Goal: Task Accomplishment & Management: Use online tool/utility

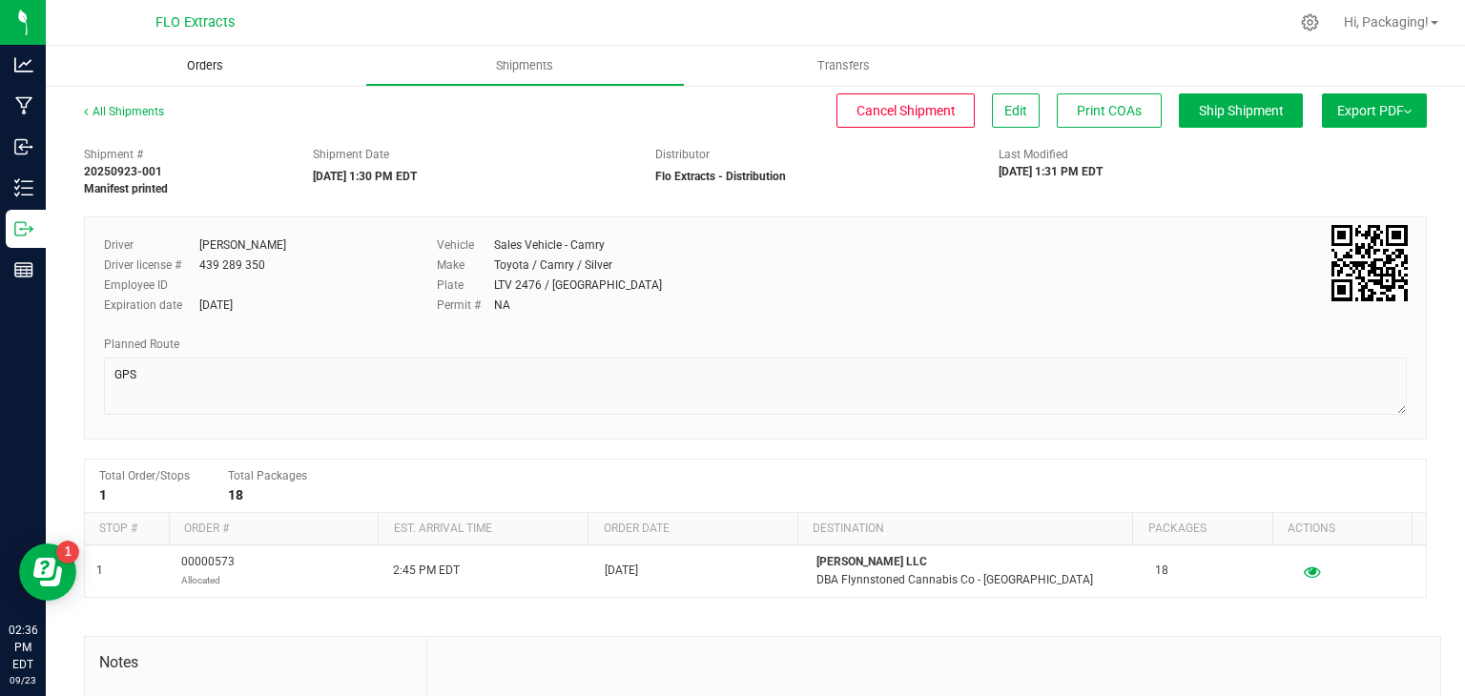
click at [216, 67] on span "Orders" at bounding box center [205, 65] width 88 height 17
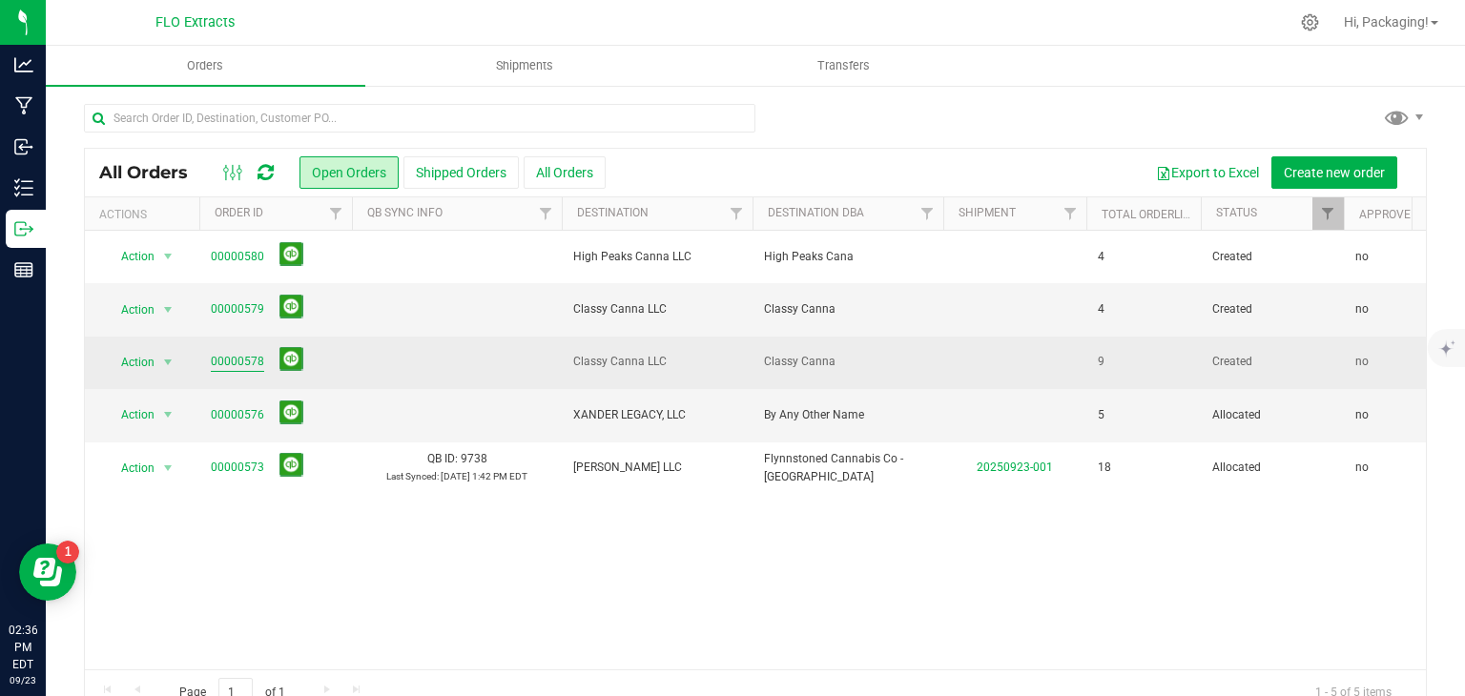
click at [230, 358] on link "00000578" at bounding box center [237, 362] width 53 height 18
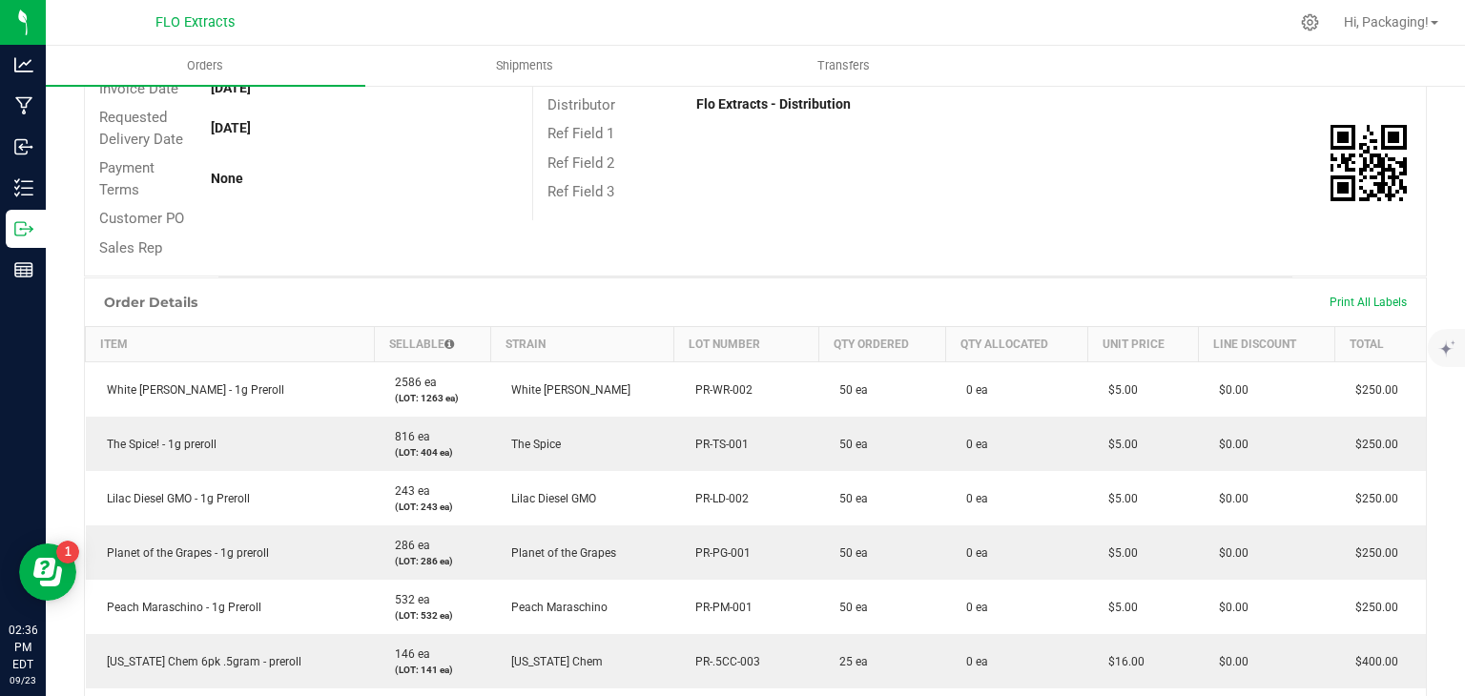
scroll to position [269, 0]
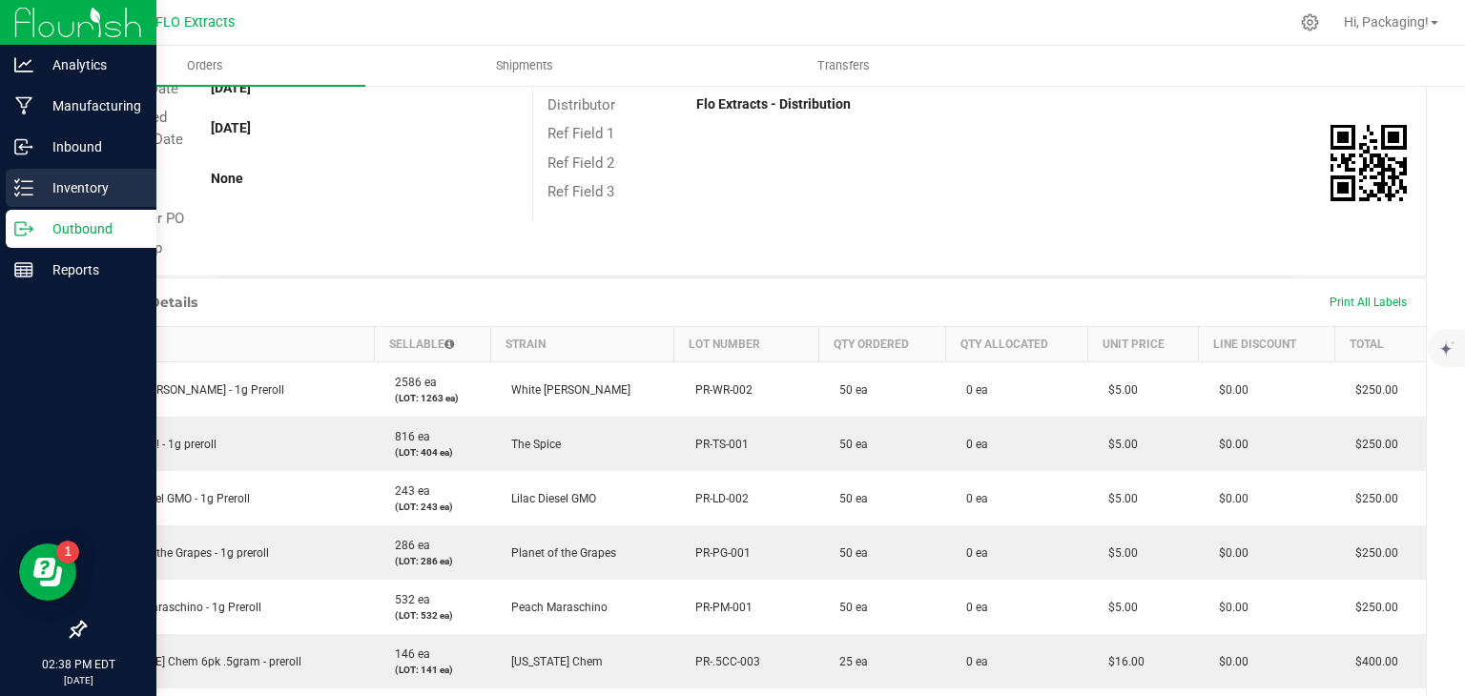
click at [33, 192] on p "Inventory" at bounding box center [90, 187] width 114 height 23
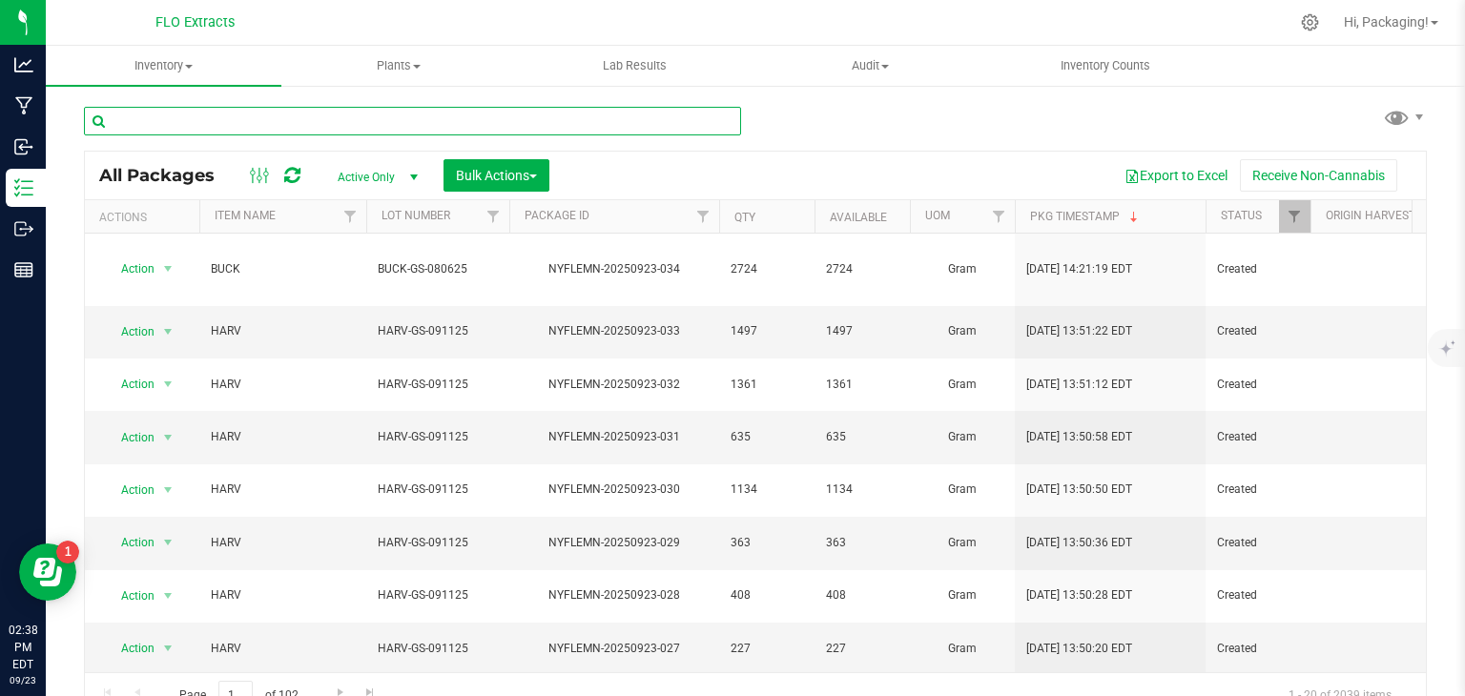
click at [317, 124] on input "text" at bounding box center [412, 121] width 657 height 29
type input "NYFLEMN-20250807-009"
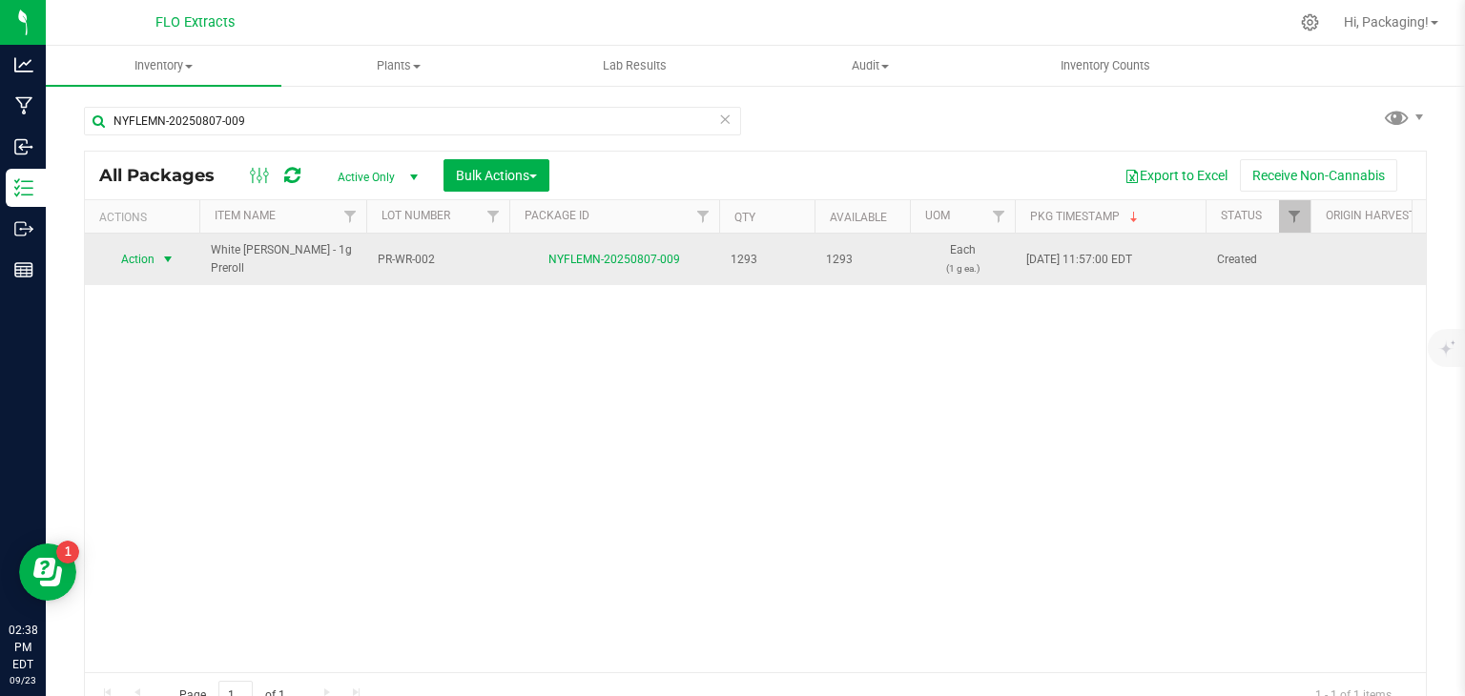
click at [135, 257] on span "Action" at bounding box center [129, 259] width 51 height 27
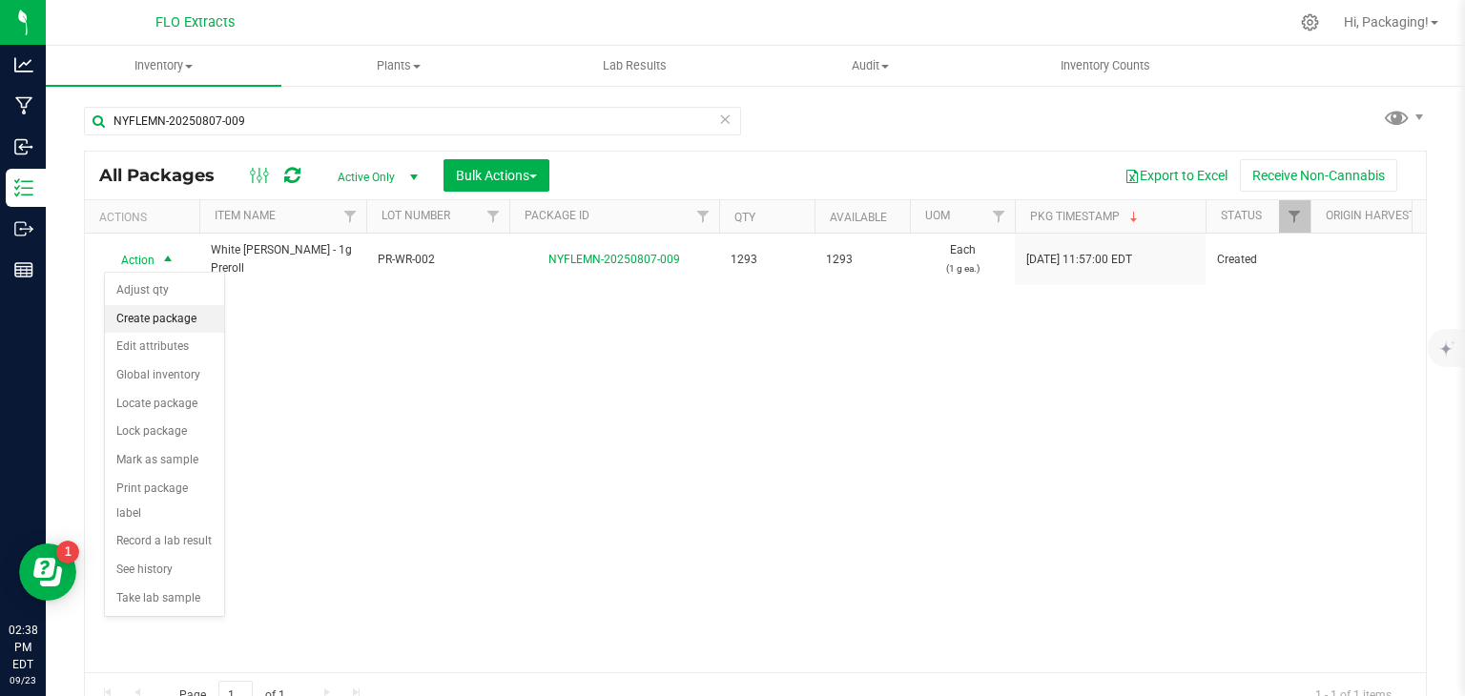
click at [195, 323] on li "Create package" at bounding box center [164, 319] width 119 height 29
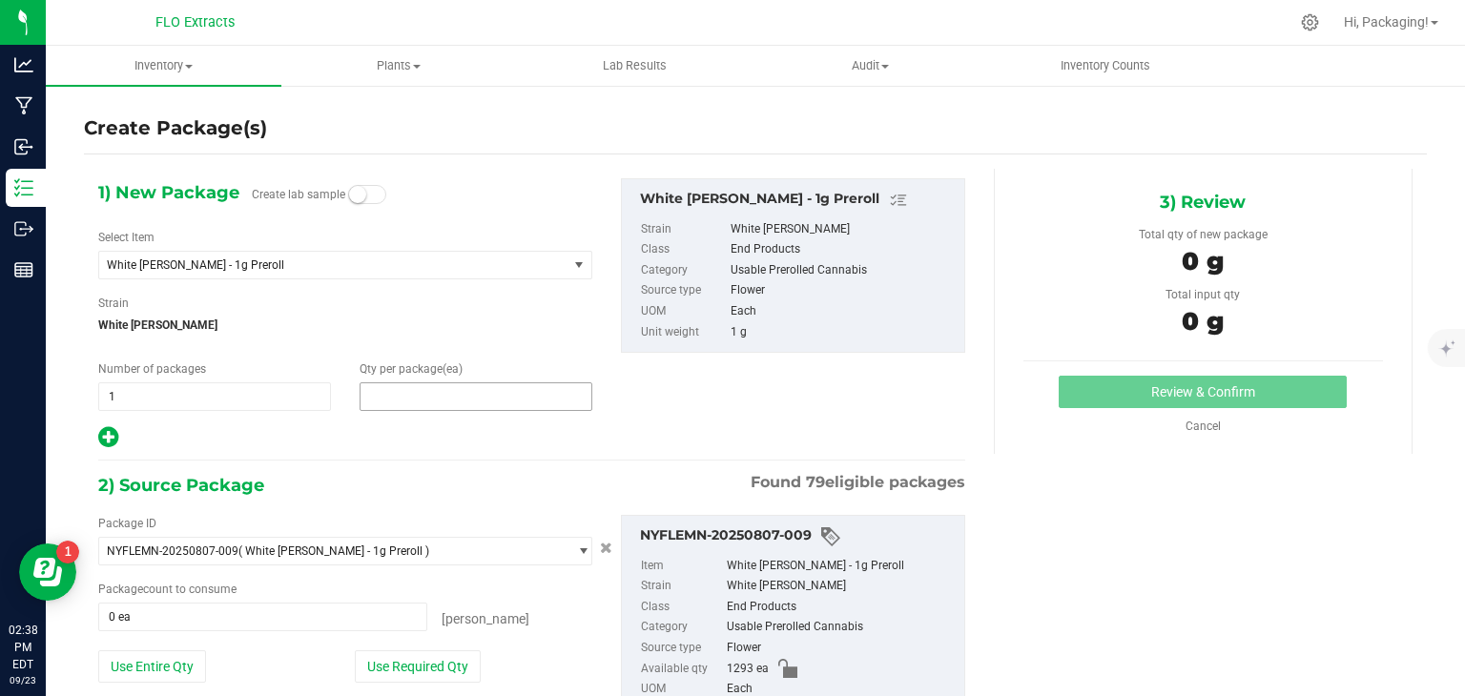
click at [380, 400] on span at bounding box center [476, 396] width 233 height 29
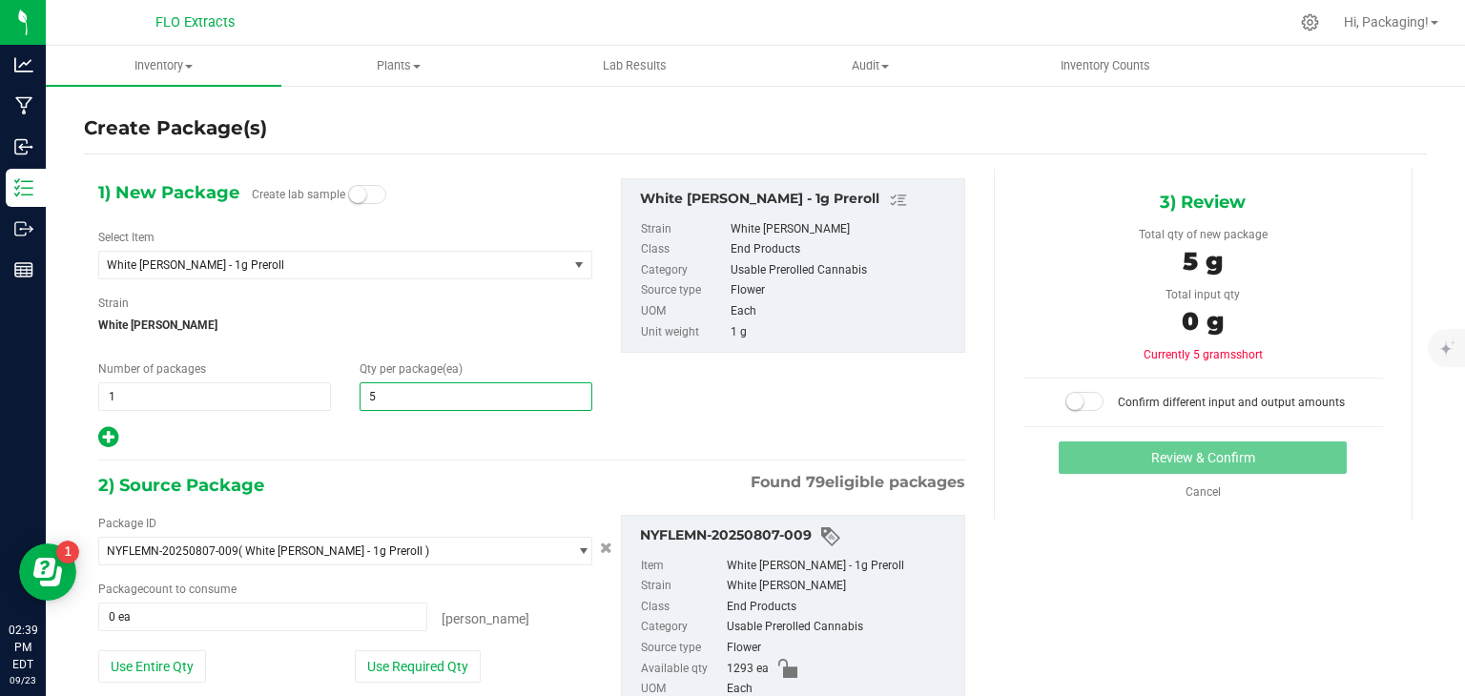
type input "50"
click at [421, 658] on button "Use Required Qty" at bounding box center [418, 666] width 126 height 32
type input "50 ea"
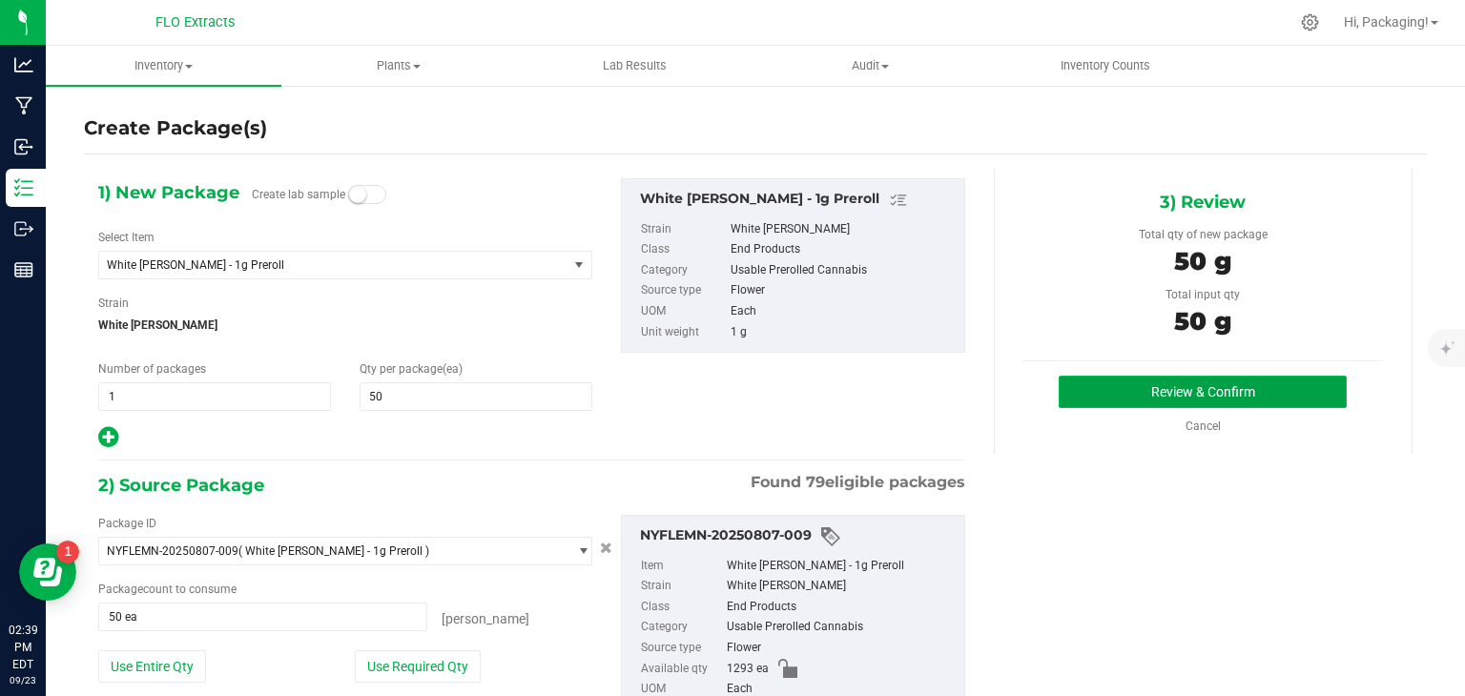
click at [1110, 392] on button "Review & Confirm" at bounding box center [1202, 392] width 288 height 32
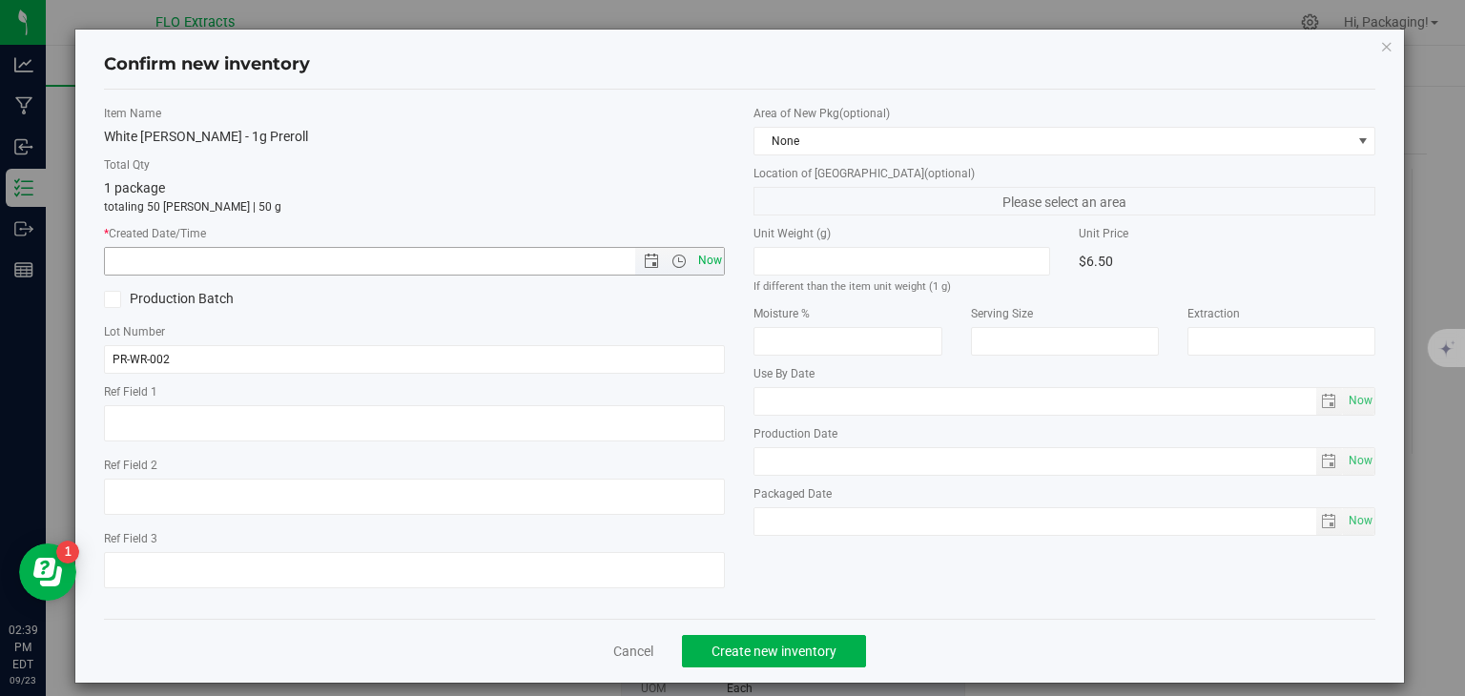
click at [703, 265] on span "Now" at bounding box center [709, 261] width 32 height 28
type input "[DATE] 2:39 PM"
click at [808, 644] on span "Create new inventory" at bounding box center [773, 651] width 125 height 15
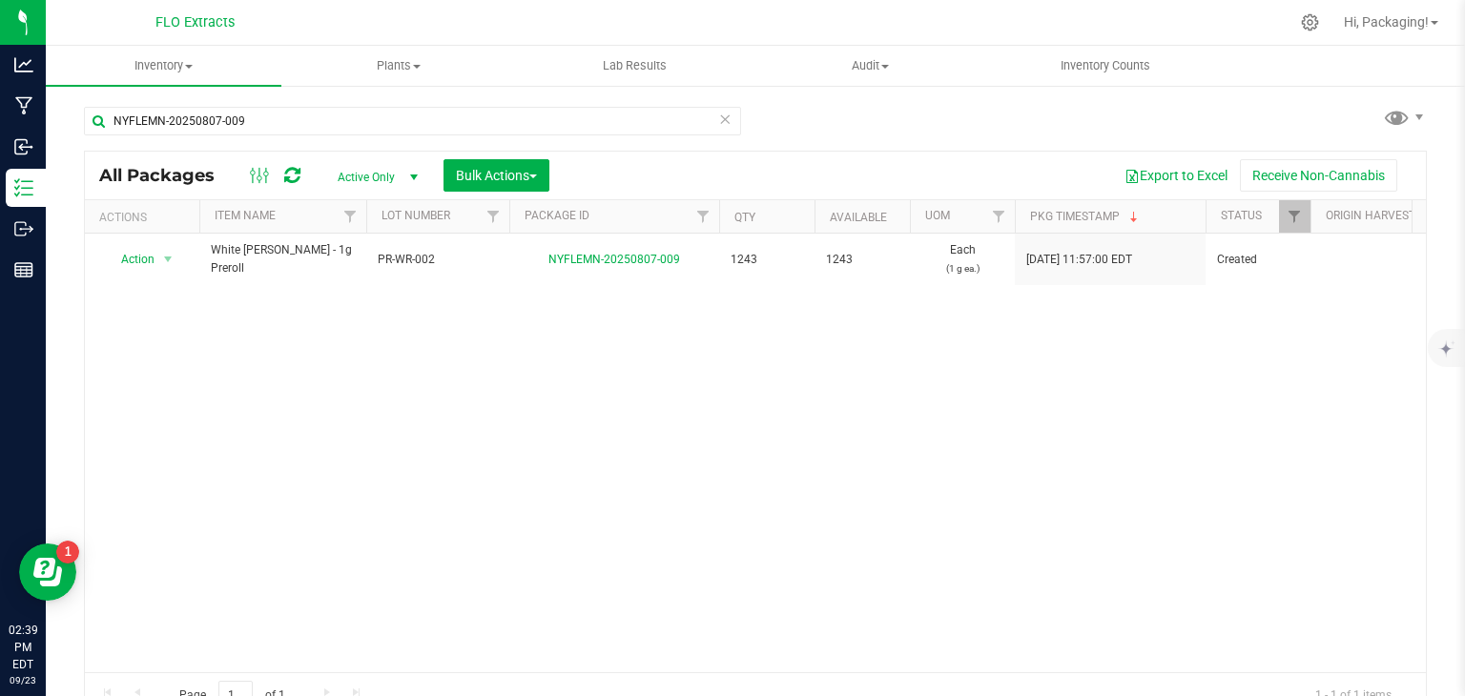
click at [718, 118] on icon at bounding box center [724, 118] width 13 height 23
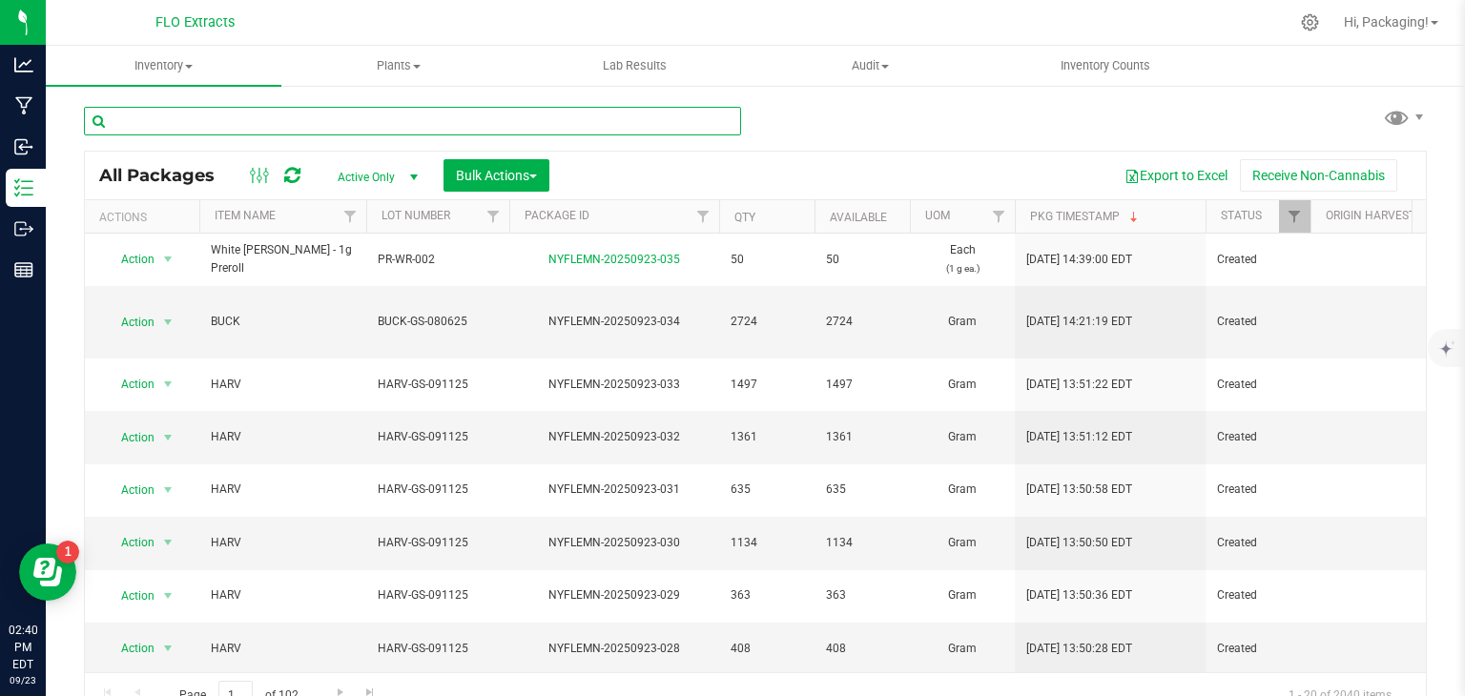
click at [378, 113] on input "text" at bounding box center [412, 121] width 657 height 29
type input "NYFLEMN-20250605-031"
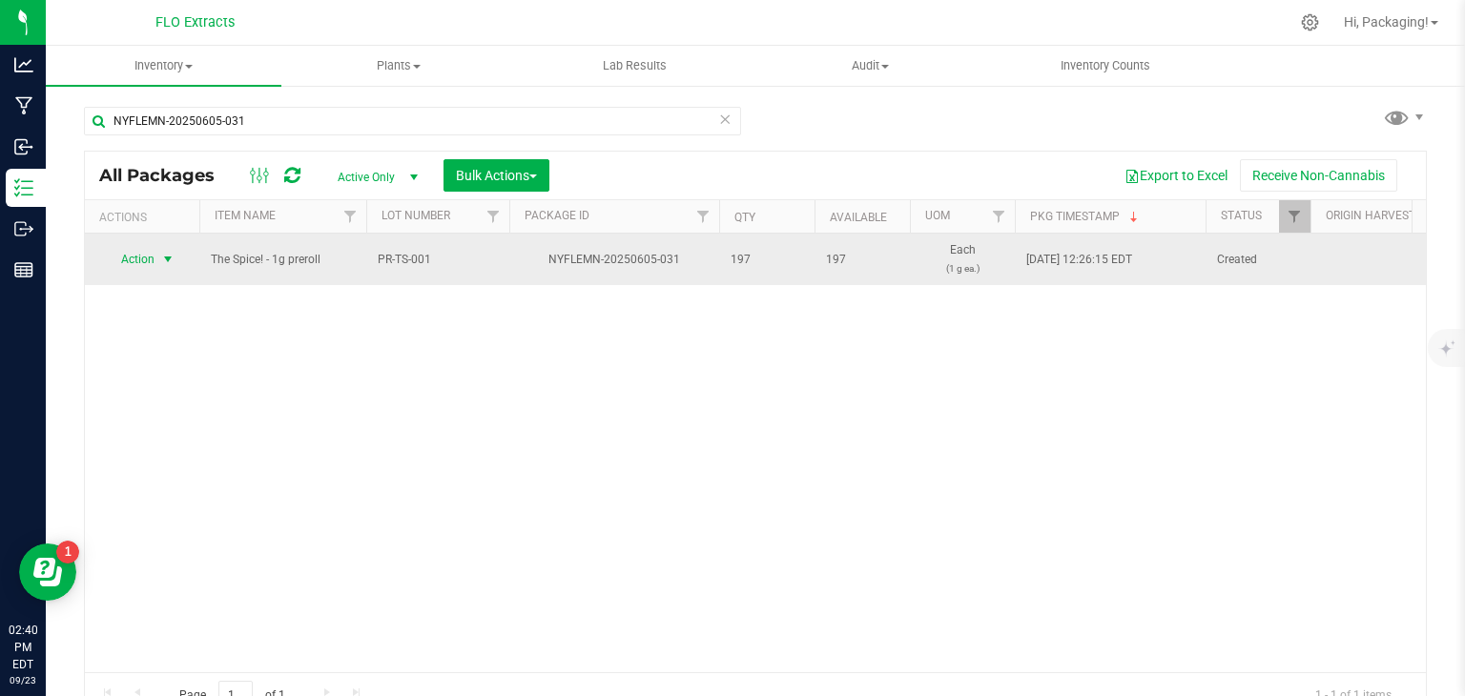
click at [130, 253] on span "Action" at bounding box center [129, 259] width 51 height 27
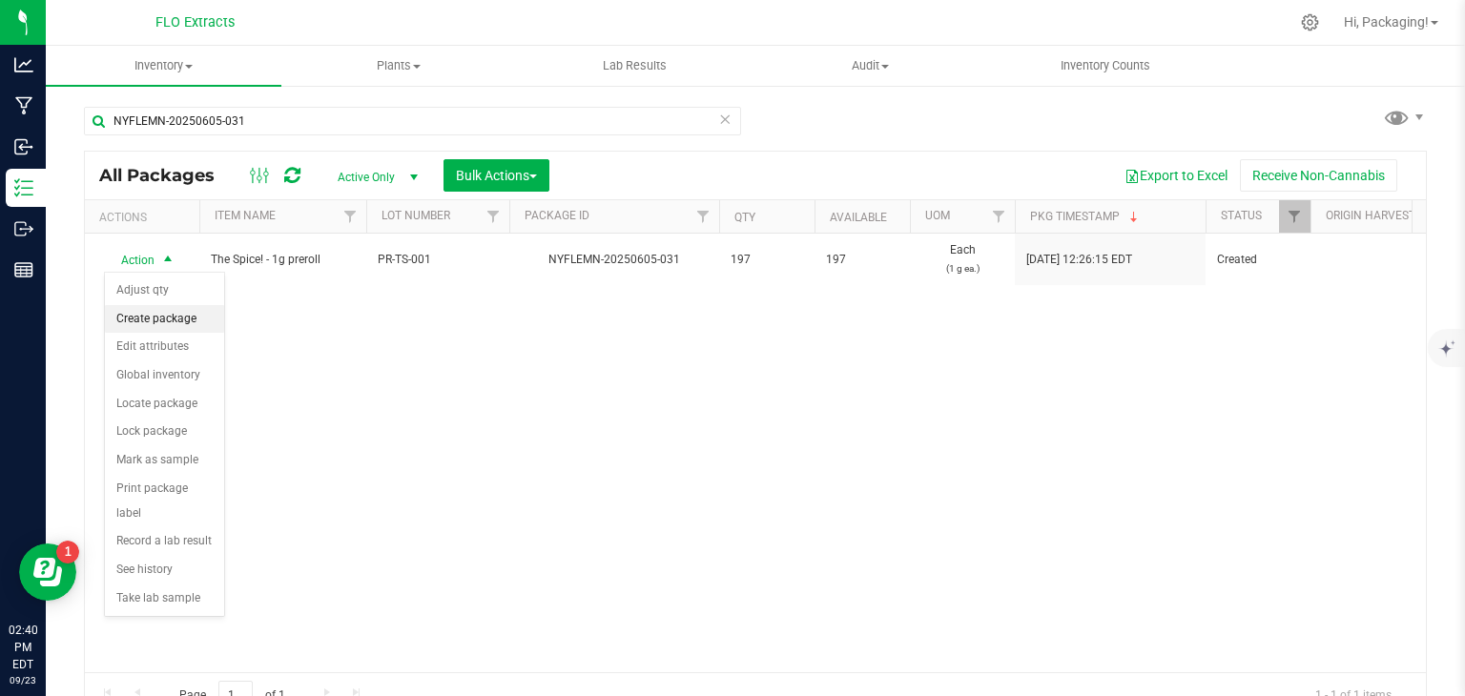
click at [184, 317] on li "Create package" at bounding box center [164, 319] width 119 height 29
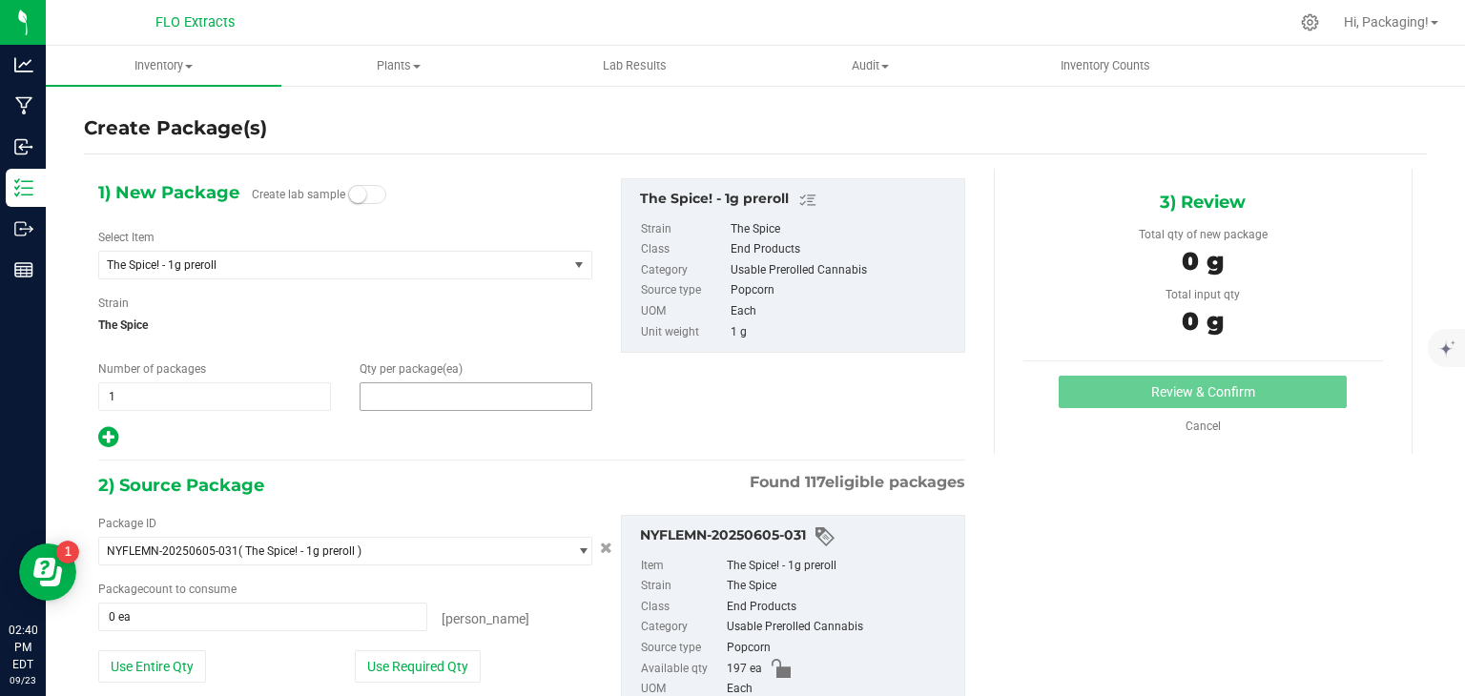
click at [381, 395] on span at bounding box center [476, 396] width 233 height 29
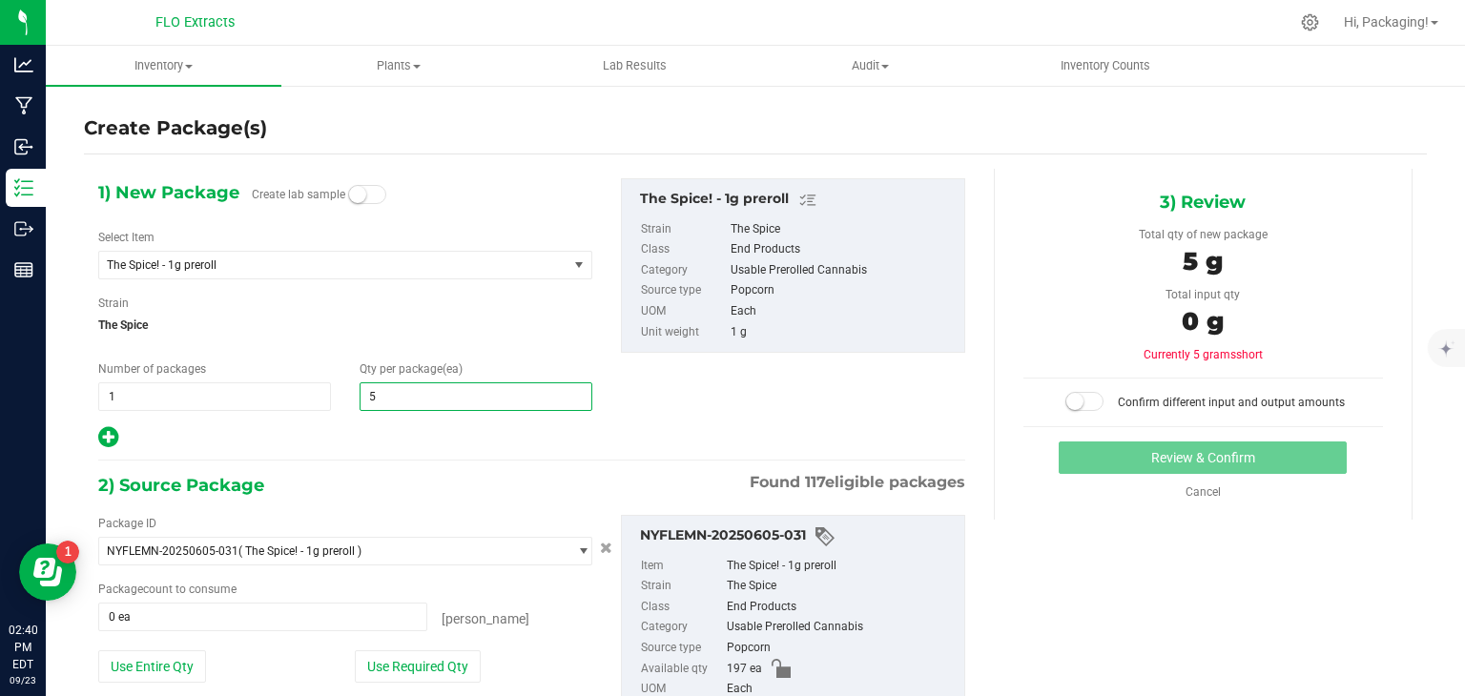
type input "50"
click at [422, 679] on button "Use Required Qty" at bounding box center [418, 666] width 126 height 32
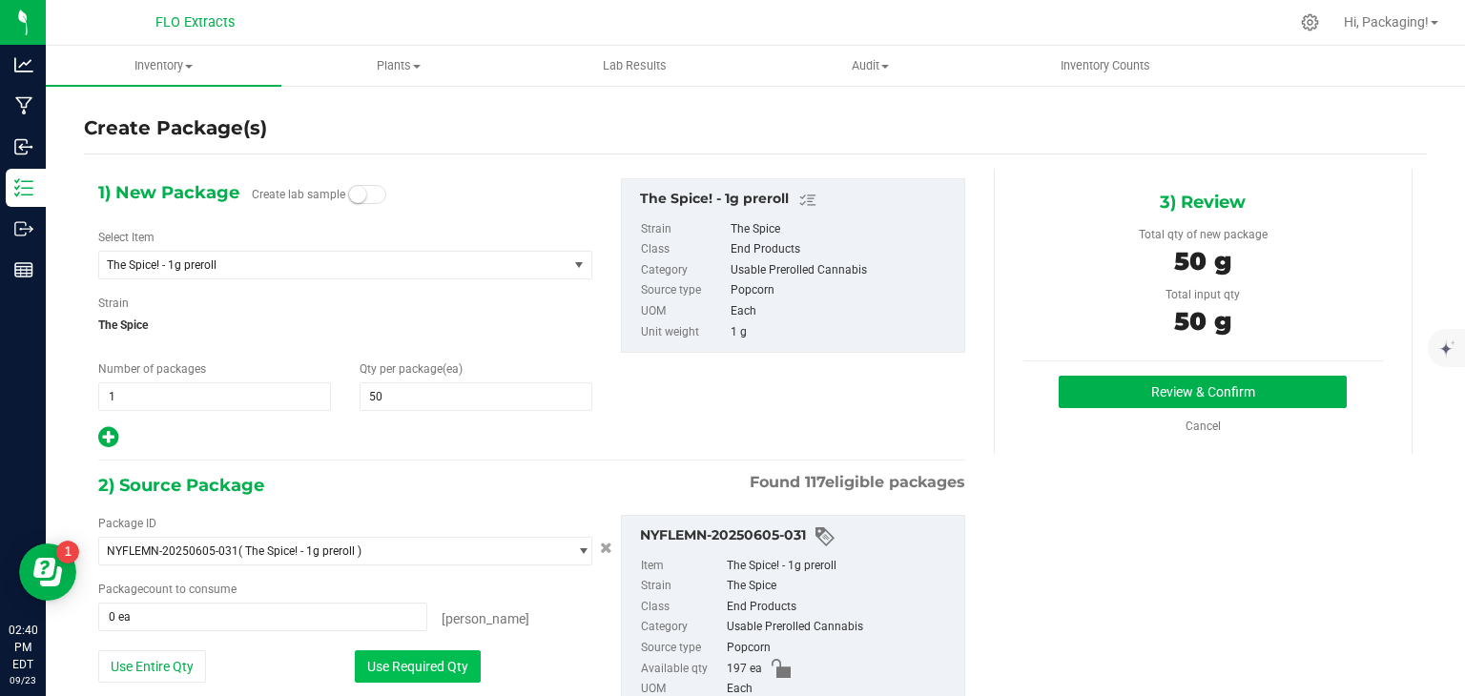
type input "50 ea"
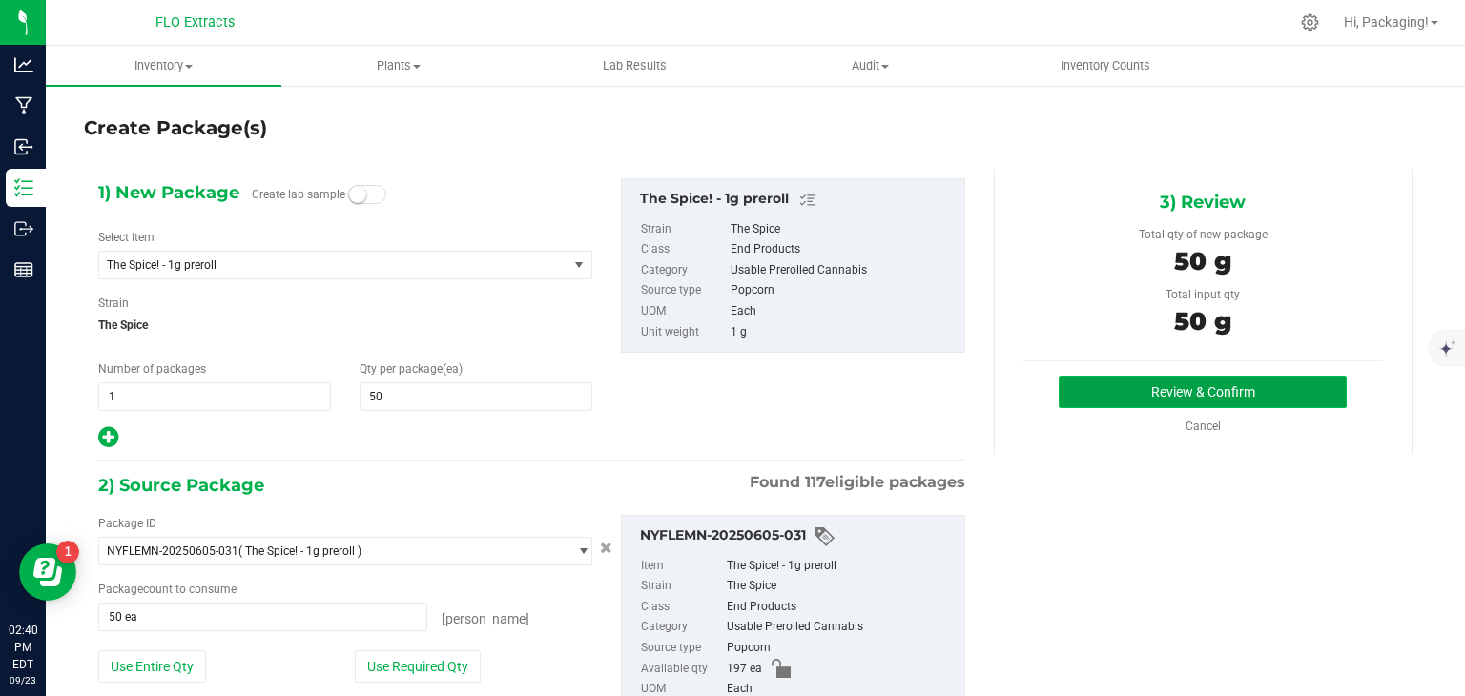
click at [1106, 395] on button "Review & Confirm" at bounding box center [1202, 392] width 288 height 32
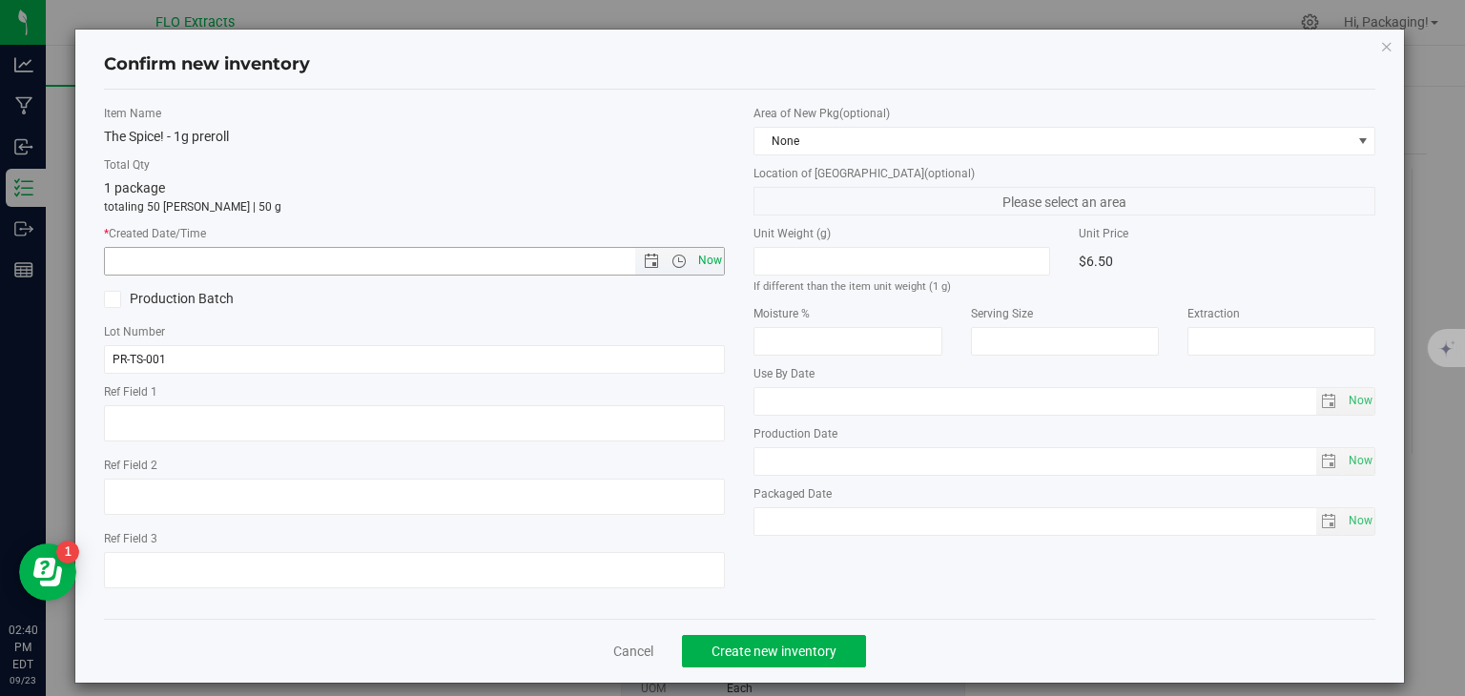
click at [701, 261] on span "Now" at bounding box center [709, 261] width 32 height 28
type input "[DATE] 2:40 PM"
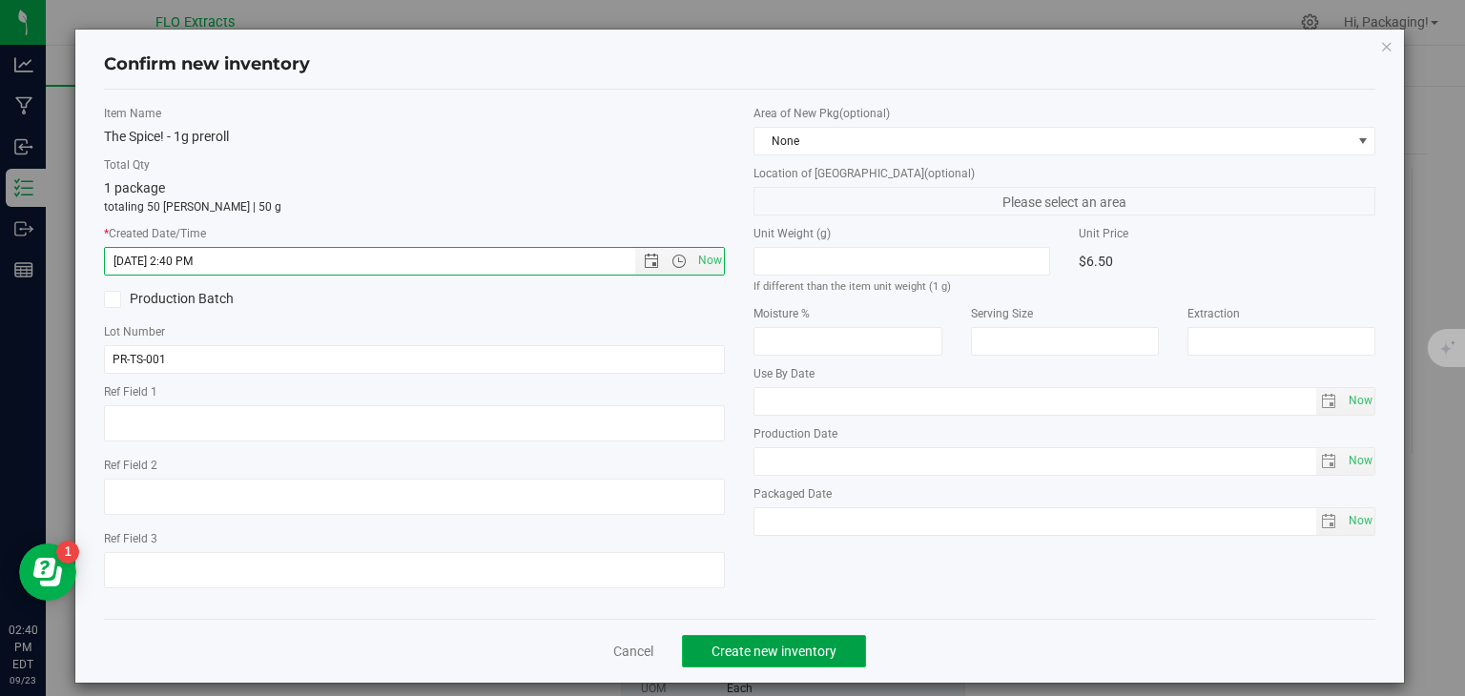
click at [775, 648] on span "Create new inventory" at bounding box center [773, 651] width 125 height 15
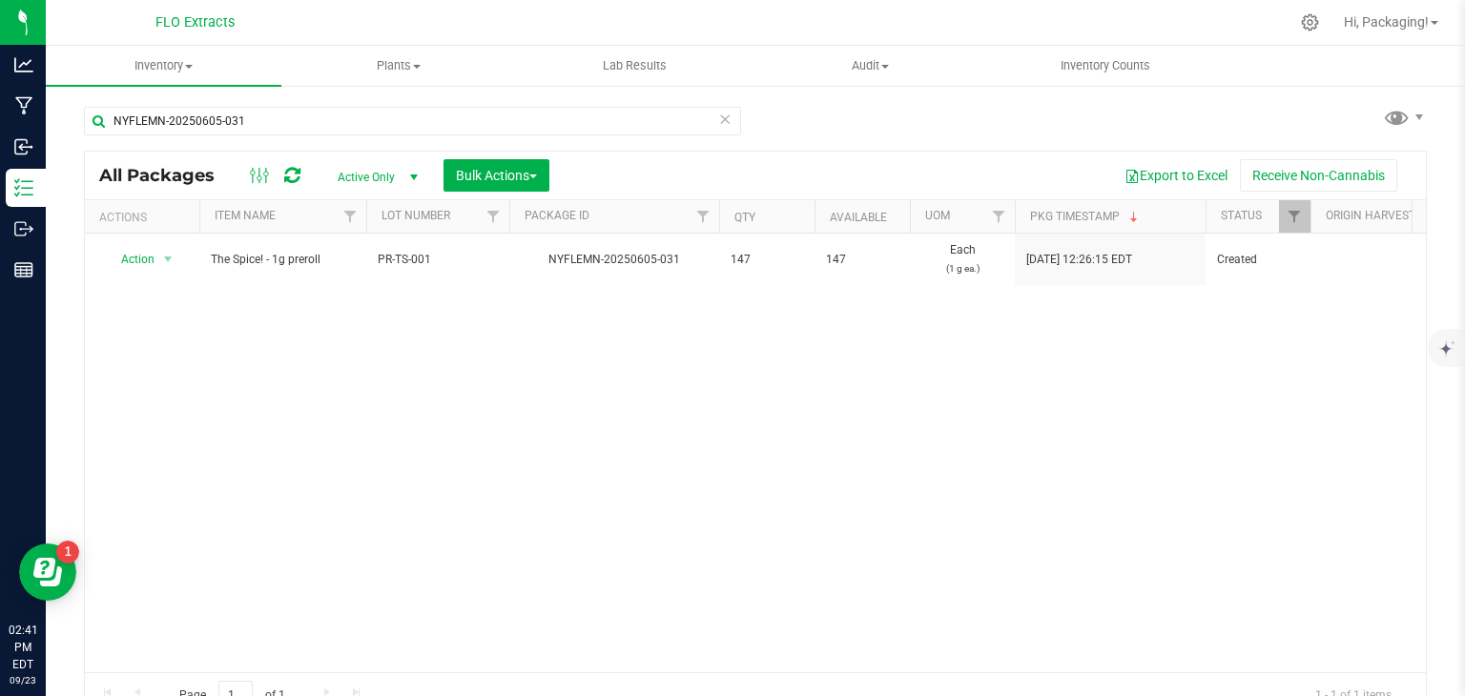
click at [718, 118] on icon at bounding box center [724, 118] width 13 height 23
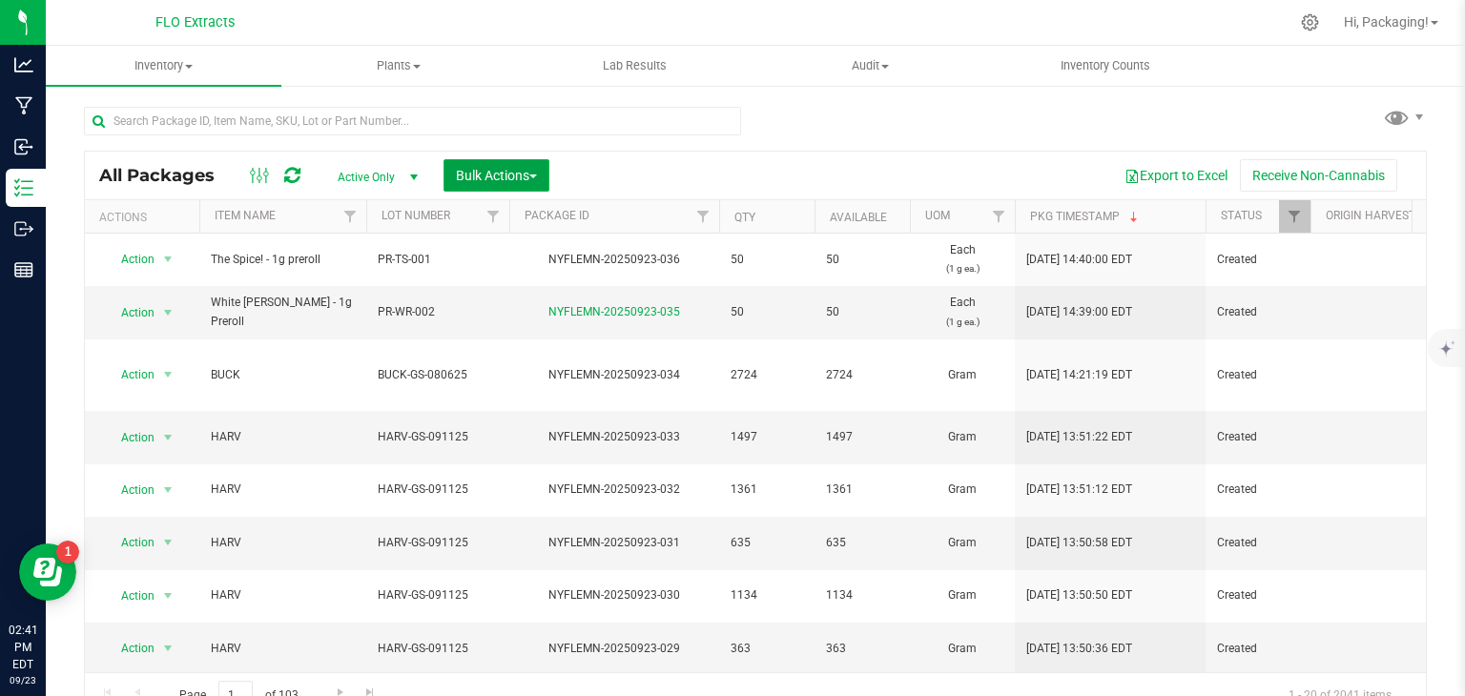
click at [504, 169] on span "Bulk Actions" at bounding box center [496, 175] width 81 height 15
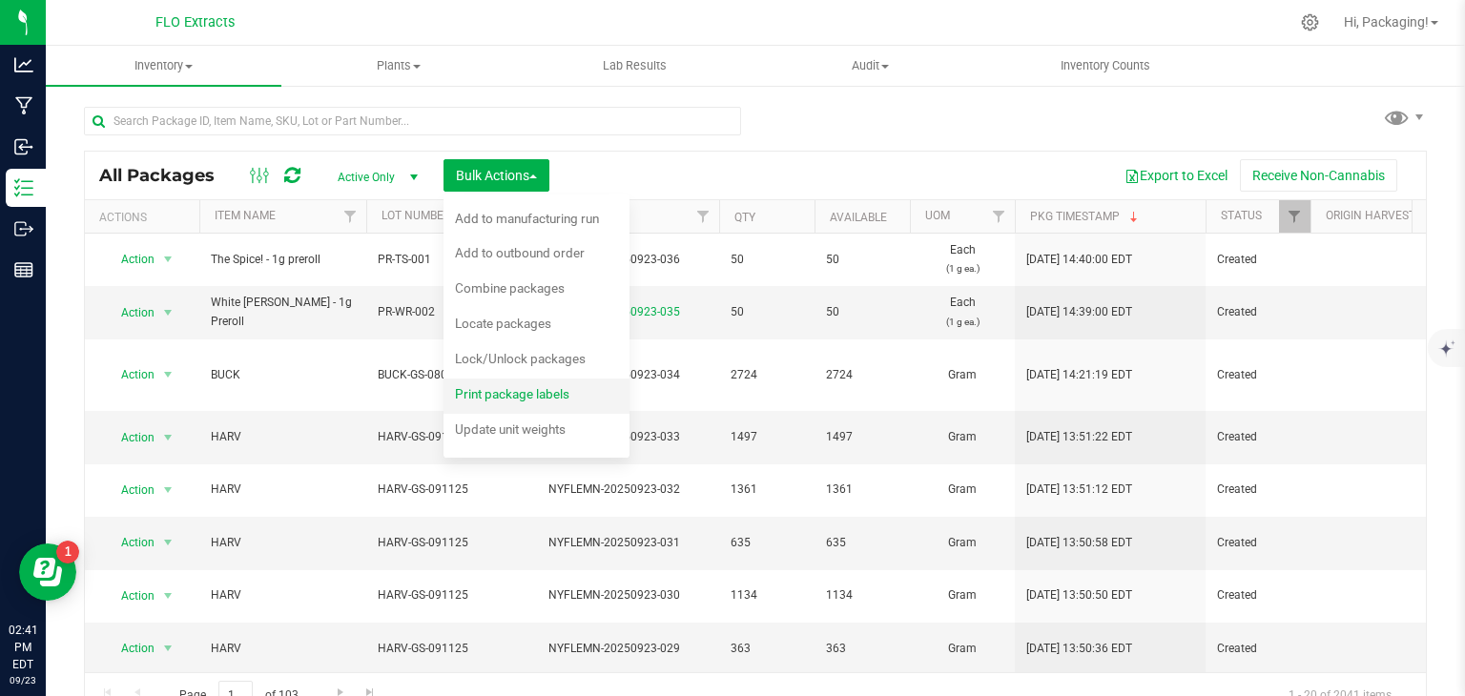
click at [507, 398] on span "Print package labels" at bounding box center [512, 393] width 114 height 15
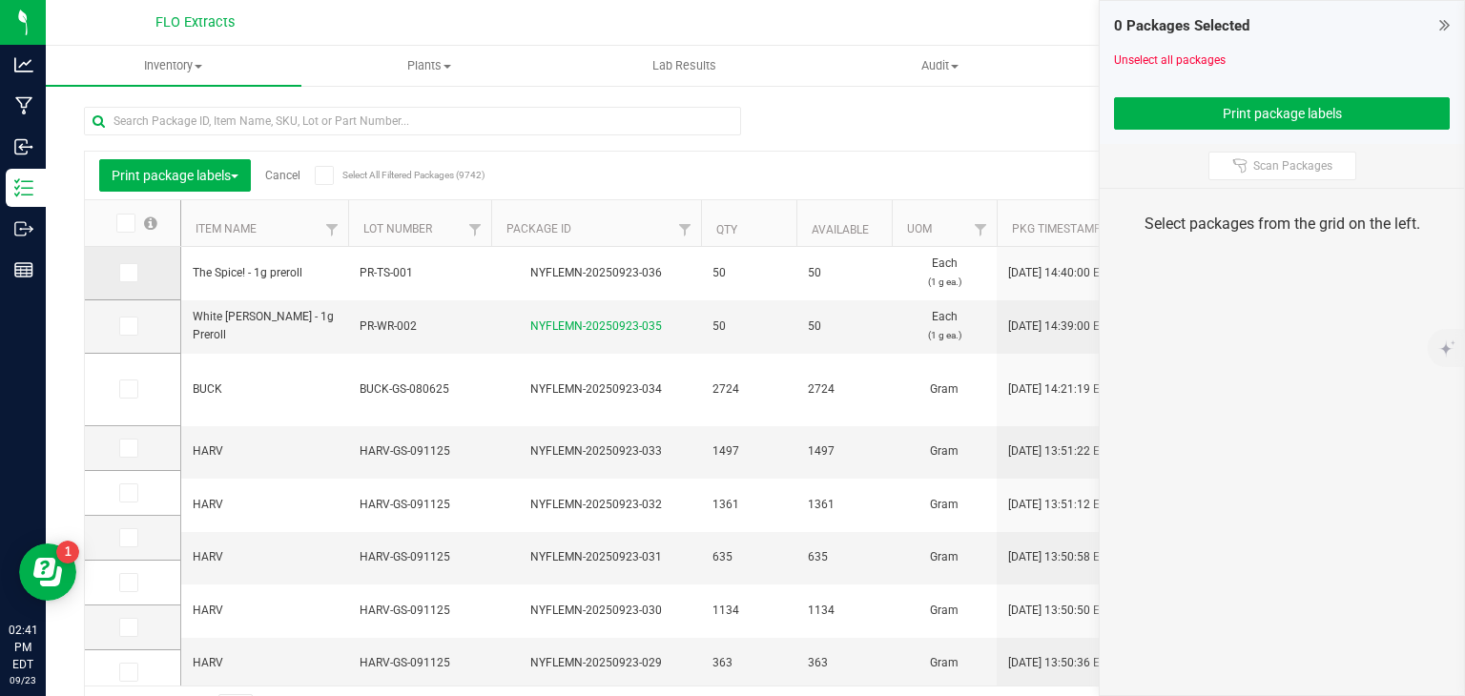
click at [131, 273] on icon at bounding box center [127, 273] width 12 height 0
click at [0, 0] on input "checkbox" at bounding box center [0, 0] width 0 height 0
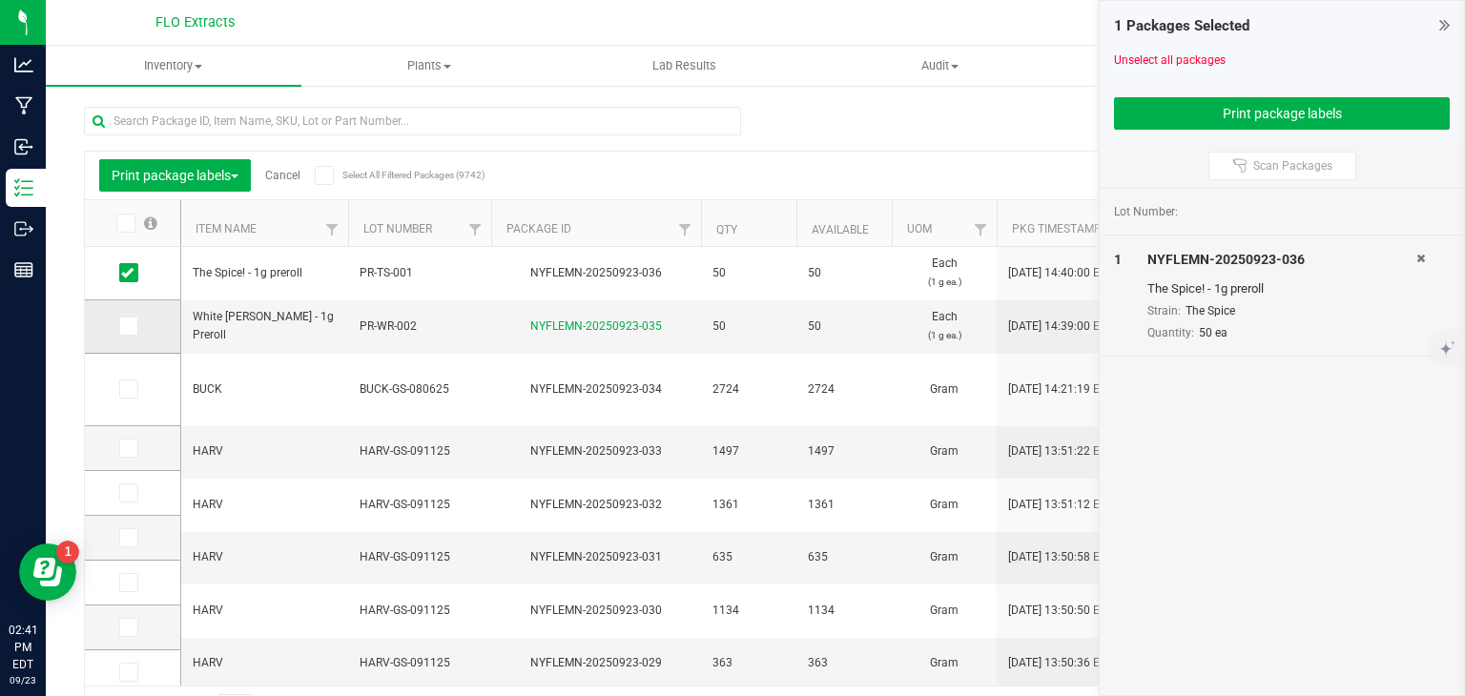
click at [130, 326] on icon at bounding box center [127, 326] width 12 height 0
click at [0, 0] on input "checkbox" at bounding box center [0, 0] width 0 height 0
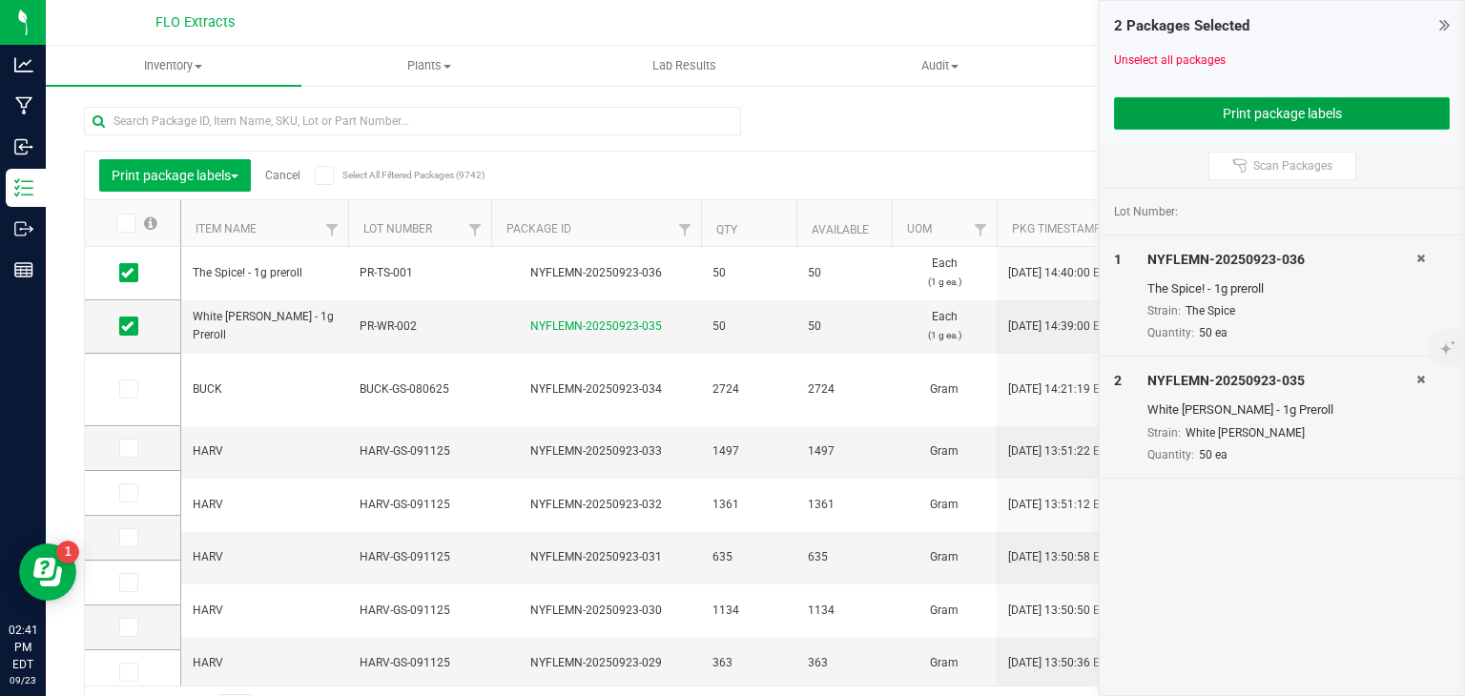
click at [1223, 103] on button "Print package labels" at bounding box center [1282, 113] width 336 height 32
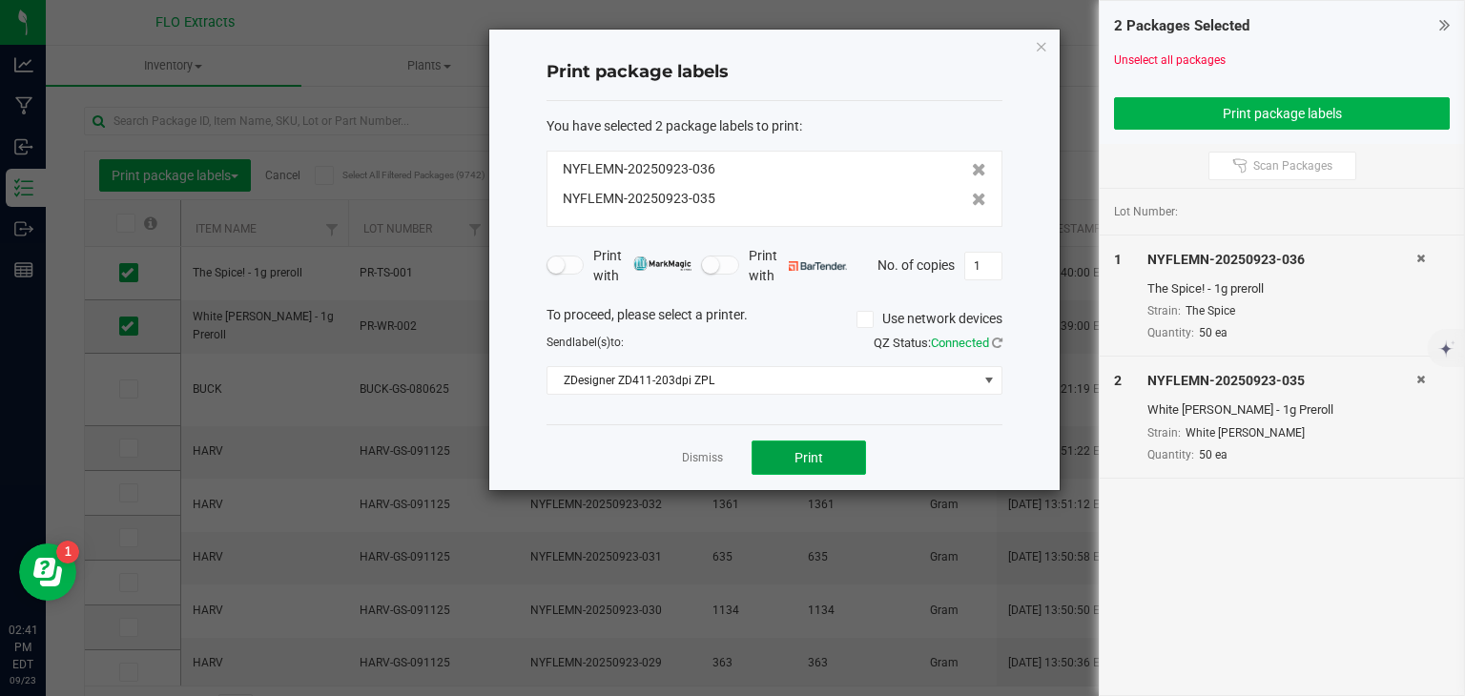
click at [809, 445] on button "Print" at bounding box center [808, 458] width 114 height 34
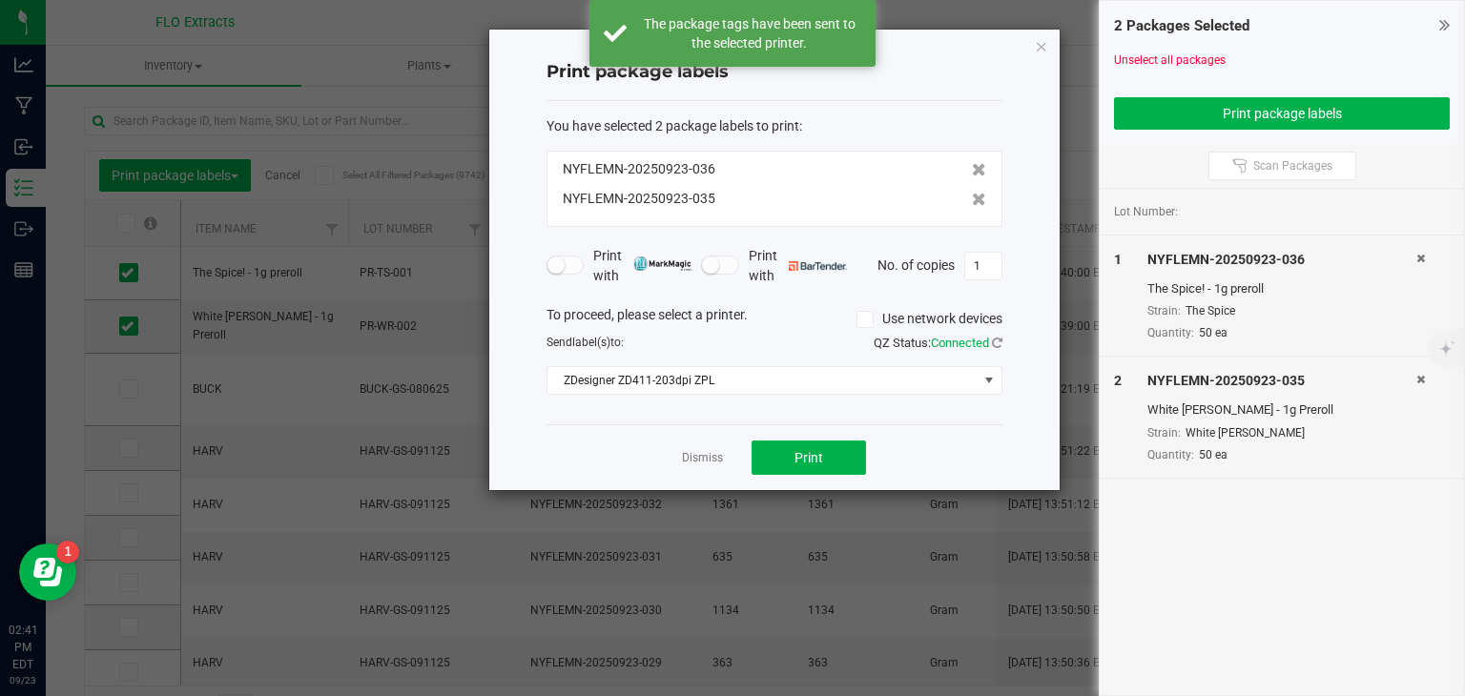
click at [703, 458] on link "Dismiss" at bounding box center [702, 458] width 41 height 16
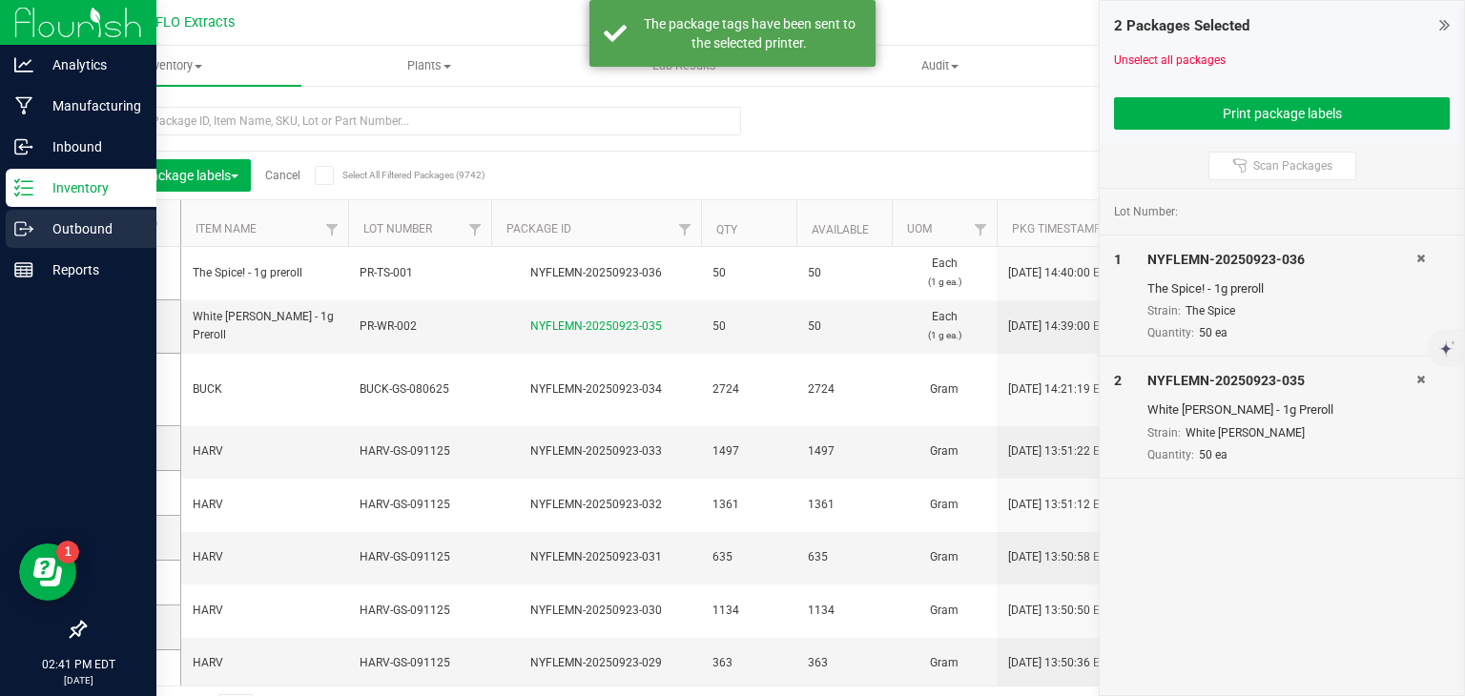
click at [84, 228] on p "Outbound" at bounding box center [90, 228] width 114 height 23
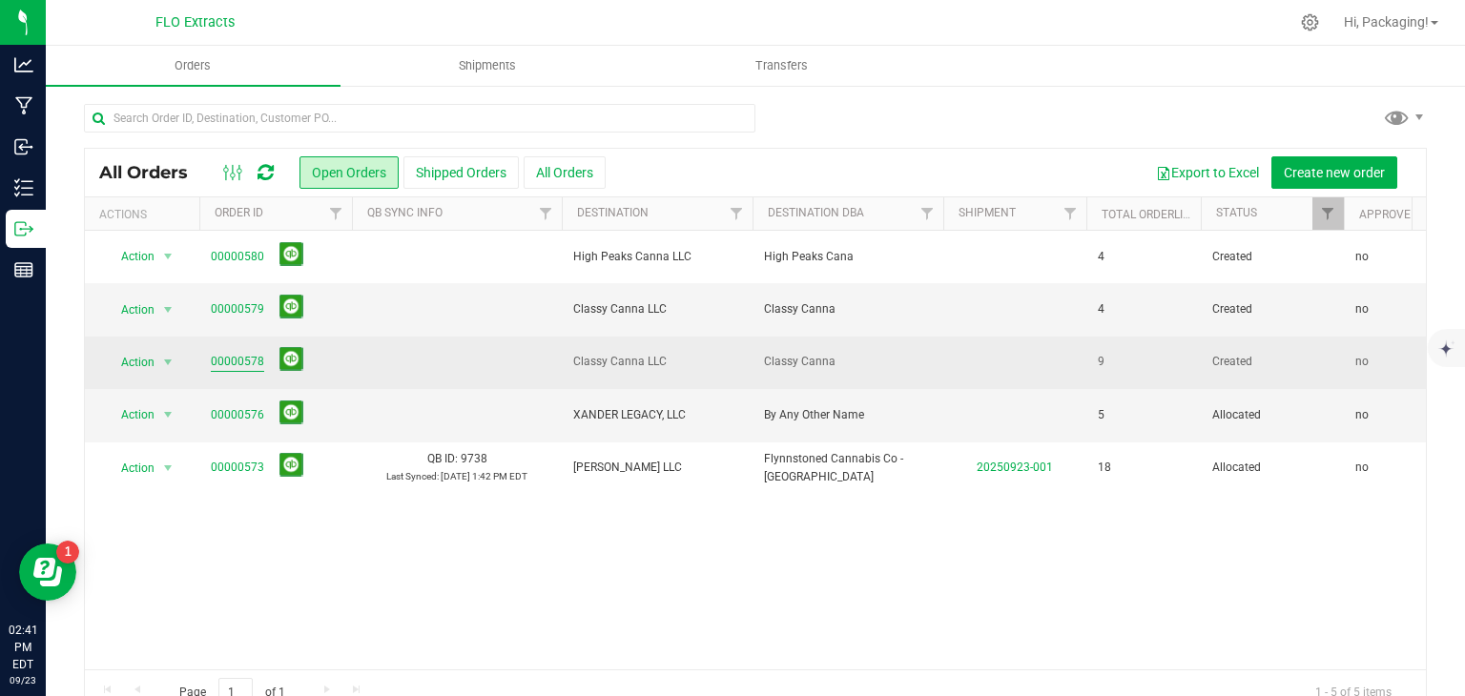
click at [245, 365] on link "00000578" at bounding box center [237, 362] width 53 height 18
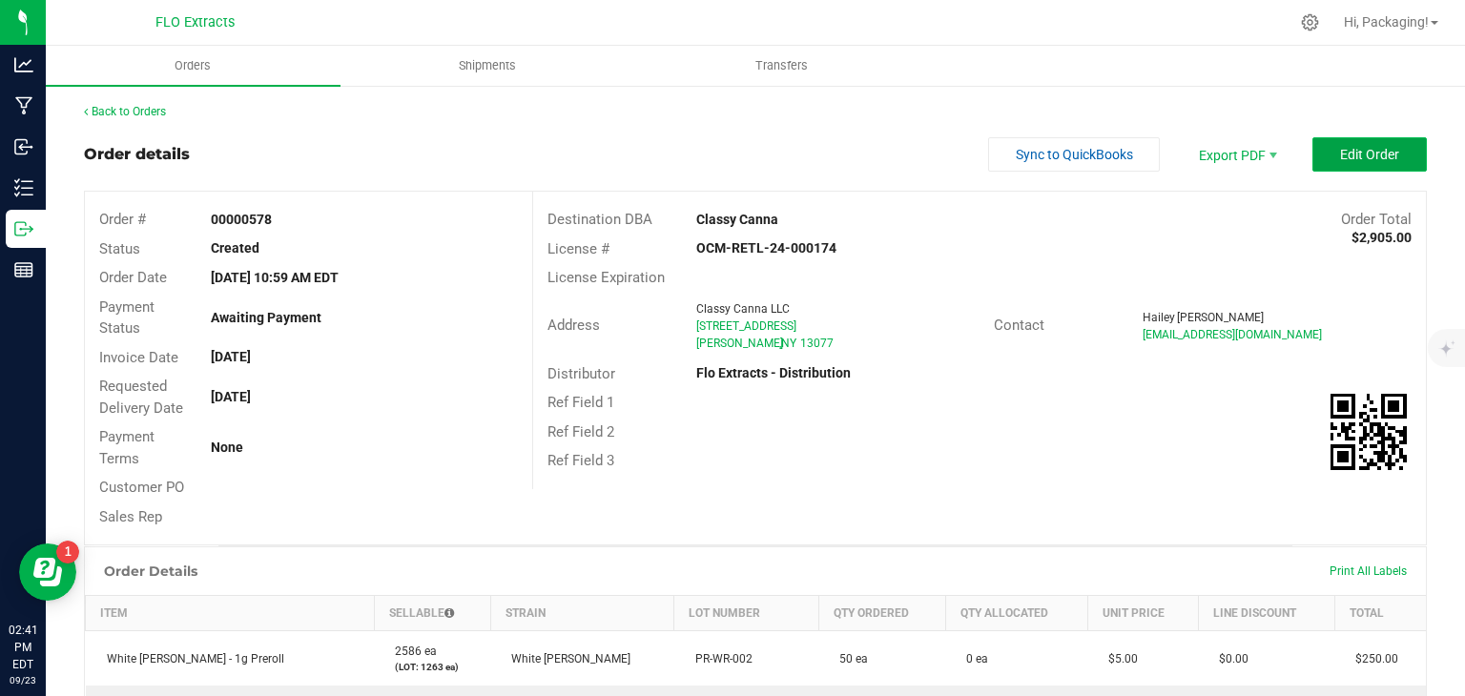
click at [1324, 165] on button "Edit Order" at bounding box center [1369, 154] width 114 height 34
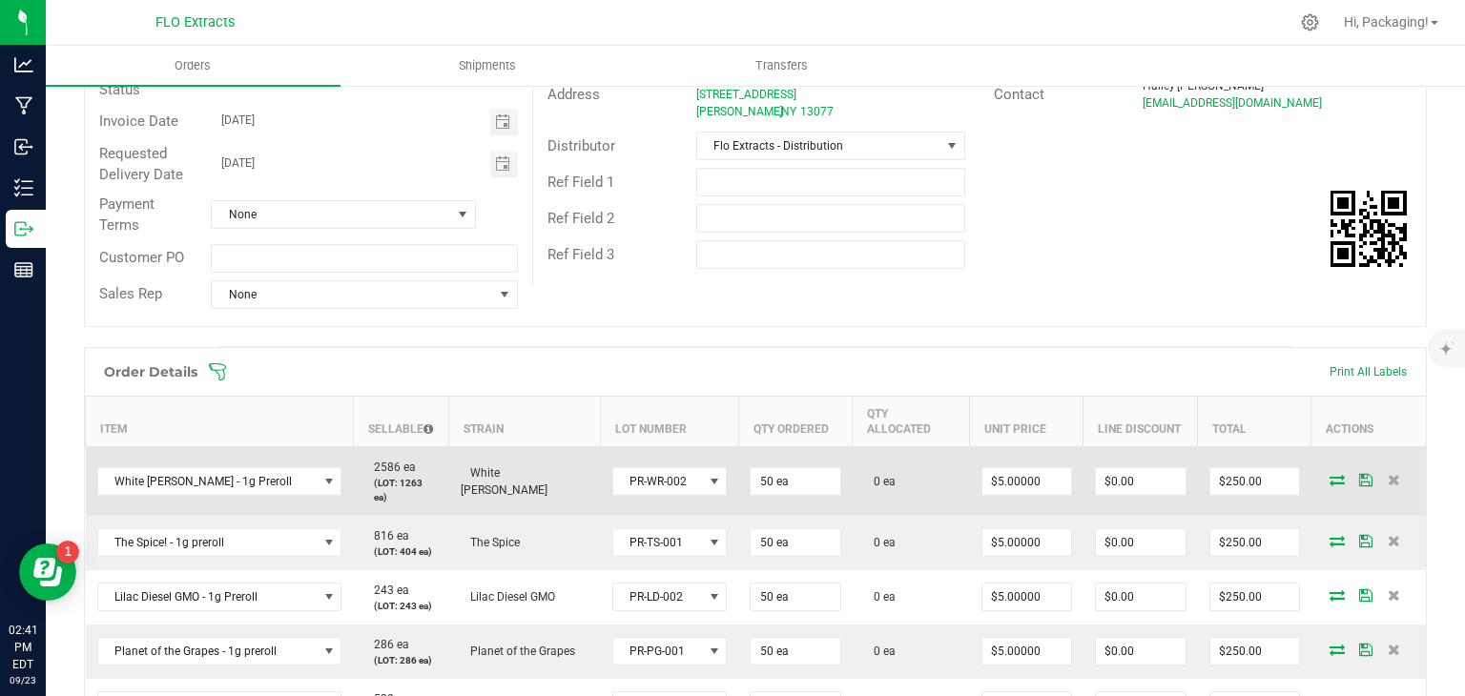
scroll to position [240, 0]
click at [1329, 472] on icon at bounding box center [1336, 477] width 15 height 11
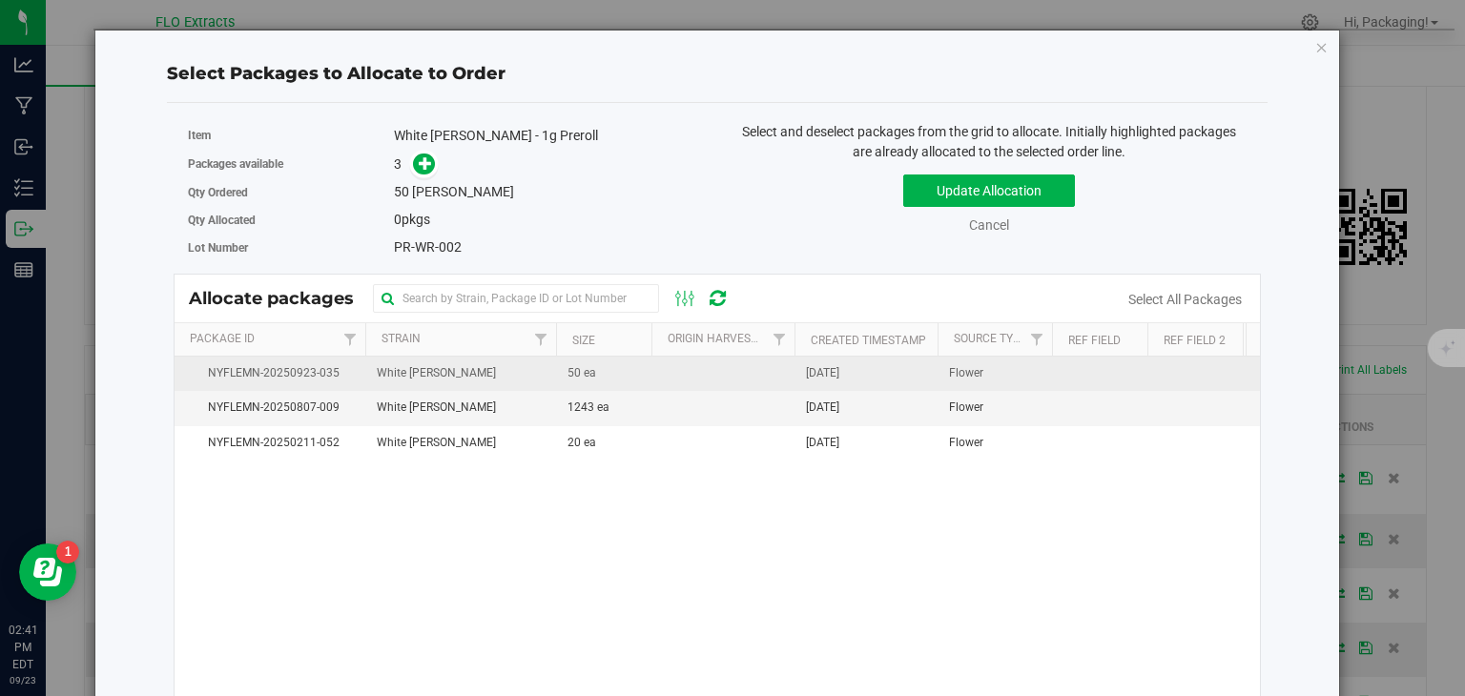
click at [839, 370] on span "[DATE]" at bounding box center [822, 373] width 33 height 18
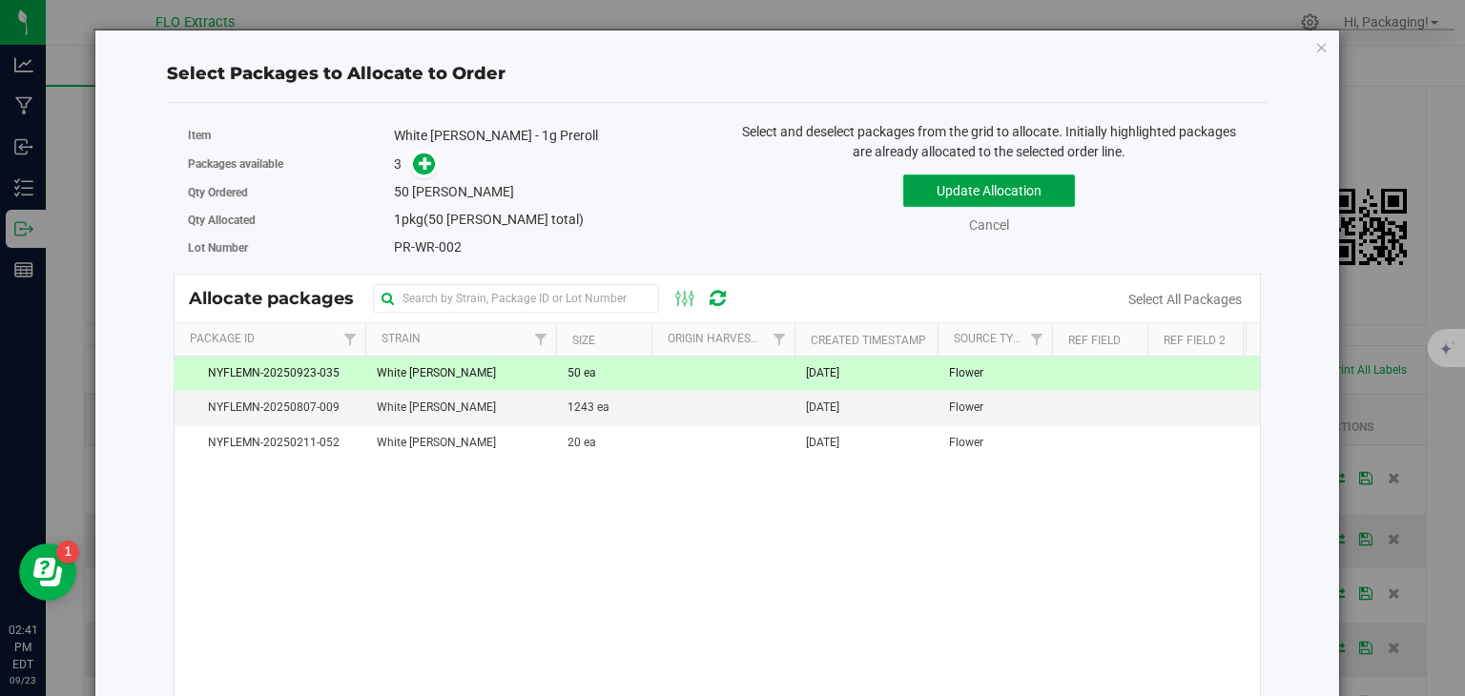
click at [999, 186] on button "Update Allocation" at bounding box center [989, 191] width 172 height 32
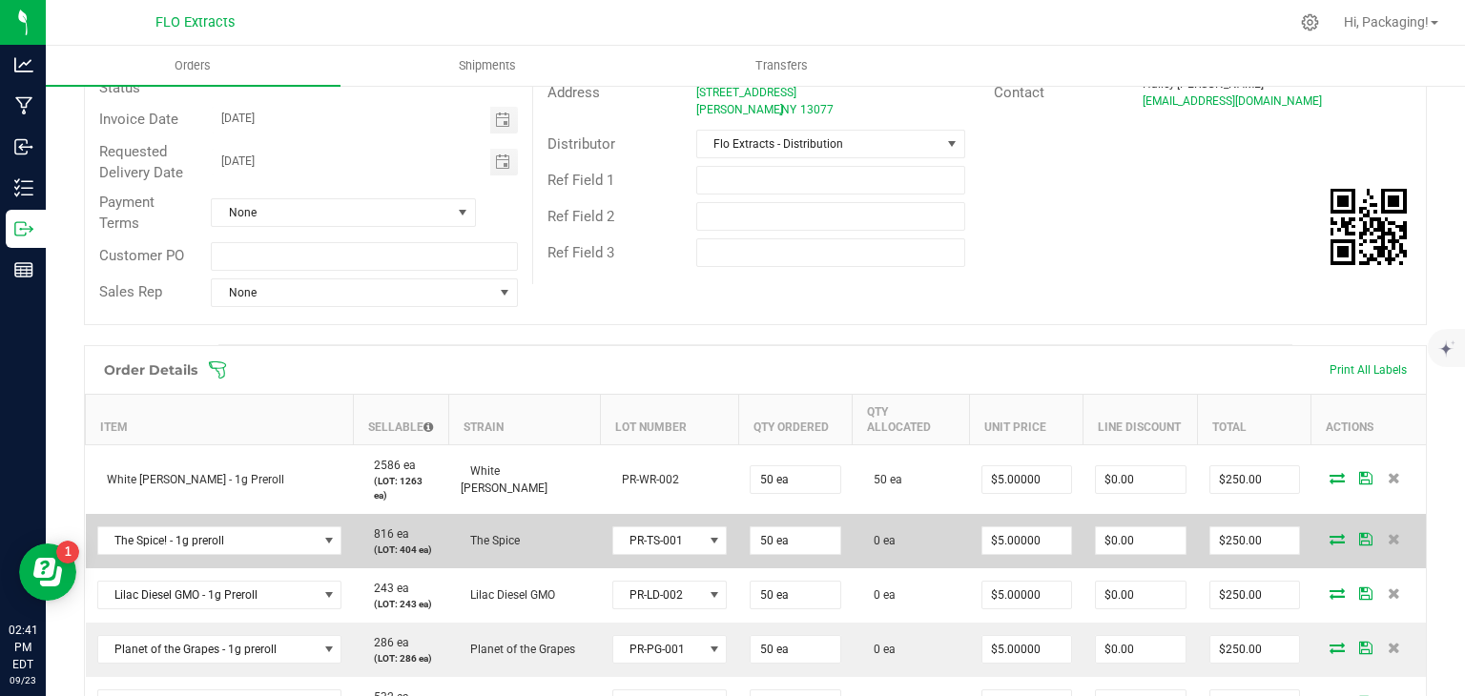
click at [1329, 533] on icon at bounding box center [1336, 538] width 15 height 11
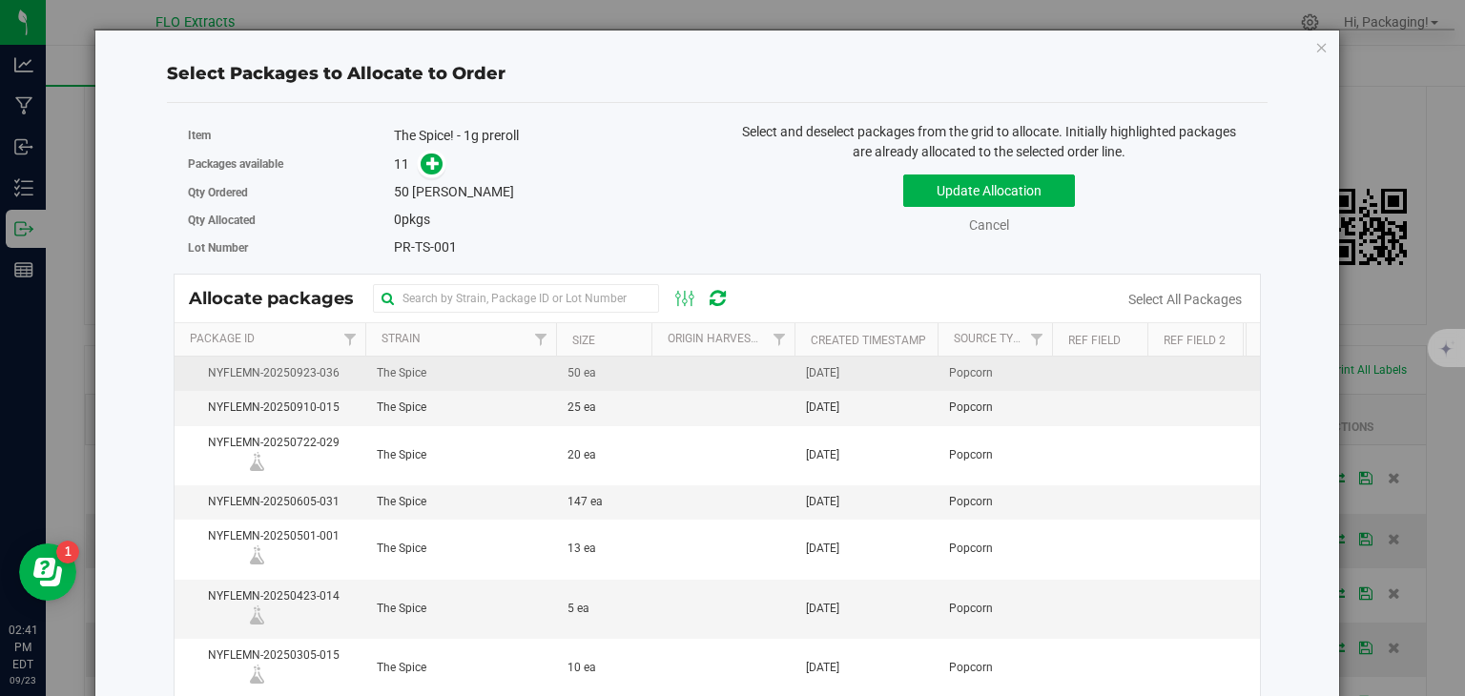
click at [839, 364] on span "[DATE]" at bounding box center [822, 373] width 33 height 18
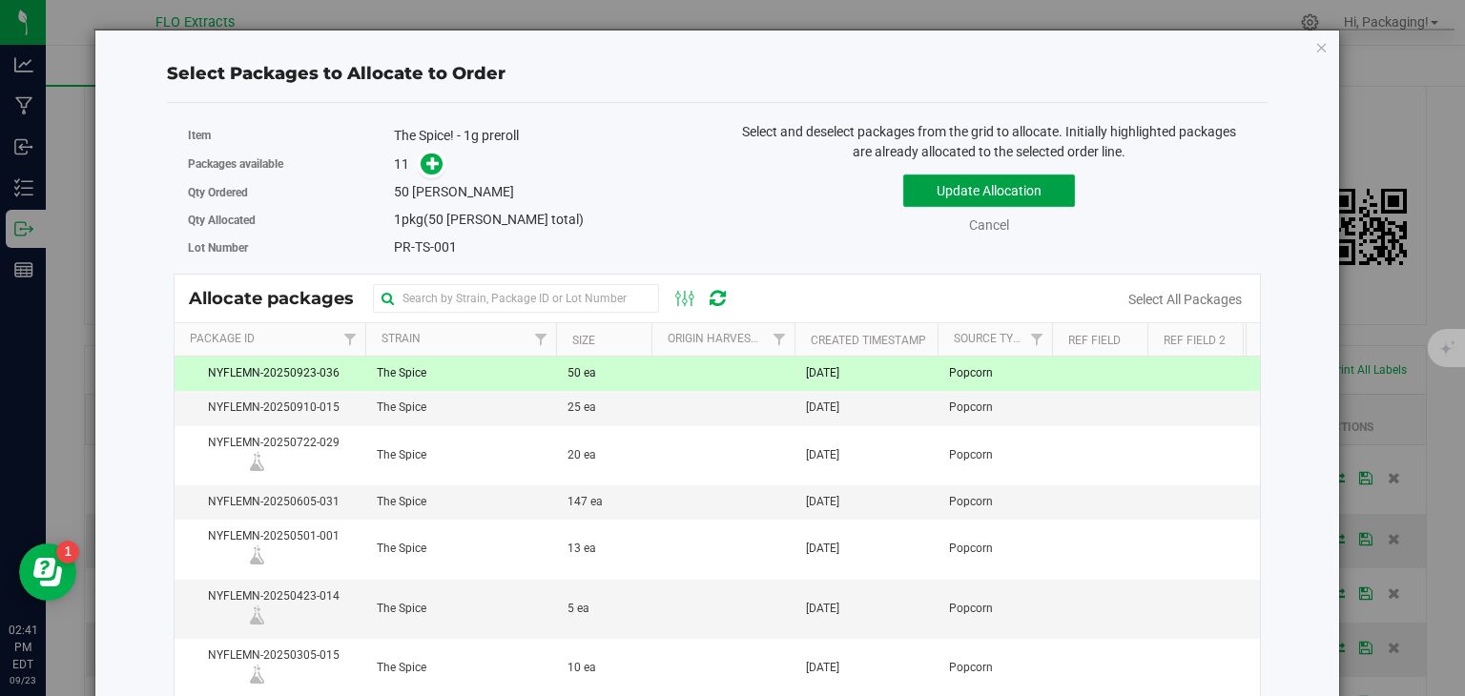
click at [1035, 201] on button "Update Allocation" at bounding box center [989, 191] width 172 height 32
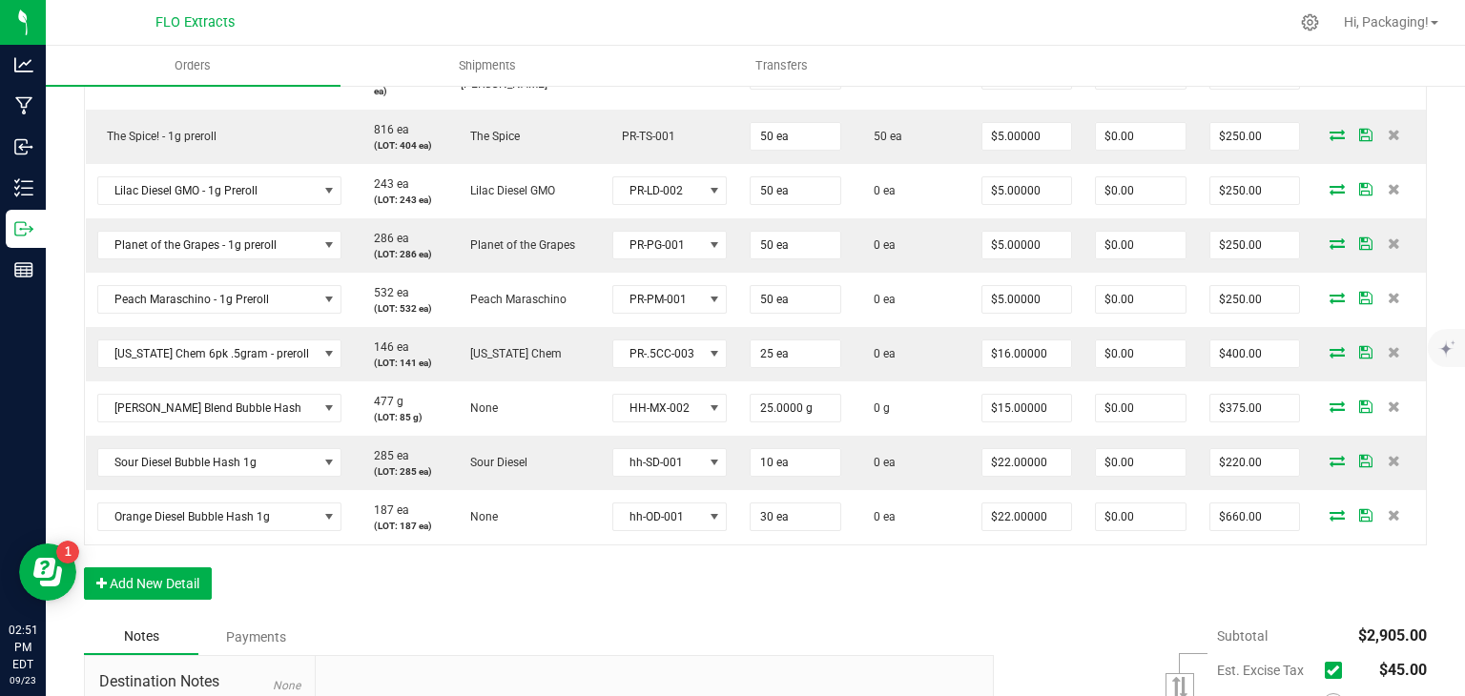
scroll to position [647, 0]
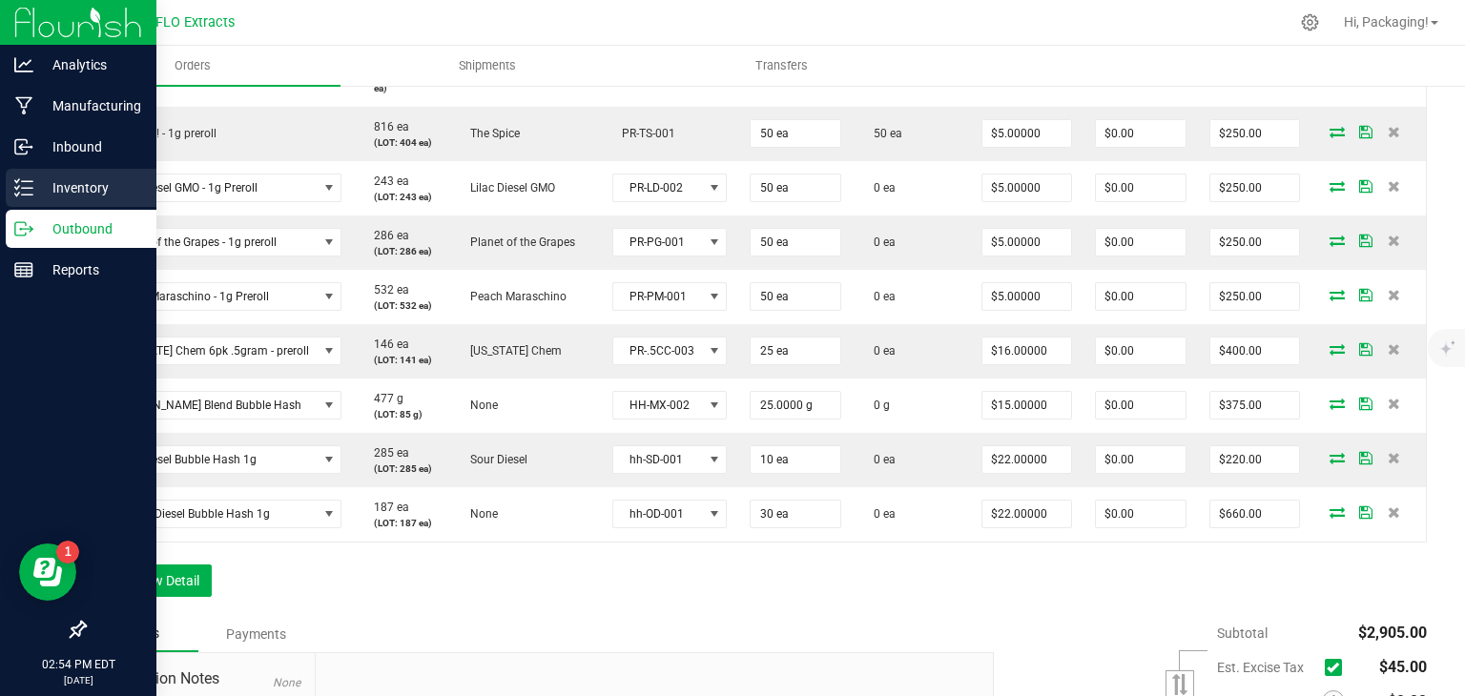
click at [26, 188] on line at bounding box center [27, 188] width 10 height 0
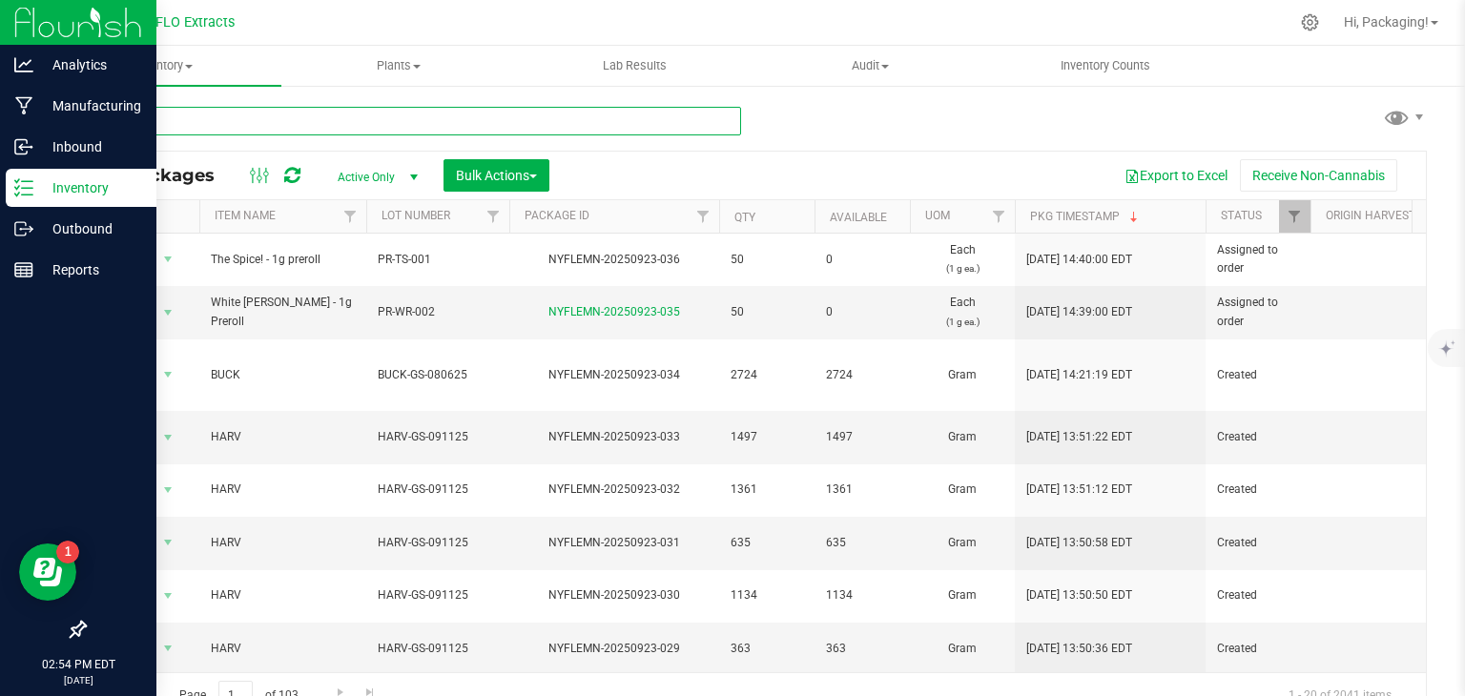
click at [214, 116] on input "text" at bounding box center [412, 121] width 657 height 29
type input "NYFLEMN-20250807-003"
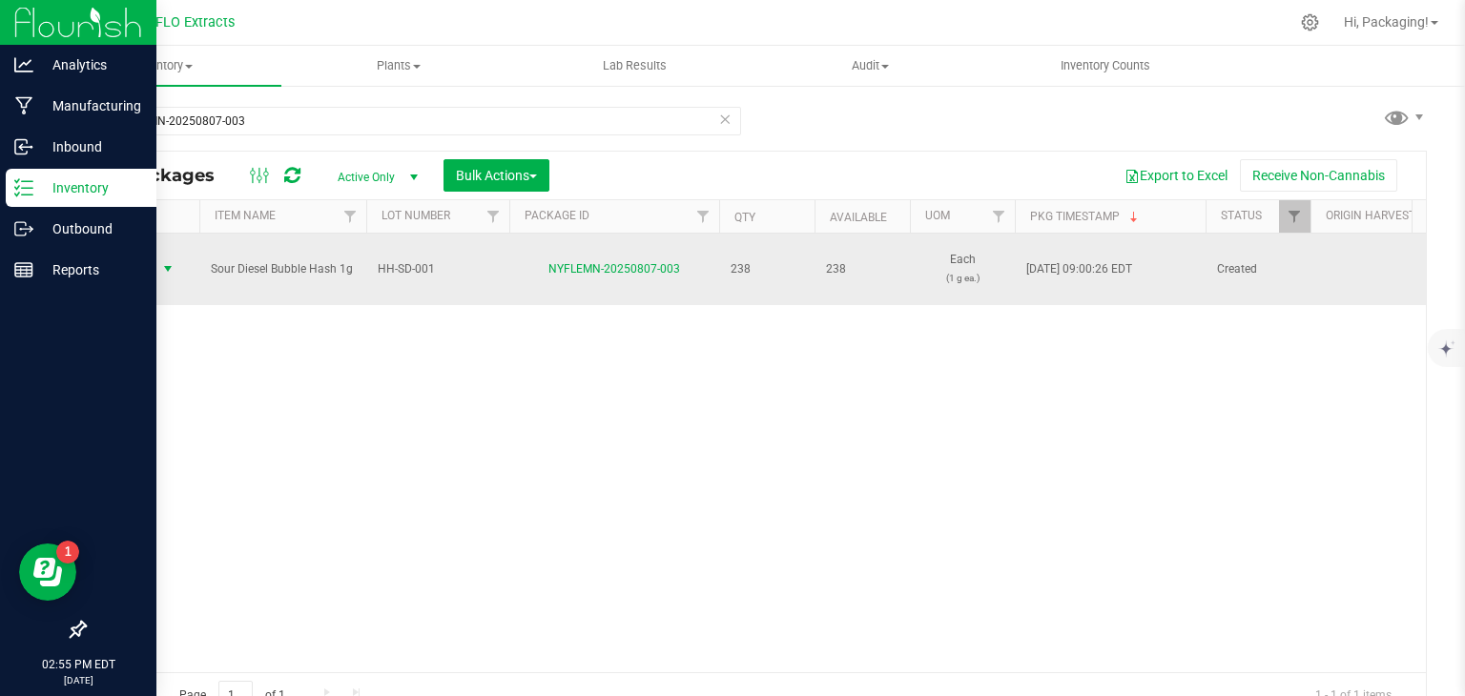
click at [142, 272] on span "Action" at bounding box center [129, 269] width 51 height 27
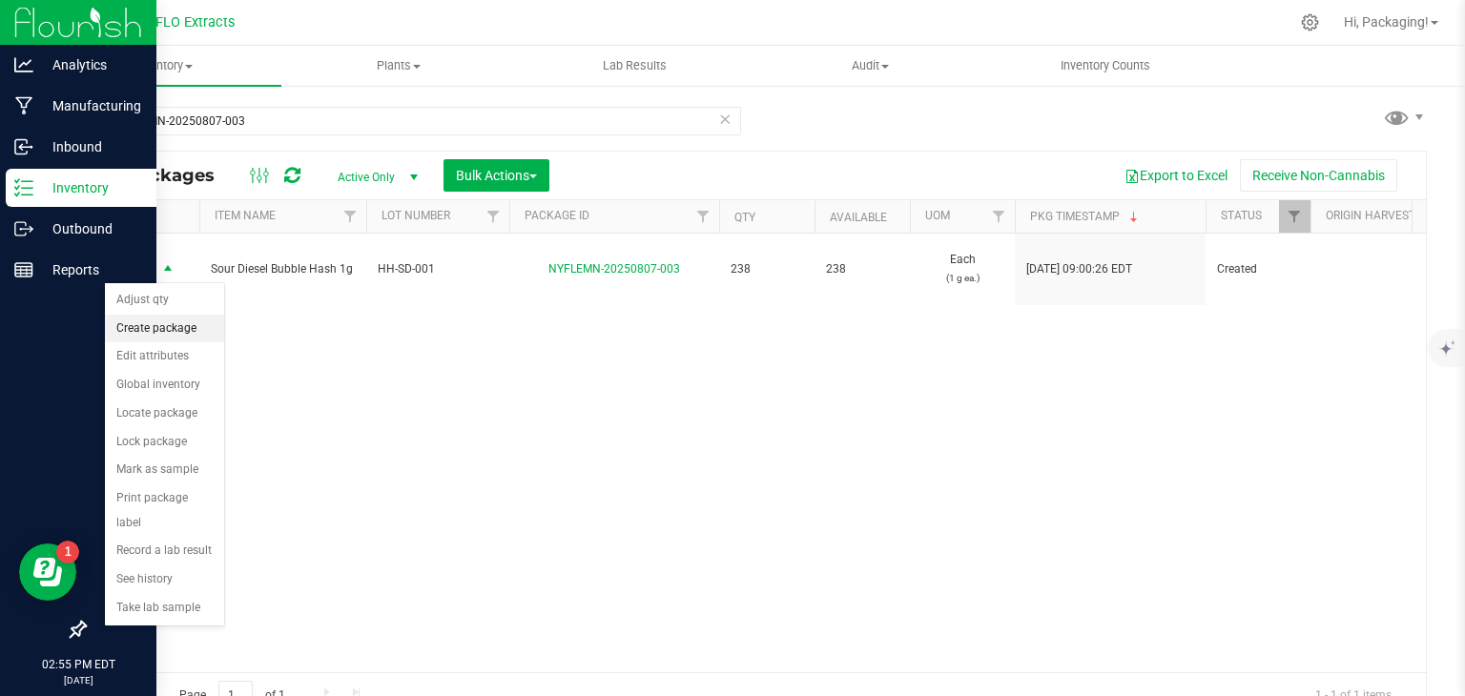
click at [180, 327] on li "Create package" at bounding box center [164, 329] width 119 height 29
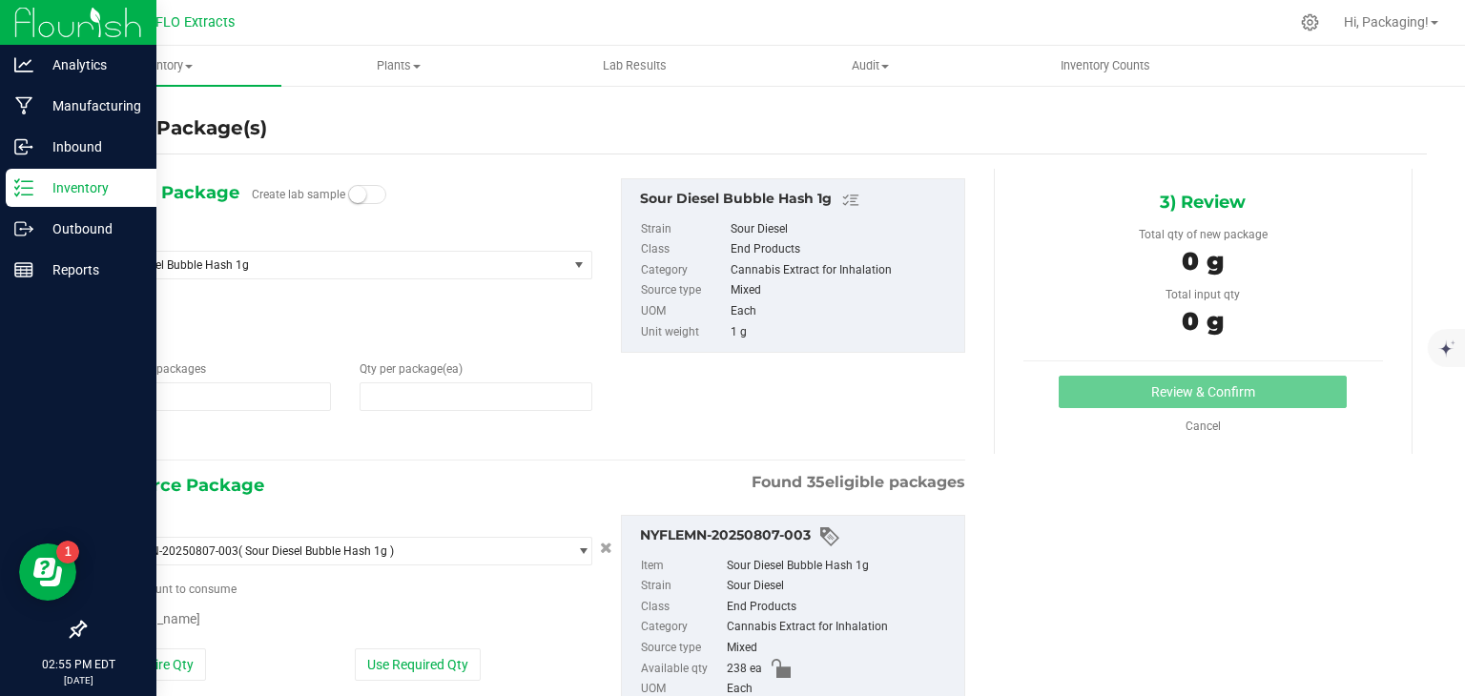
type input "0"
click at [385, 398] on span at bounding box center [476, 396] width 233 height 29
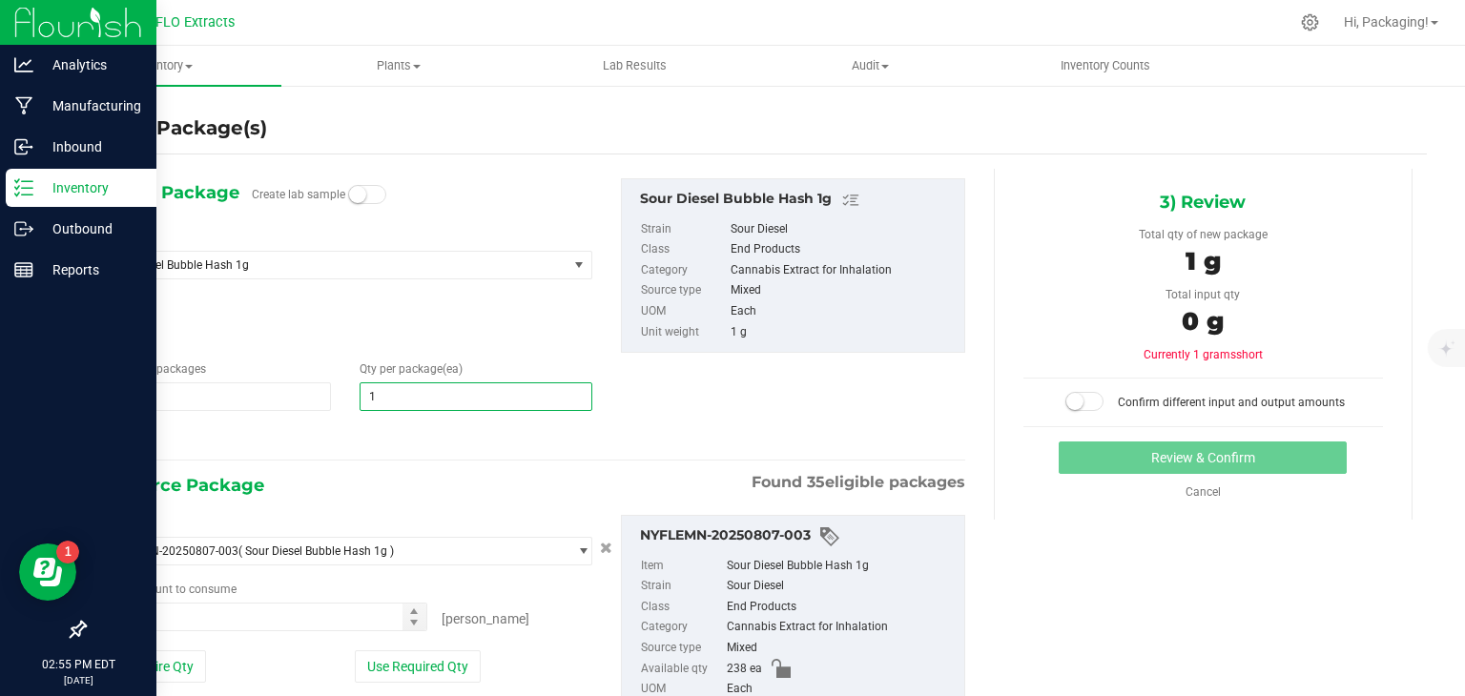
type input "10"
click at [432, 662] on button "Use Required Qty" at bounding box center [418, 666] width 126 height 32
type input "10"
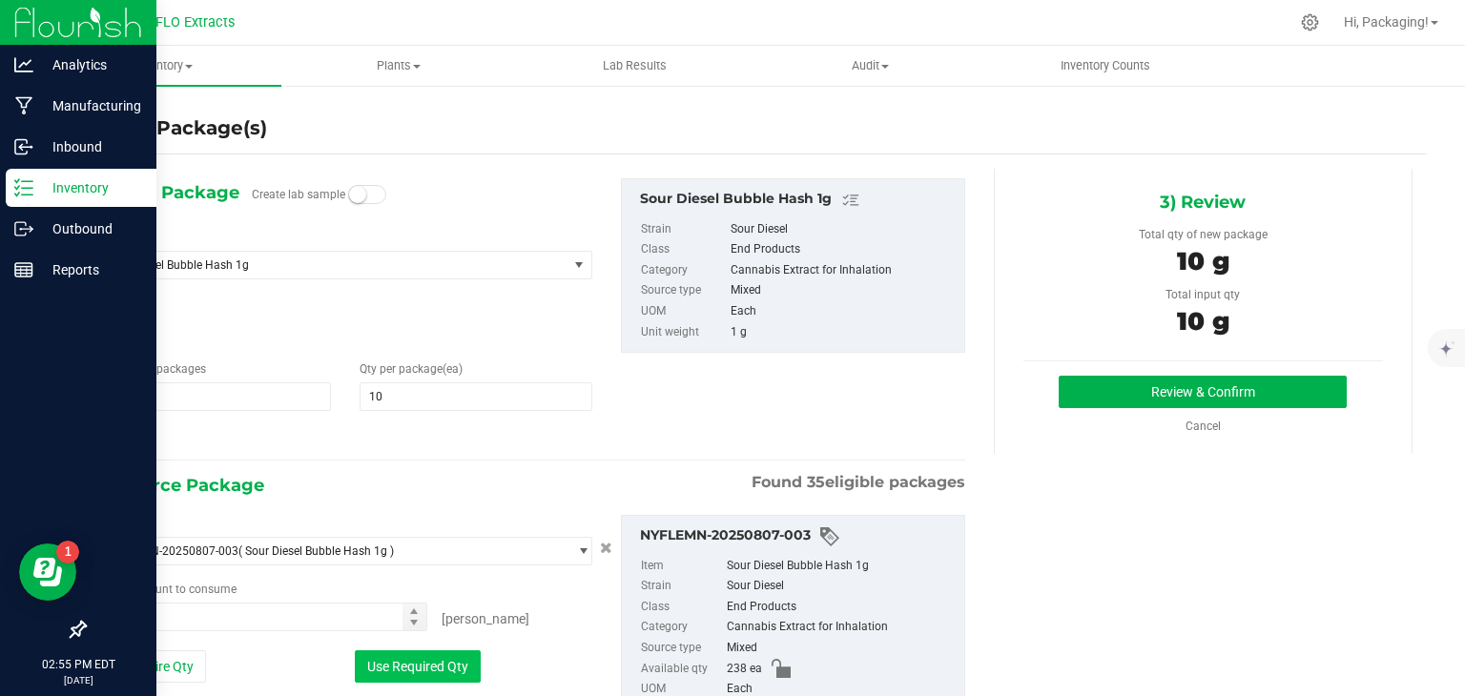
type input "10 ea"
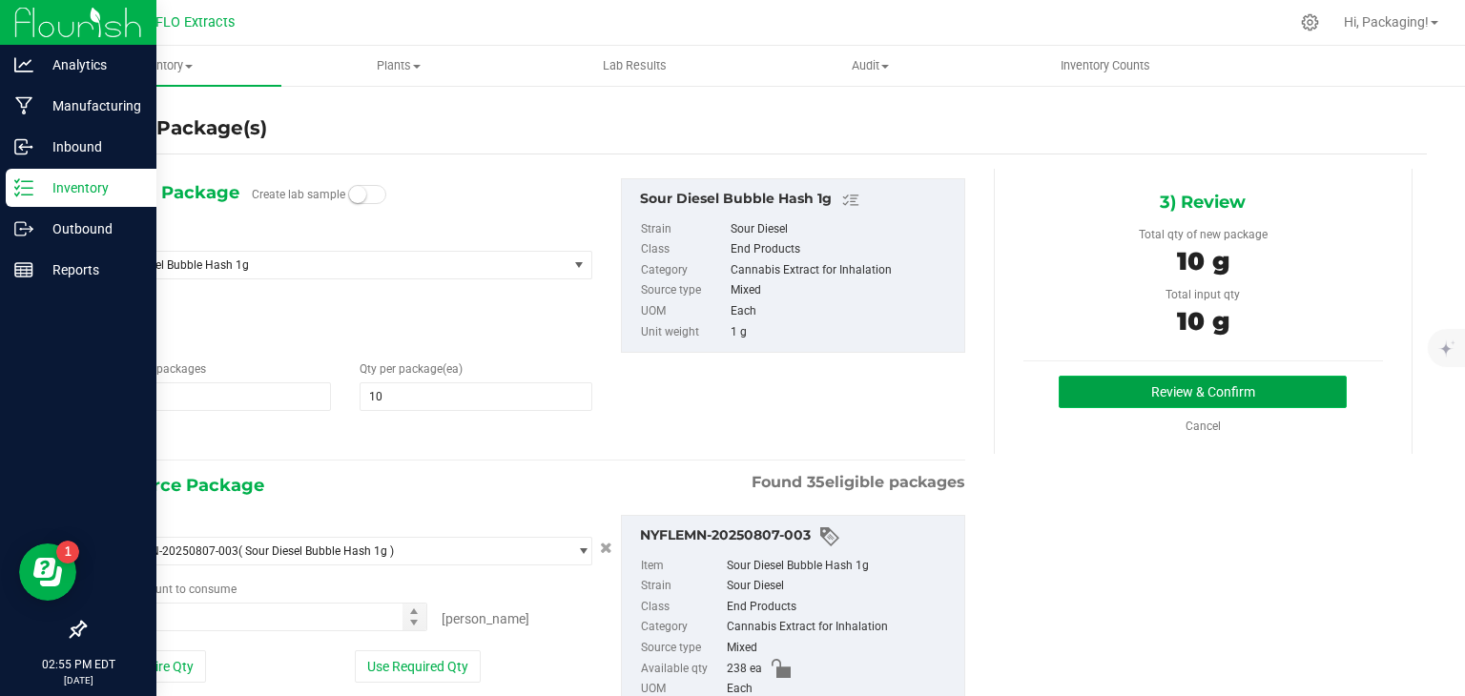
click at [1224, 395] on button "Review & Confirm" at bounding box center [1202, 392] width 288 height 32
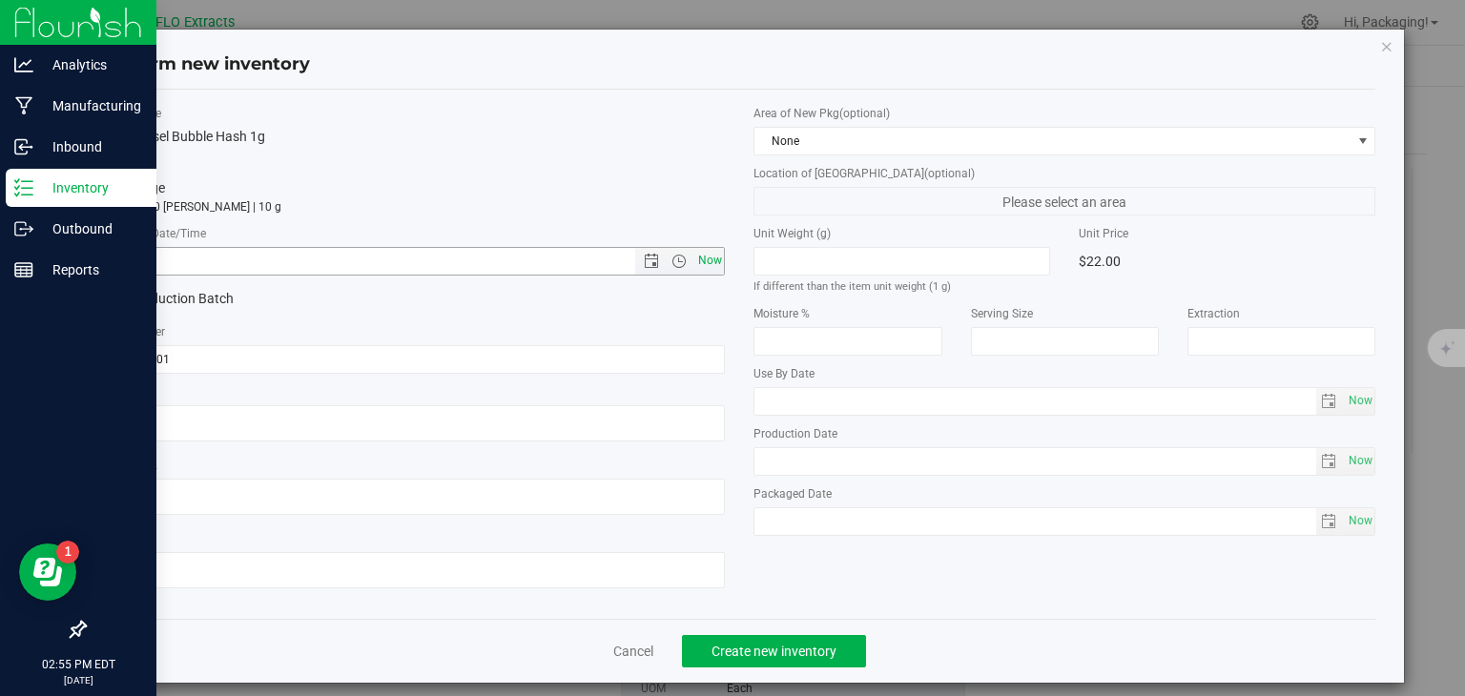
click at [702, 264] on span "Now" at bounding box center [709, 261] width 32 height 28
type input "[DATE] 2:55 PM"
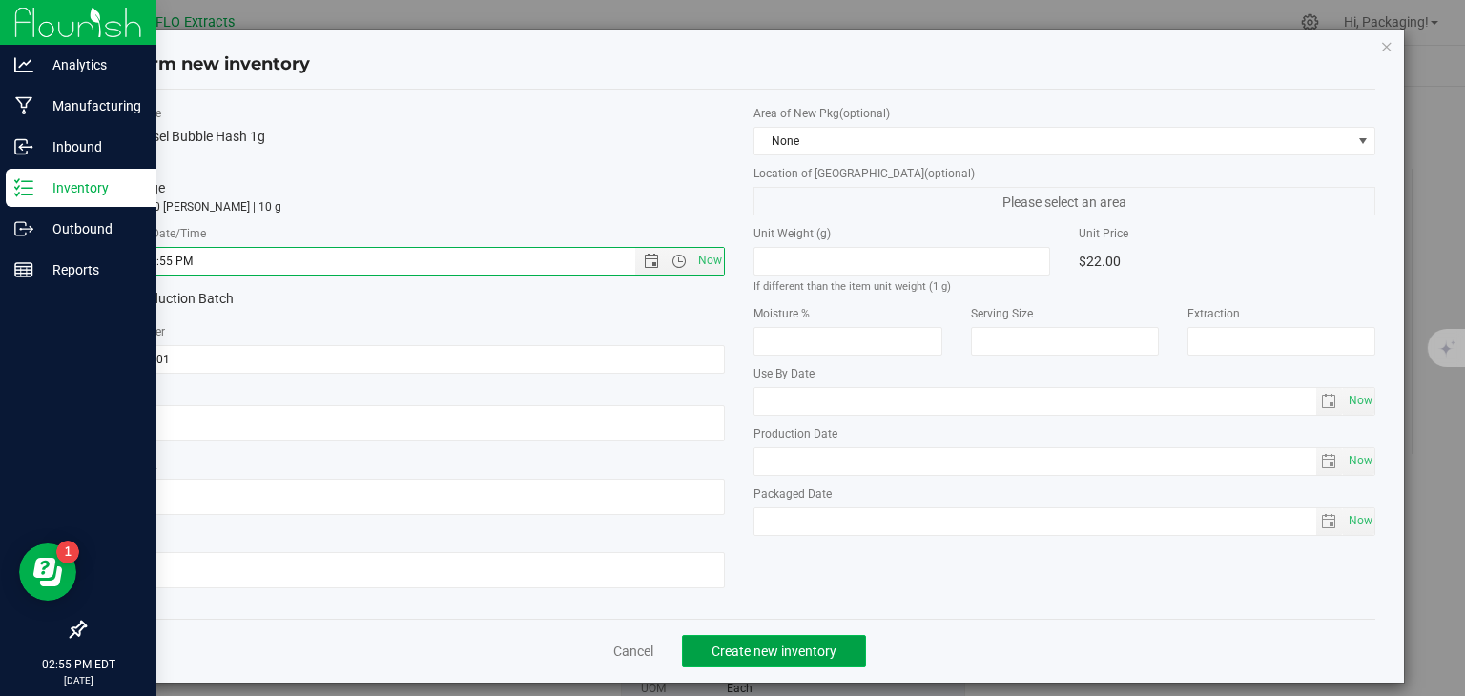
click at [796, 653] on span "Create new inventory" at bounding box center [773, 651] width 125 height 15
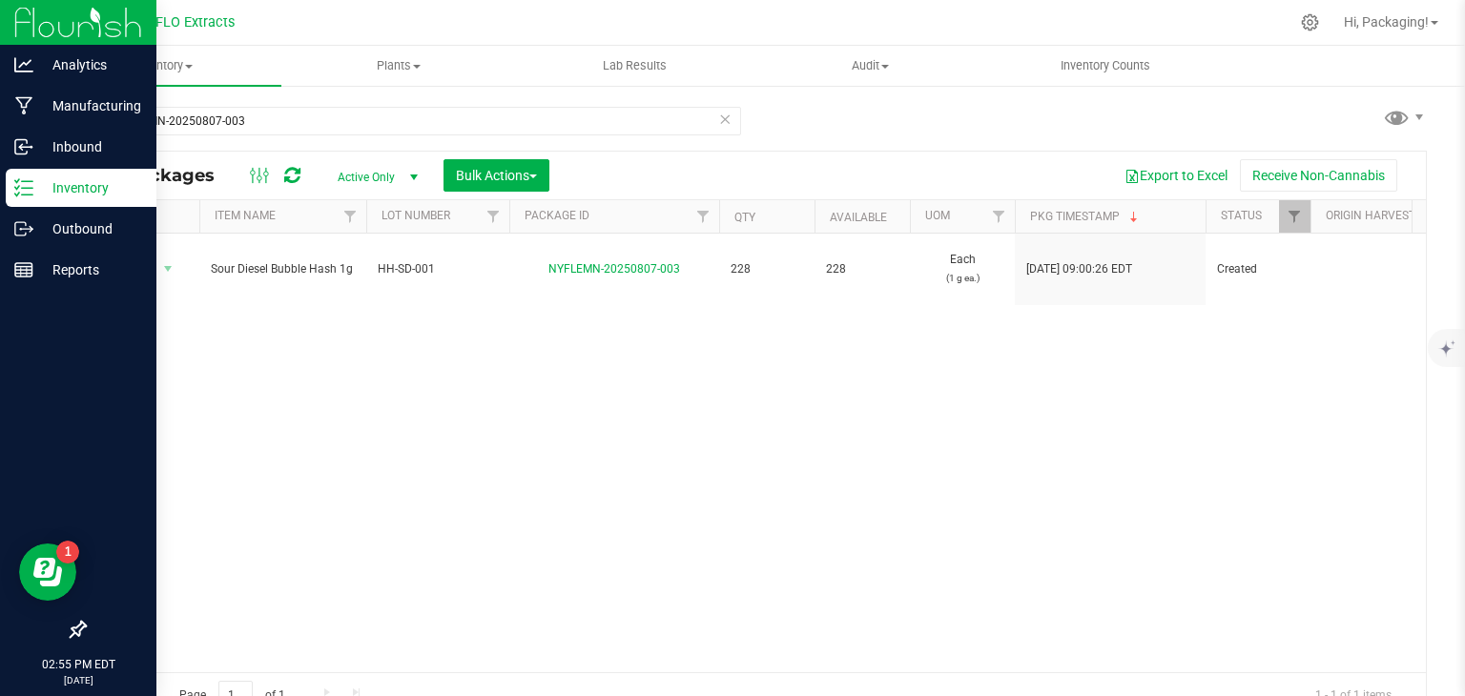
click at [718, 119] on icon at bounding box center [724, 118] width 13 height 23
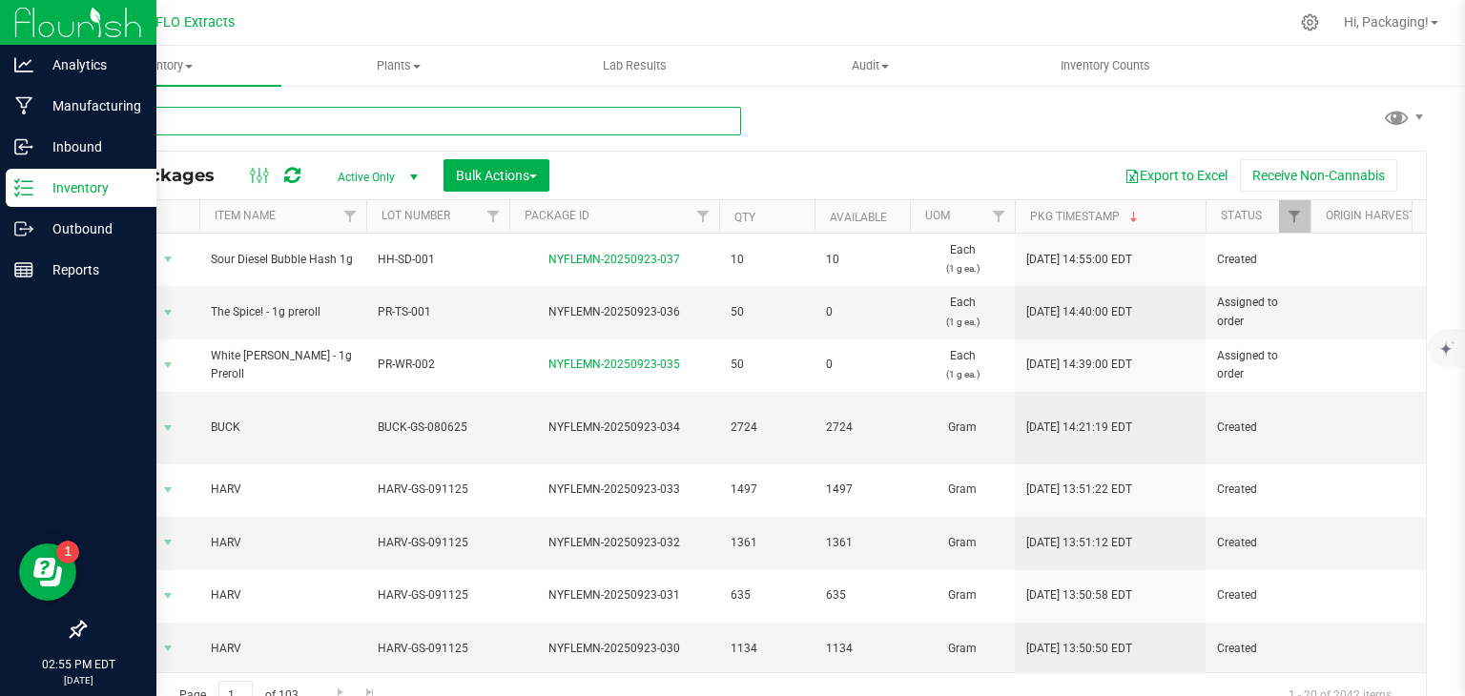
click at [282, 117] on input "text" at bounding box center [412, 121] width 657 height 29
type input "NYFLEMN-20250916-015"
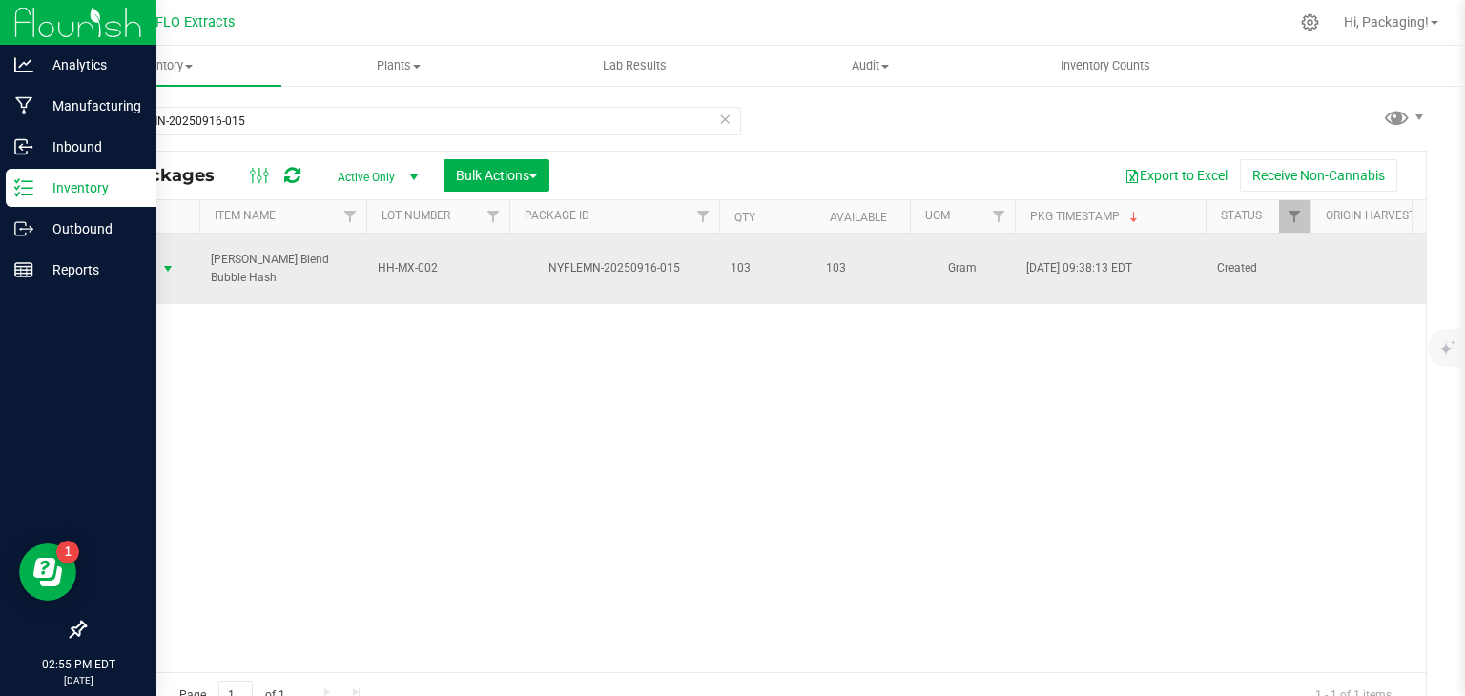
click at [137, 257] on span "Action" at bounding box center [129, 269] width 51 height 27
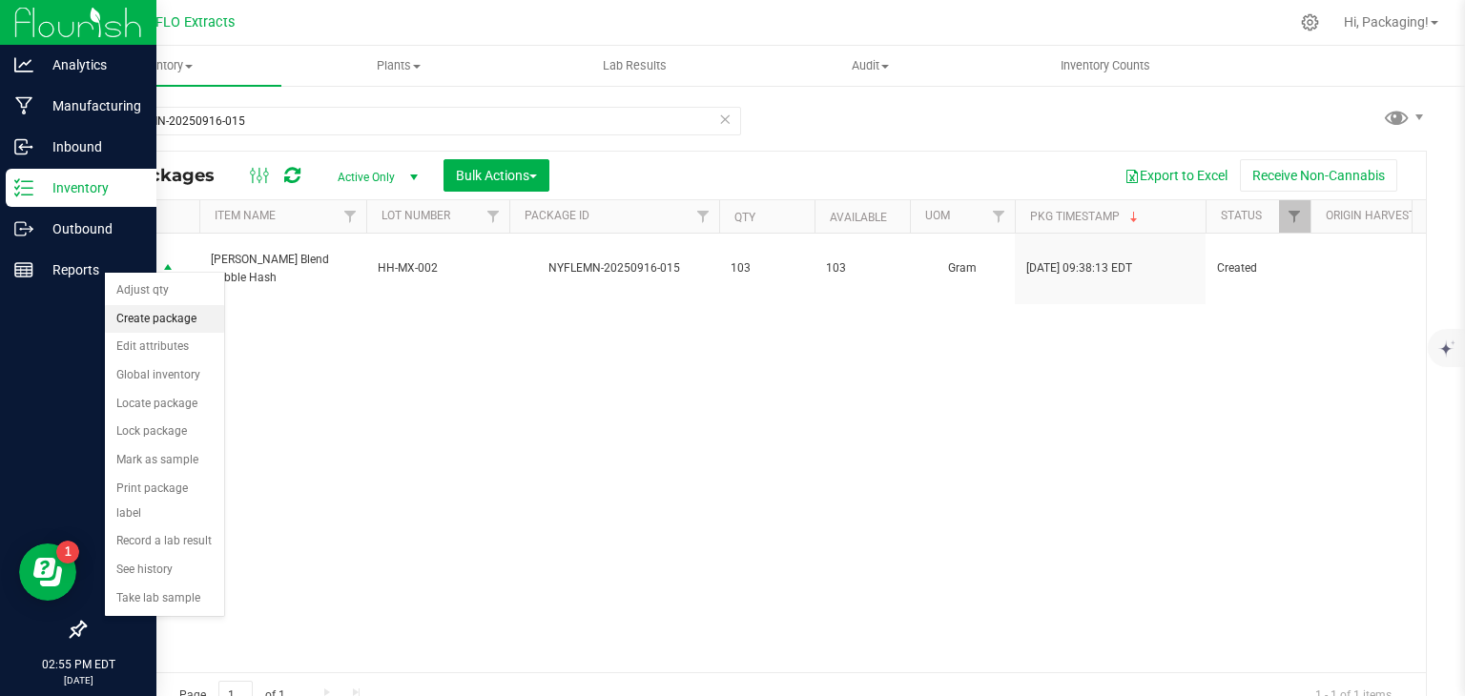
click at [170, 313] on li "Create package" at bounding box center [164, 319] width 119 height 29
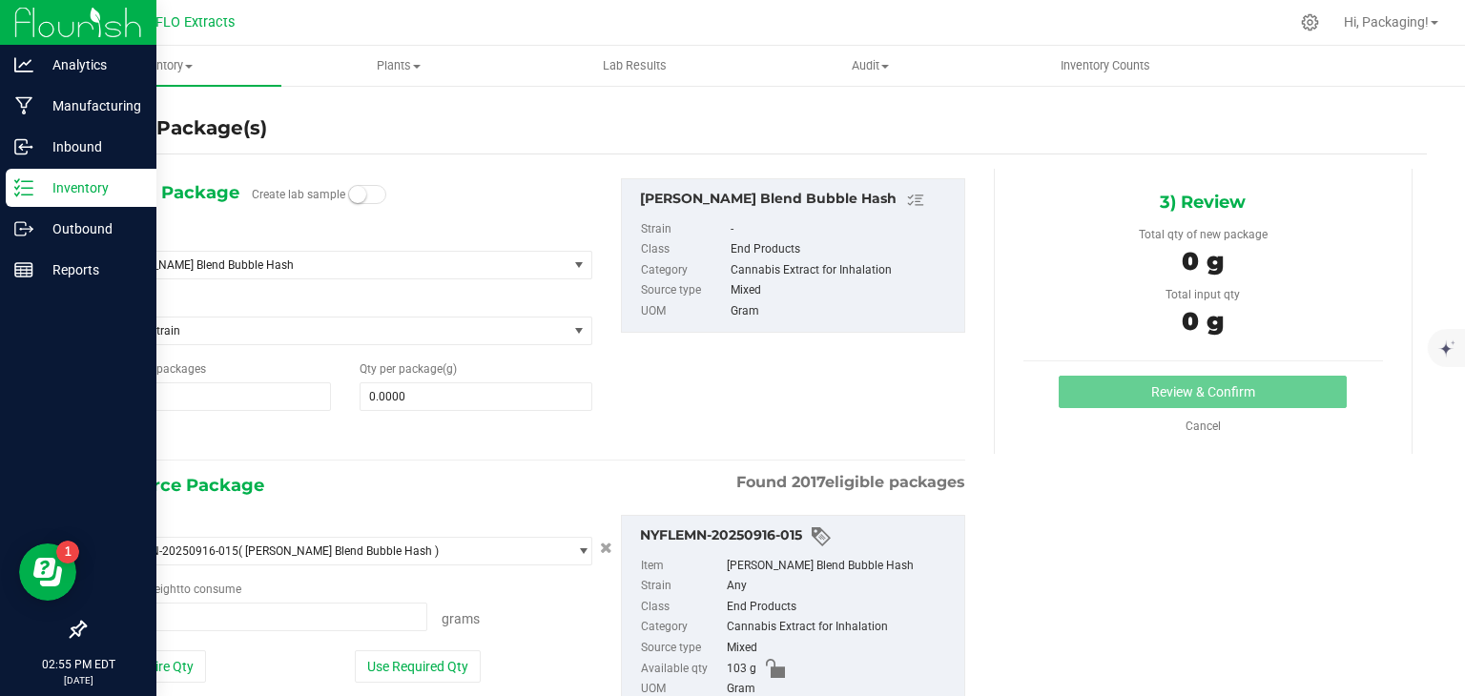
type input "0.0000 g"
click at [395, 385] on span at bounding box center [476, 396] width 233 height 29
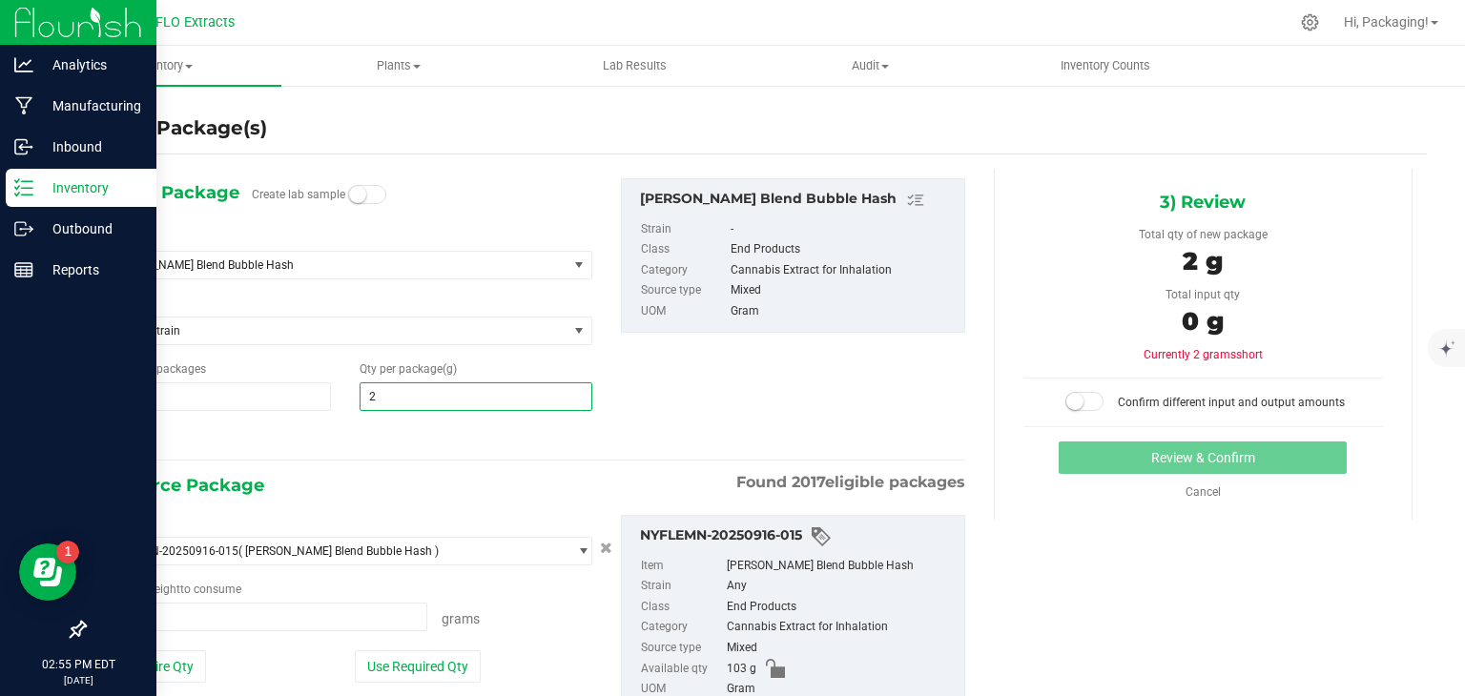
type input "25"
type input "25.0000"
click at [420, 657] on button "Use Required Qty" at bounding box center [418, 666] width 126 height 32
type input "25.0000 g"
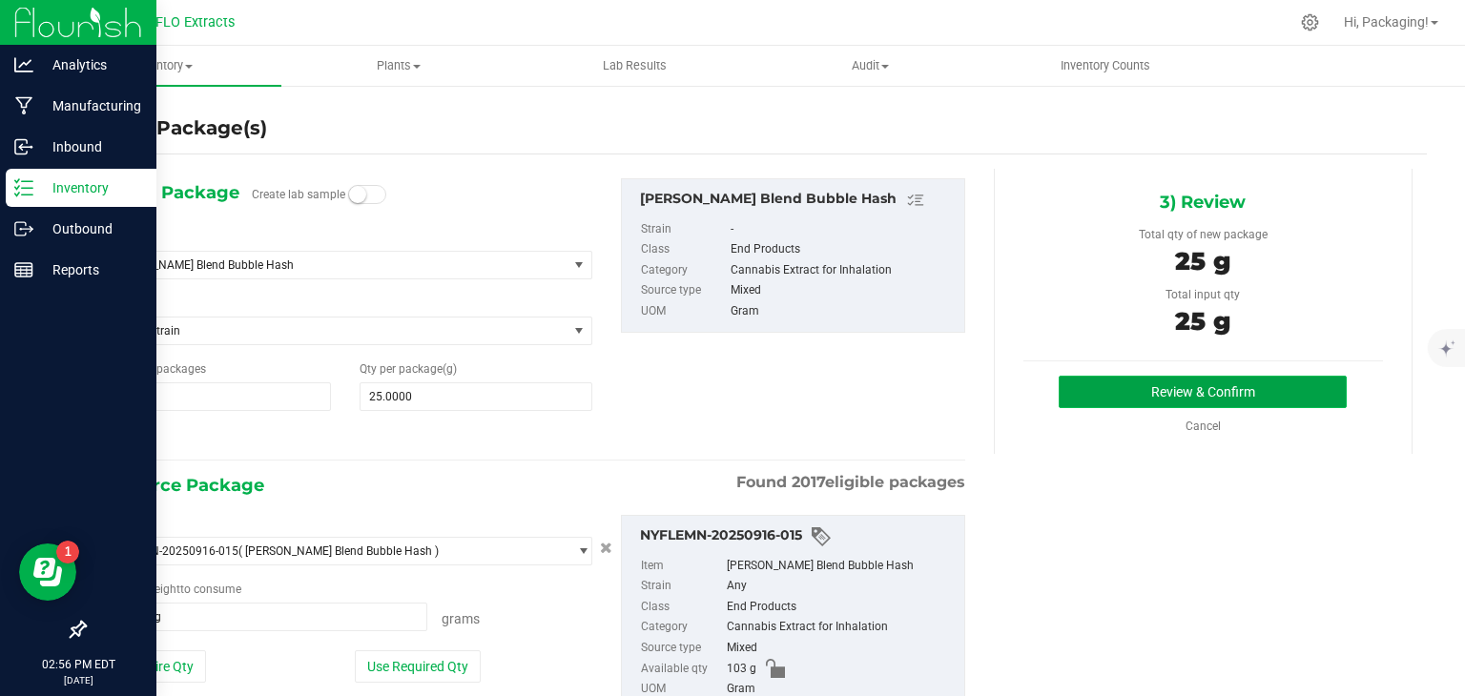
click at [1149, 400] on button "Review & Confirm" at bounding box center [1202, 392] width 288 height 32
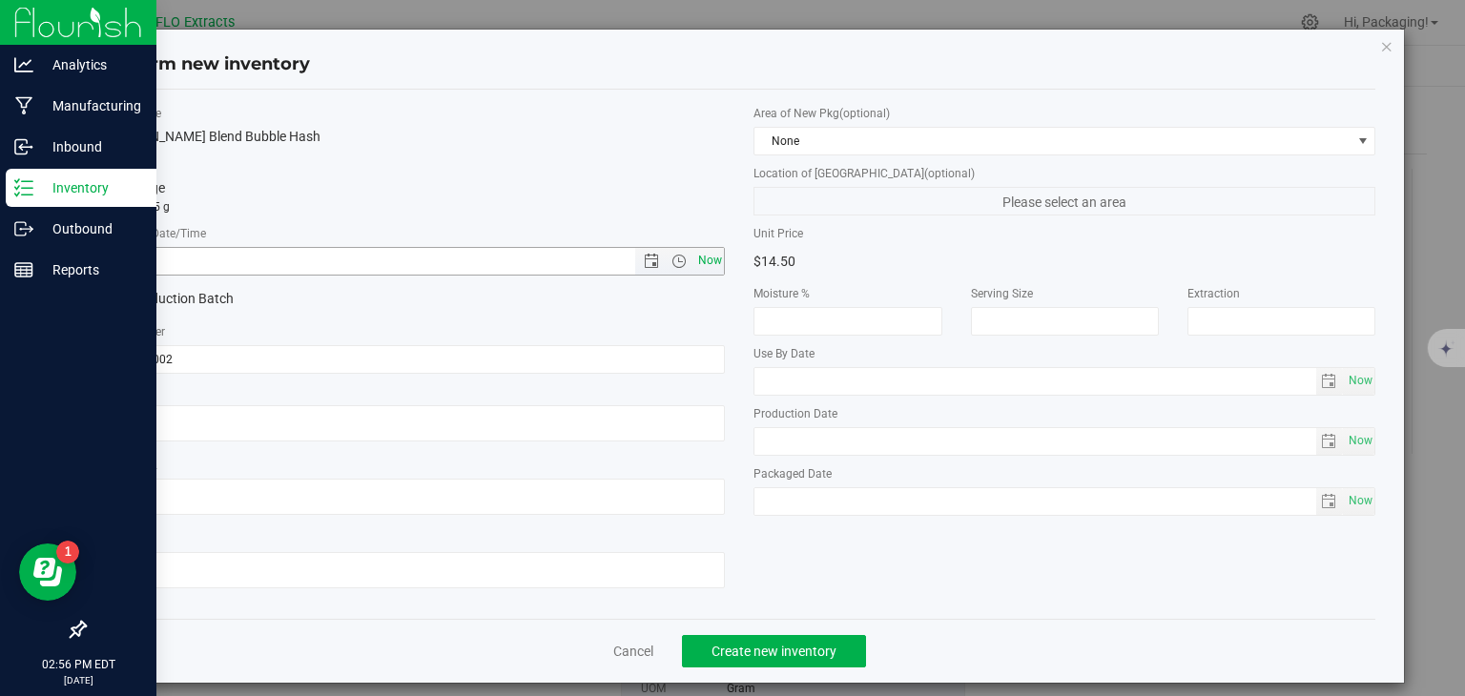
click at [708, 260] on span "Now" at bounding box center [709, 261] width 32 height 28
type input "[DATE] 2:56 PM"
click at [785, 653] on span "Create new inventory" at bounding box center [773, 651] width 125 height 15
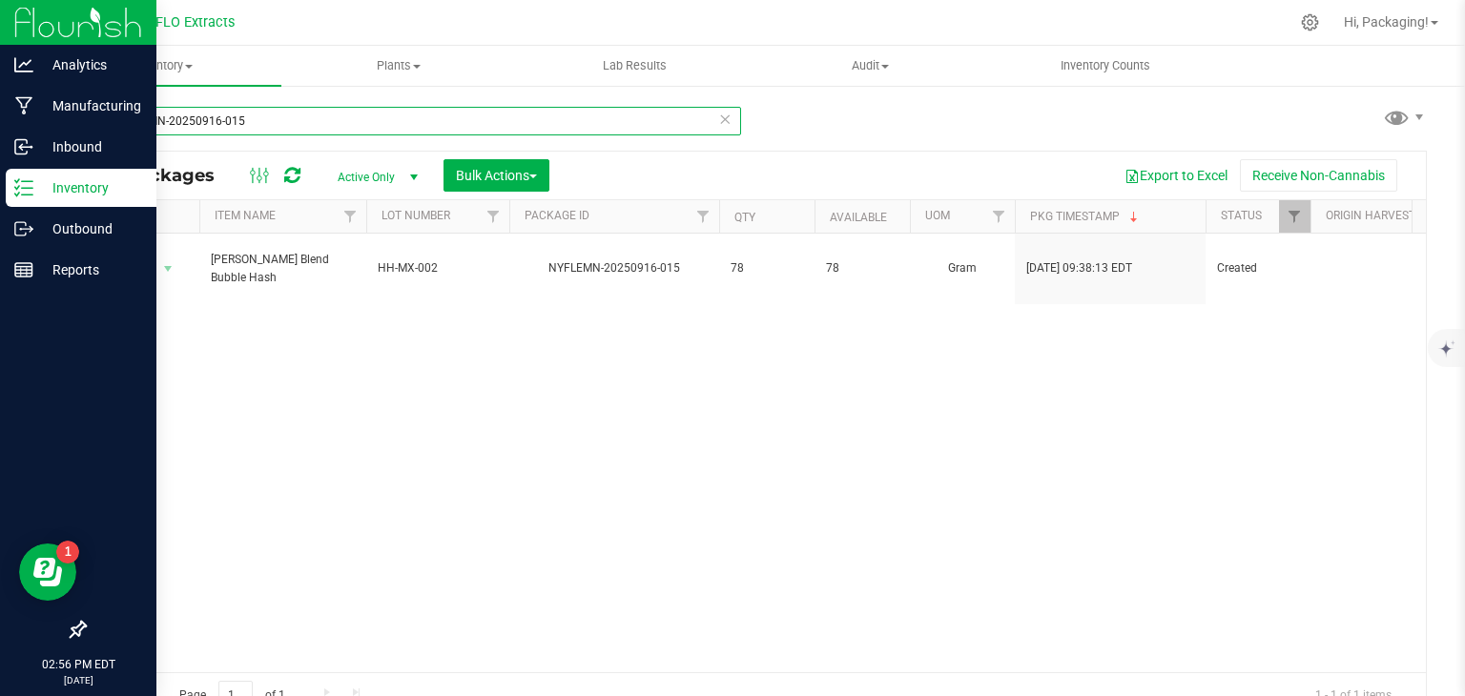
click at [709, 115] on input "NYFLEMN-20250916-015" at bounding box center [412, 121] width 657 height 29
click at [721, 121] on icon at bounding box center [724, 118] width 13 height 23
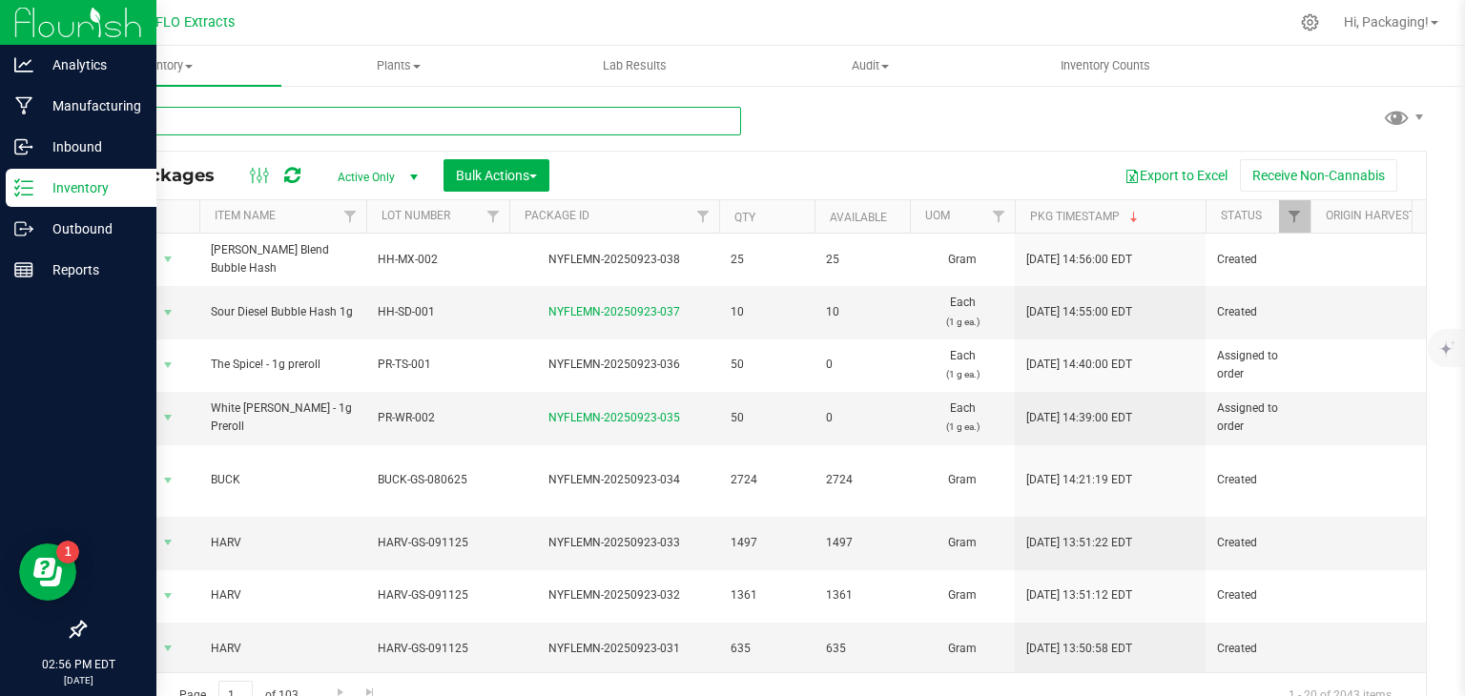
click at [262, 123] on input "text" at bounding box center [412, 121] width 657 height 29
type input "NYFLEMN-20250731-003"
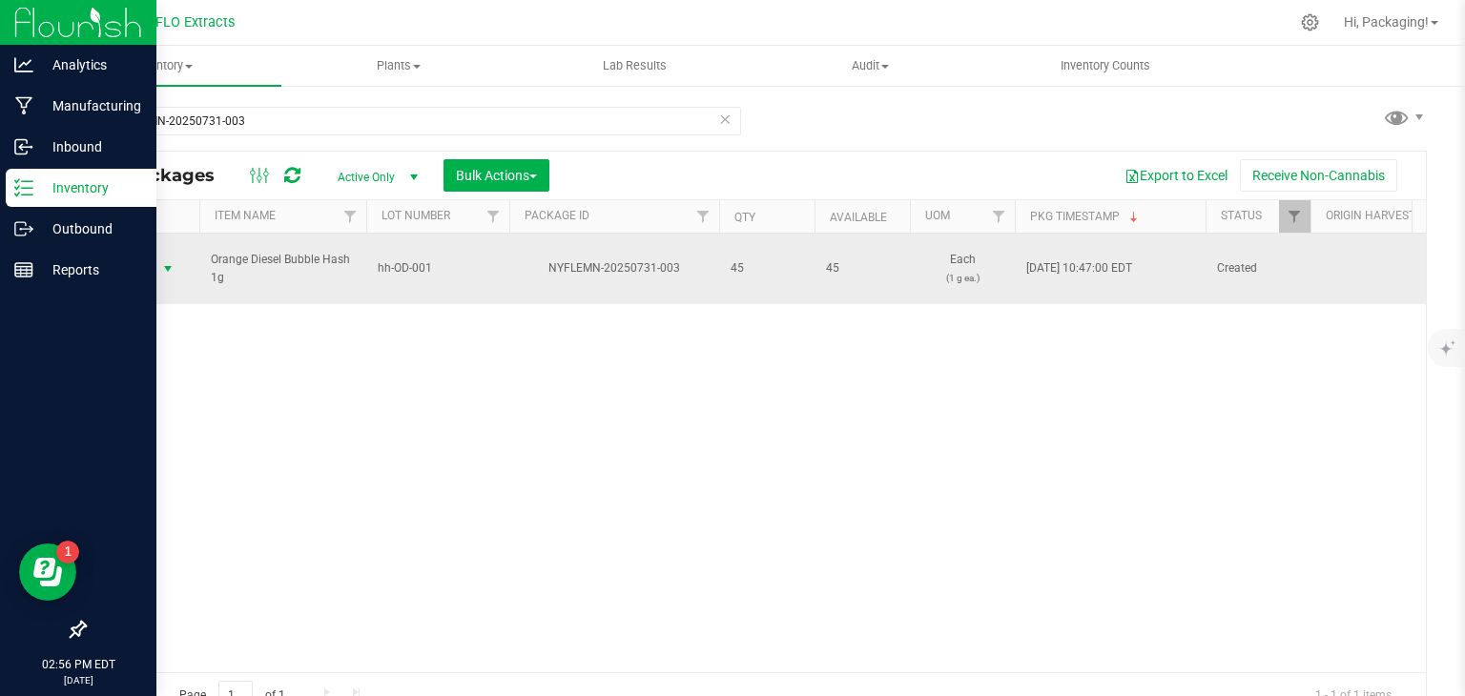
click at [139, 259] on span "Action" at bounding box center [129, 269] width 51 height 27
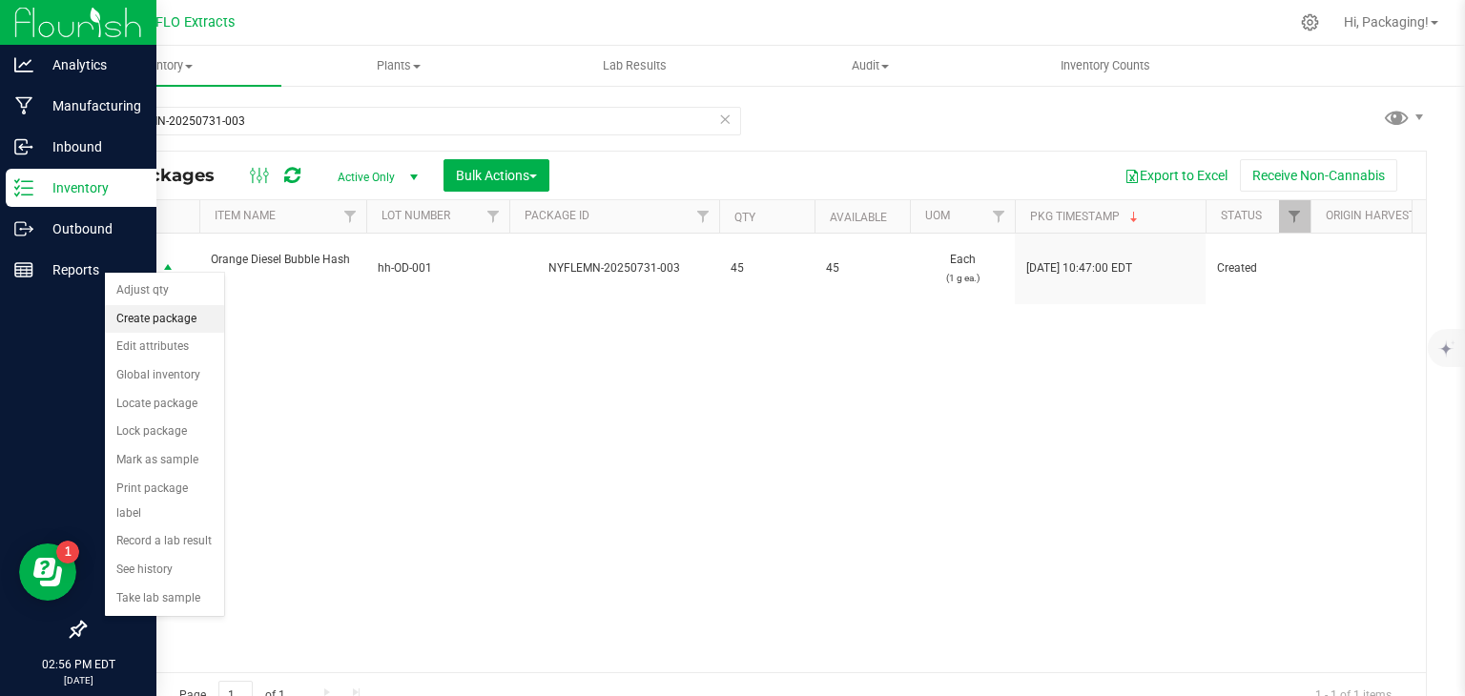
click at [164, 318] on li "Create package" at bounding box center [164, 319] width 119 height 29
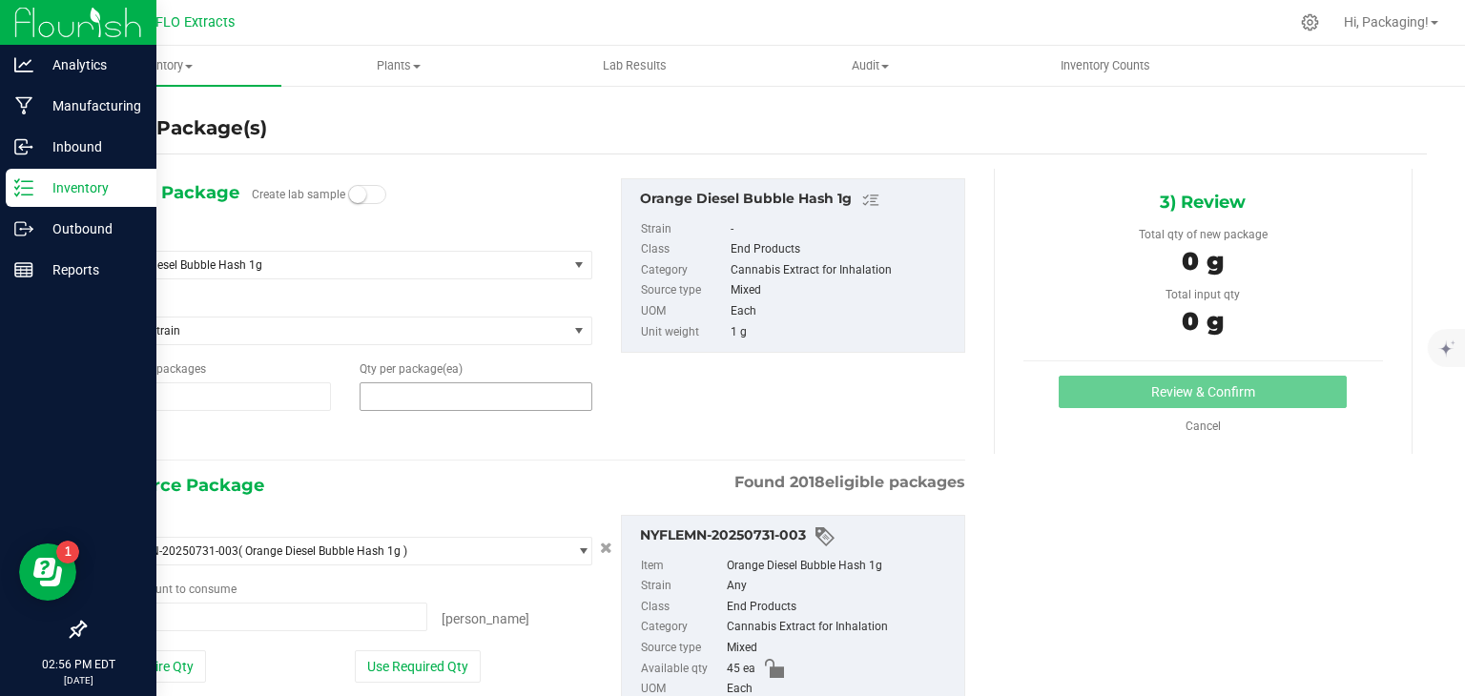
click at [378, 403] on span at bounding box center [476, 396] width 233 height 29
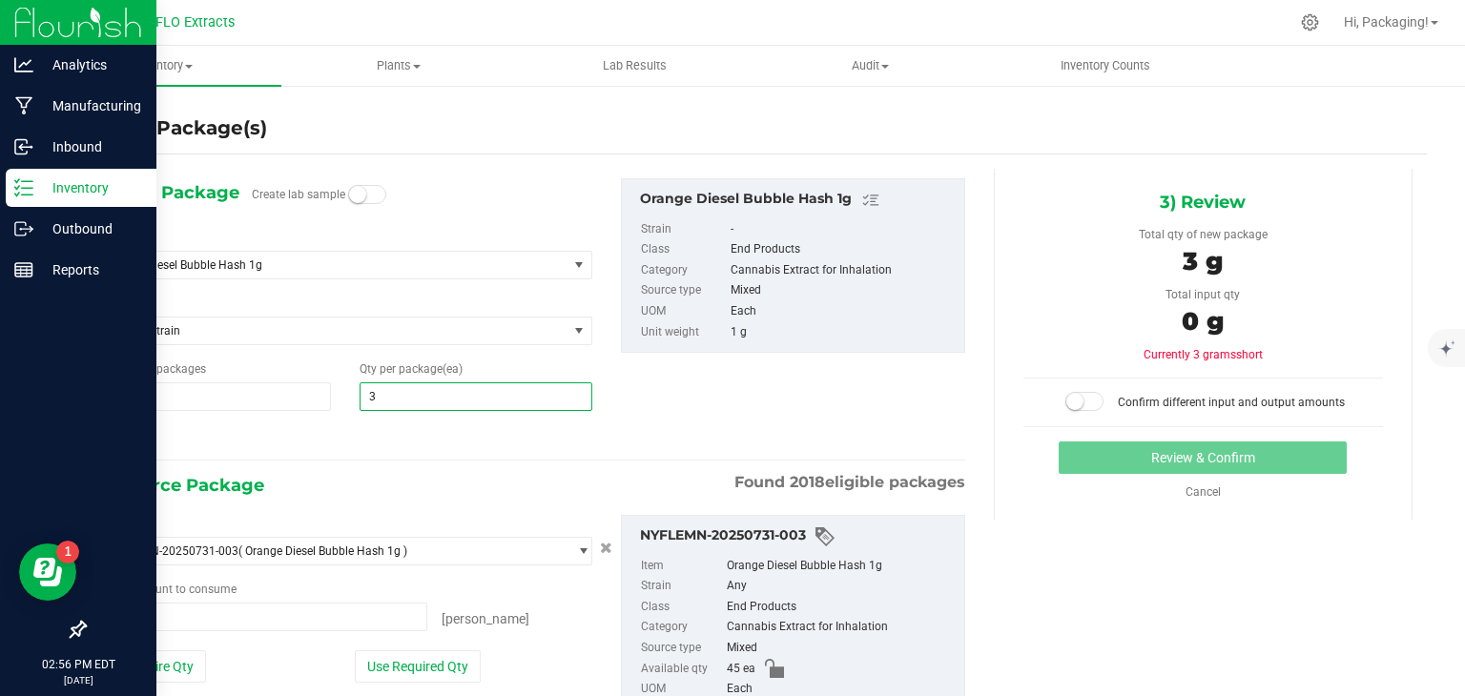
type input "30"
click at [396, 661] on button "Use Required Qty" at bounding box center [418, 666] width 126 height 32
type input "30 ea"
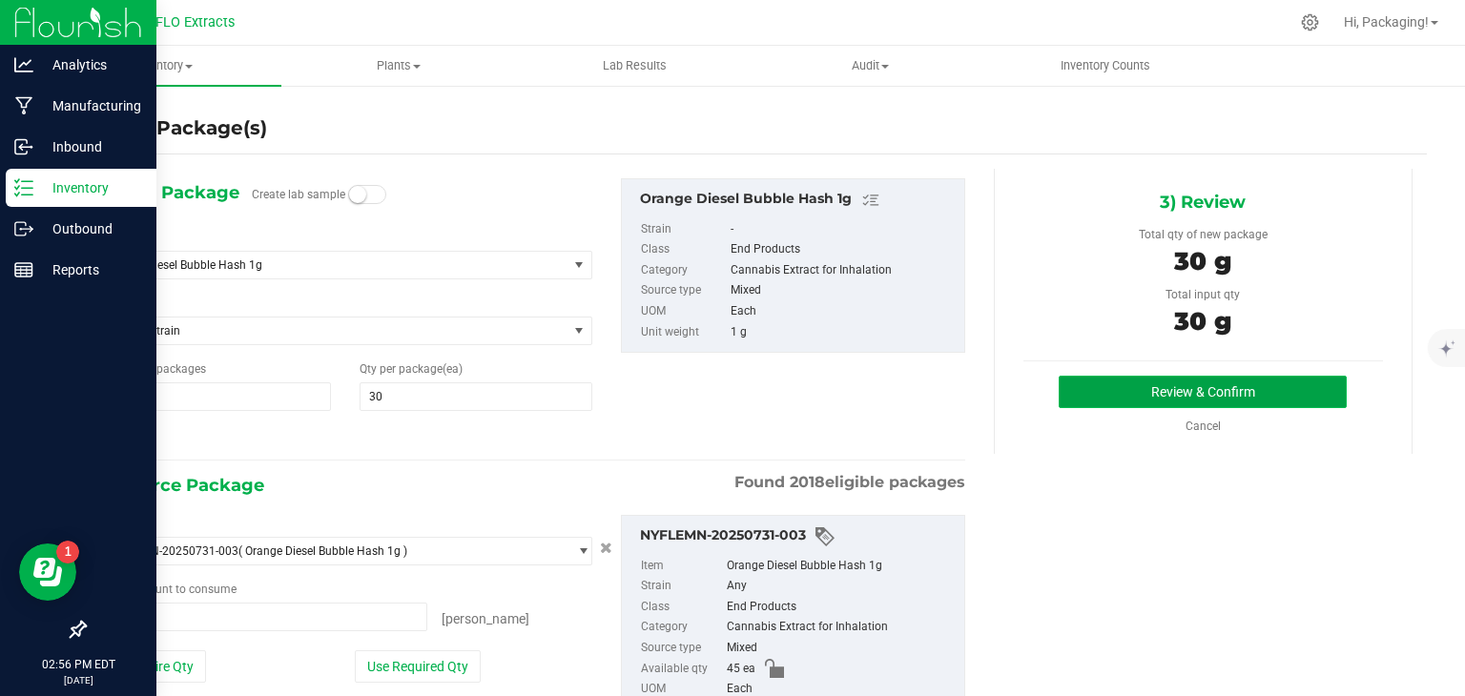
click at [1229, 402] on button "Review & Confirm" at bounding box center [1202, 392] width 288 height 32
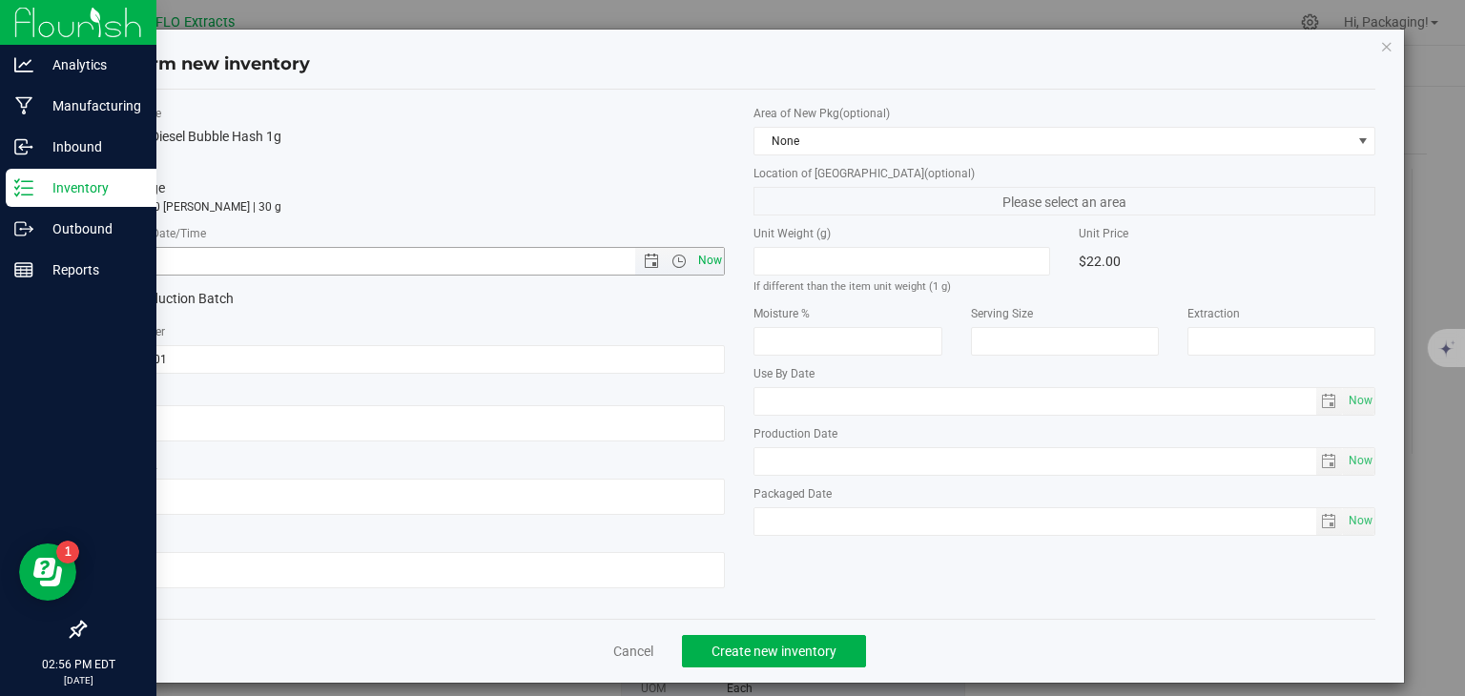
click at [704, 263] on span "Now" at bounding box center [709, 261] width 32 height 28
type input "[DATE] 2:56 PM"
click at [757, 650] on span "Create new inventory" at bounding box center [773, 651] width 125 height 15
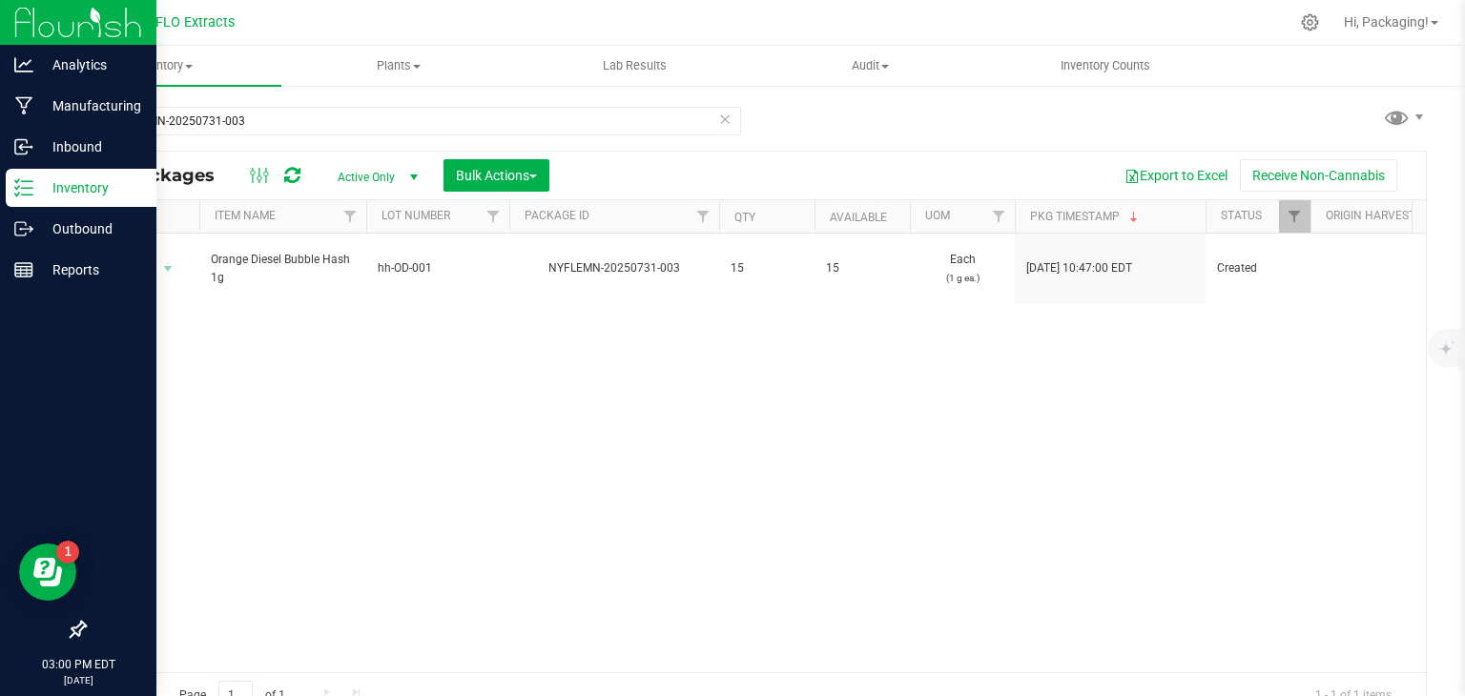
click at [720, 124] on icon at bounding box center [724, 118] width 13 height 23
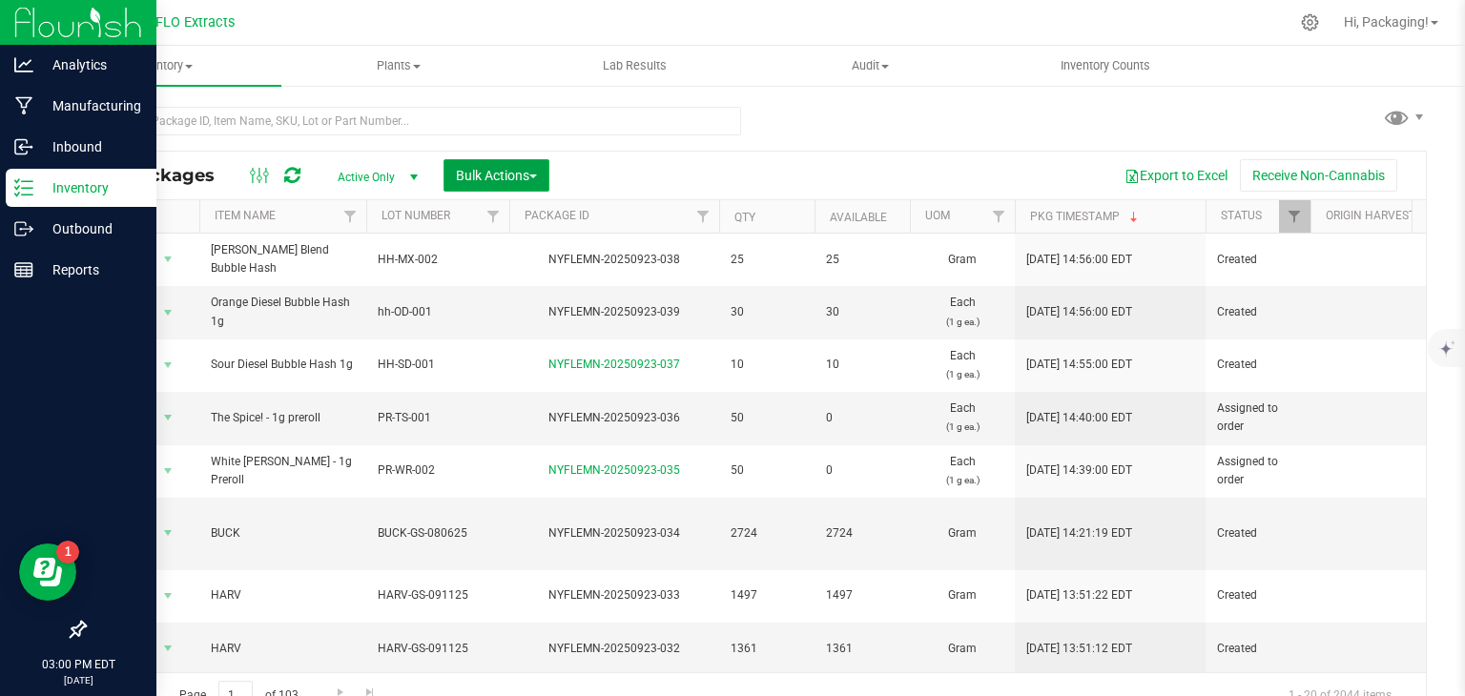
click at [488, 178] on span "Bulk Actions" at bounding box center [496, 175] width 81 height 15
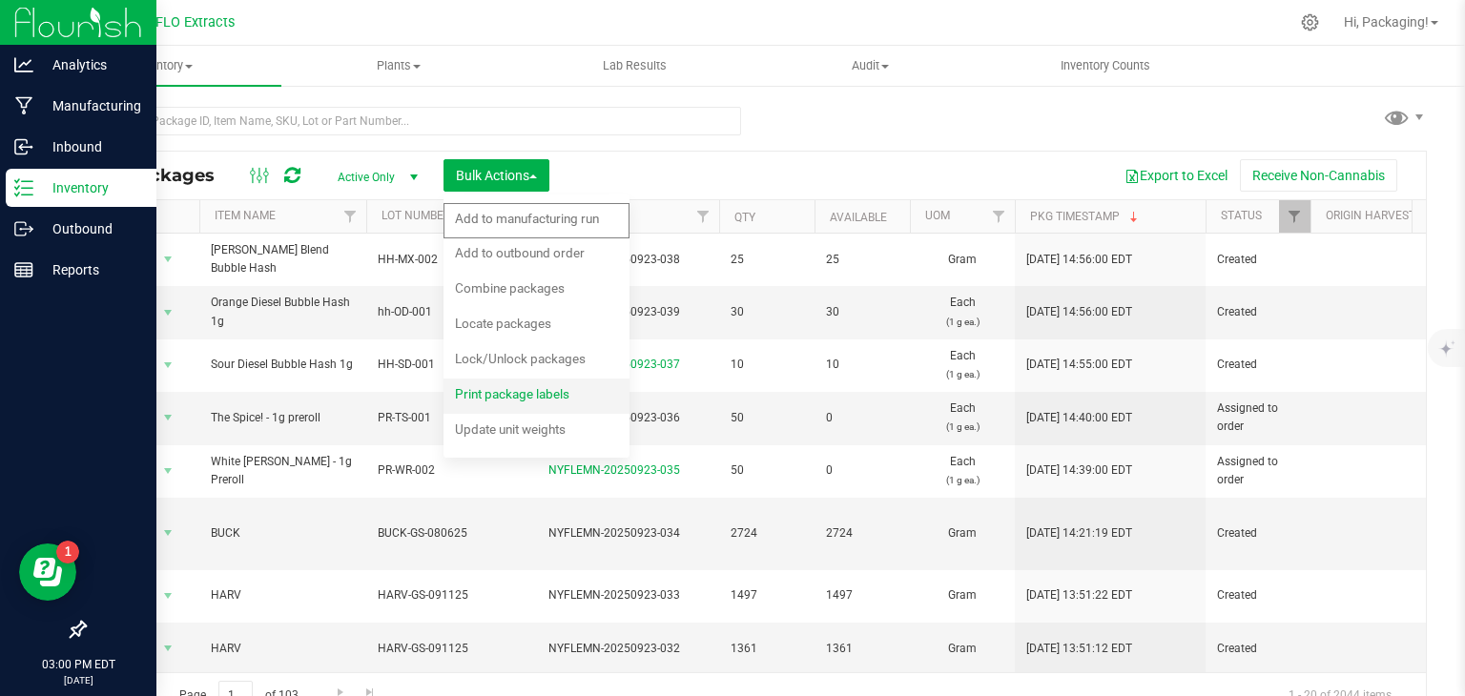
click at [488, 405] on div "Print package labels" at bounding box center [525, 396] width 140 height 31
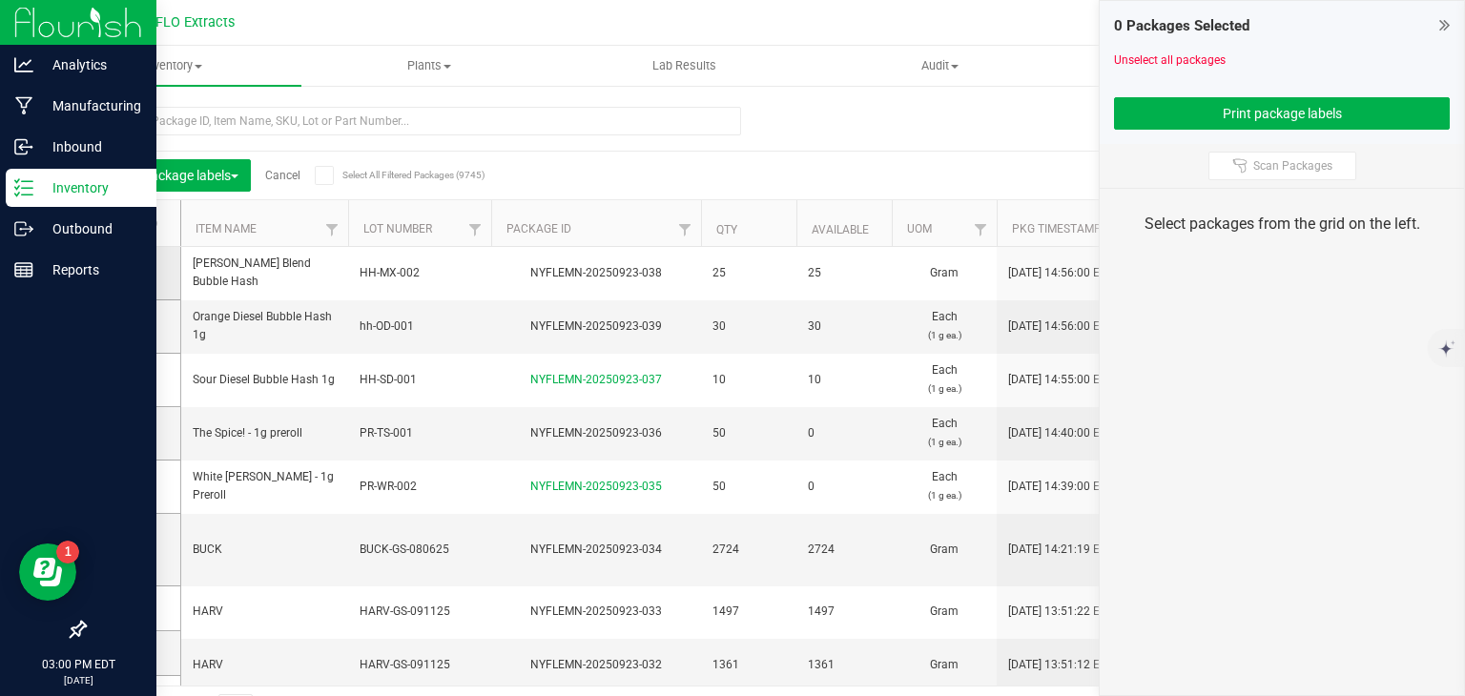
click at [126, 273] on icon at bounding box center [127, 273] width 12 height 0
click at [0, 0] on input "checkbox" at bounding box center [0, 0] width 0 height 0
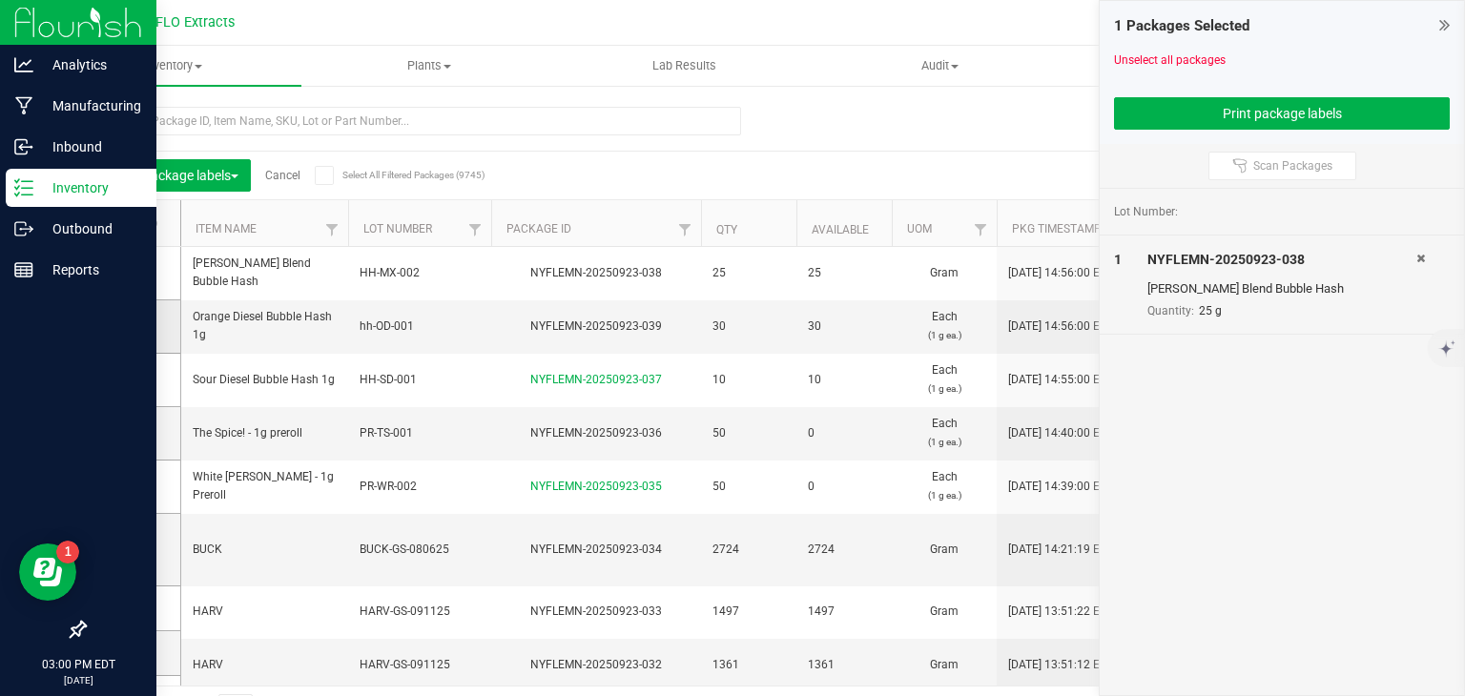
click at [129, 333] on span at bounding box center [128, 326] width 19 height 19
click at [0, 0] on input "checkbox" at bounding box center [0, 0] width 0 height 0
click at [133, 386] on span at bounding box center [128, 379] width 19 height 19
click at [0, 0] on input "checkbox" at bounding box center [0, 0] width 0 height 0
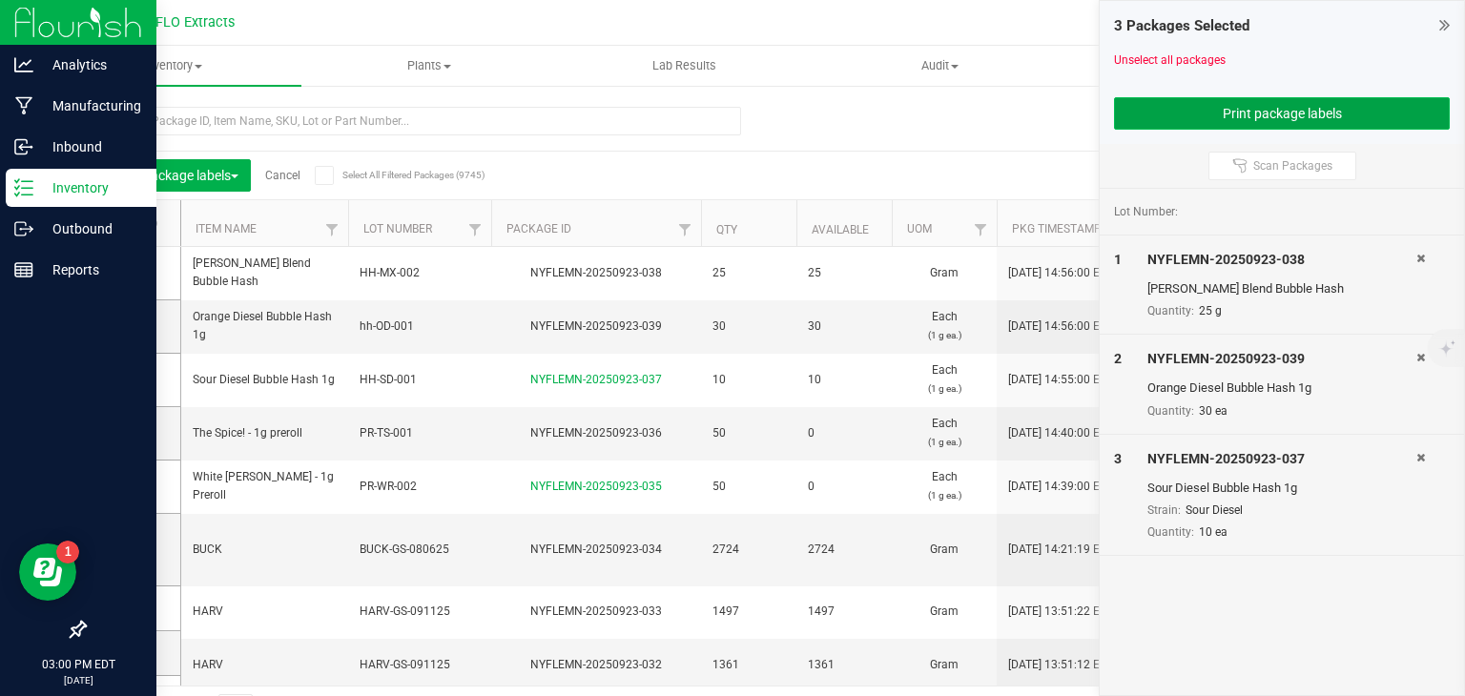
click at [1176, 121] on button "Print package labels" at bounding box center [1282, 113] width 336 height 32
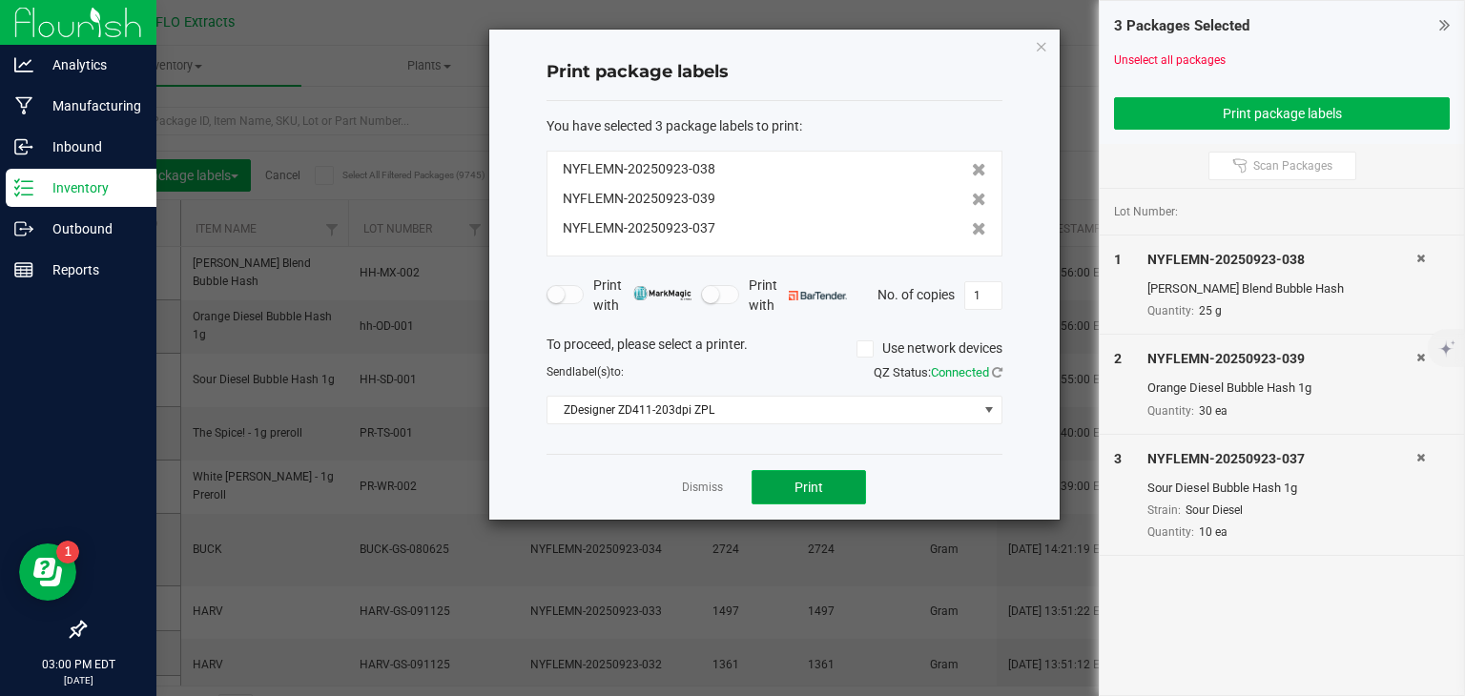
click at [789, 488] on button "Print" at bounding box center [808, 487] width 114 height 34
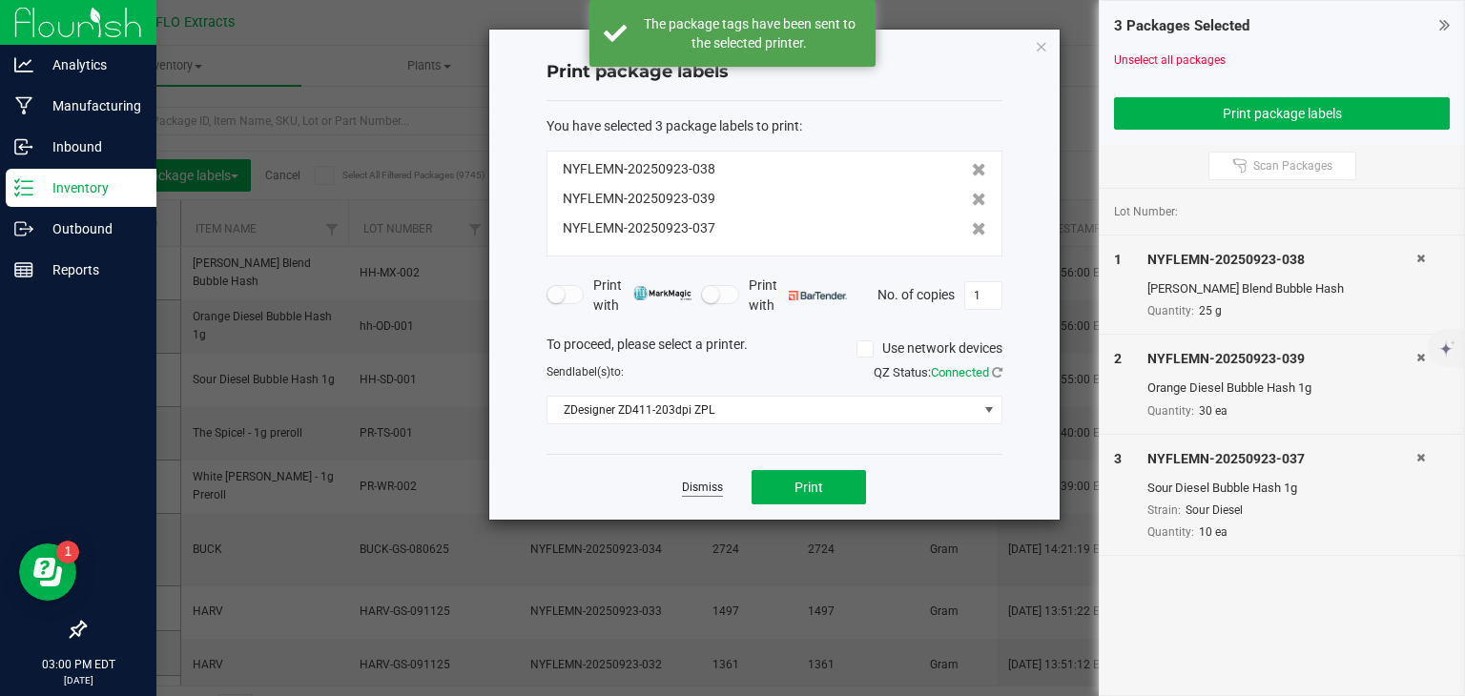
click at [703, 488] on link "Dismiss" at bounding box center [702, 488] width 41 height 16
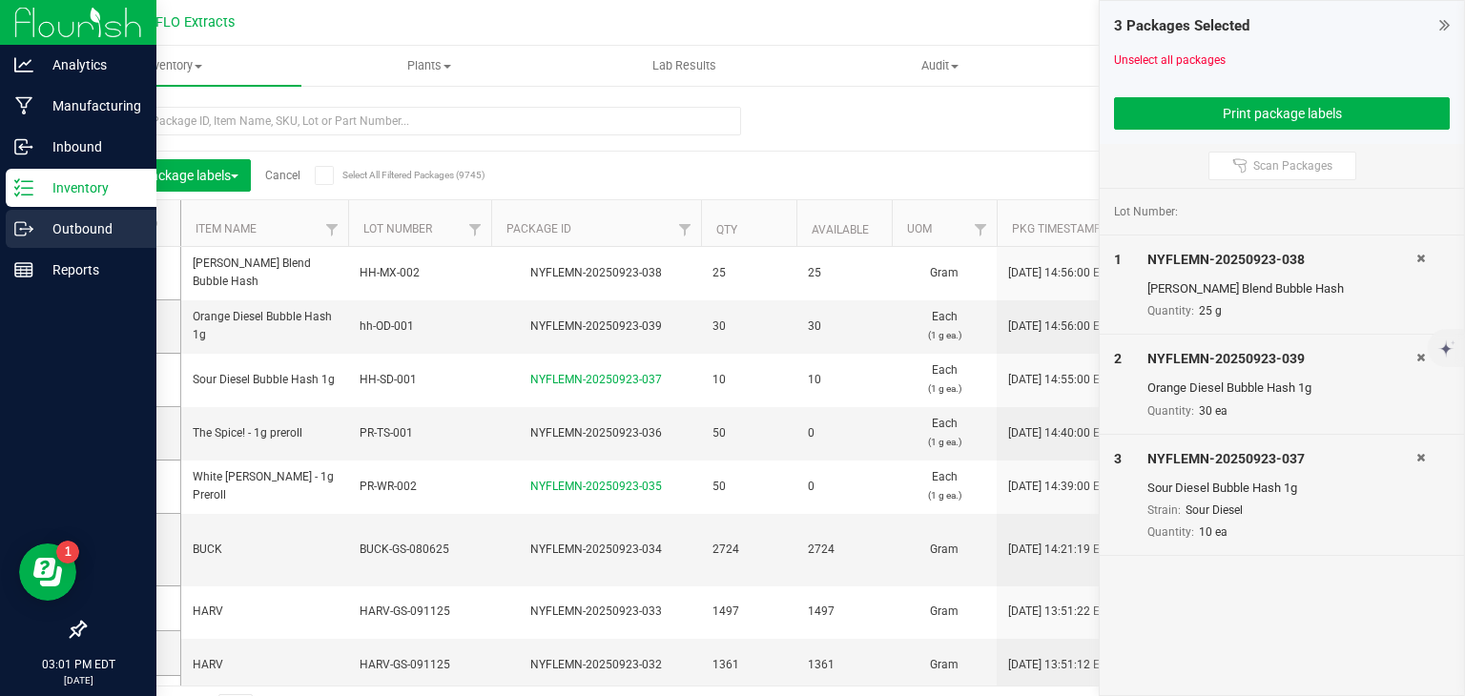
click at [92, 231] on p "Outbound" at bounding box center [90, 228] width 114 height 23
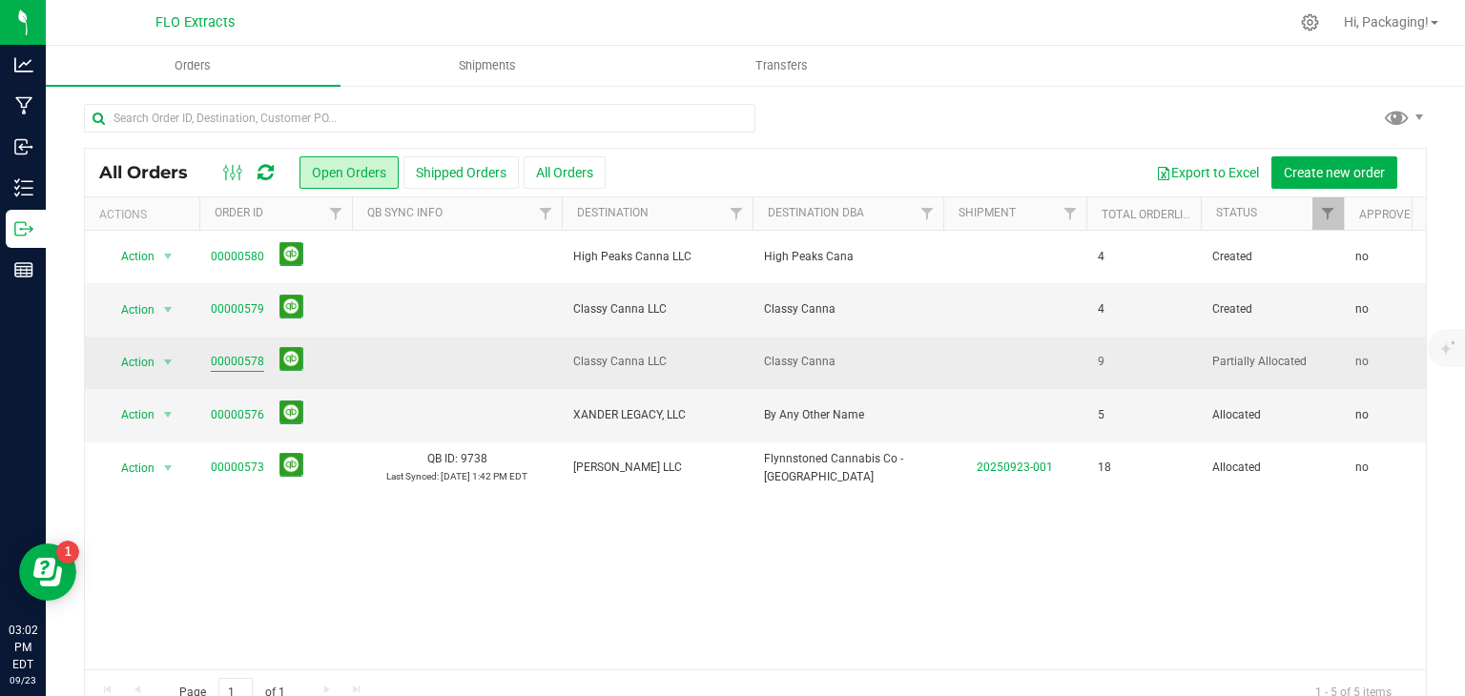
click at [243, 359] on link "00000578" at bounding box center [237, 362] width 53 height 18
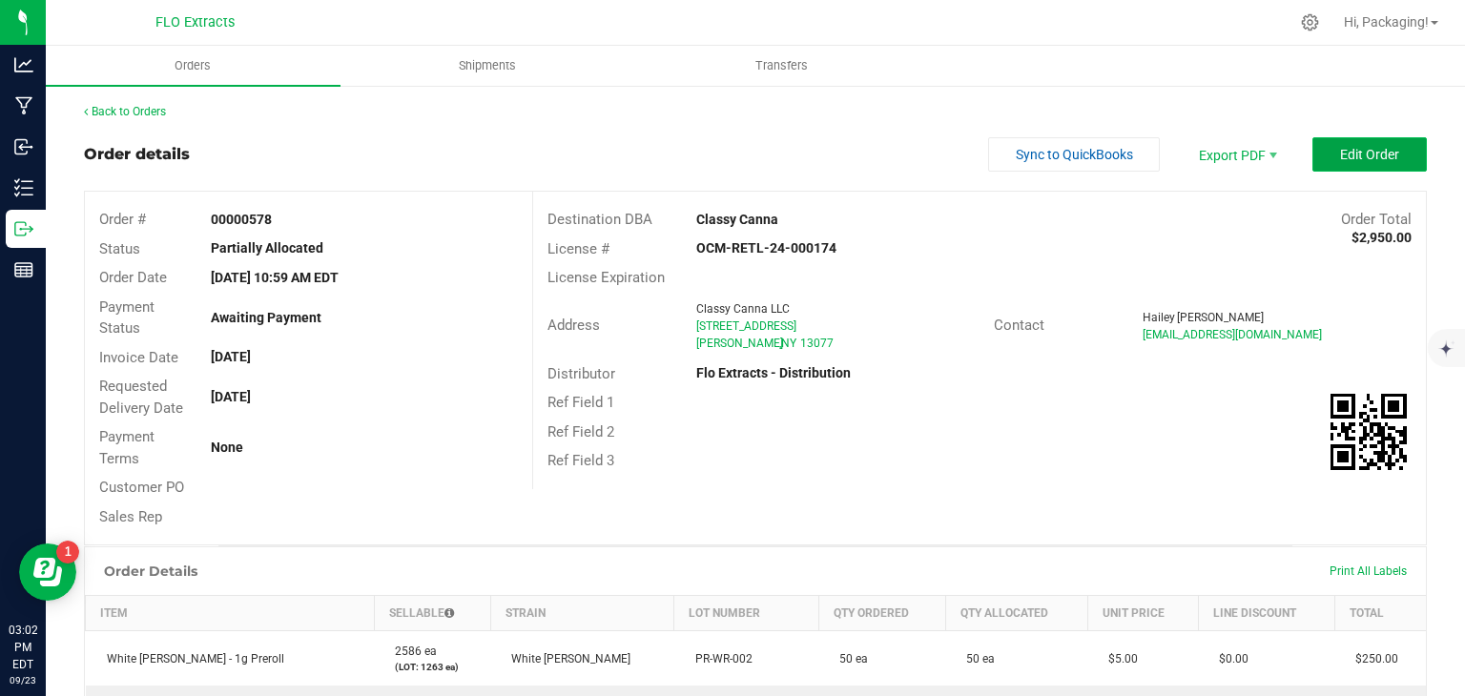
click at [1347, 171] on button "Edit Order" at bounding box center [1369, 154] width 114 height 34
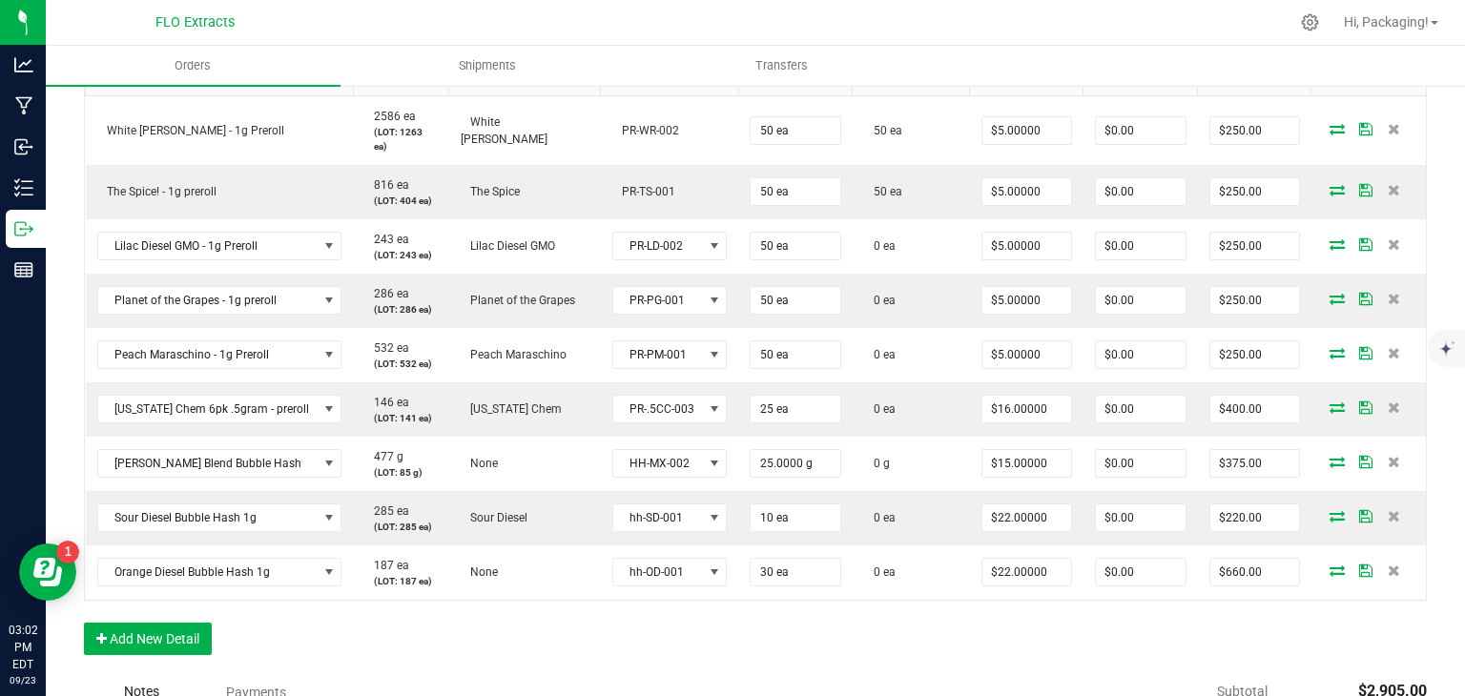
scroll to position [602, 0]
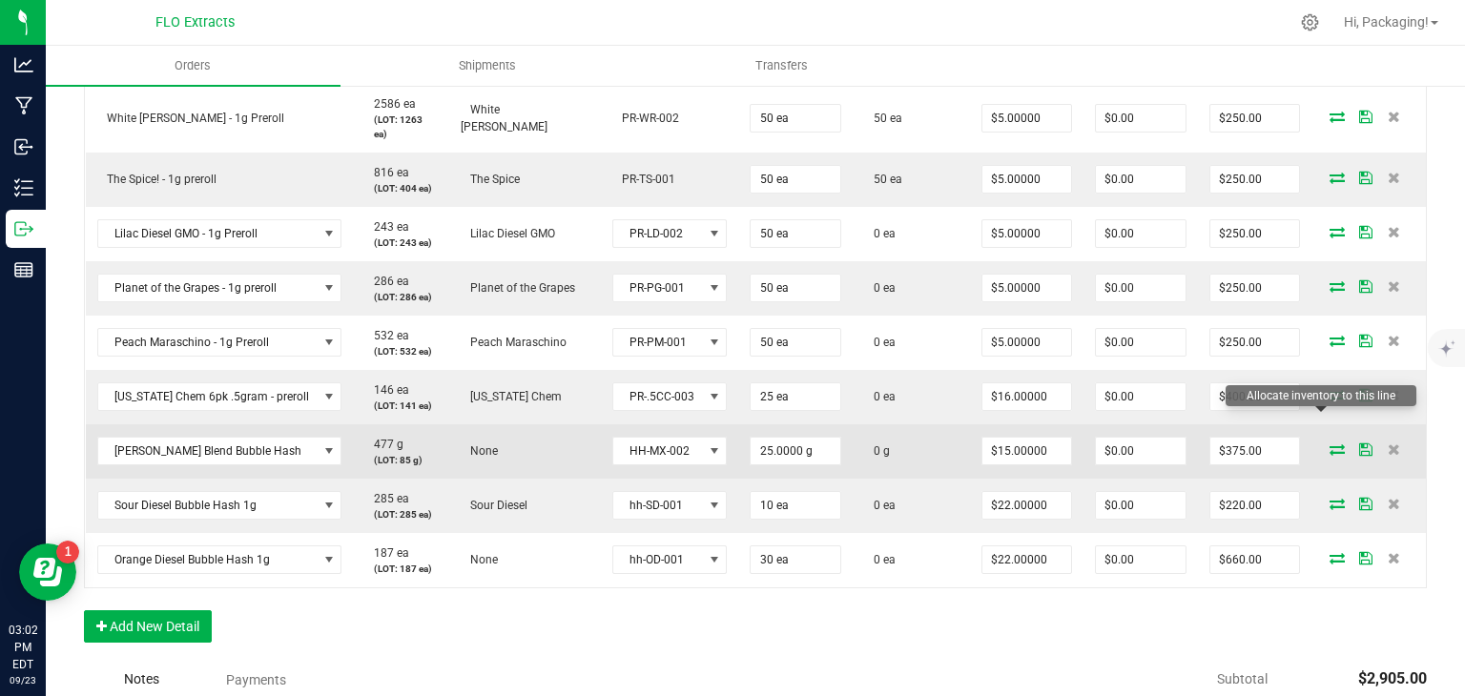
click at [1329, 443] on icon at bounding box center [1336, 448] width 15 height 11
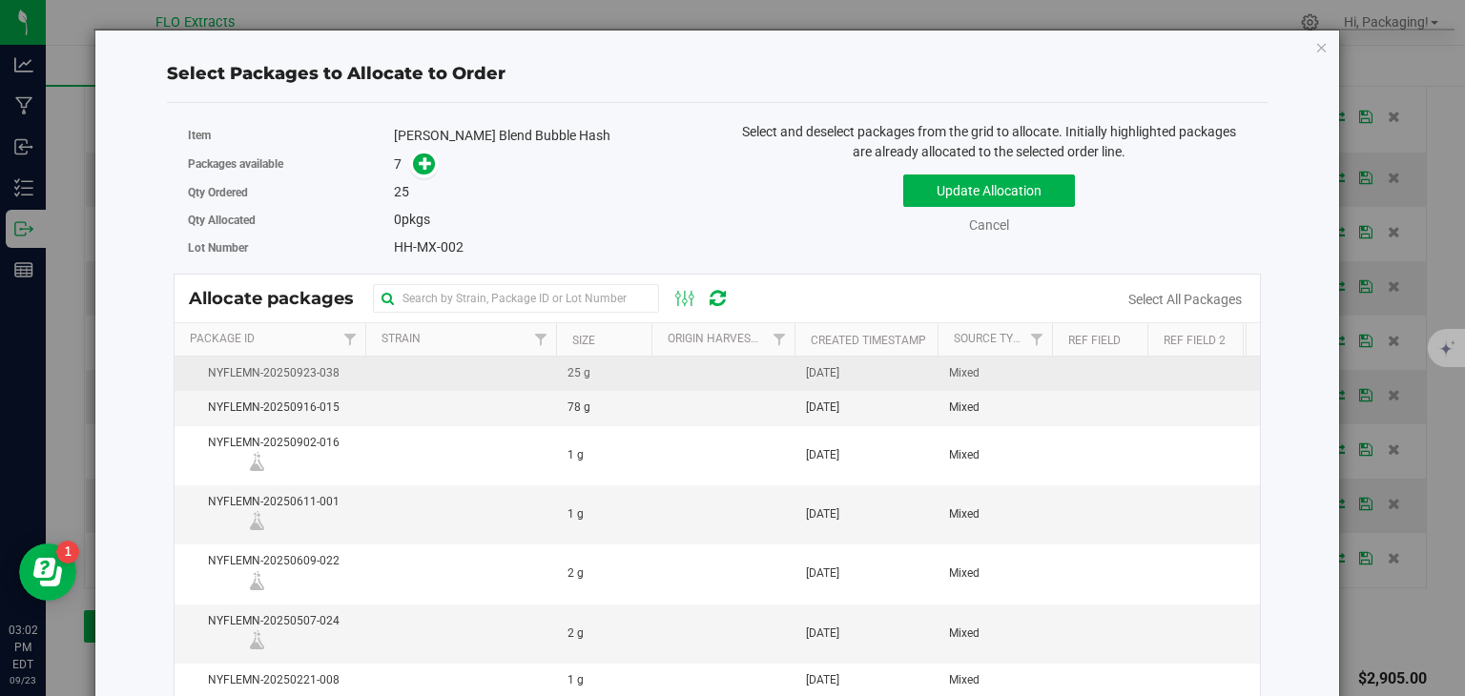
click at [961, 369] on span "Mixed" at bounding box center [964, 373] width 31 height 18
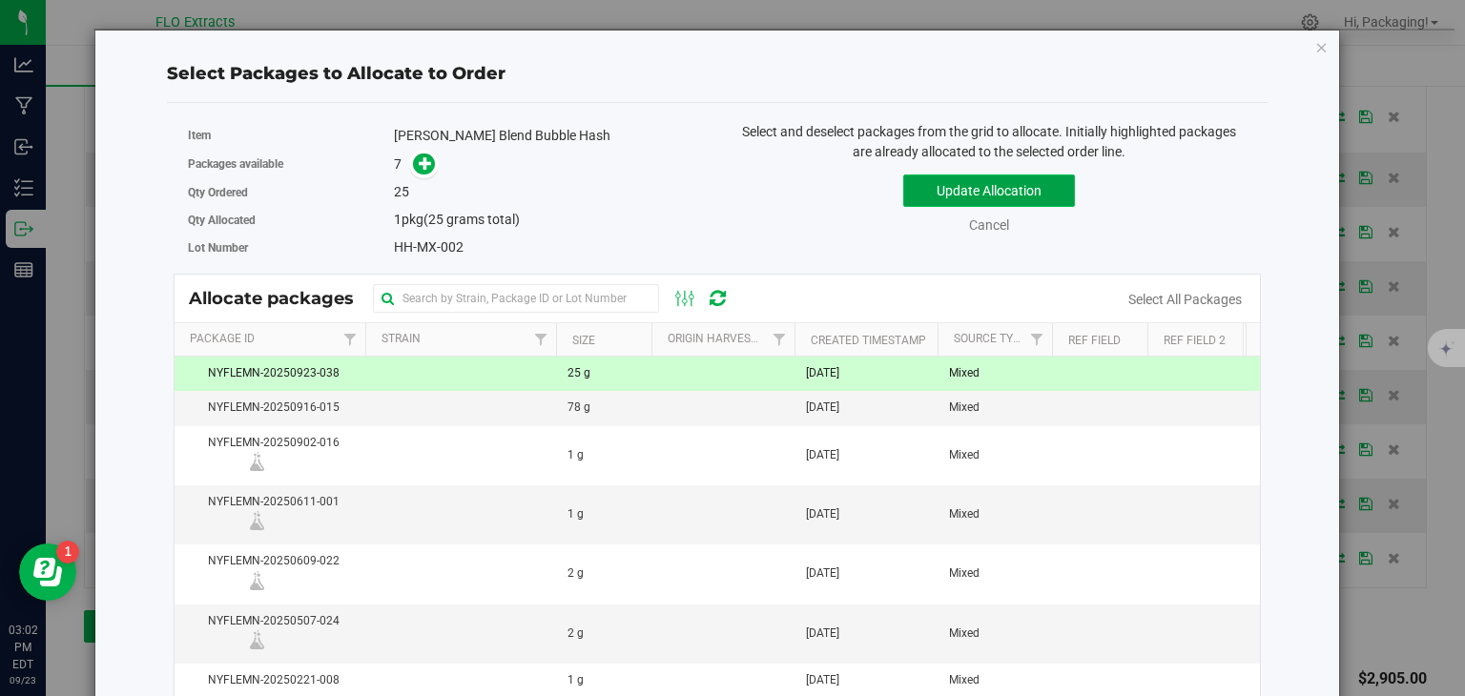
click at [1043, 202] on button "Update Allocation" at bounding box center [989, 191] width 172 height 32
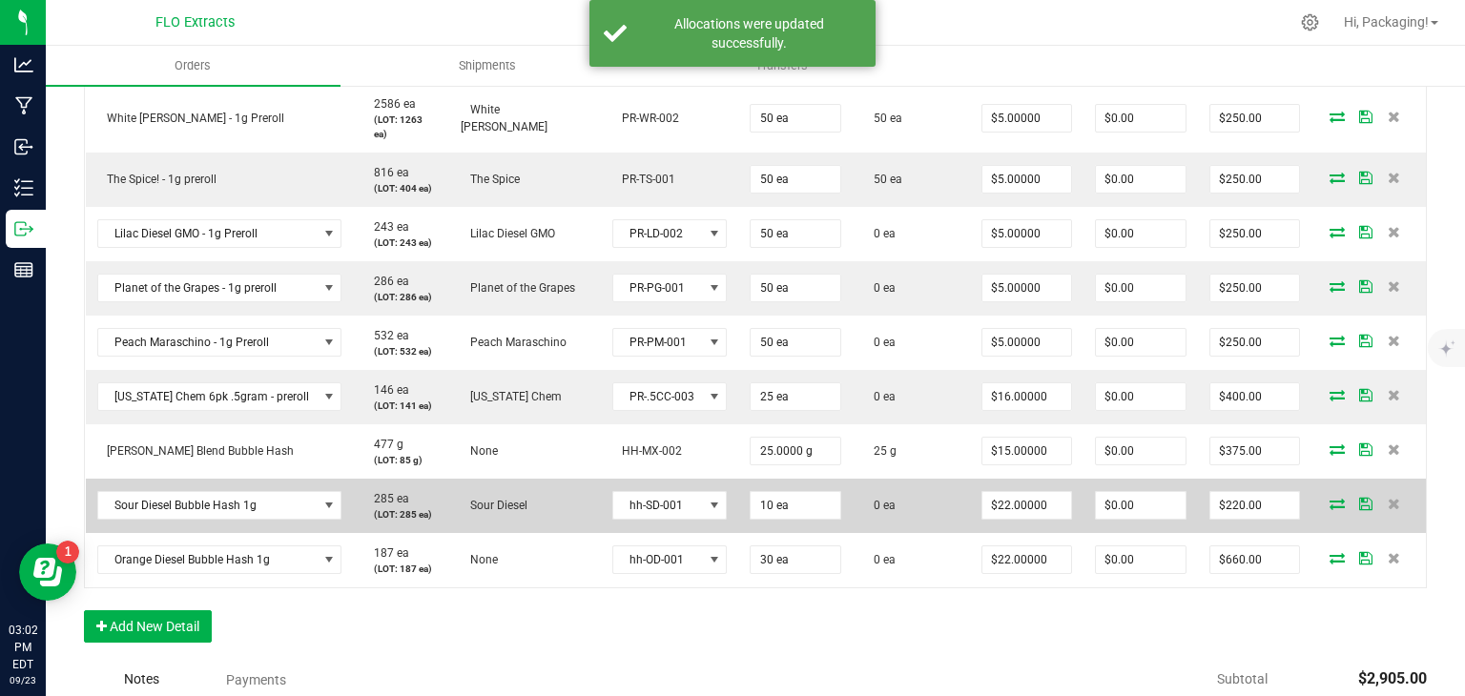
click at [1329, 498] on icon at bounding box center [1336, 503] width 15 height 11
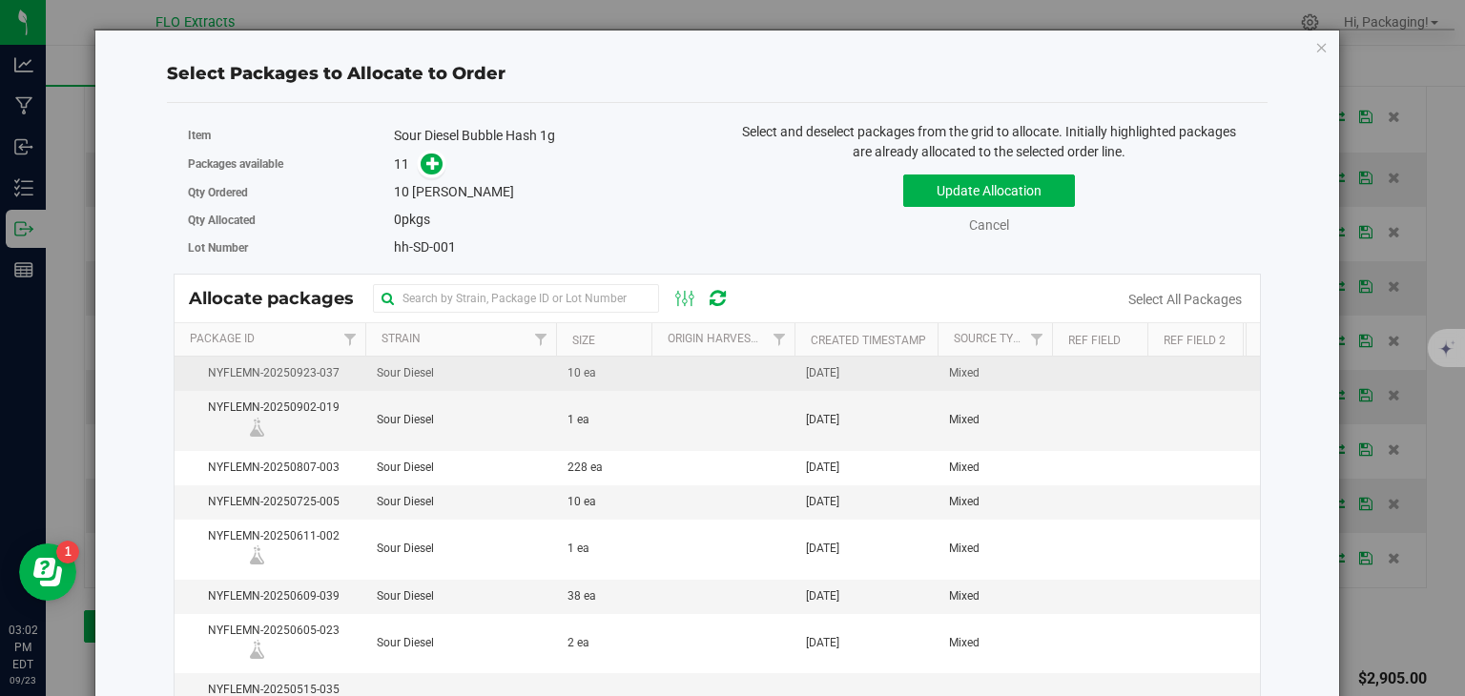
click at [965, 374] on span "Mixed" at bounding box center [964, 373] width 31 height 18
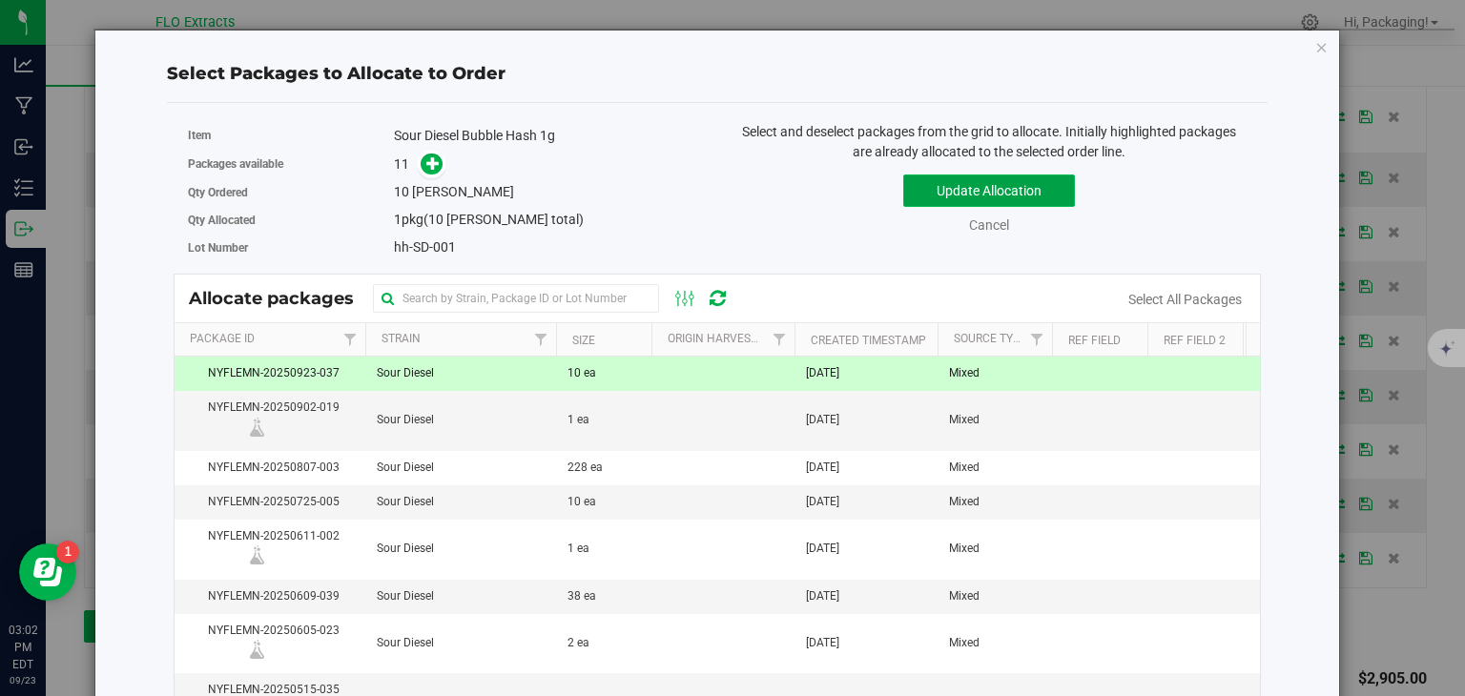
click at [1034, 191] on button "Update Allocation" at bounding box center [989, 191] width 172 height 32
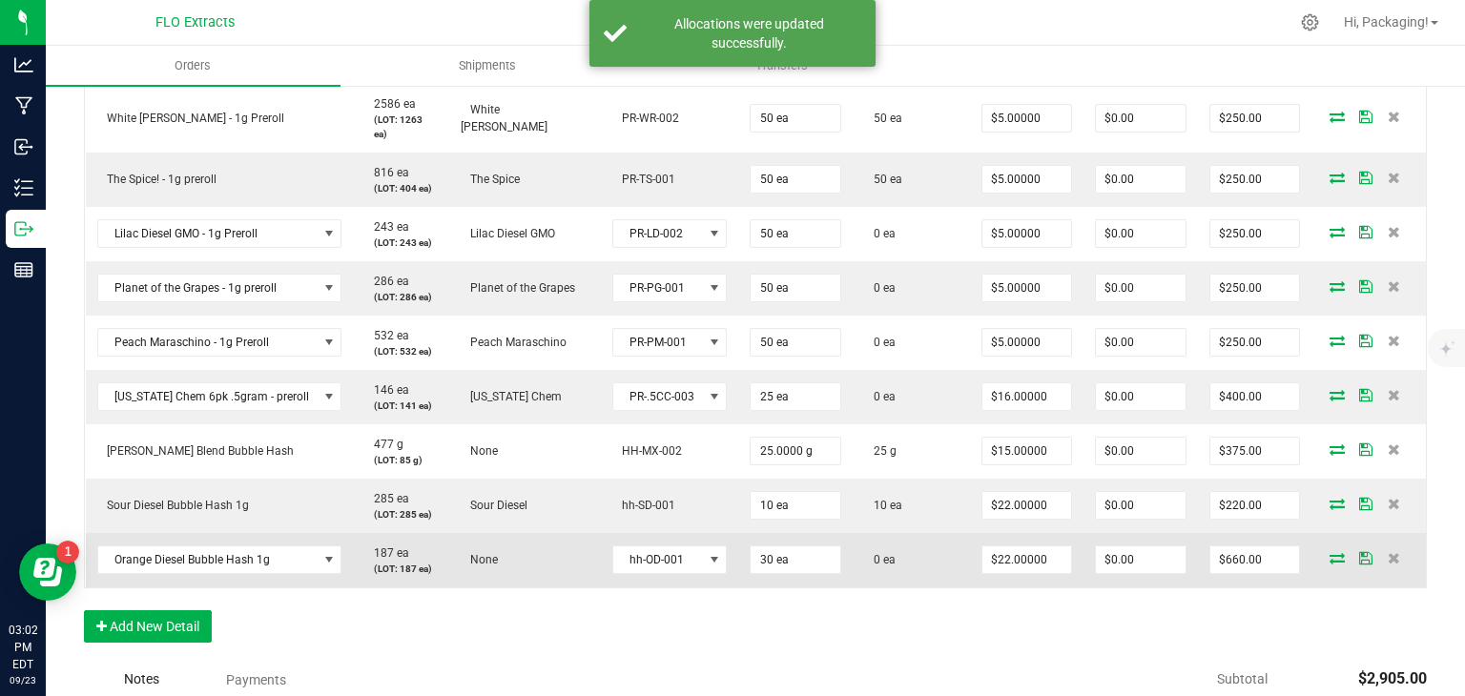
click at [1329, 552] on icon at bounding box center [1336, 557] width 15 height 11
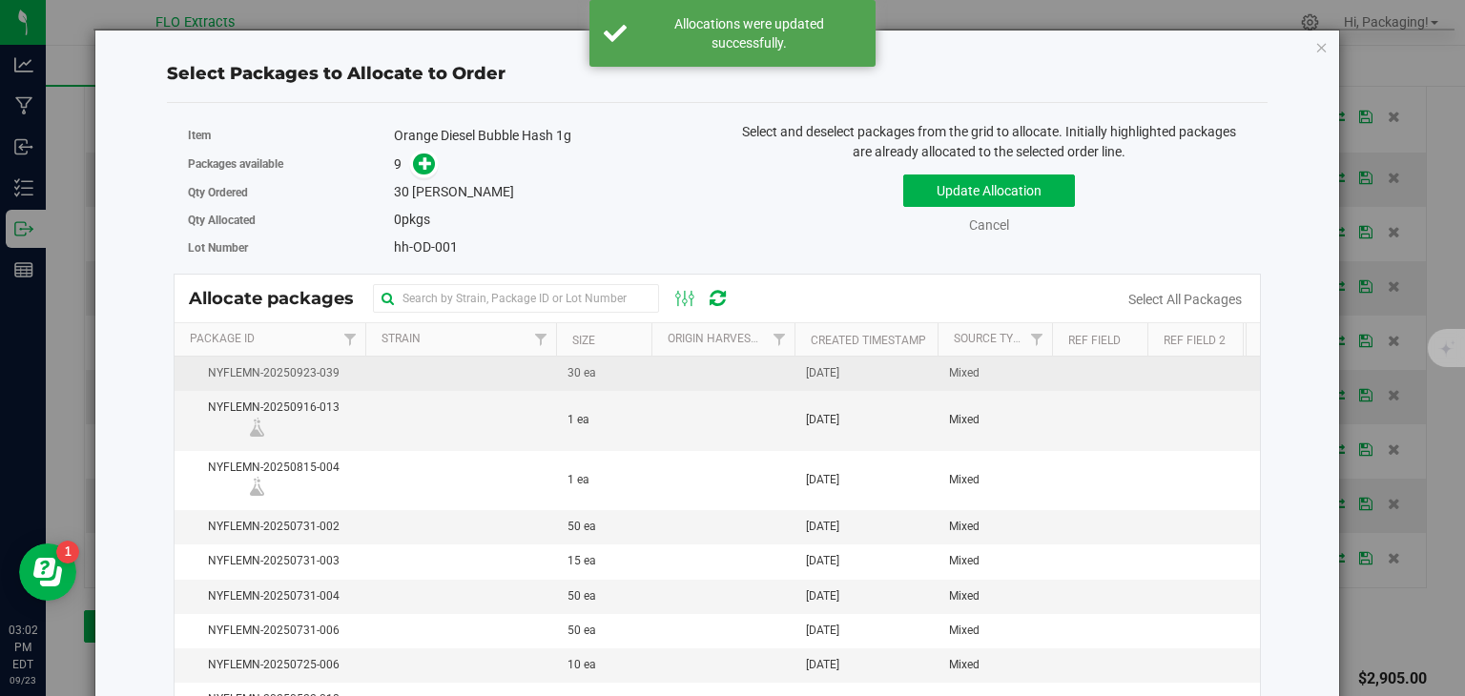
click at [1015, 370] on td "Mixed" at bounding box center [994, 374] width 114 height 34
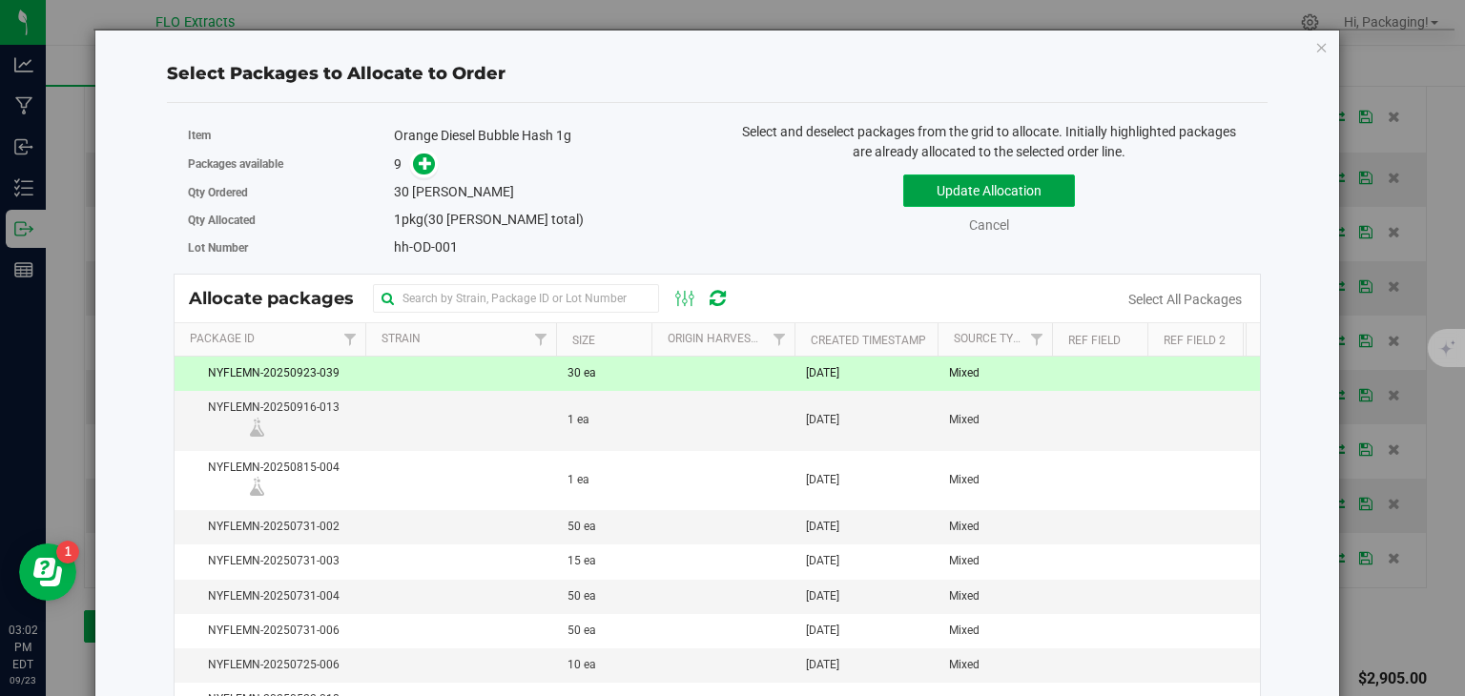
click at [999, 184] on button "Update Allocation" at bounding box center [989, 191] width 172 height 32
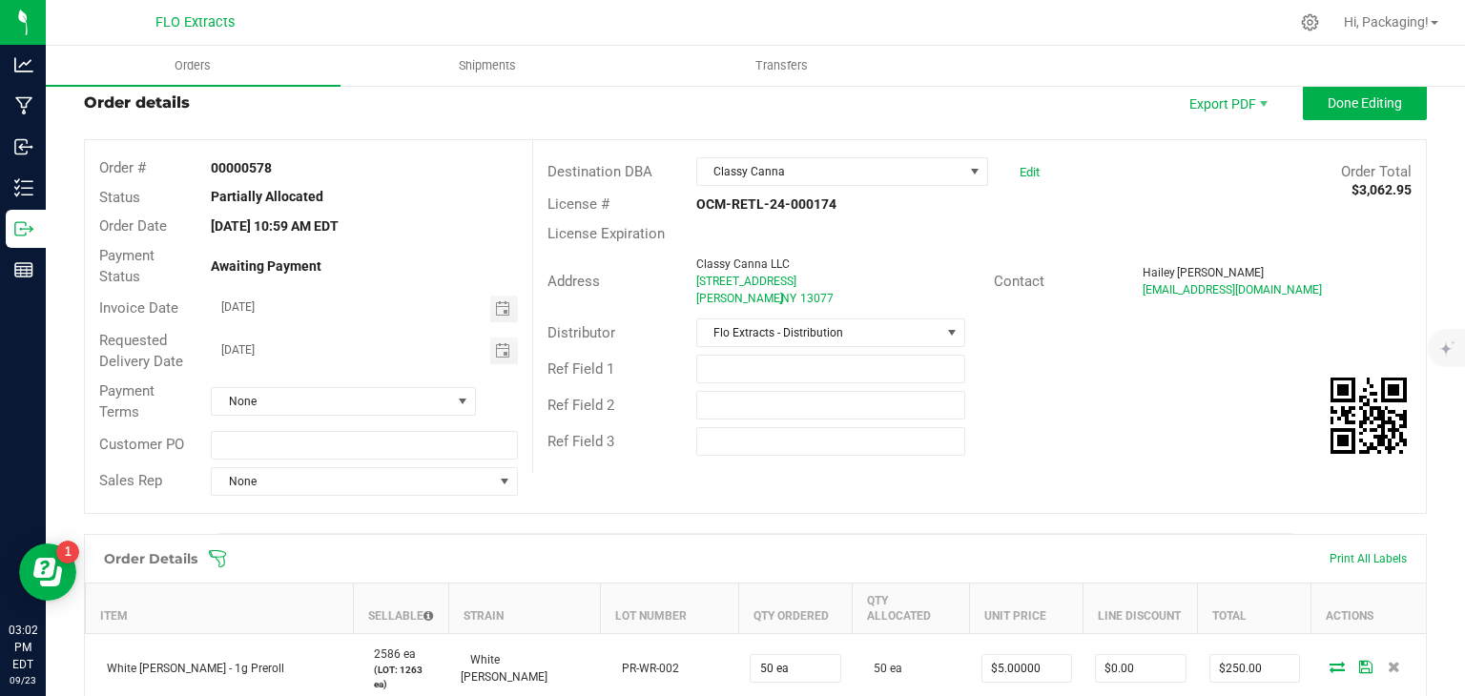
scroll to position [0, 0]
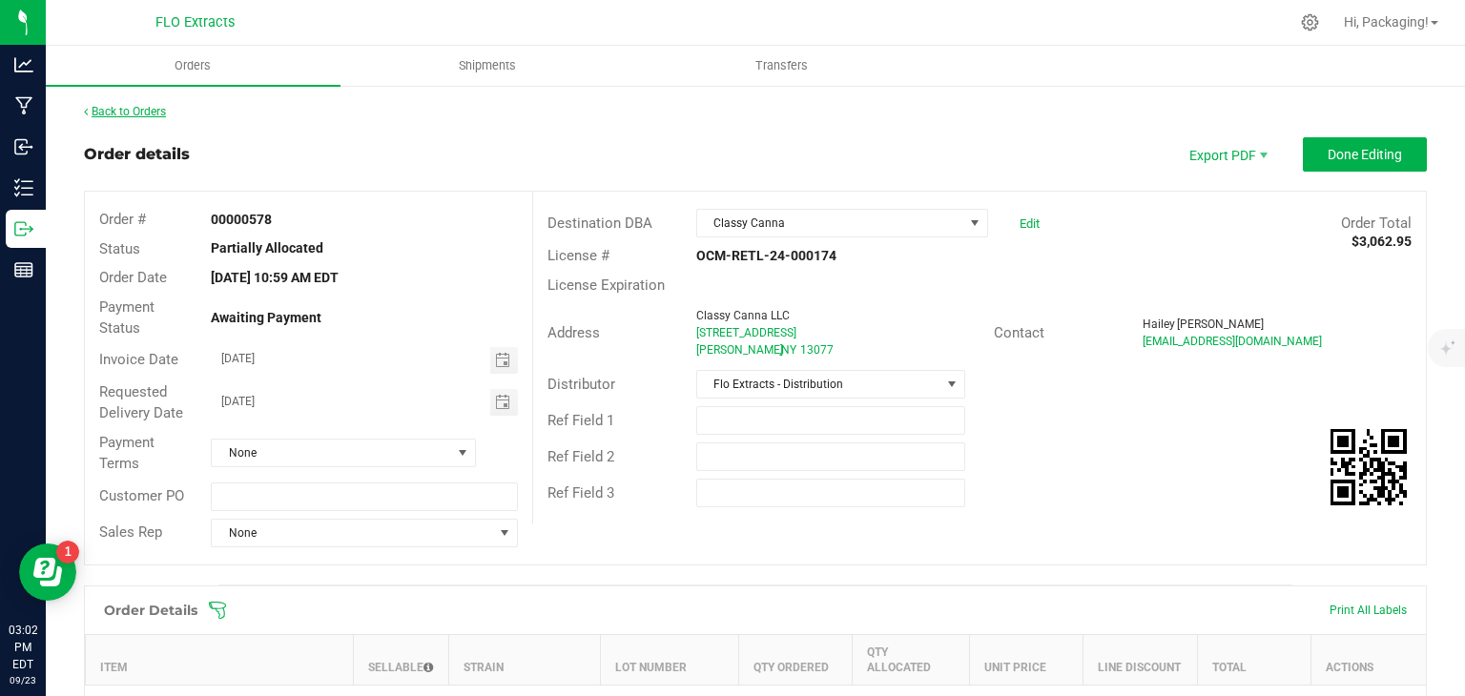
click at [154, 107] on link "Back to Orders" at bounding box center [125, 111] width 82 height 13
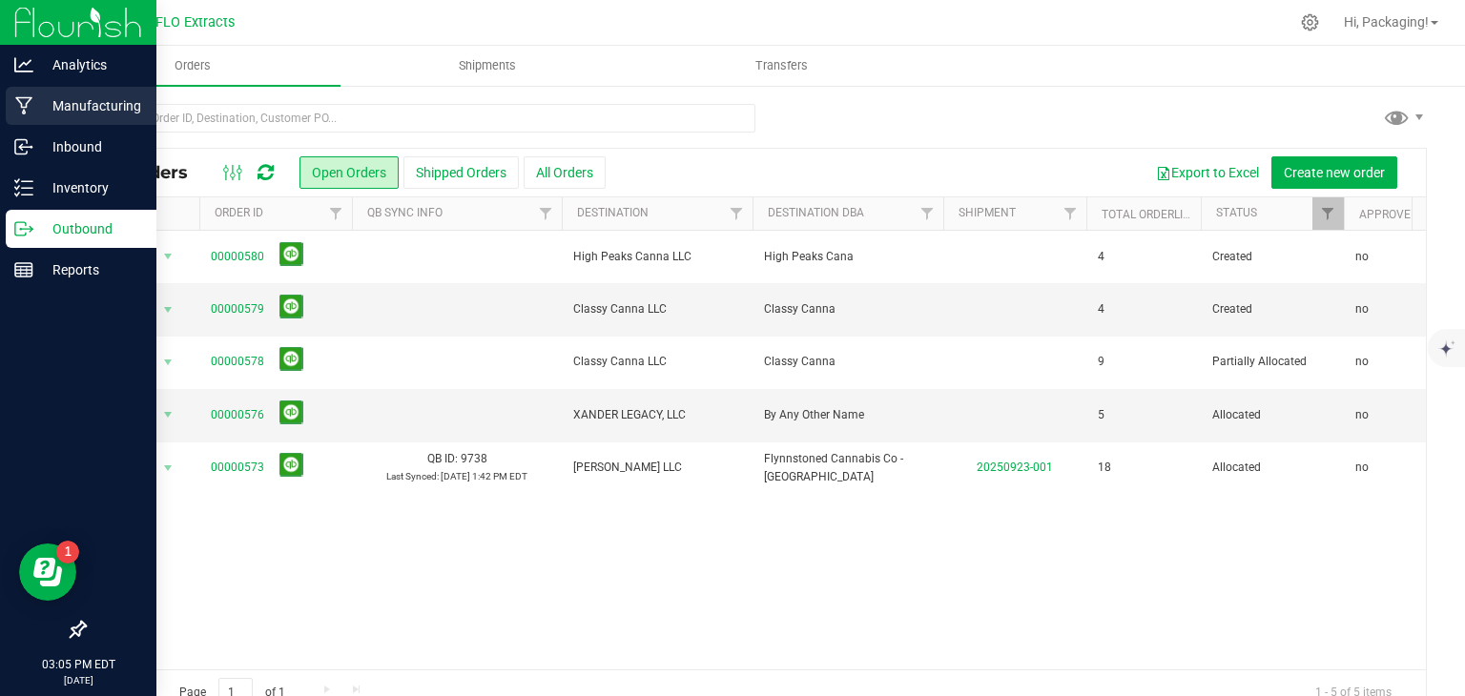
click at [75, 101] on p "Manufacturing" at bounding box center [90, 105] width 114 height 23
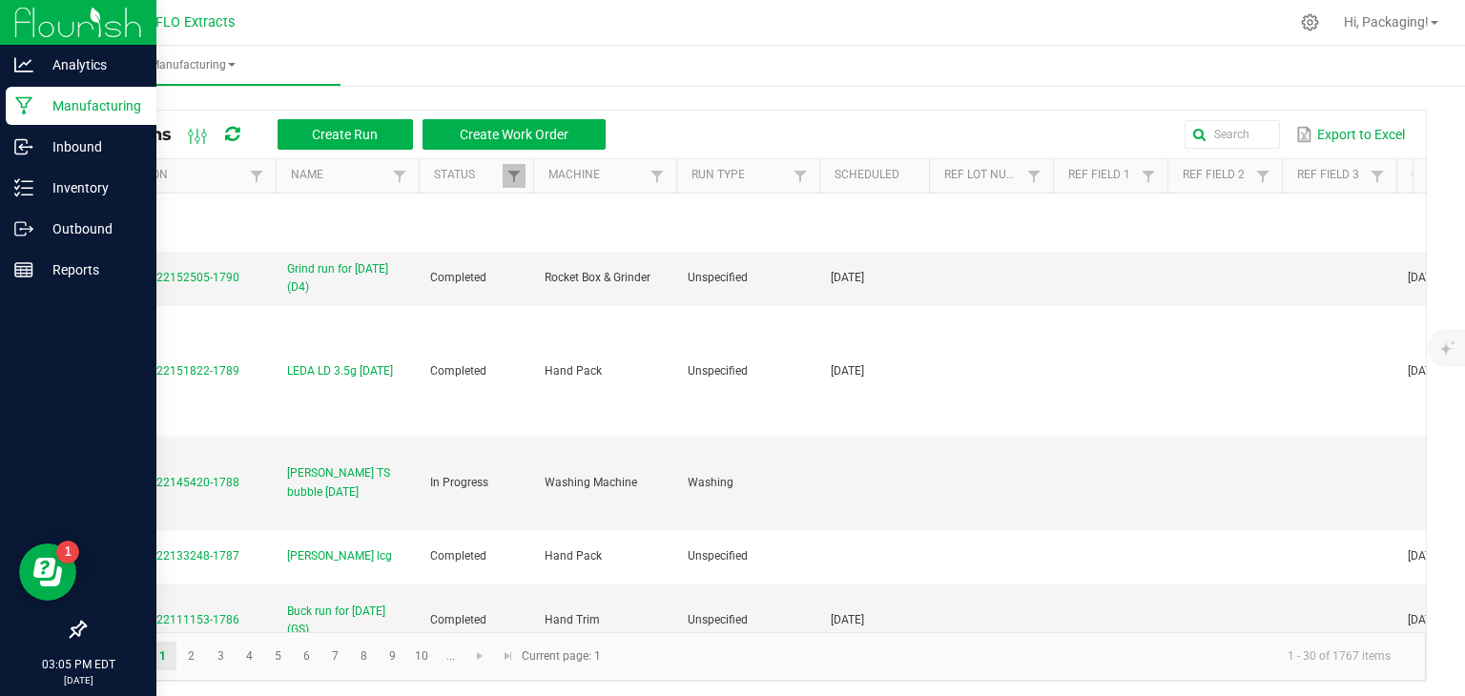
scroll to position [1226, 0]
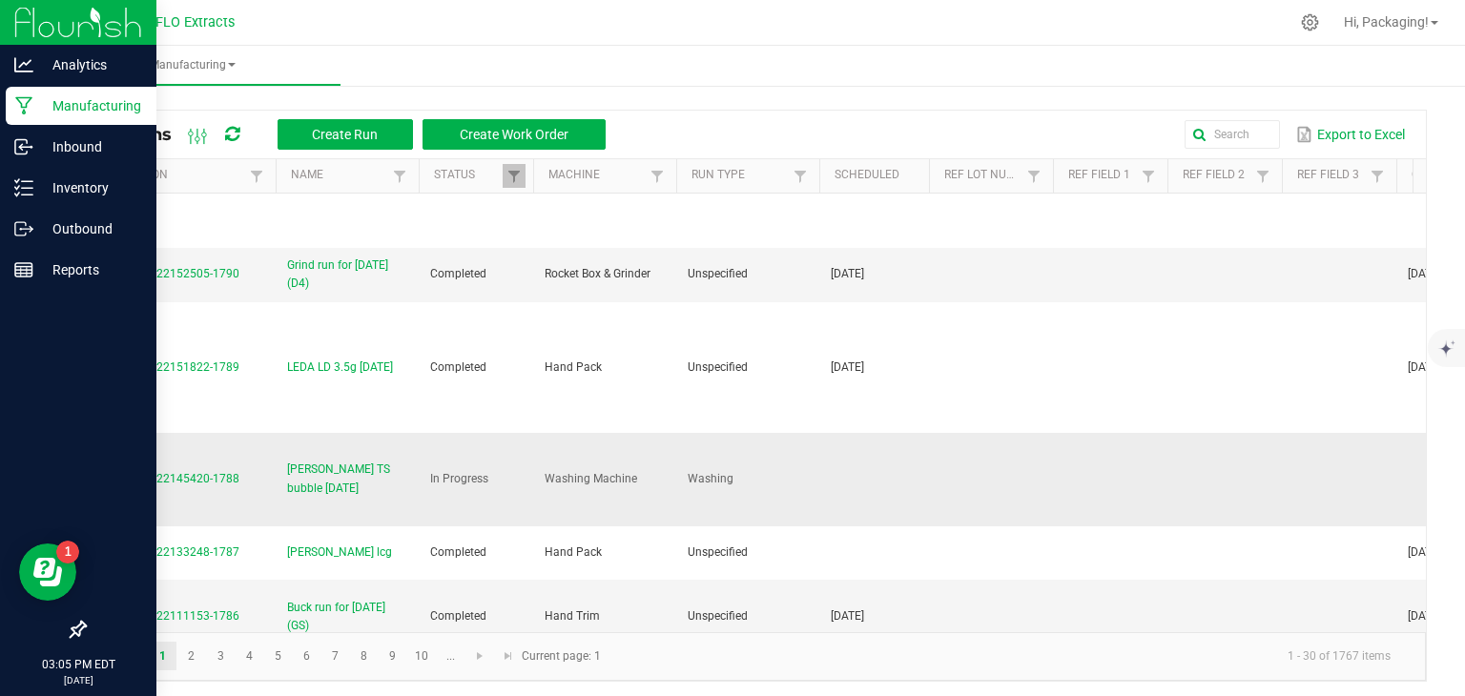
click at [215, 481] on span "MP-20250922145420-1788" at bounding box center [167, 478] width 143 height 13
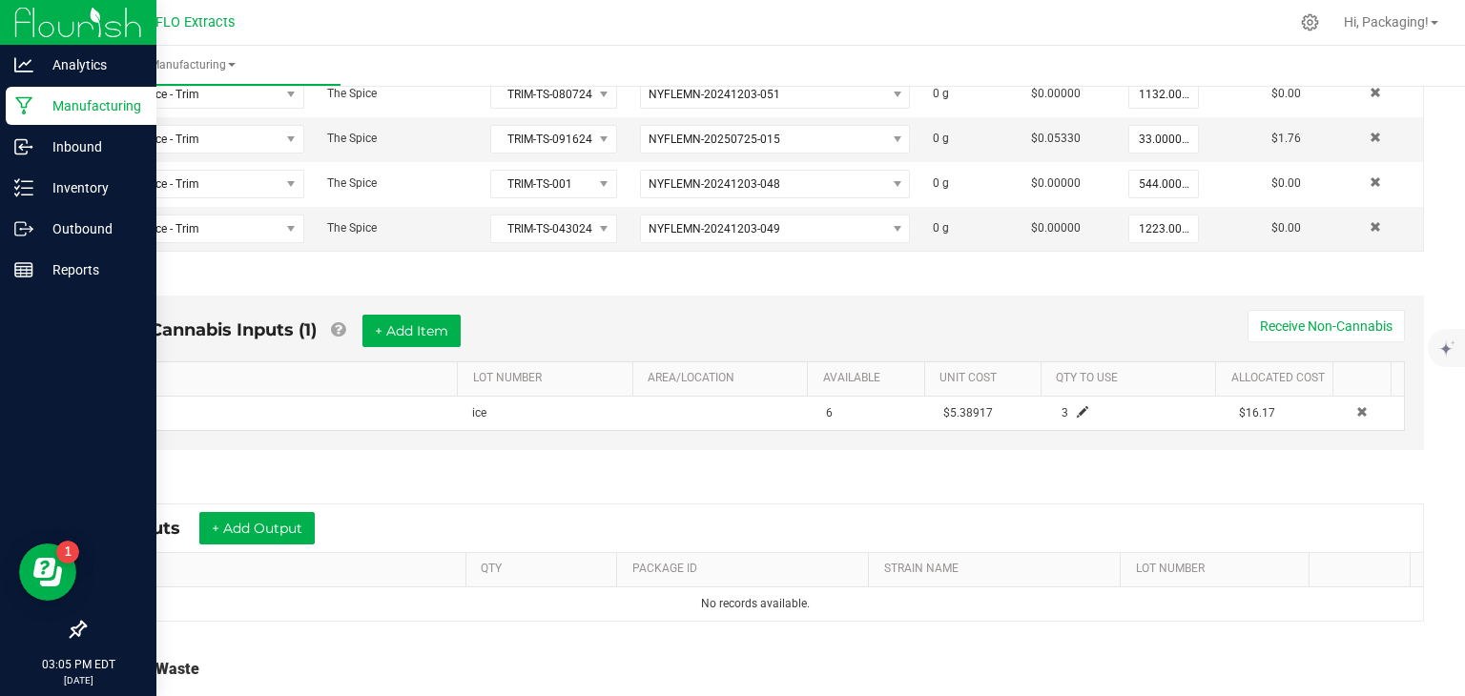
scroll to position [472, 0]
click at [276, 523] on button "+ Add Output" at bounding box center [256, 527] width 115 height 32
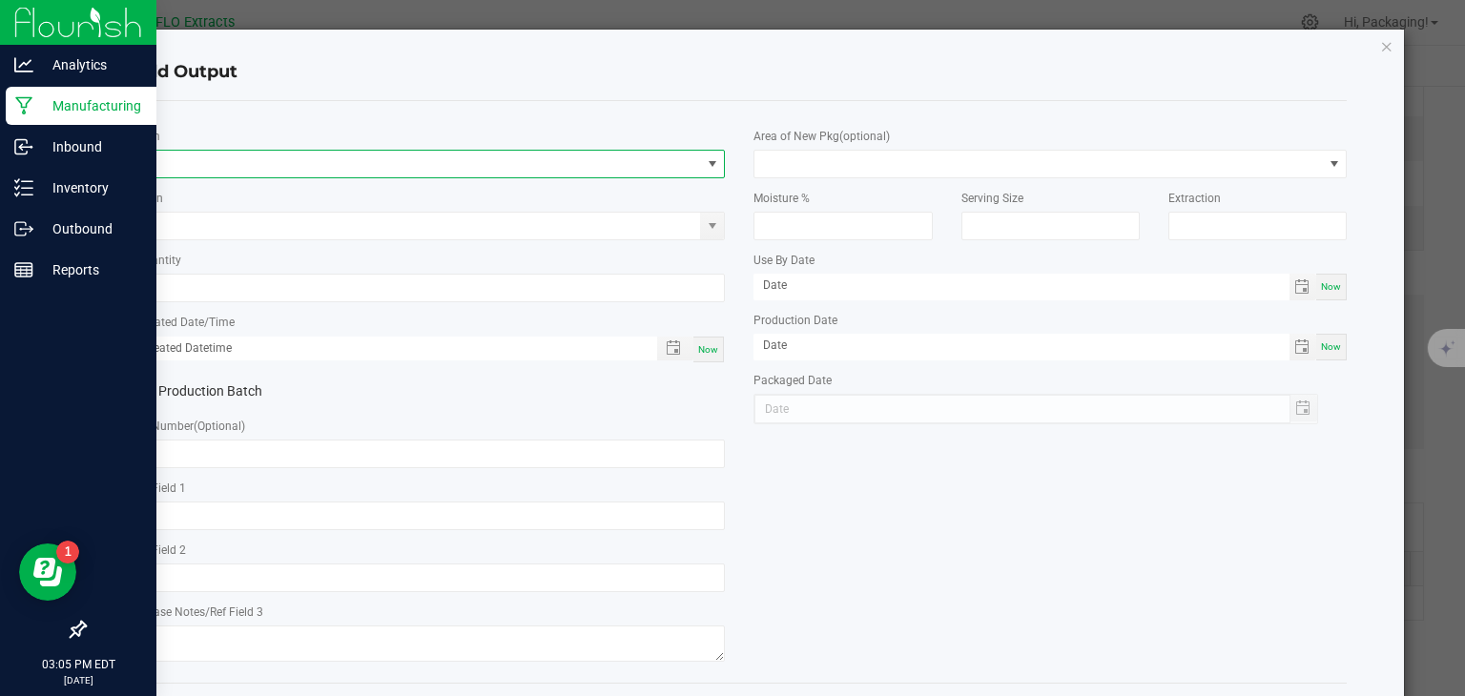
click at [705, 161] on span "NO DATA FOUND" at bounding box center [712, 163] width 15 height 15
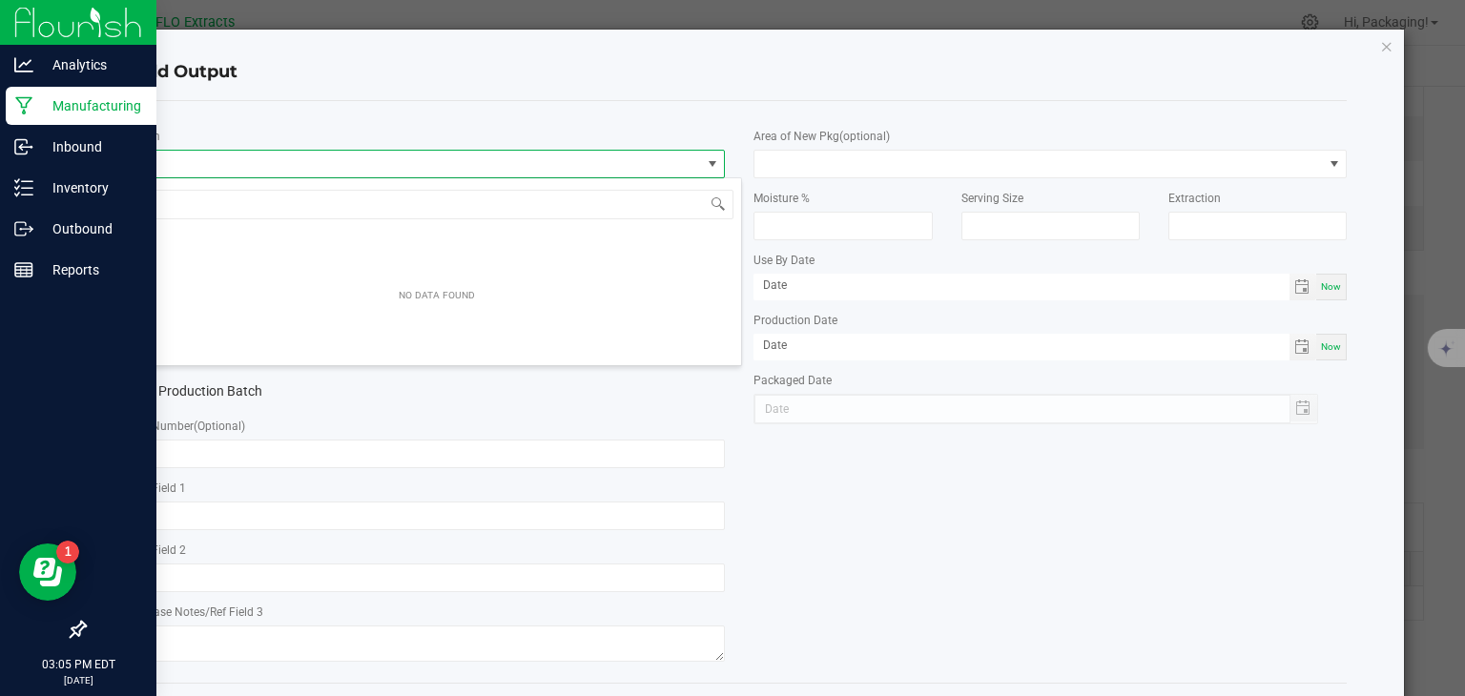
scroll to position [28, 586]
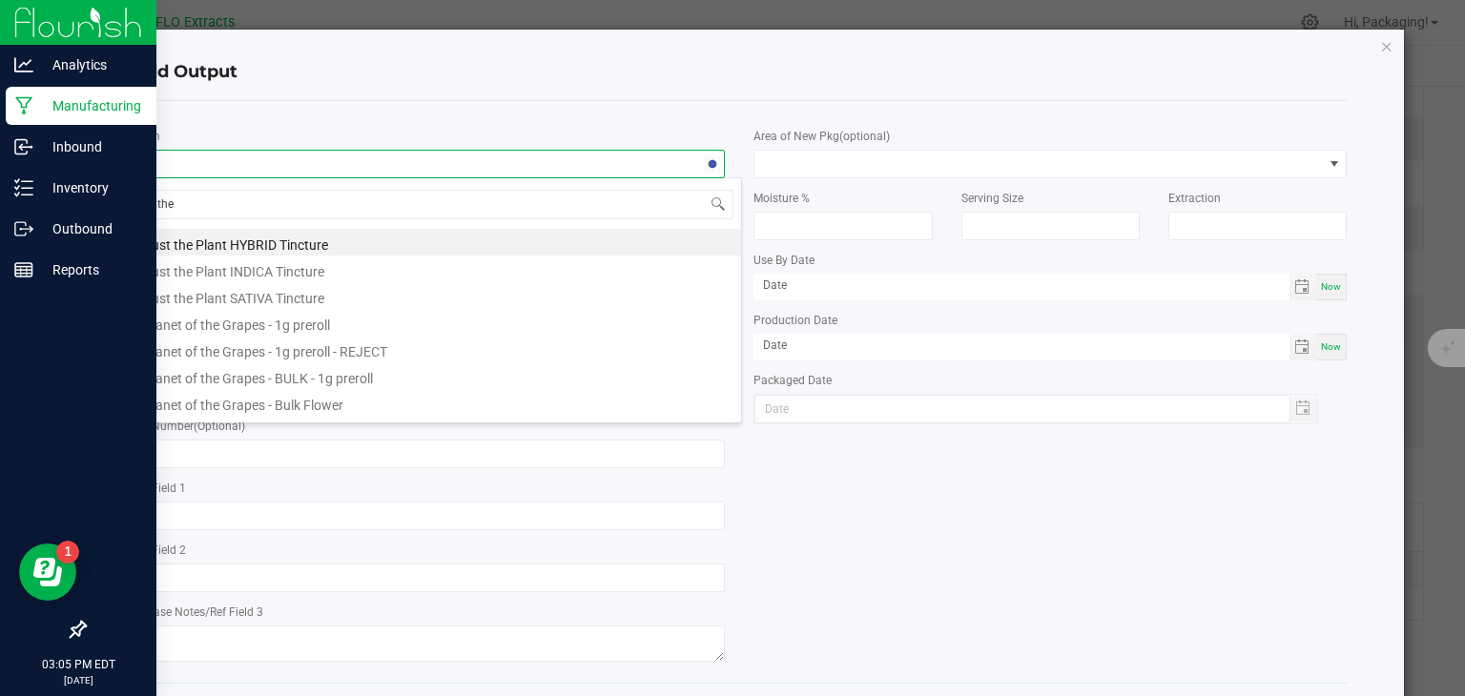
type input "the s"
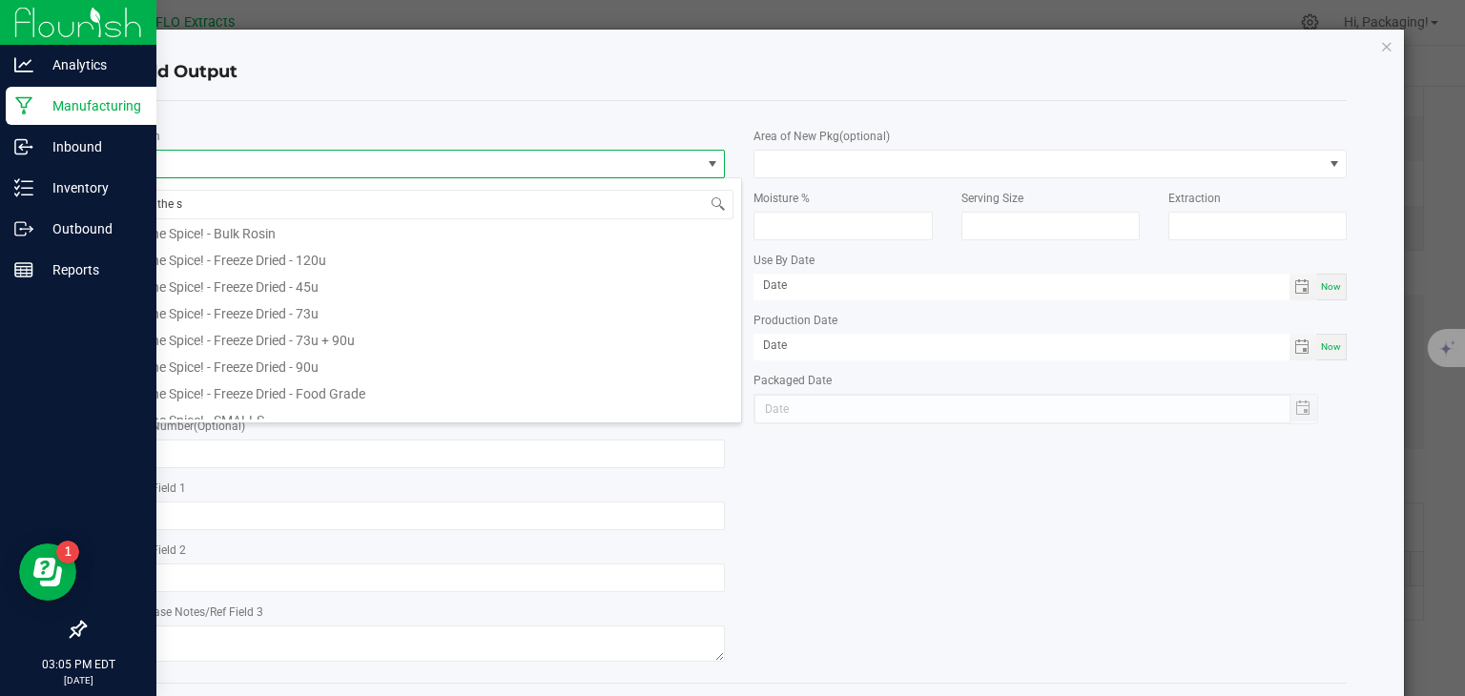
scroll to position [198, 0]
click at [358, 389] on li "The Spice! - Freeze Dried - Food Grade" at bounding box center [437, 391] width 608 height 27
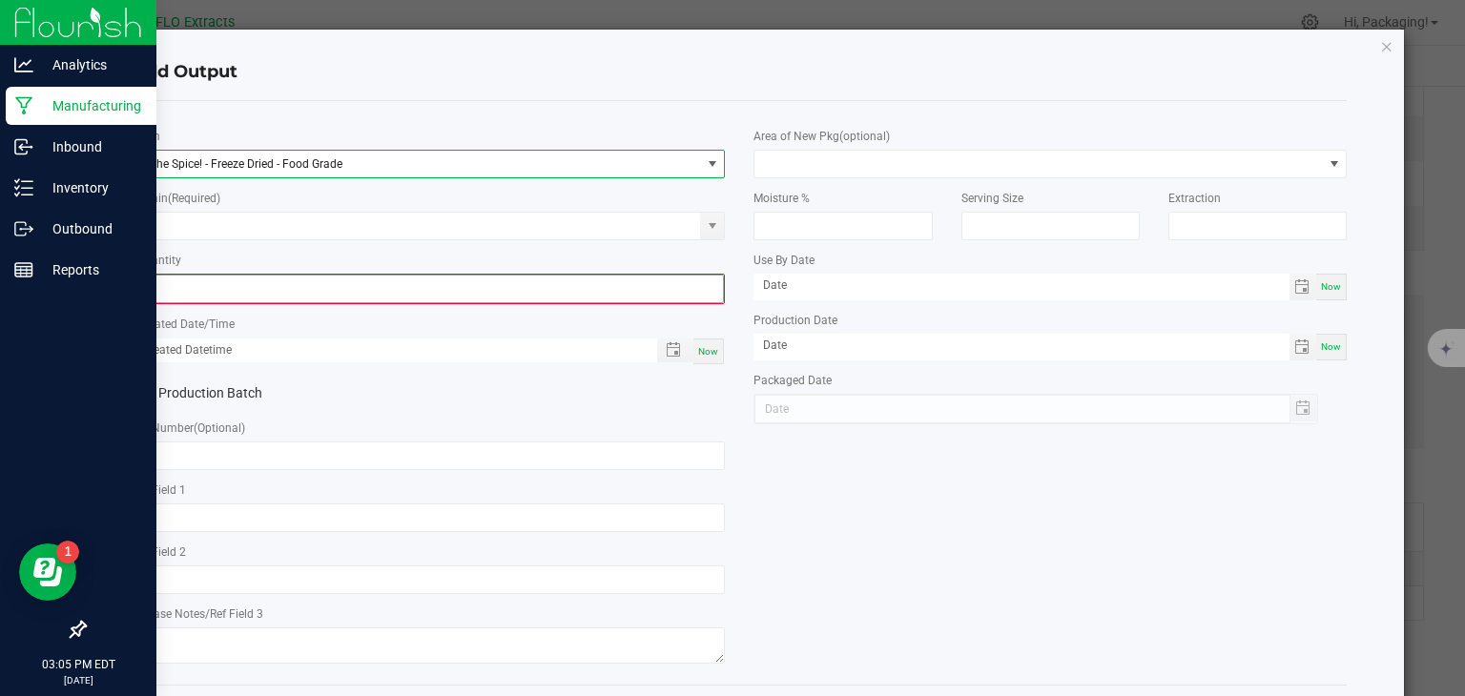
click at [399, 291] on input "0" at bounding box center [428, 289] width 589 height 27
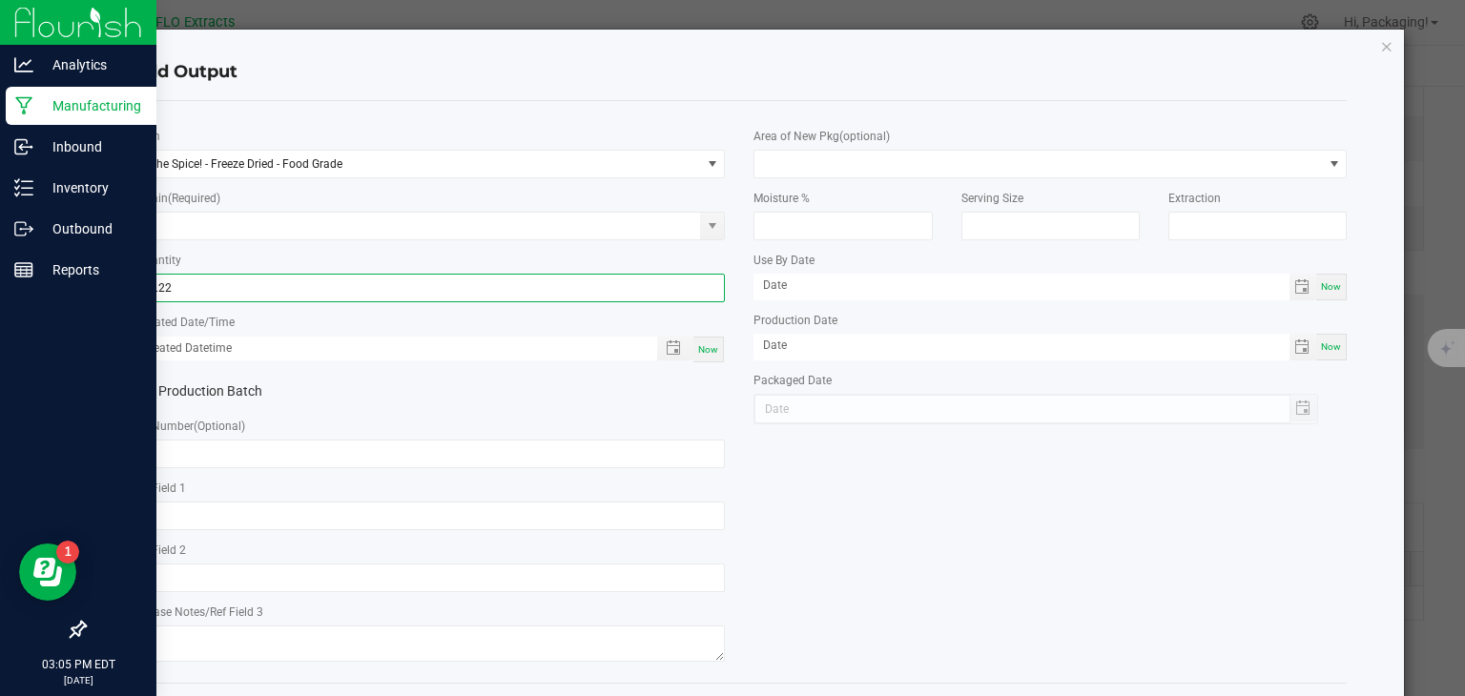
type input "18.2200 g"
click at [705, 350] on span "Now" at bounding box center [708, 349] width 20 height 10
type input "[DATE] 3:05 PM"
type input "[DATE]"
click at [705, 230] on span at bounding box center [712, 225] width 15 height 15
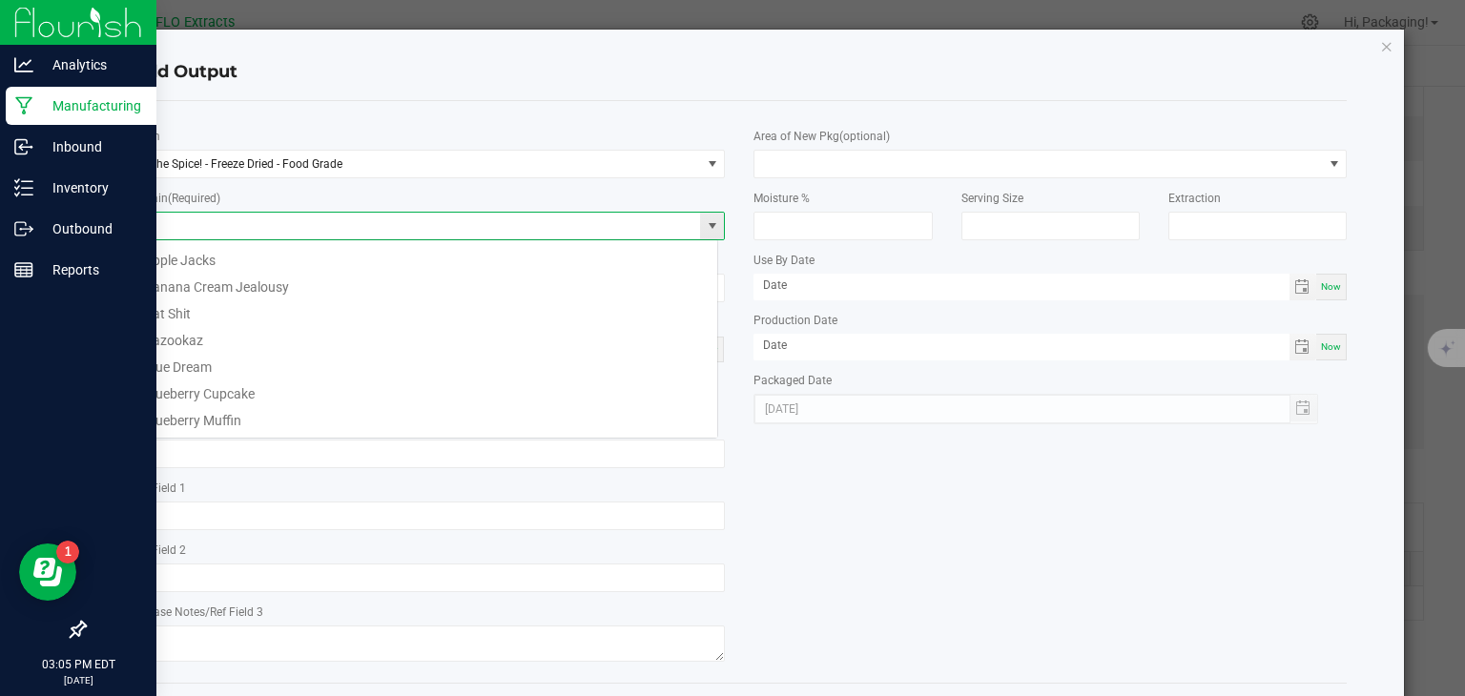
scroll to position [28, 586]
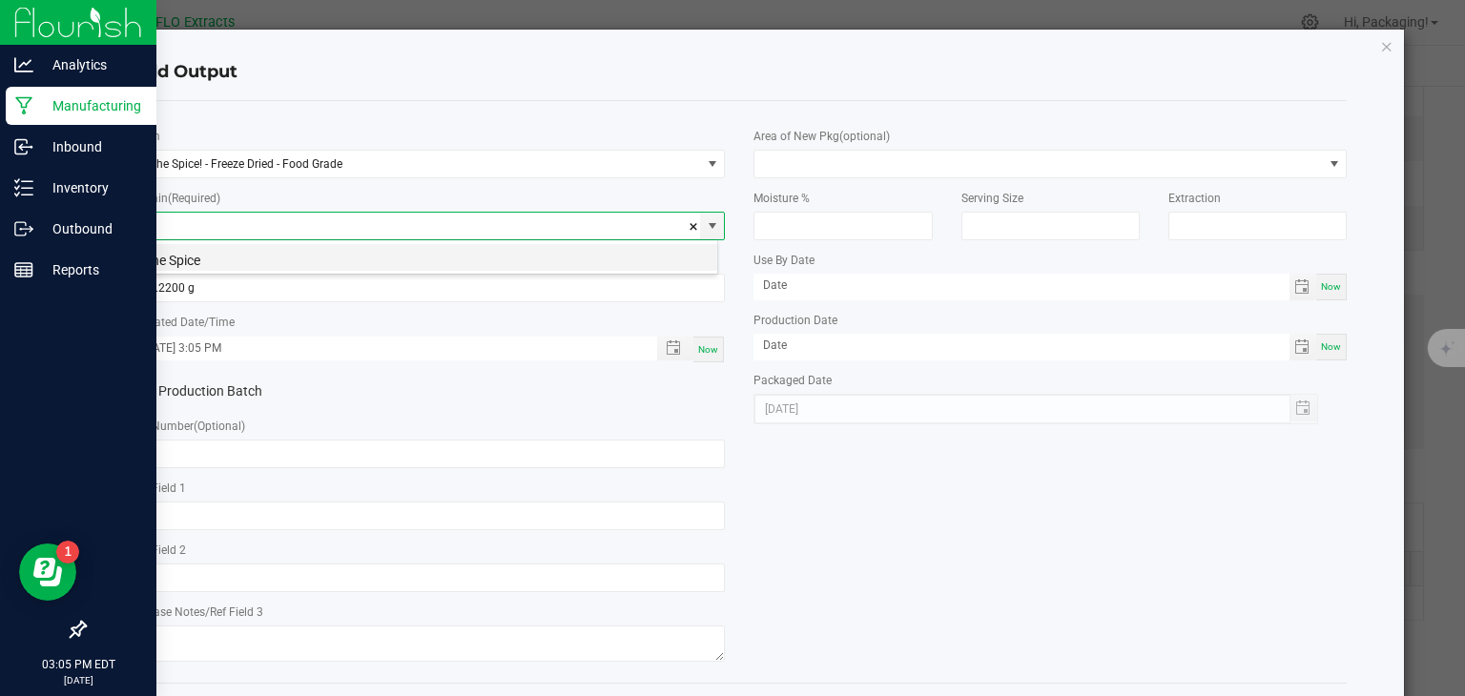
click at [214, 262] on li "The Spice" at bounding box center [425, 257] width 585 height 27
type input "The Spice"
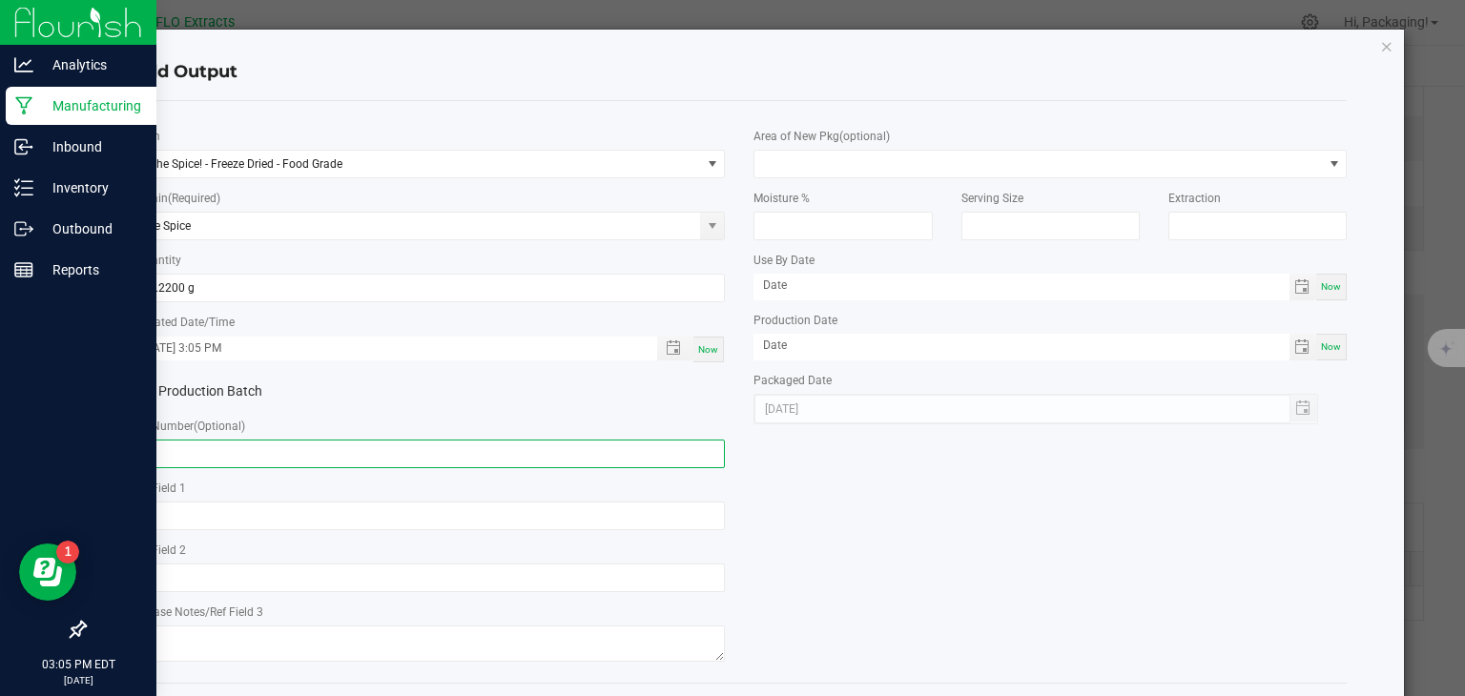
click at [182, 456] on input "text" at bounding box center [429, 454] width 593 height 29
type input "HH-TS-080724"
click at [854, 503] on div "* Item The Spice! - Freeze Dried - Food Grade * Strain (Required) The Spice * Q…" at bounding box center [739, 391] width 1243 height 551
drag, startPoint x: 247, startPoint y: 446, endPoint x: 99, endPoint y: 447, distance: 147.8
click at [99, 447] on div "Add Output * Item The Spice! - Freeze Dried - Food Grade * Strain (Required) Th…" at bounding box center [739, 389] width 1329 height 719
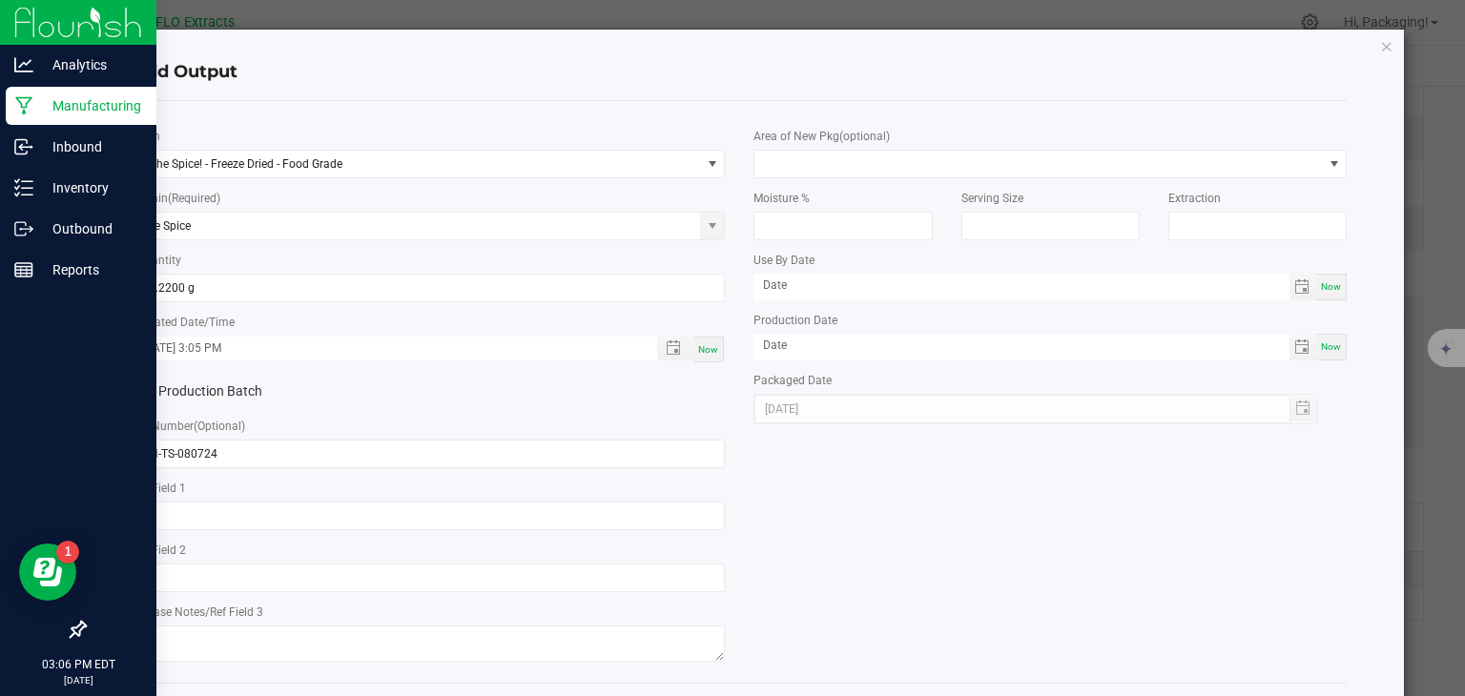
click at [820, 485] on div "* Item The Spice! - Freeze Dried - Food Grade * Strain (Required) The Spice * Q…" at bounding box center [739, 391] width 1243 height 551
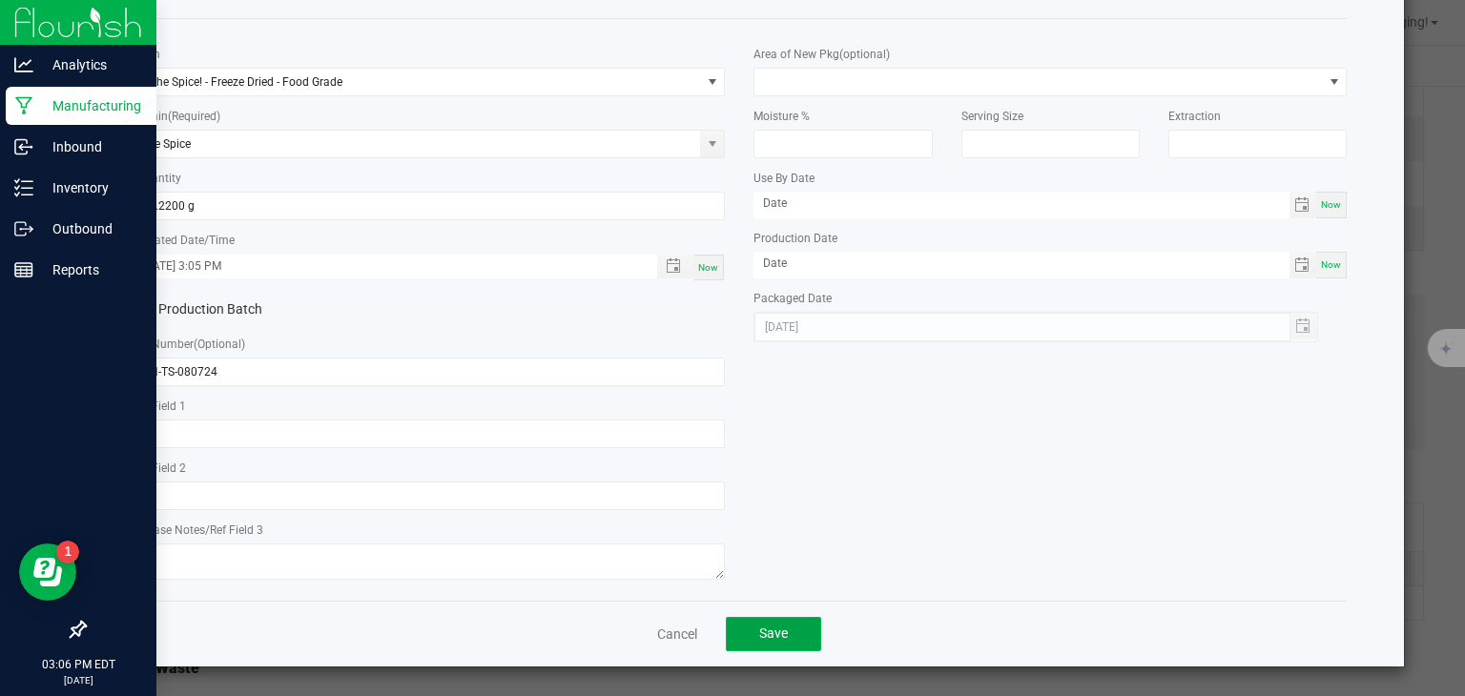
click at [767, 627] on span "Save" at bounding box center [773, 633] width 29 height 15
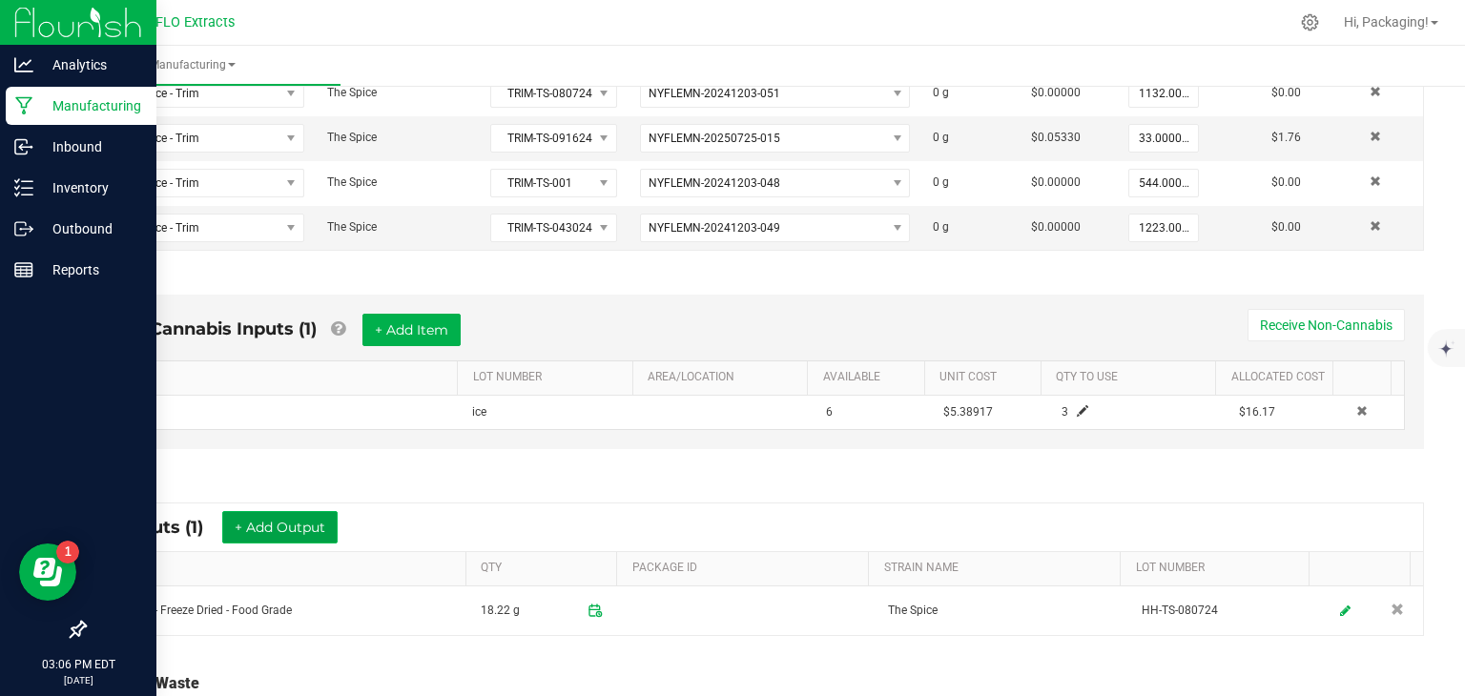
click at [267, 530] on button "+ Add Output" at bounding box center [279, 527] width 115 height 32
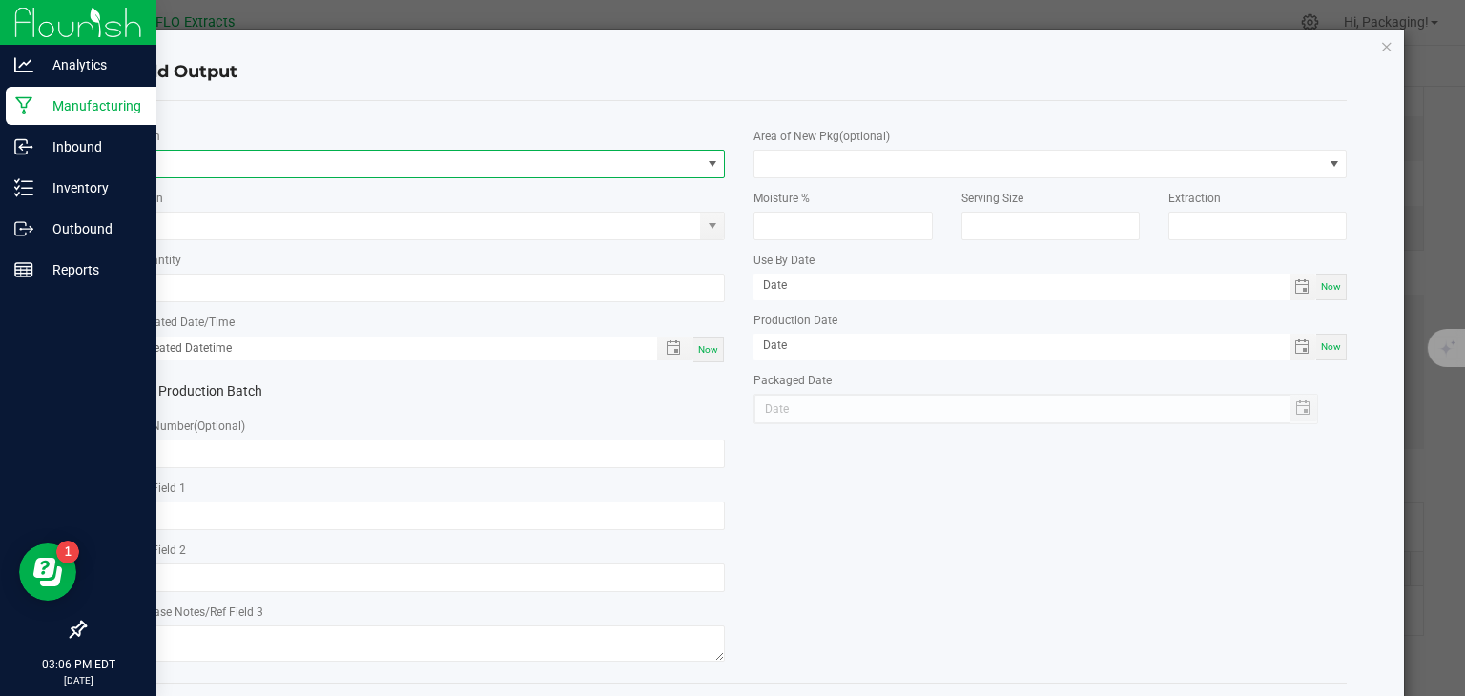
click at [710, 161] on span "NO DATA FOUND" at bounding box center [712, 163] width 15 height 15
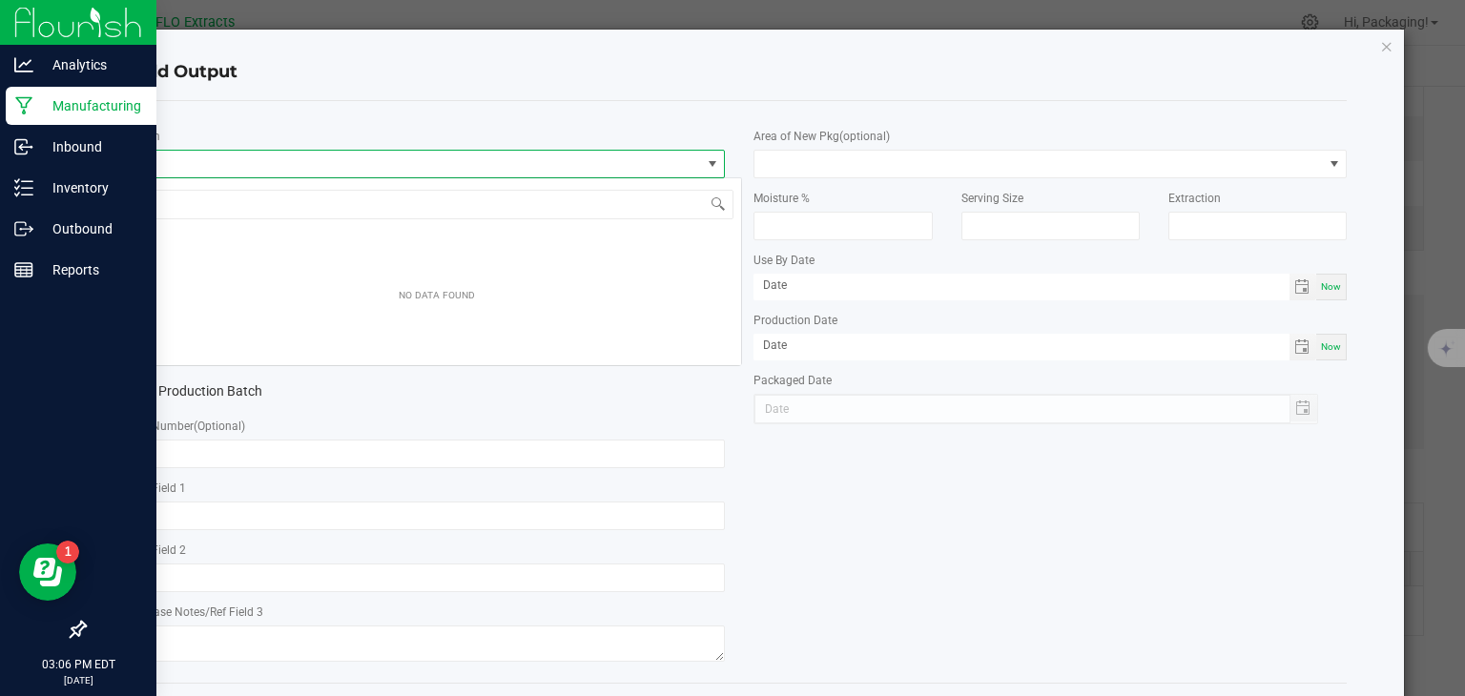
scroll to position [28, 586]
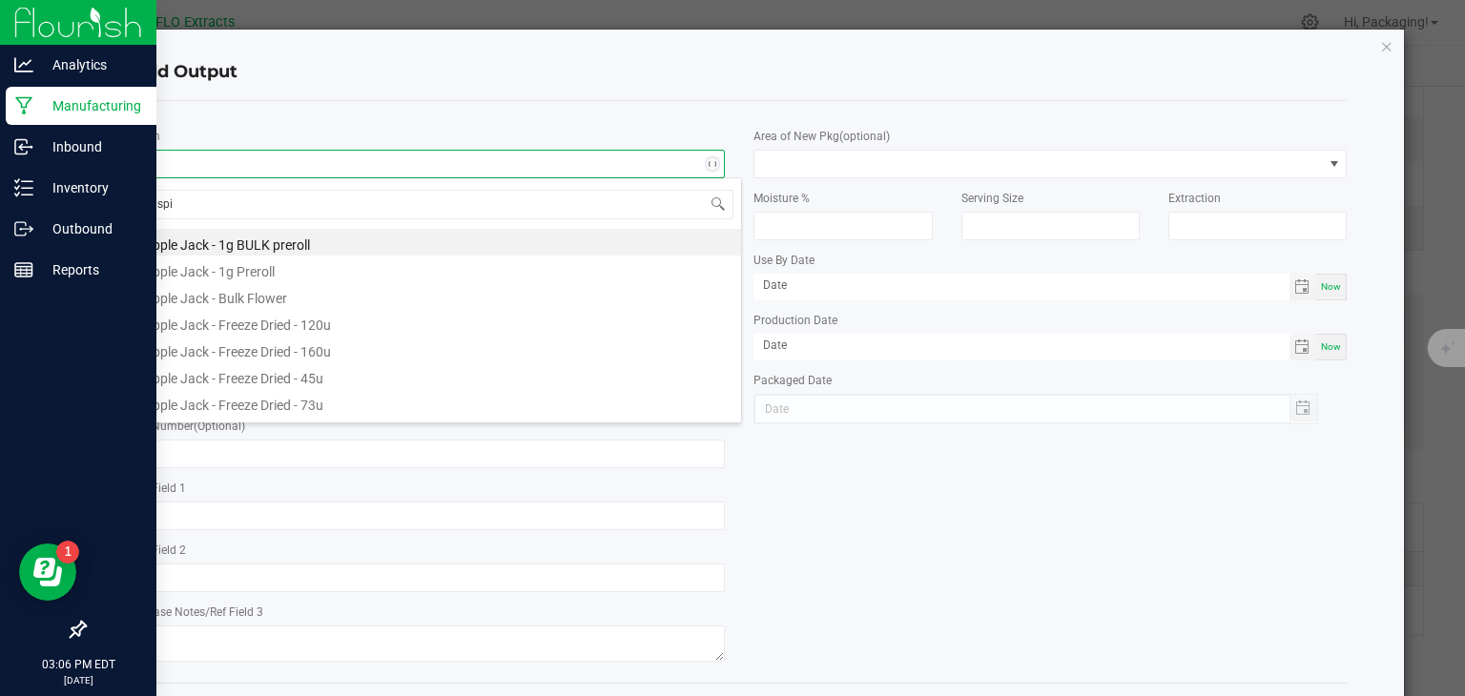
type input "spic"
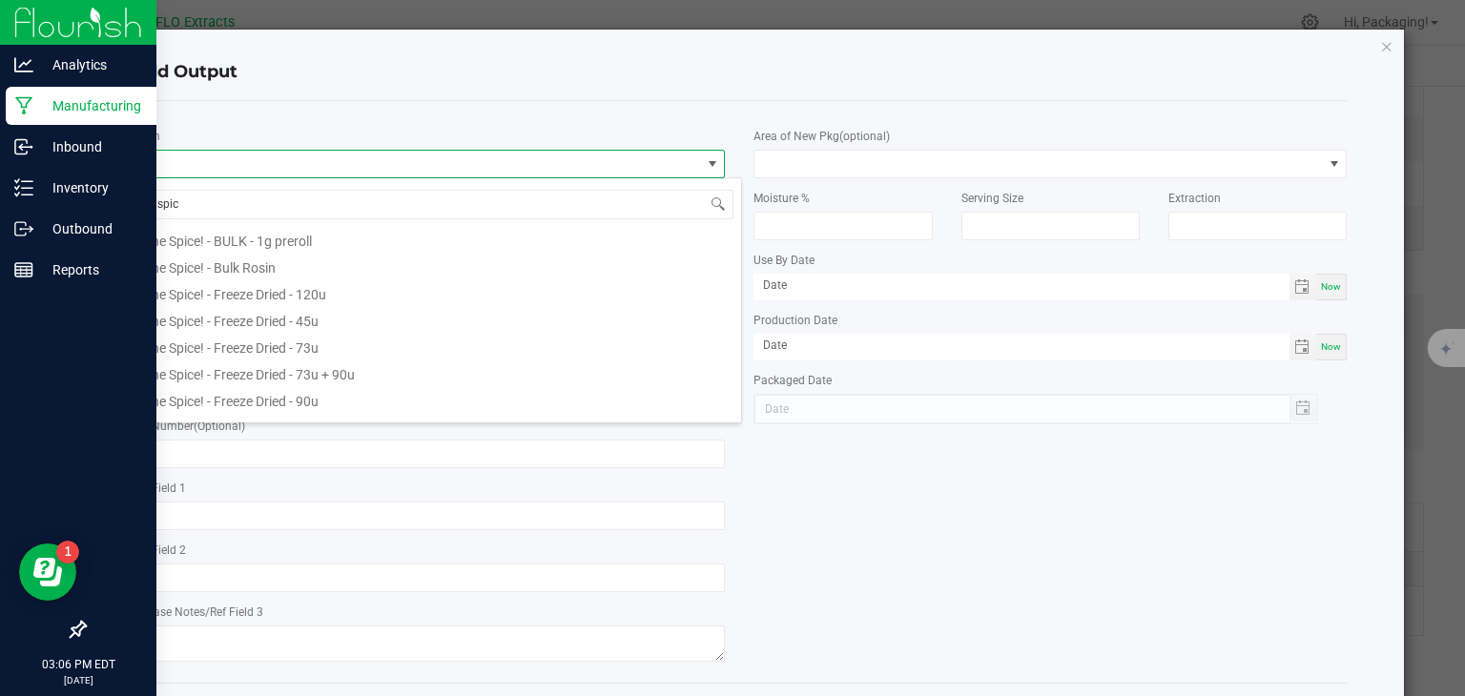
scroll to position [164, 0]
click at [345, 294] on li "The Spice! - Freeze Dried - 120u" at bounding box center [437, 291] width 608 height 27
type input "0.0000 g"
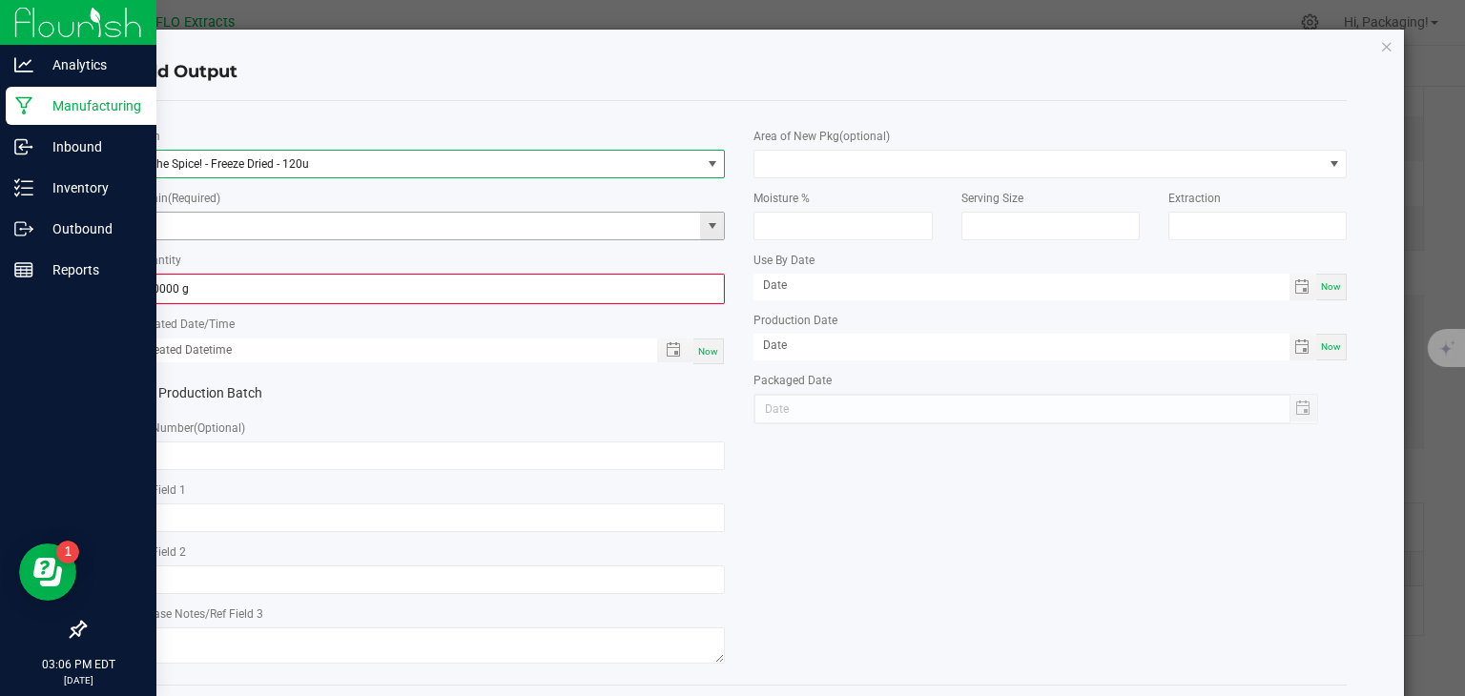
click at [705, 225] on span at bounding box center [712, 225] width 15 height 15
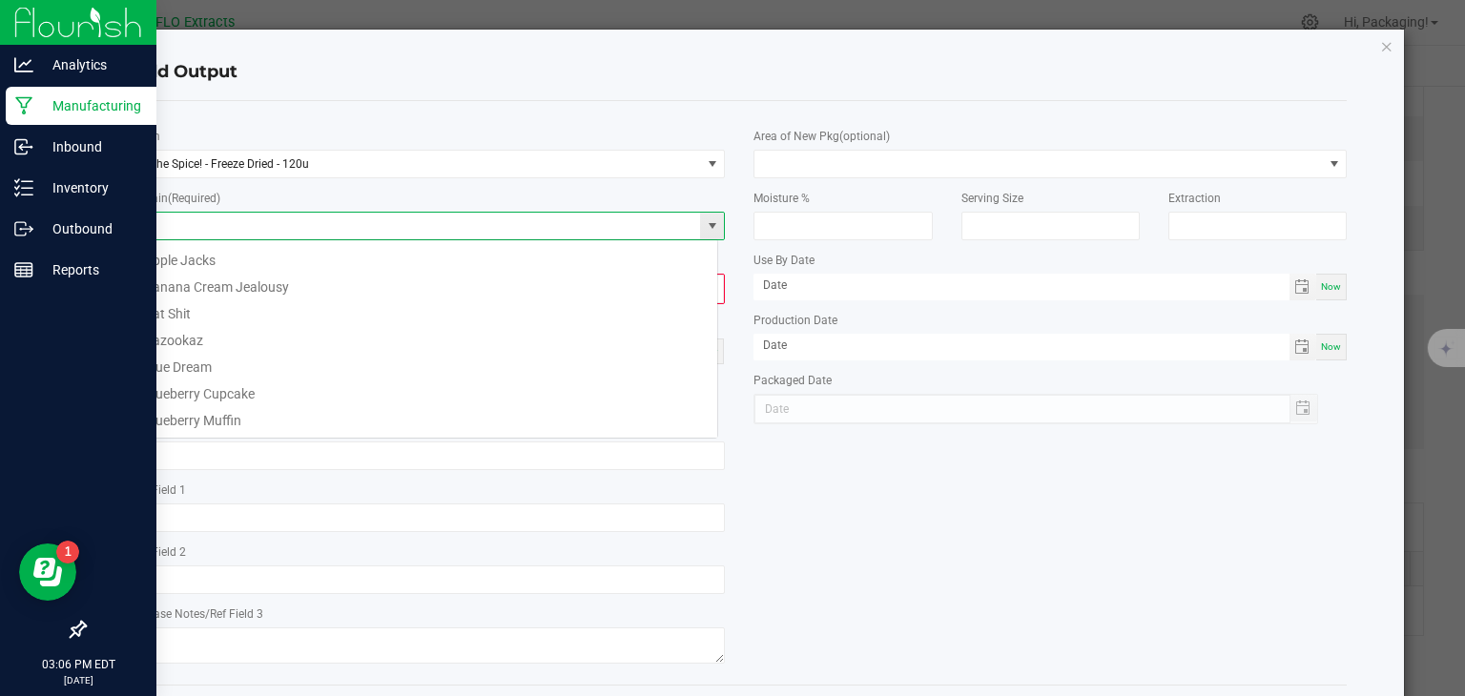
scroll to position [28, 586]
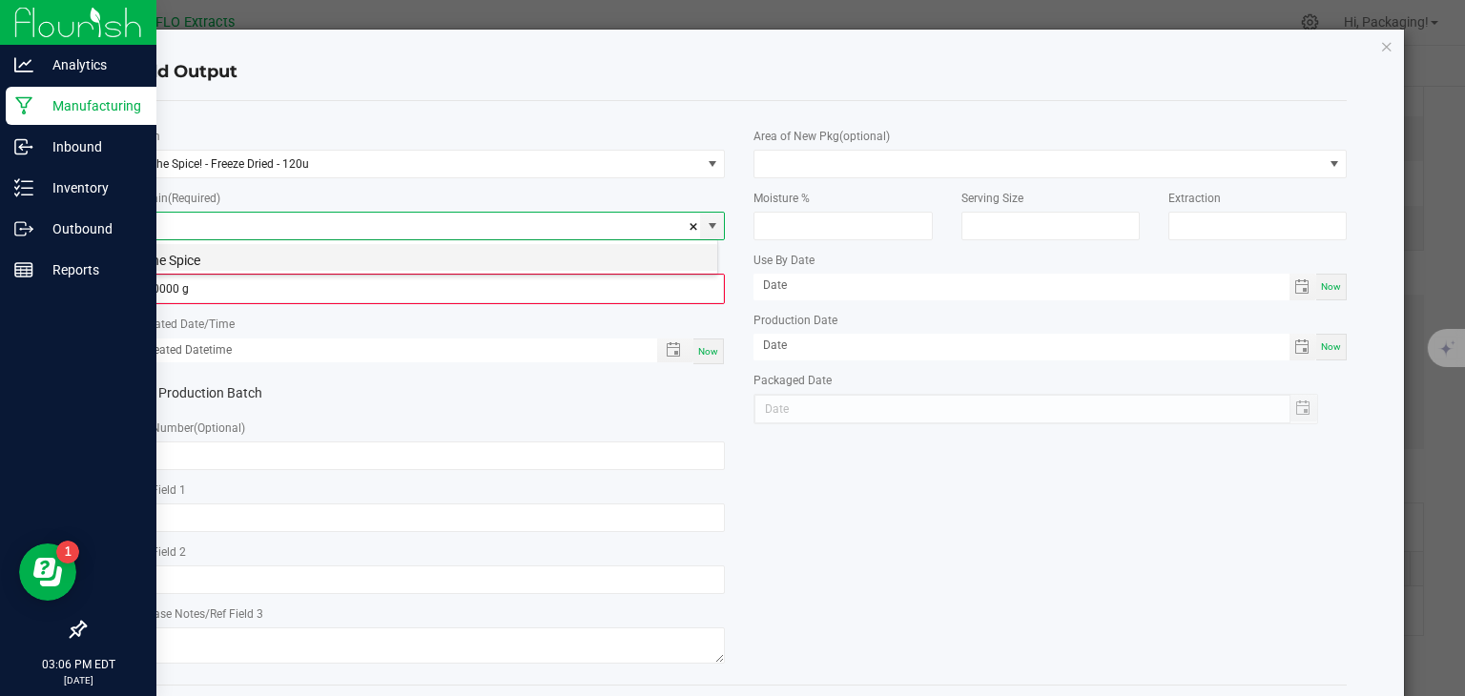
click at [235, 257] on li "The Spice" at bounding box center [425, 257] width 585 height 27
type input "The Spice"
click at [214, 292] on input "0.0000 g" at bounding box center [428, 289] width 589 height 27
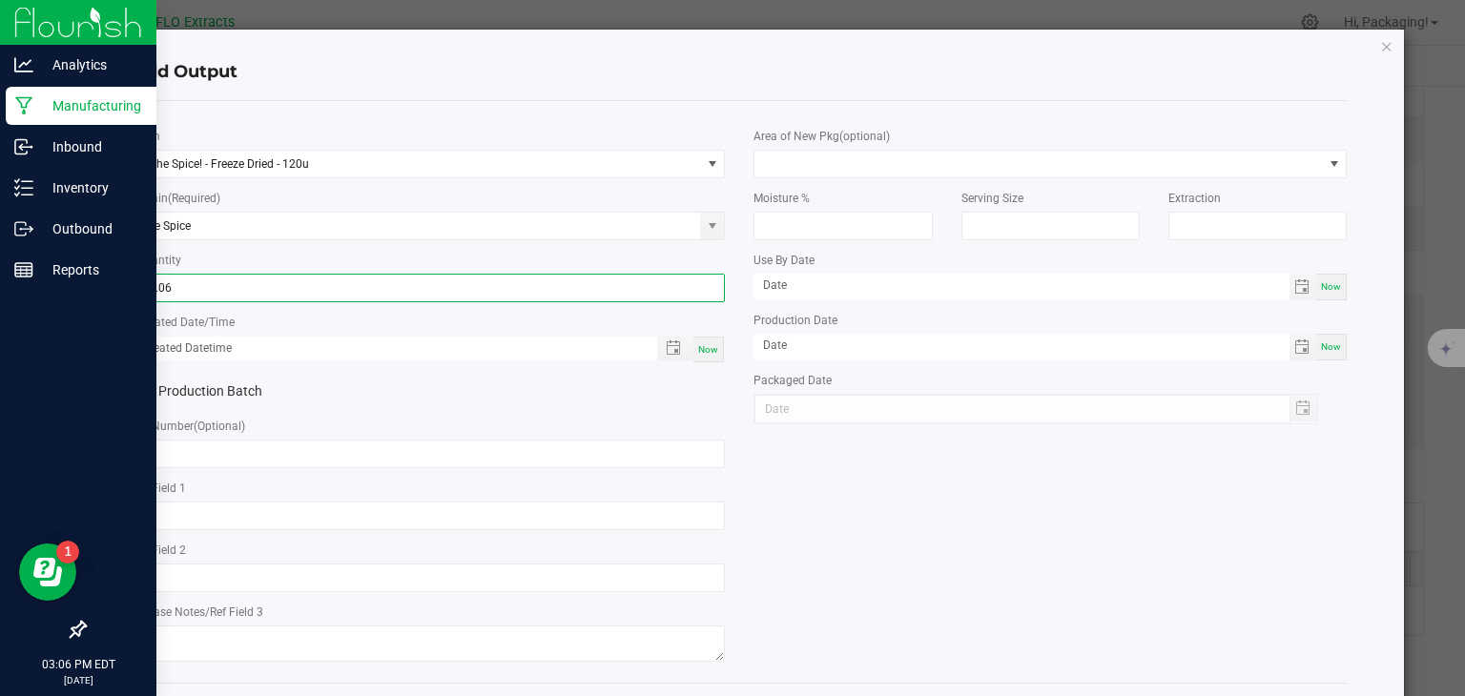
type input "23.0600 g"
click at [706, 356] on div "Now" at bounding box center [708, 350] width 31 height 26
type input "[DATE] 3:06 PM"
type input "[DATE]"
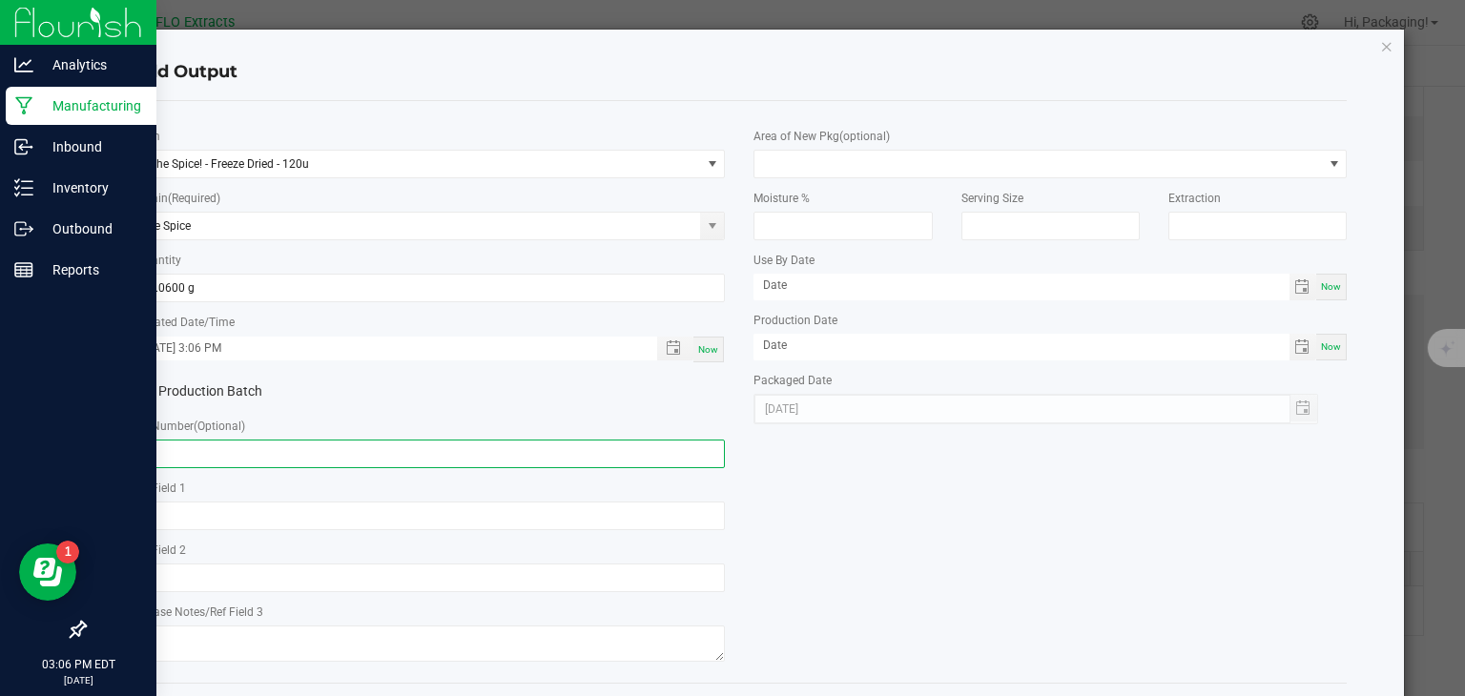
click at [381, 460] on input "text" at bounding box center [429, 454] width 593 height 29
paste input "HH-TS-080724"
type input "HH-TS-080724"
click at [825, 570] on div "* Item The Spice! - Freeze Dried - 120u * Strain (Required) The Spice * Quantit…" at bounding box center [739, 391] width 1243 height 551
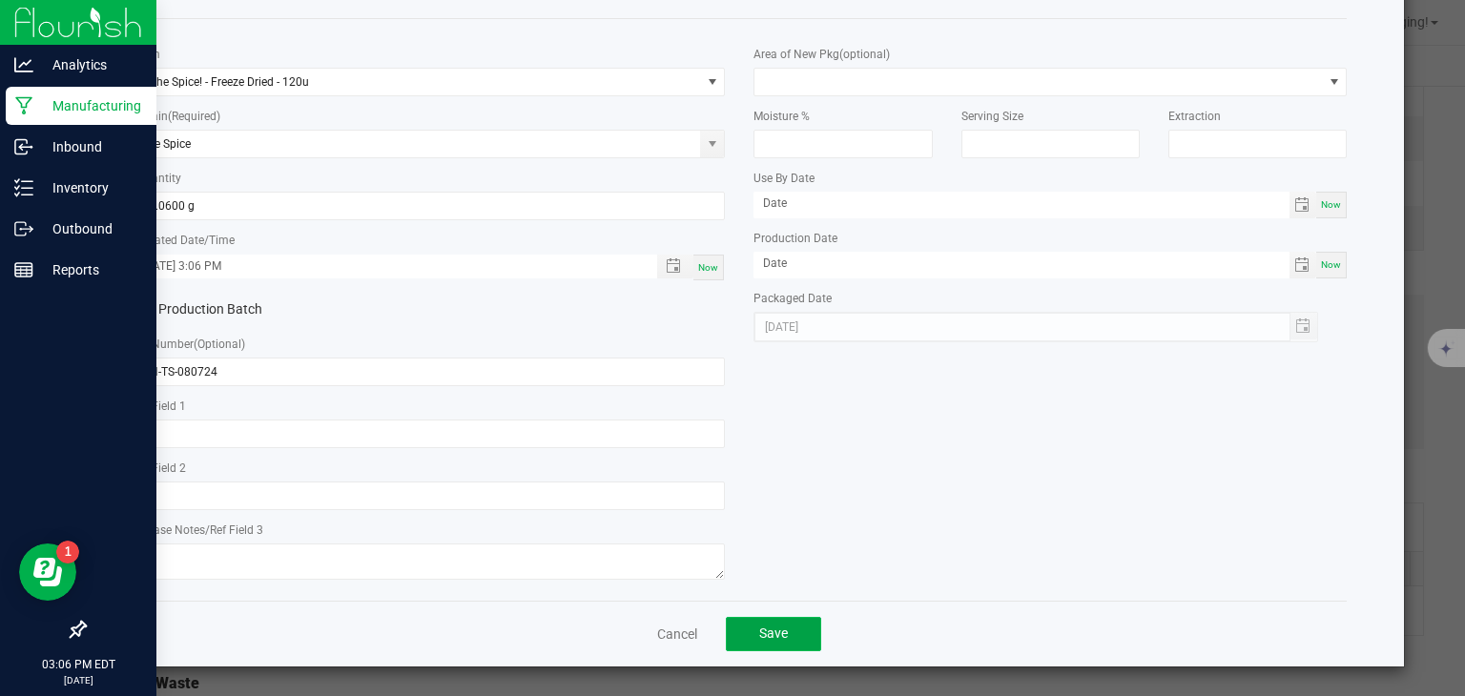
click at [790, 629] on button "Save" at bounding box center [773, 634] width 95 height 34
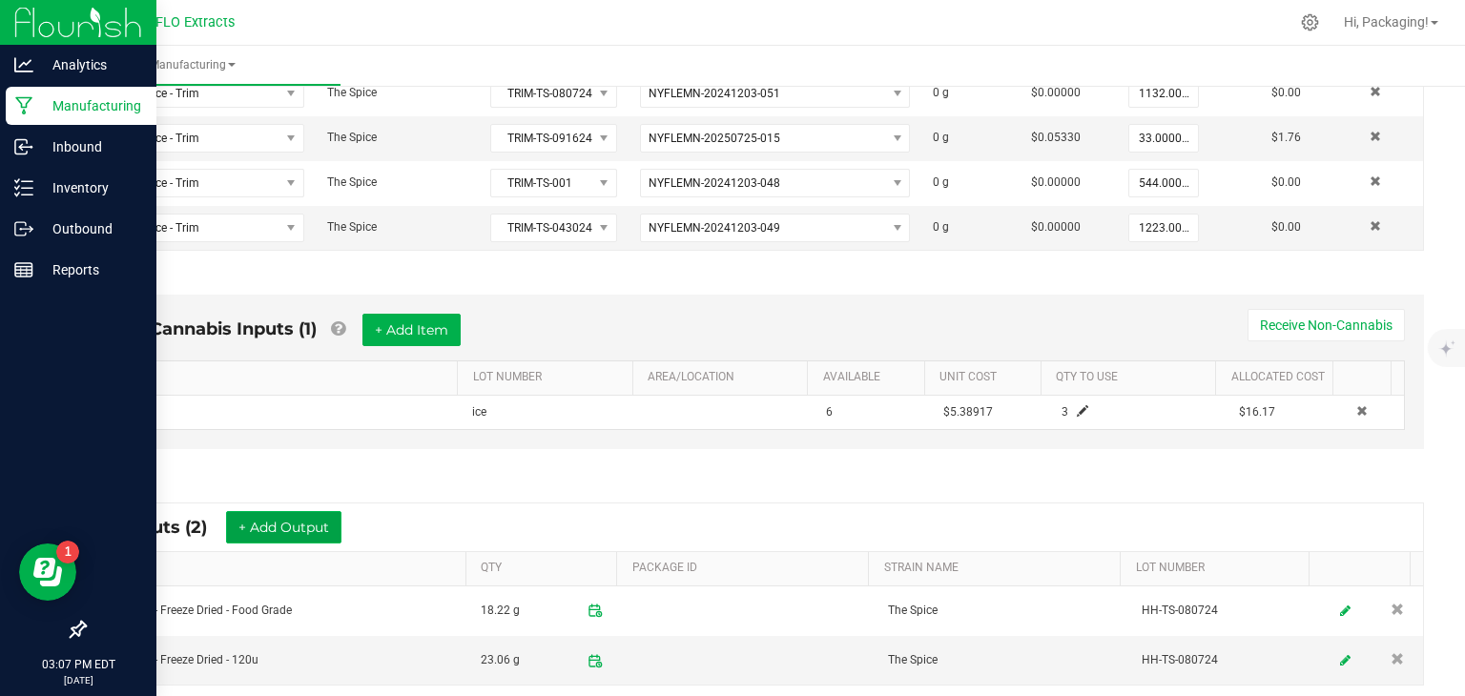
click at [294, 526] on button "+ Add Output" at bounding box center [283, 527] width 115 height 32
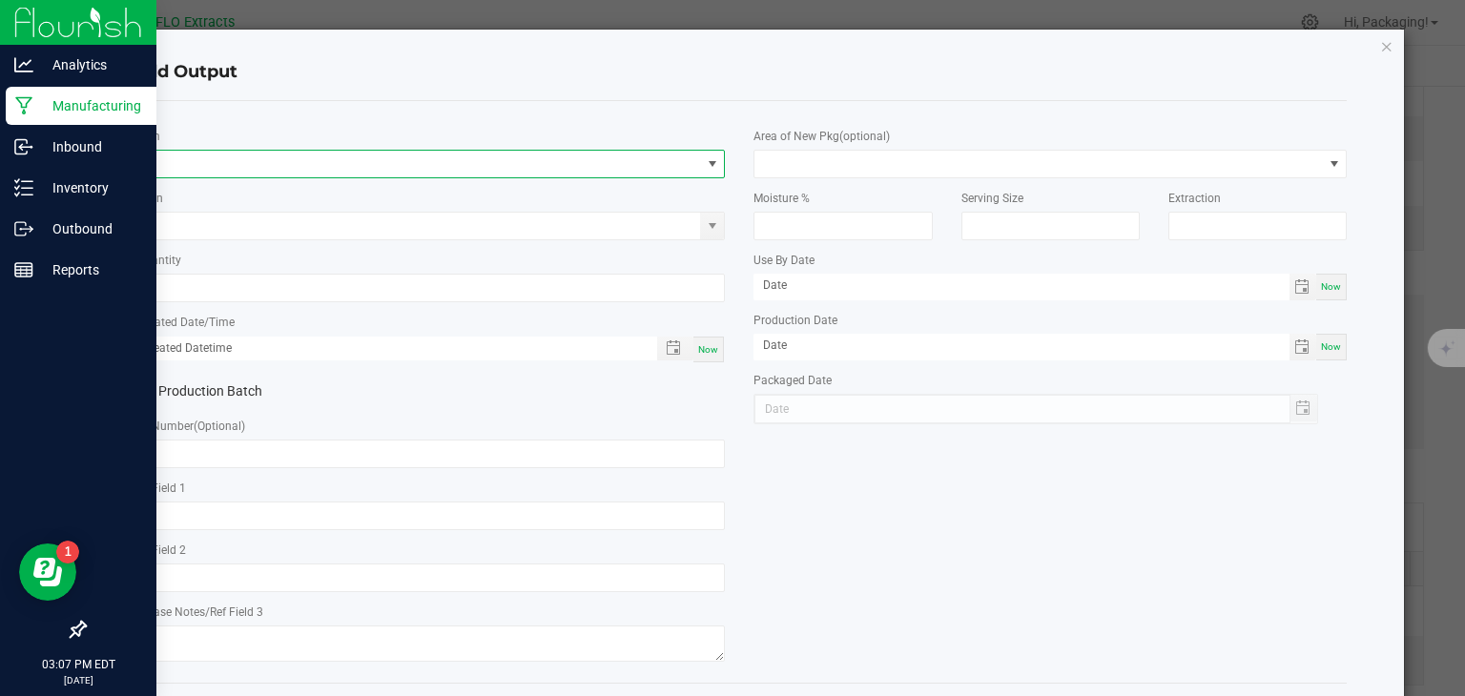
click at [705, 169] on span "NO DATA FOUND" at bounding box center [712, 163] width 15 height 15
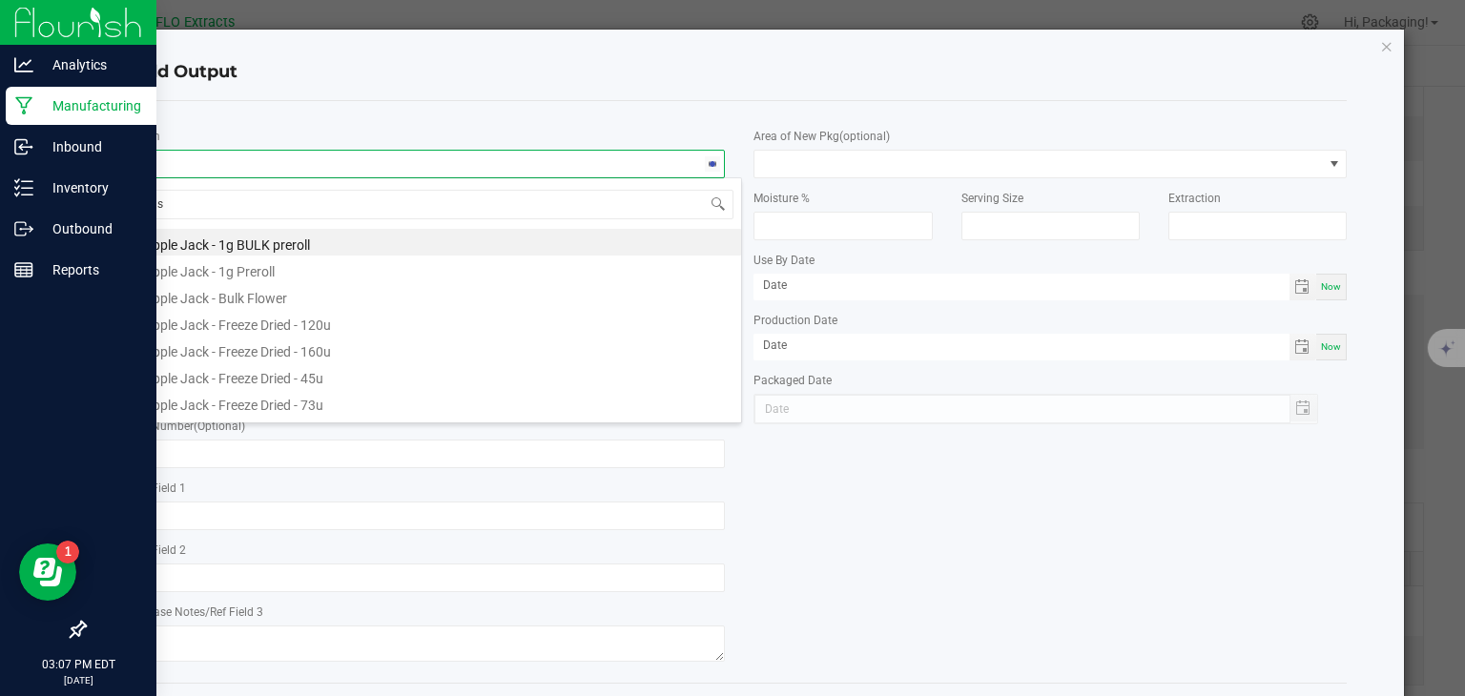
scroll to position [28, 586]
type input "spic"
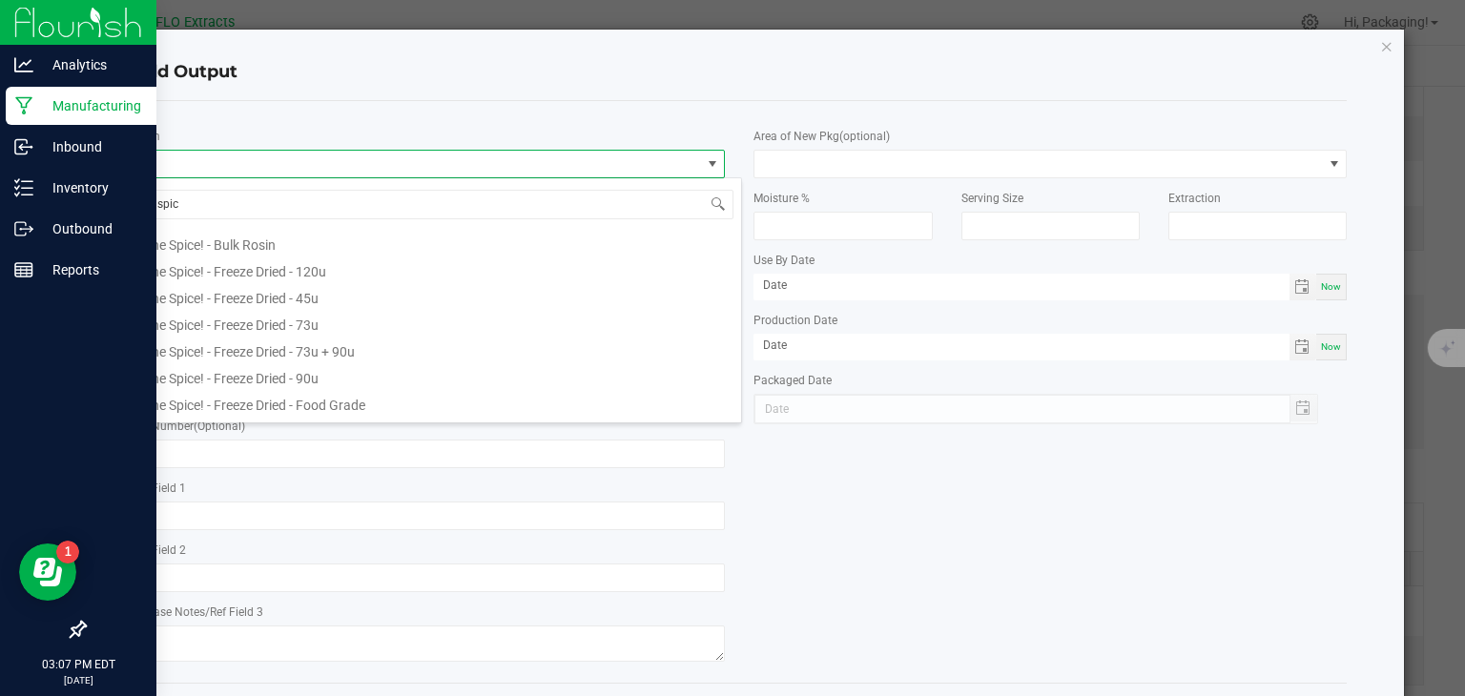
scroll to position [191, 0]
click at [302, 366] on li "The Spice! - Freeze Dried - 90u" at bounding box center [437, 372] width 608 height 27
type input "0.0000 g"
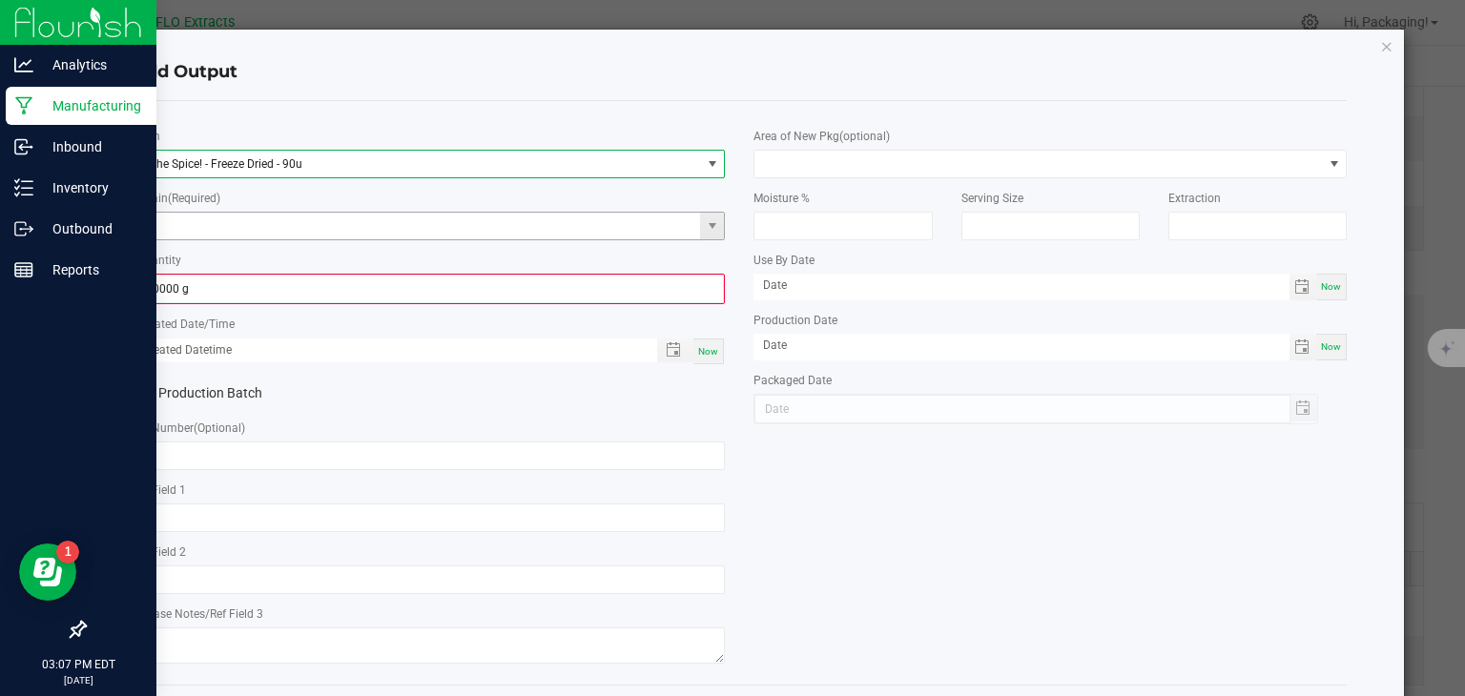
click at [713, 223] on span at bounding box center [712, 226] width 24 height 27
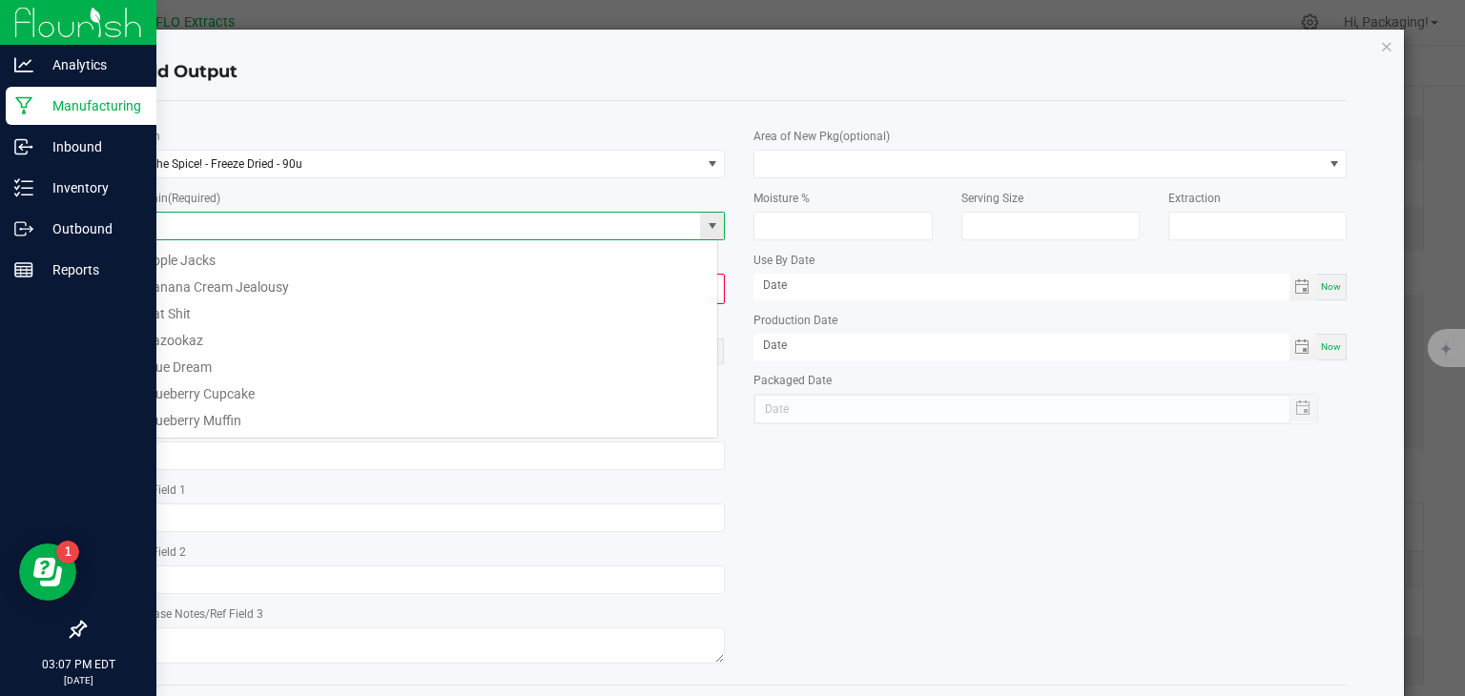
scroll to position [28, 586]
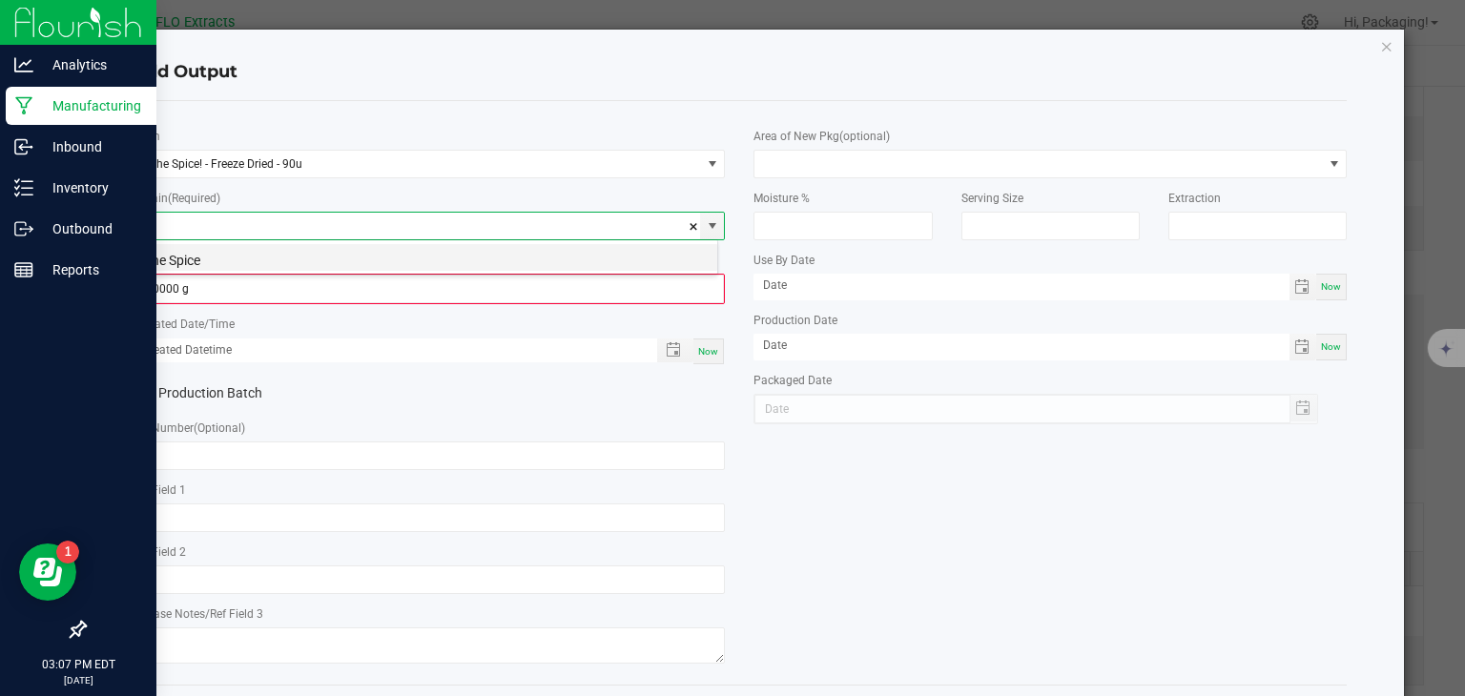
click at [165, 257] on li "The Spice" at bounding box center [425, 257] width 585 height 27
type input "The Spice"
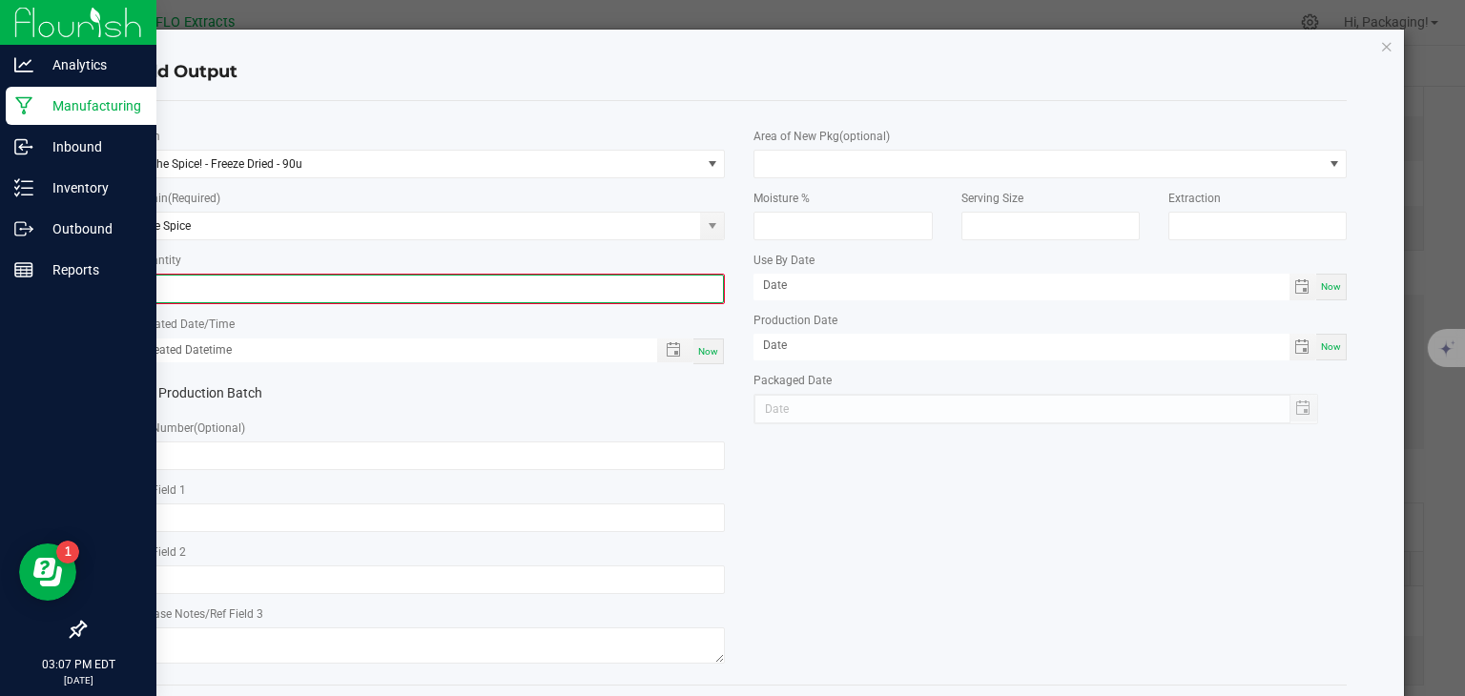
click at [185, 291] on input "0" at bounding box center [428, 289] width 589 height 27
type input "40.5200 g"
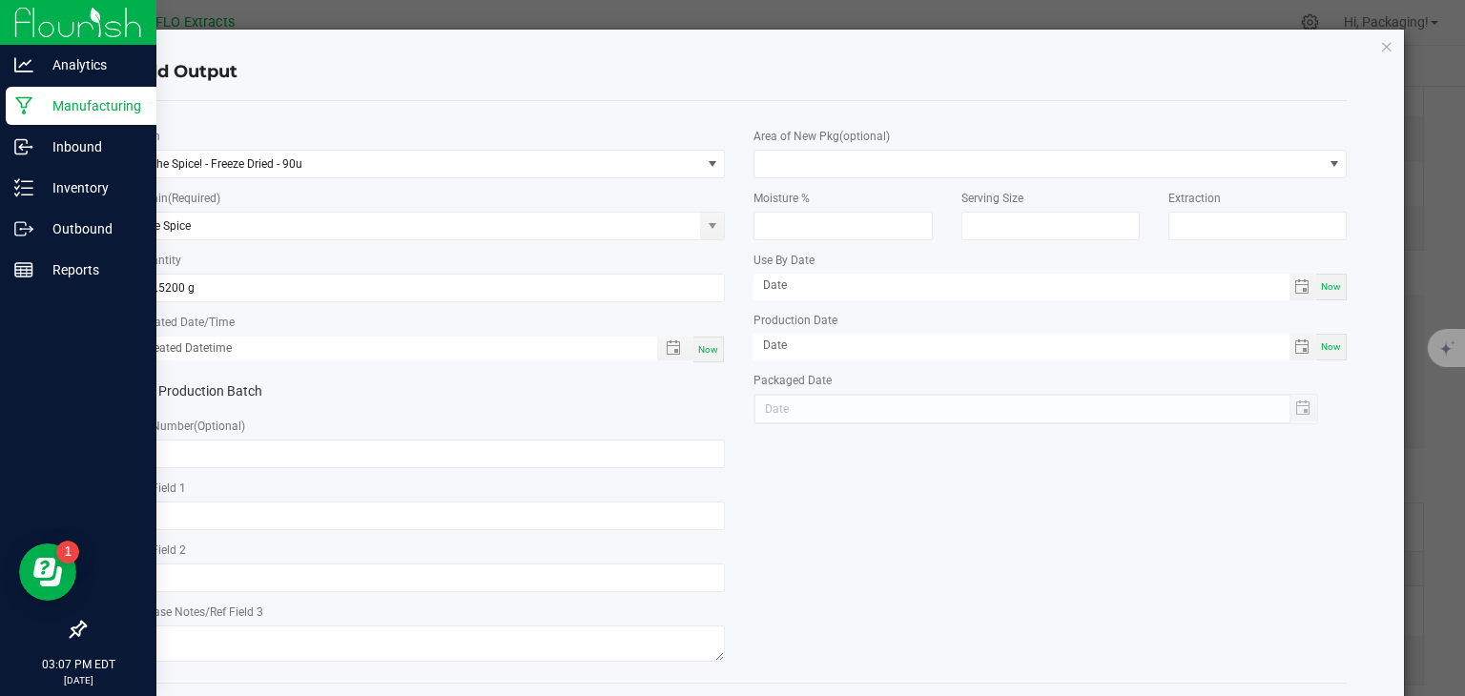
click at [705, 348] on span "Now" at bounding box center [708, 349] width 20 height 10
type input "[DATE] 3:07 PM"
type input "[DATE]"
click at [319, 455] on input "text" at bounding box center [429, 454] width 593 height 29
paste input "HH-TS-080724"
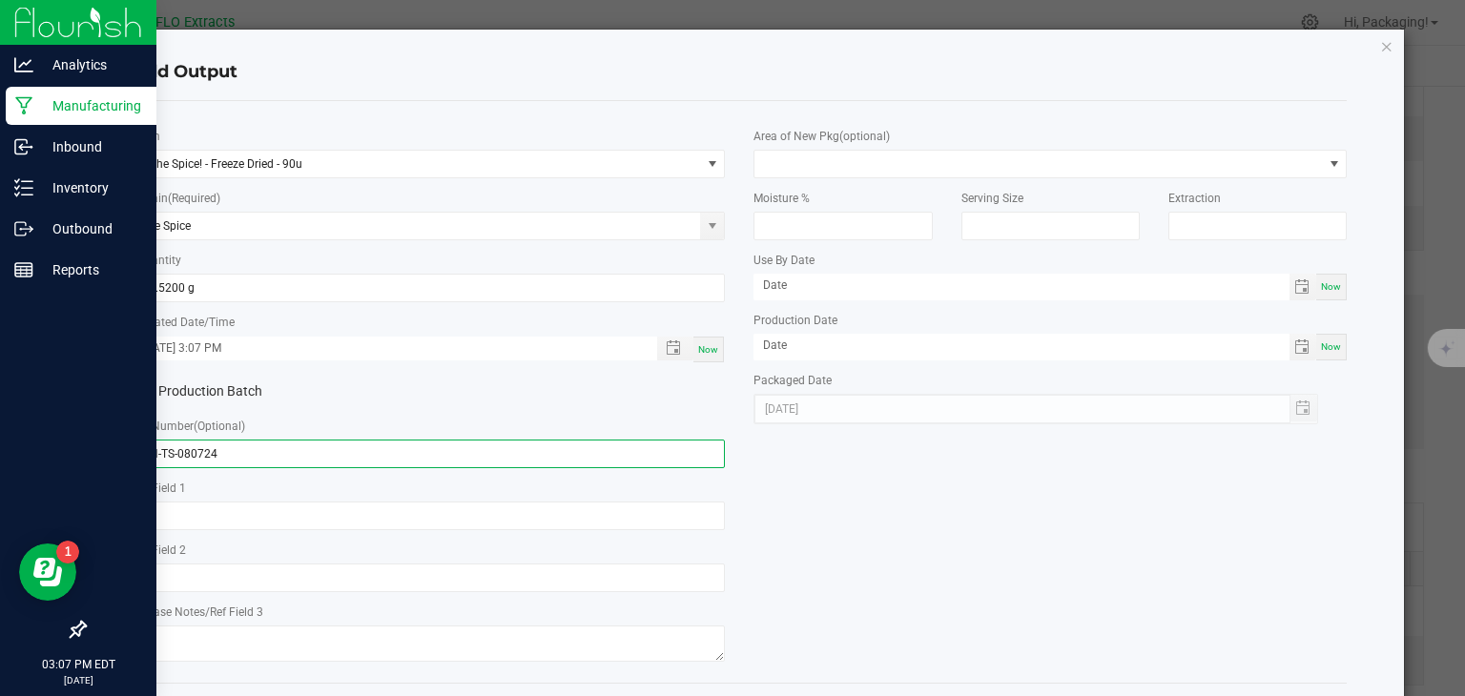
type input "HH-TS-080724"
click at [875, 531] on div "* Item The Spice! - Freeze Dried - 90u * Strain (Required) The Spice * Quantity…" at bounding box center [739, 391] width 1243 height 551
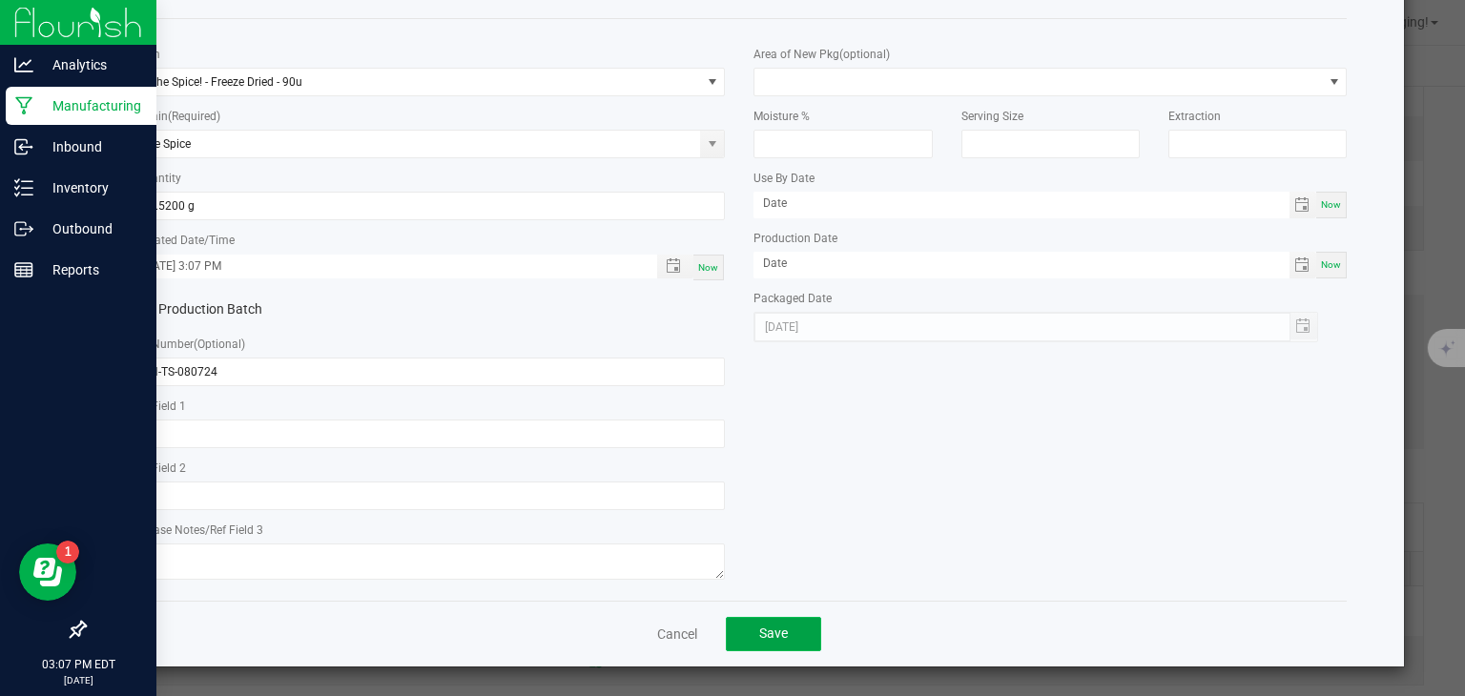
click at [787, 625] on button "Save" at bounding box center [773, 634] width 95 height 34
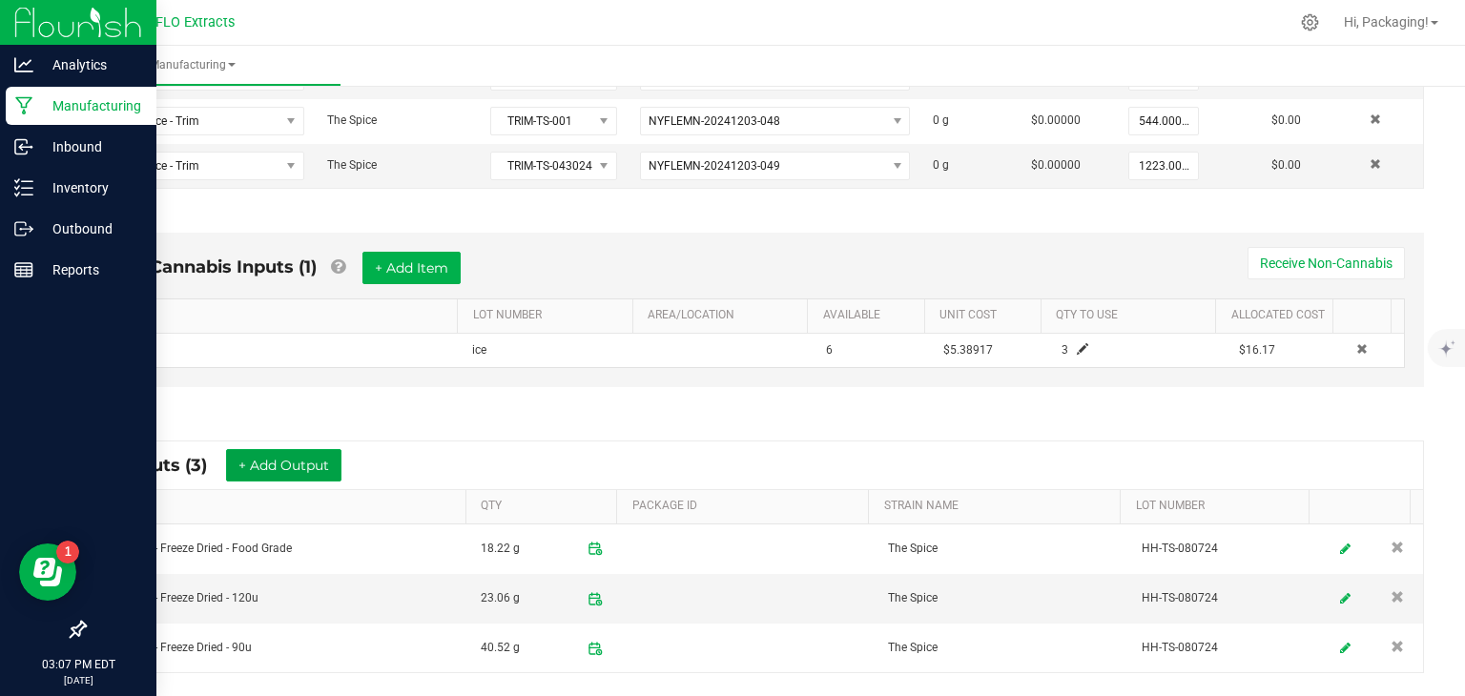
scroll to position [559, 0]
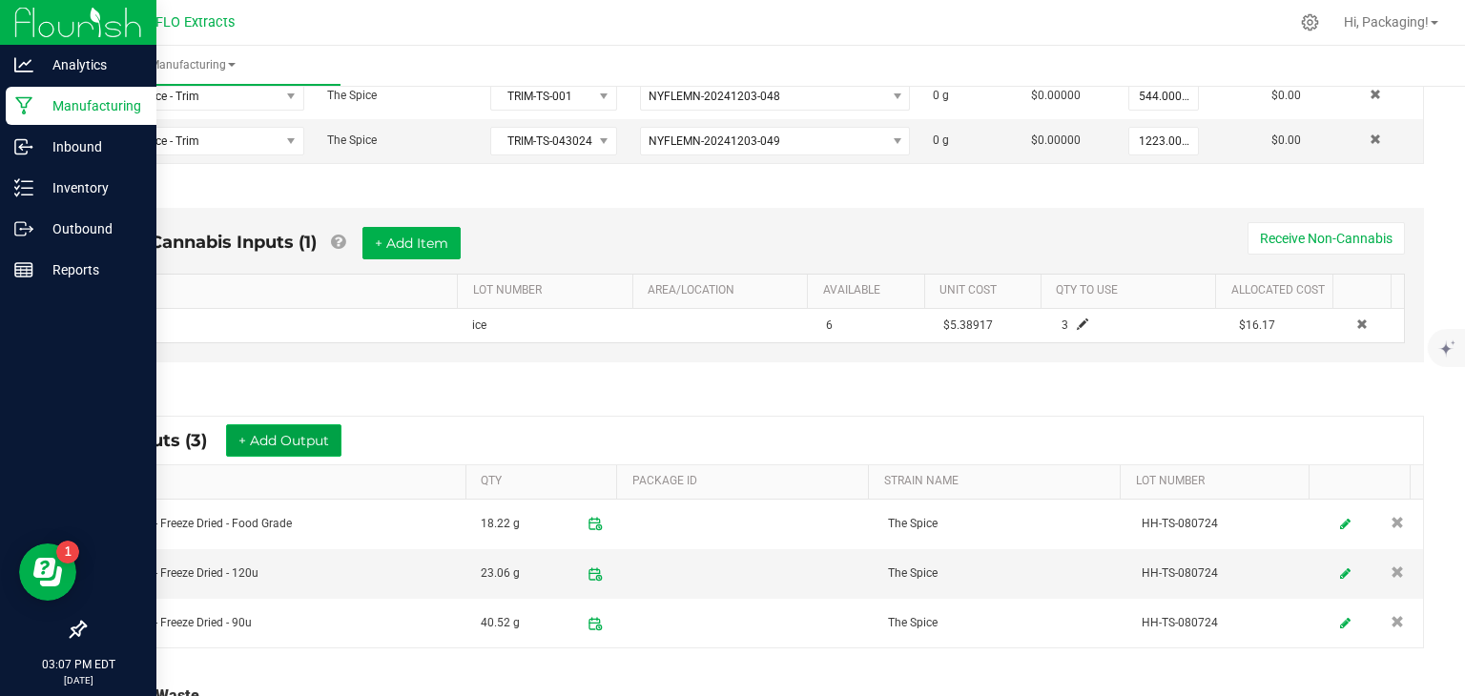
click at [313, 440] on button "+ Add Output" at bounding box center [283, 440] width 115 height 32
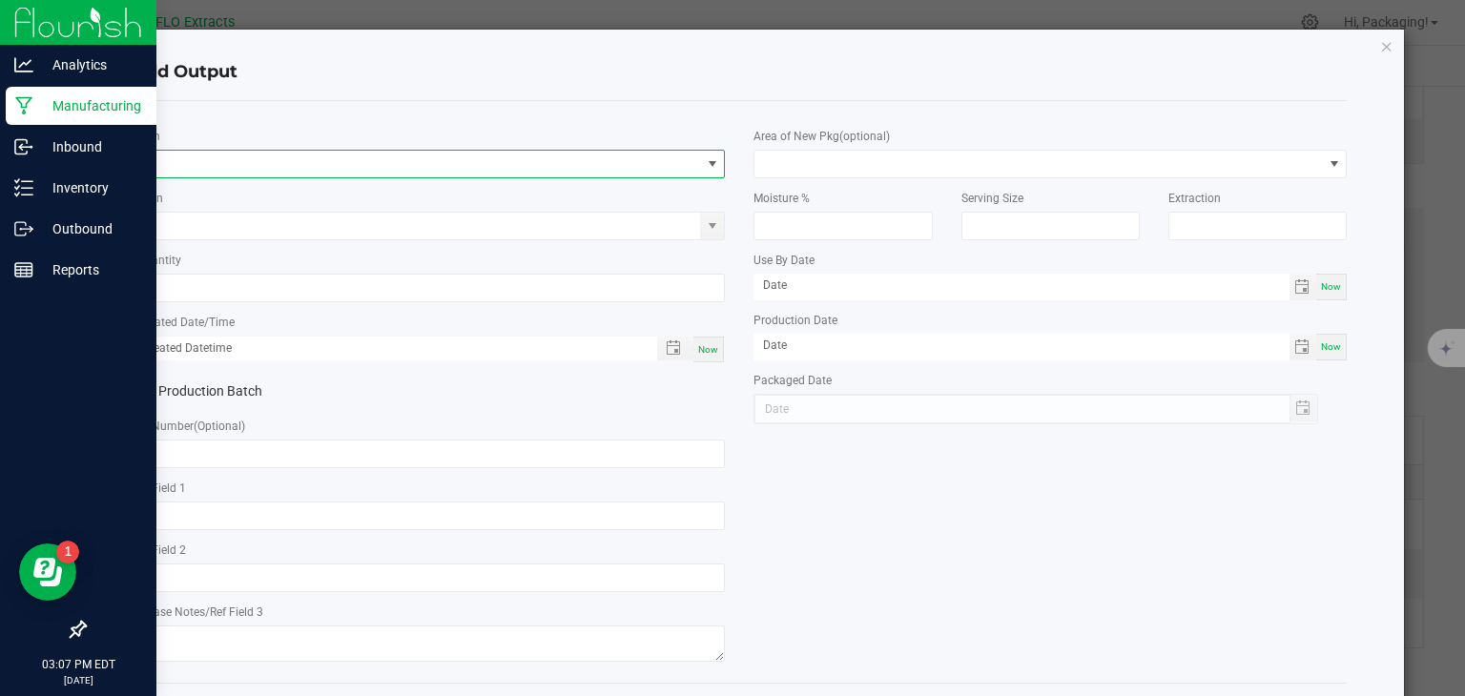
click at [706, 166] on span "NO DATA FOUND" at bounding box center [712, 163] width 15 height 15
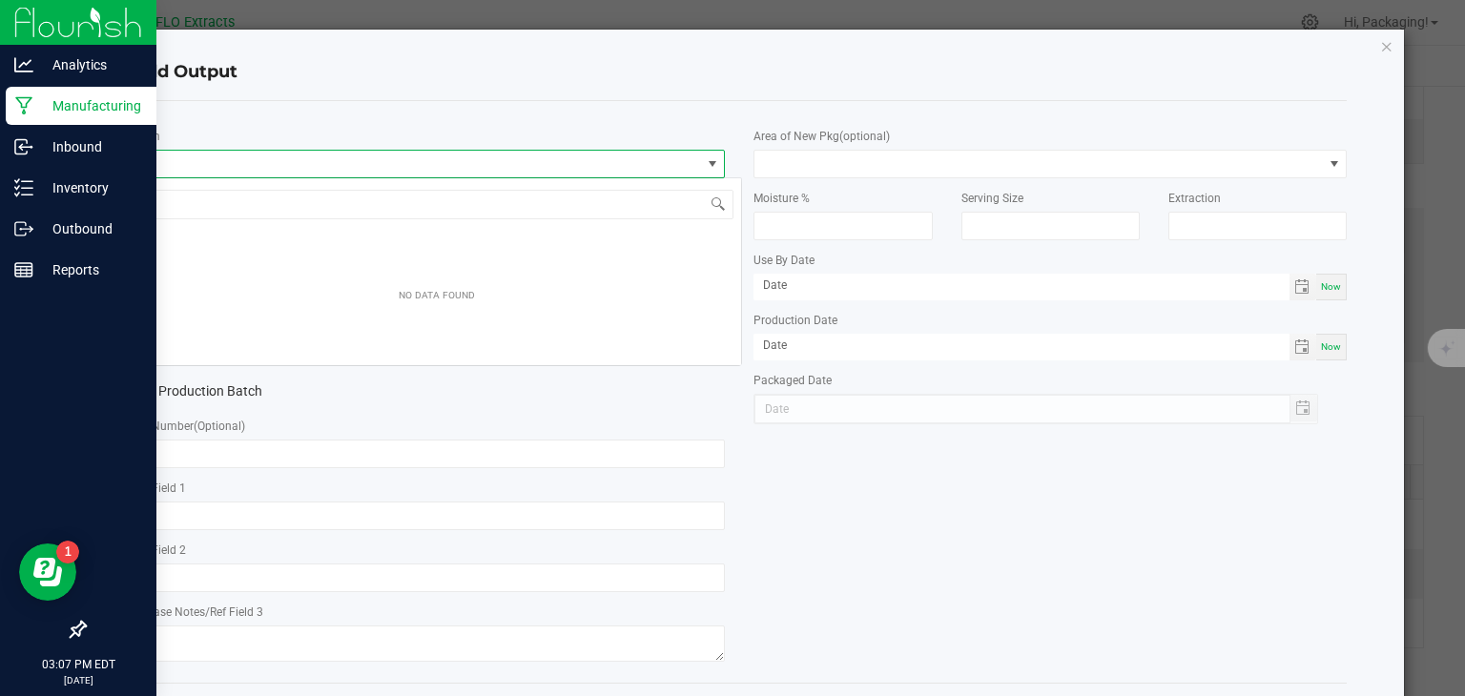
scroll to position [28, 586]
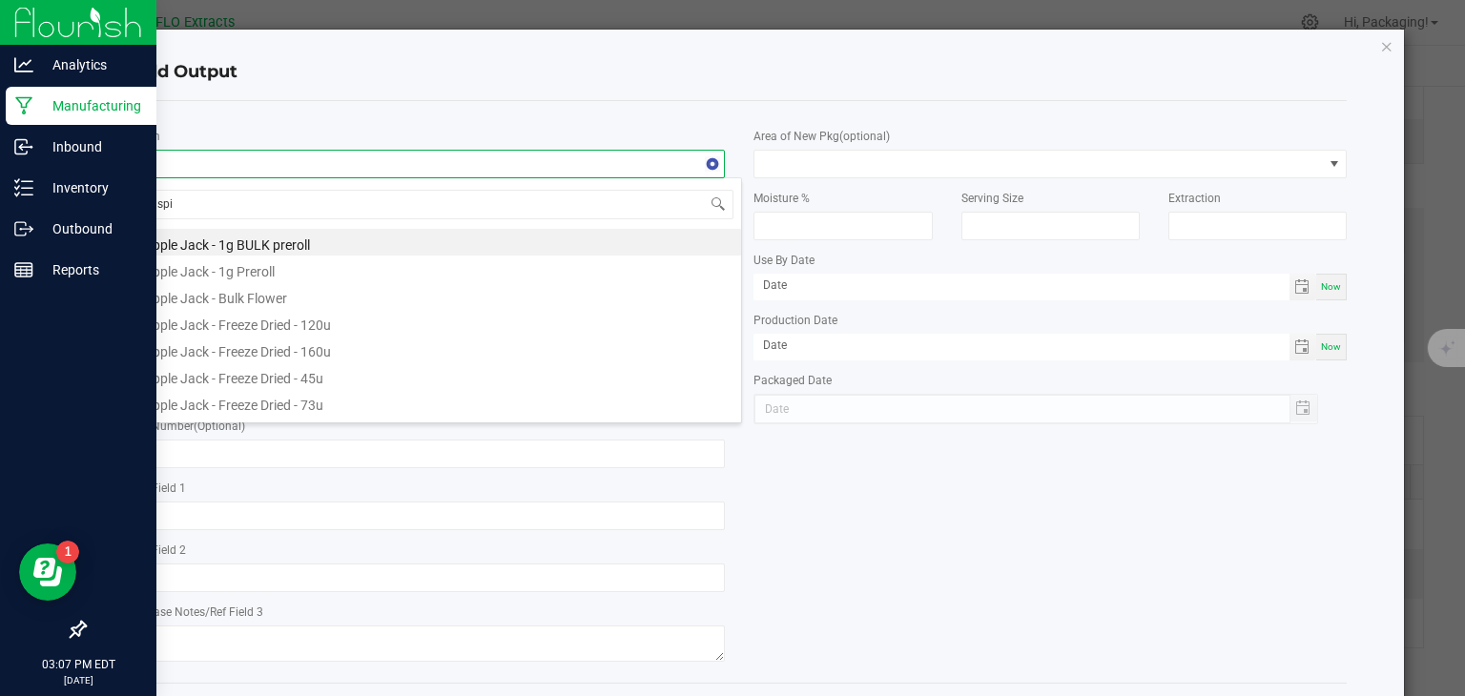
type input "spic"
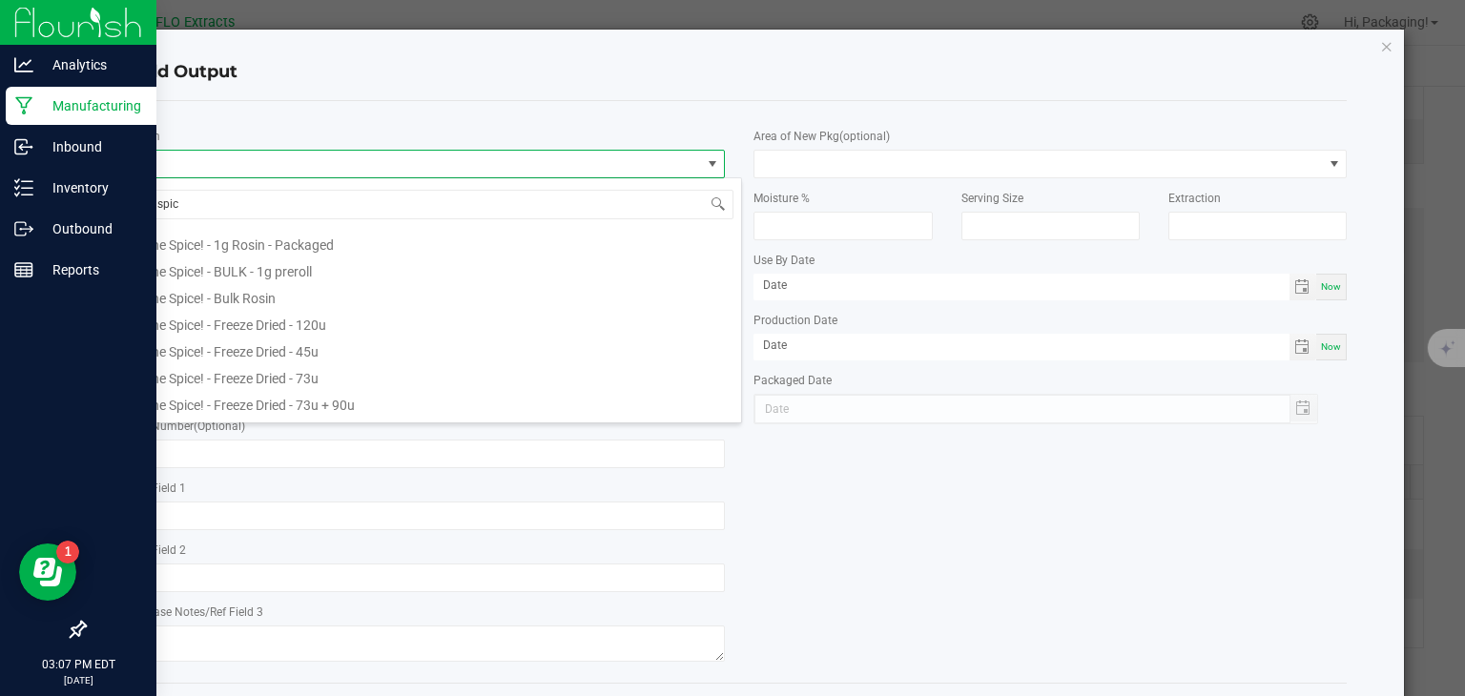
scroll to position [135, 0]
click at [335, 367] on li "The Spice! - Freeze Dried - 73u" at bounding box center [437, 373] width 608 height 27
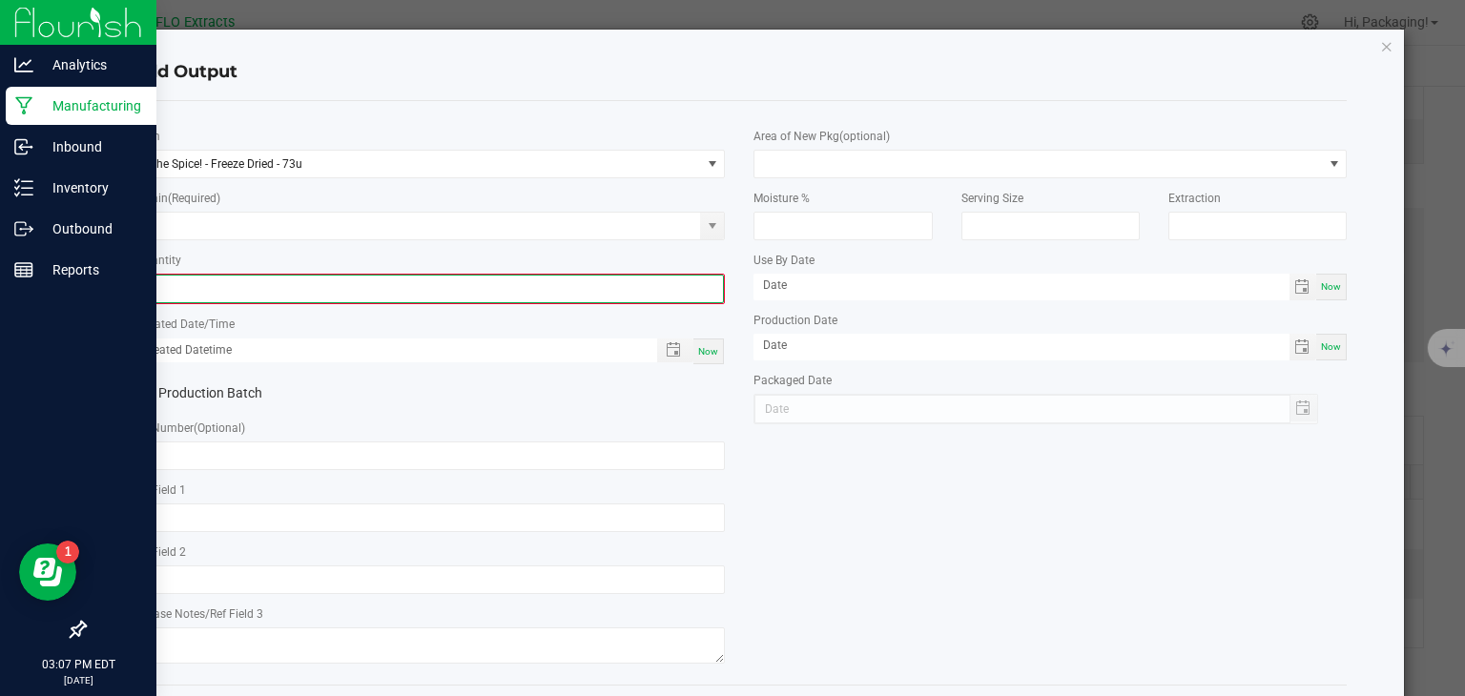
click at [386, 294] on input "0" at bounding box center [428, 289] width 589 height 27
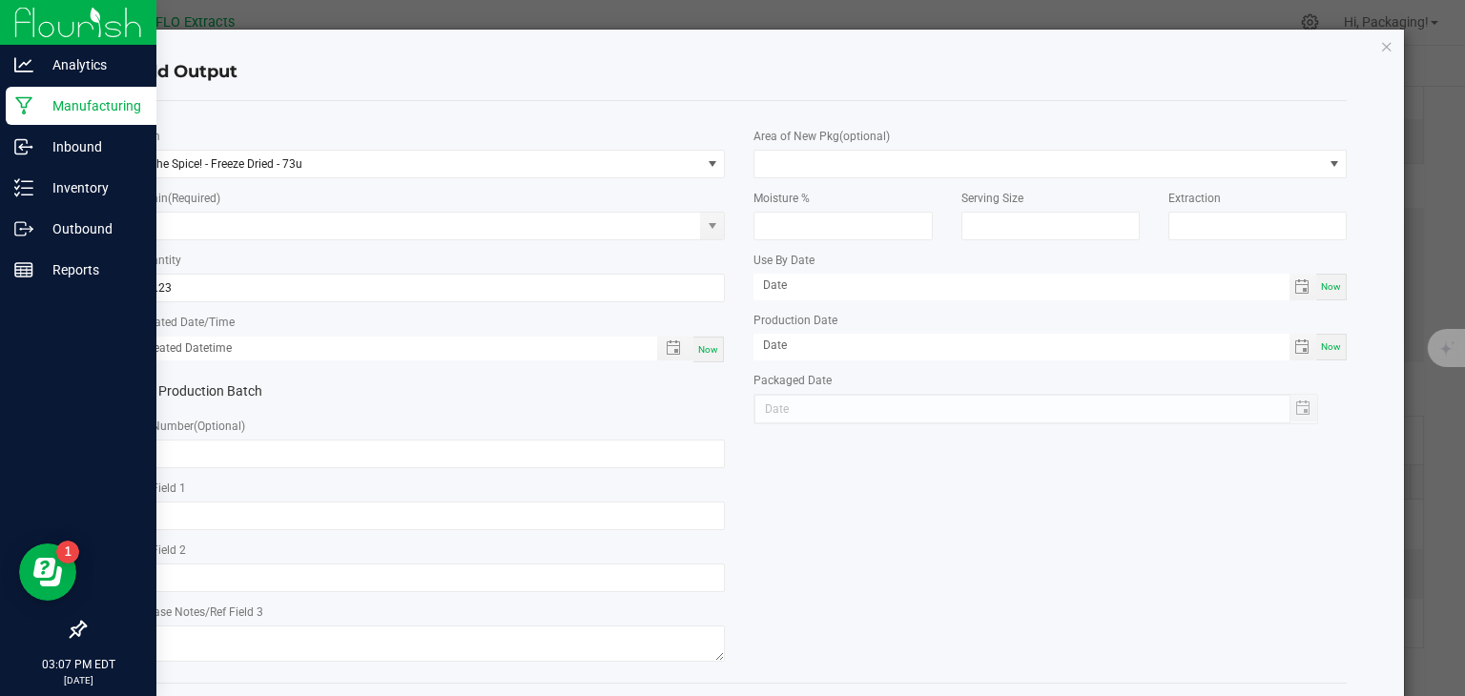
type input "28.2300 g"
click at [704, 344] on span "Now" at bounding box center [708, 349] width 20 height 10
type input "[DATE] 3:07 PM"
type input "[DATE]"
click at [335, 442] on input "text" at bounding box center [429, 454] width 593 height 29
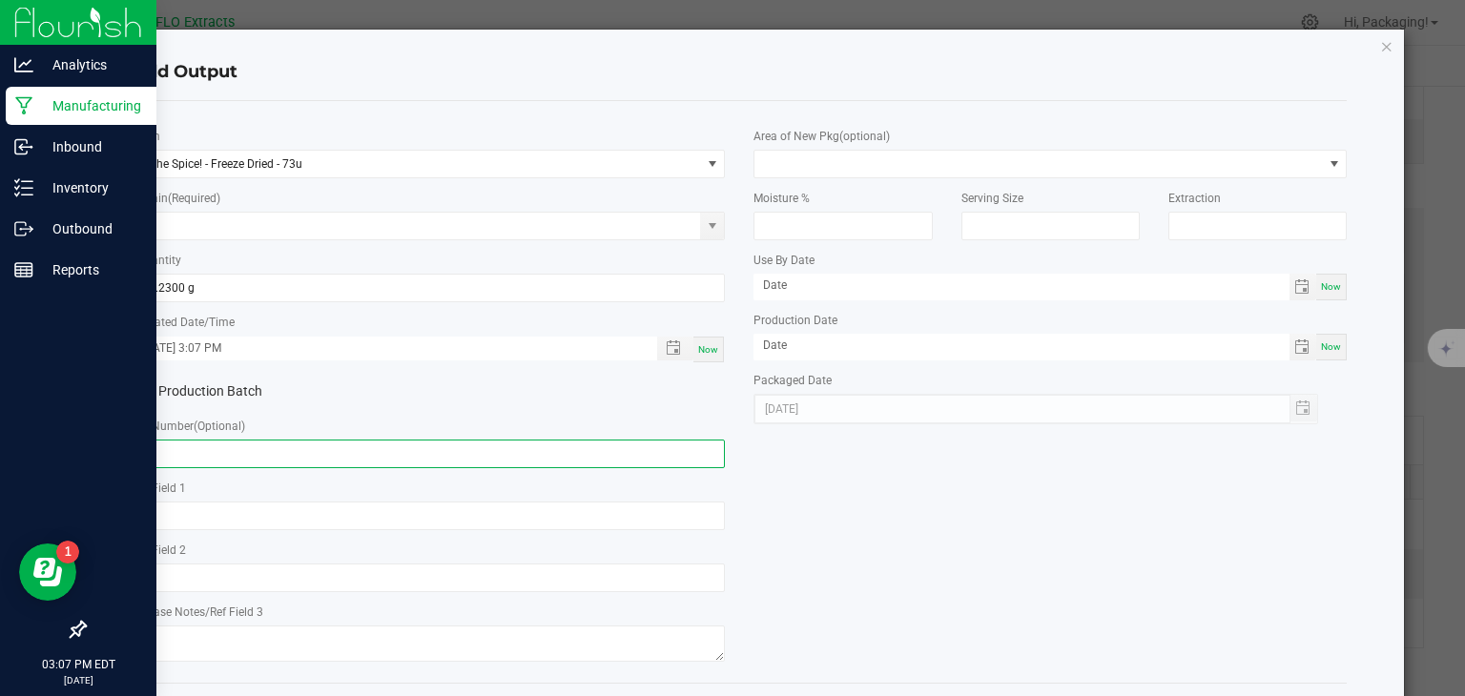
paste input "HH-TS-080724"
type input "HH-TS-080724"
click at [890, 517] on div "* Item The Spice! - Freeze Dried - 73u * Strain (Required) * Quantity 28.2300 g…" at bounding box center [739, 391] width 1243 height 551
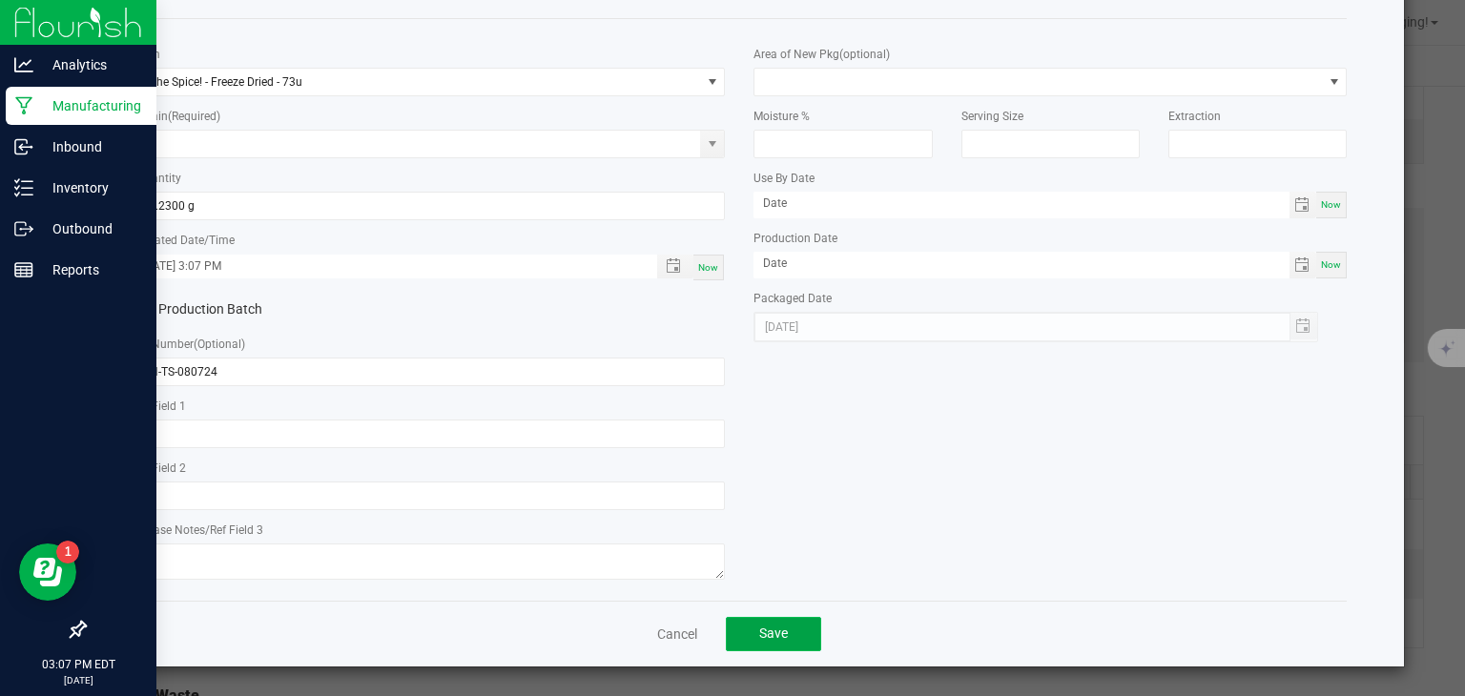
click at [781, 627] on button "Save" at bounding box center [773, 634] width 95 height 34
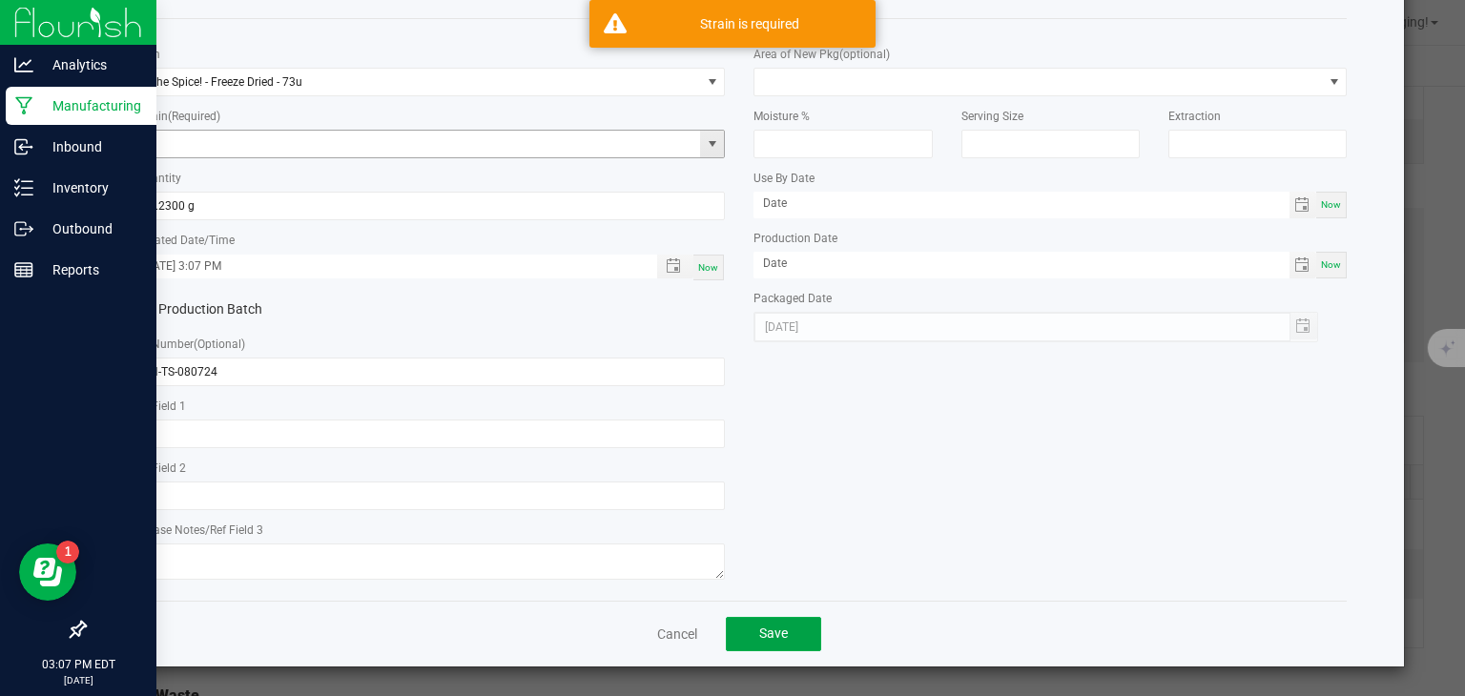
click at [706, 146] on span at bounding box center [712, 143] width 15 height 15
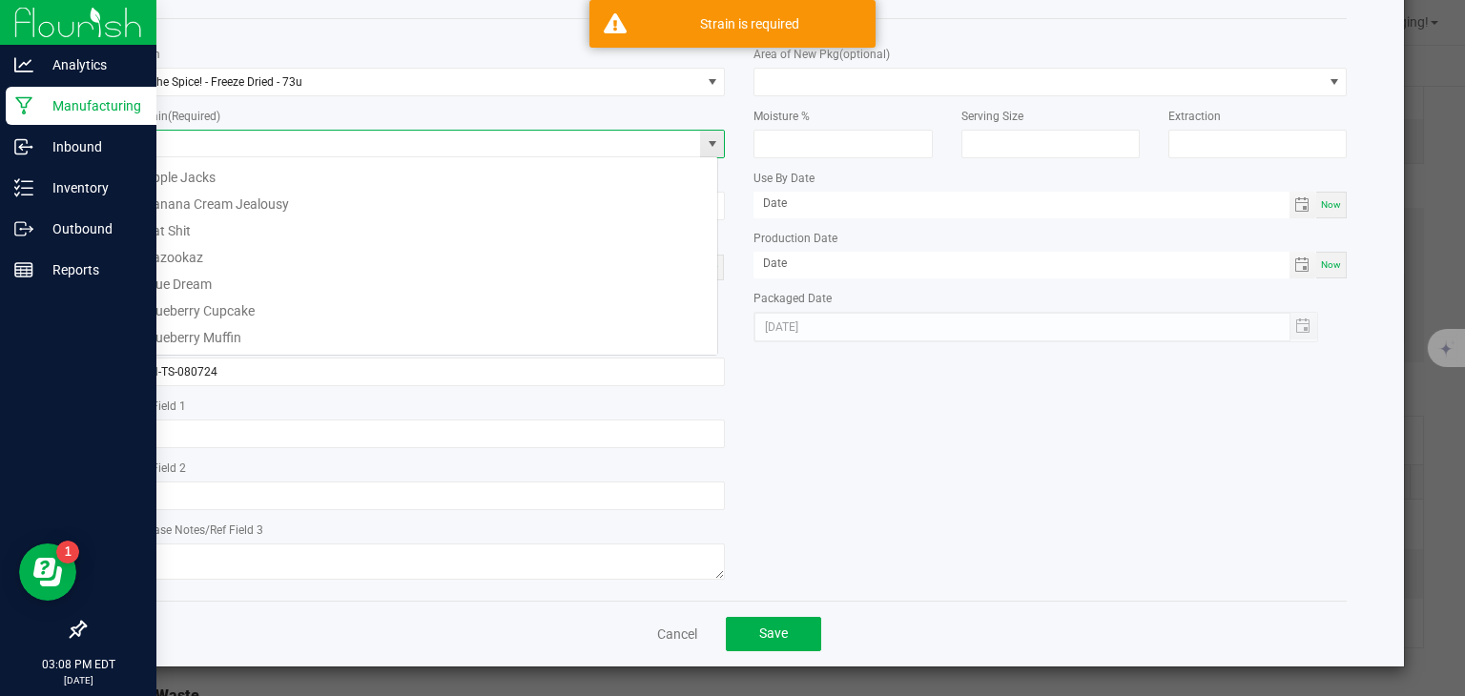
scroll to position [28, 586]
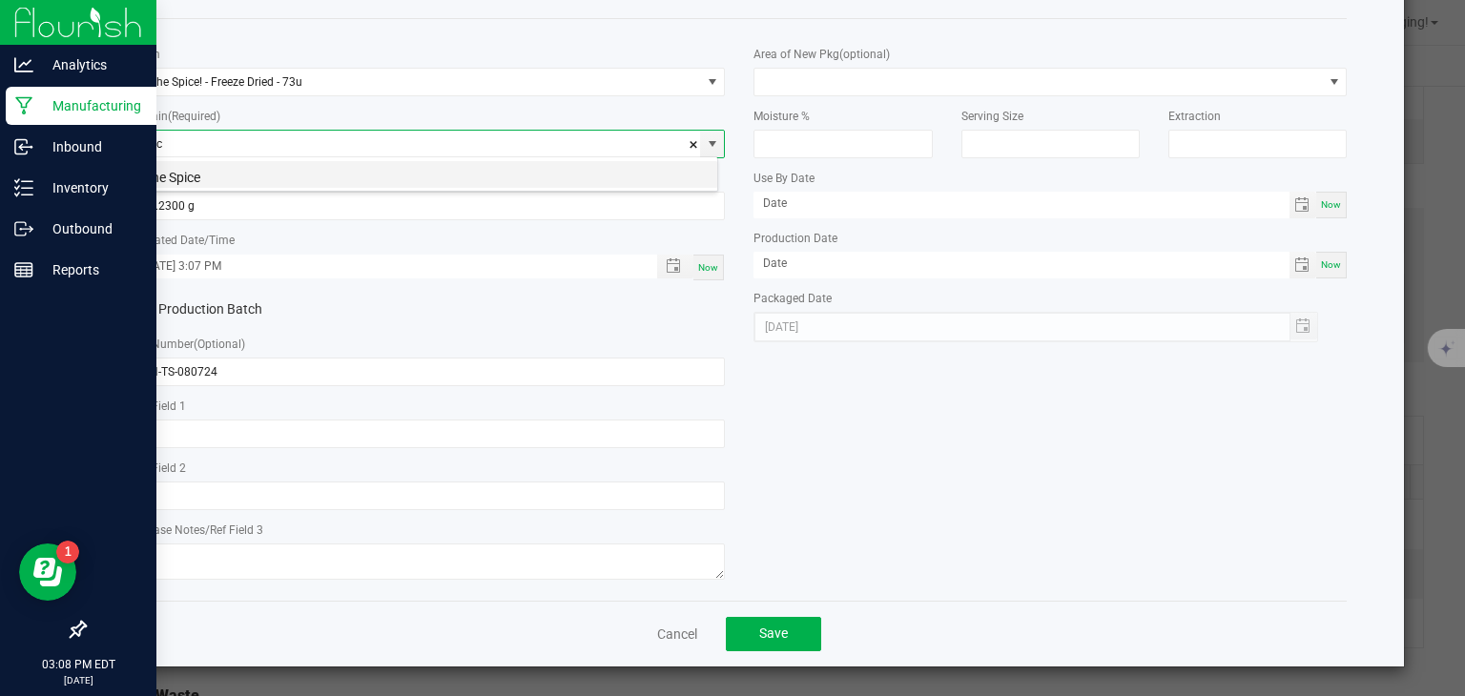
click at [225, 176] on li "The Spice" at bounding box center [425, 174] width 585 height 27
type input "The Spice"
click at [766, 637] on span "Save" at bounding box center [773, 633] width 29 height 15
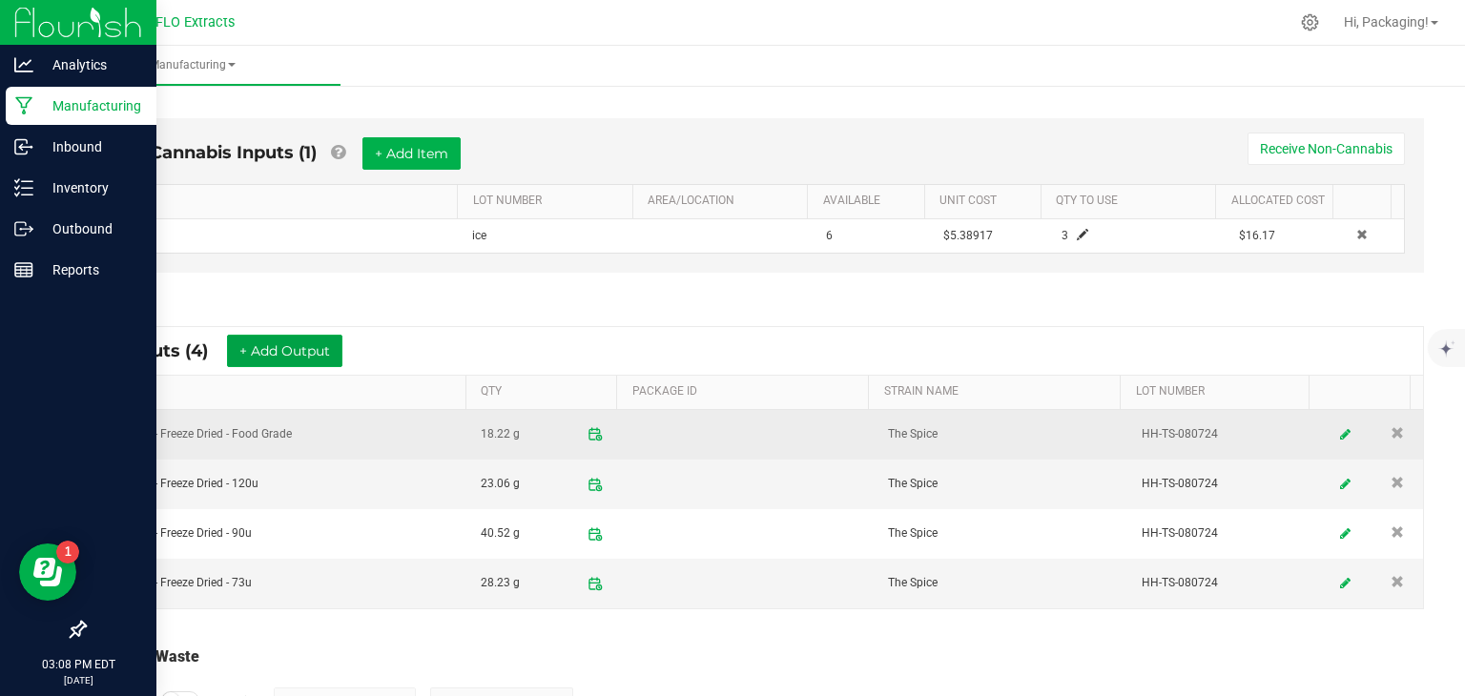
scroll to position [666, 0]
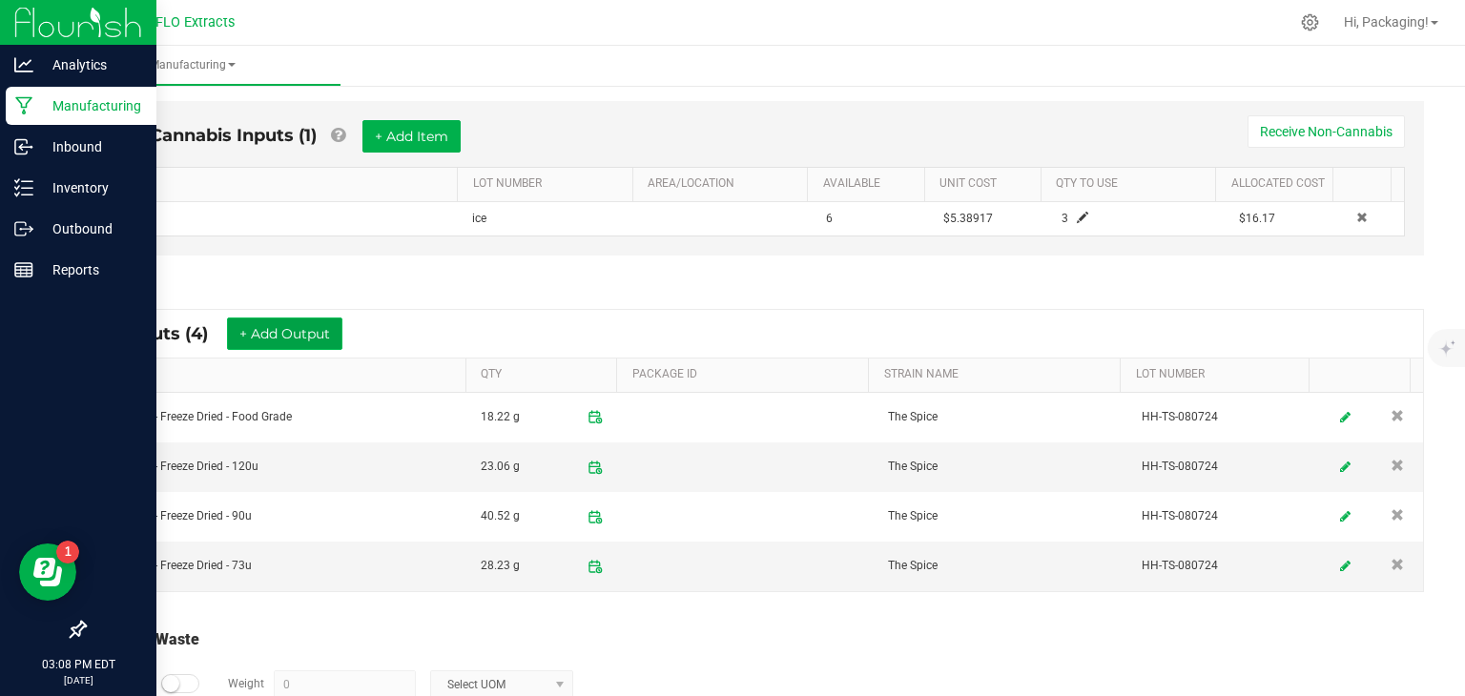
click at [313, 337] on button "+ Add Output" at bounding box center [284, 334] width 115 height 32
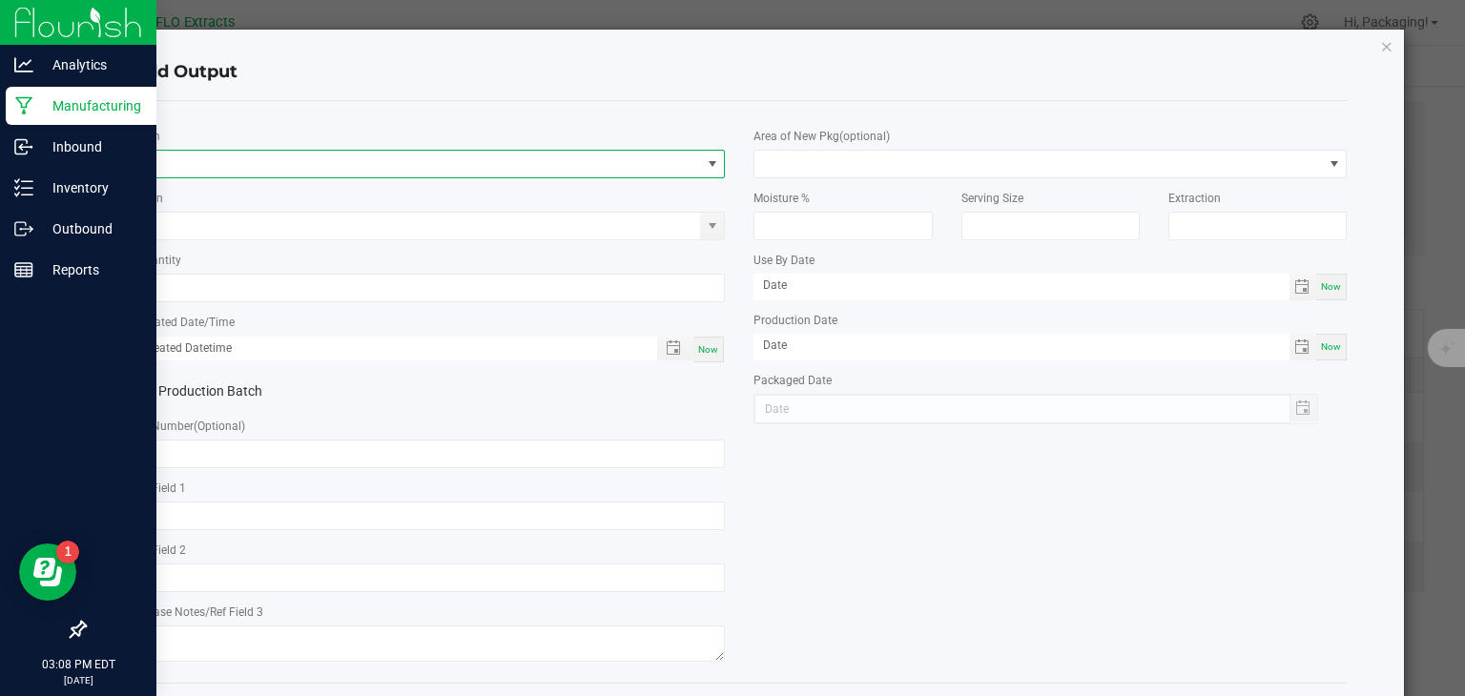
click at [705, 165] on span "NO DATA FOUND" at bounding box center [712, 163] width 15 height 15
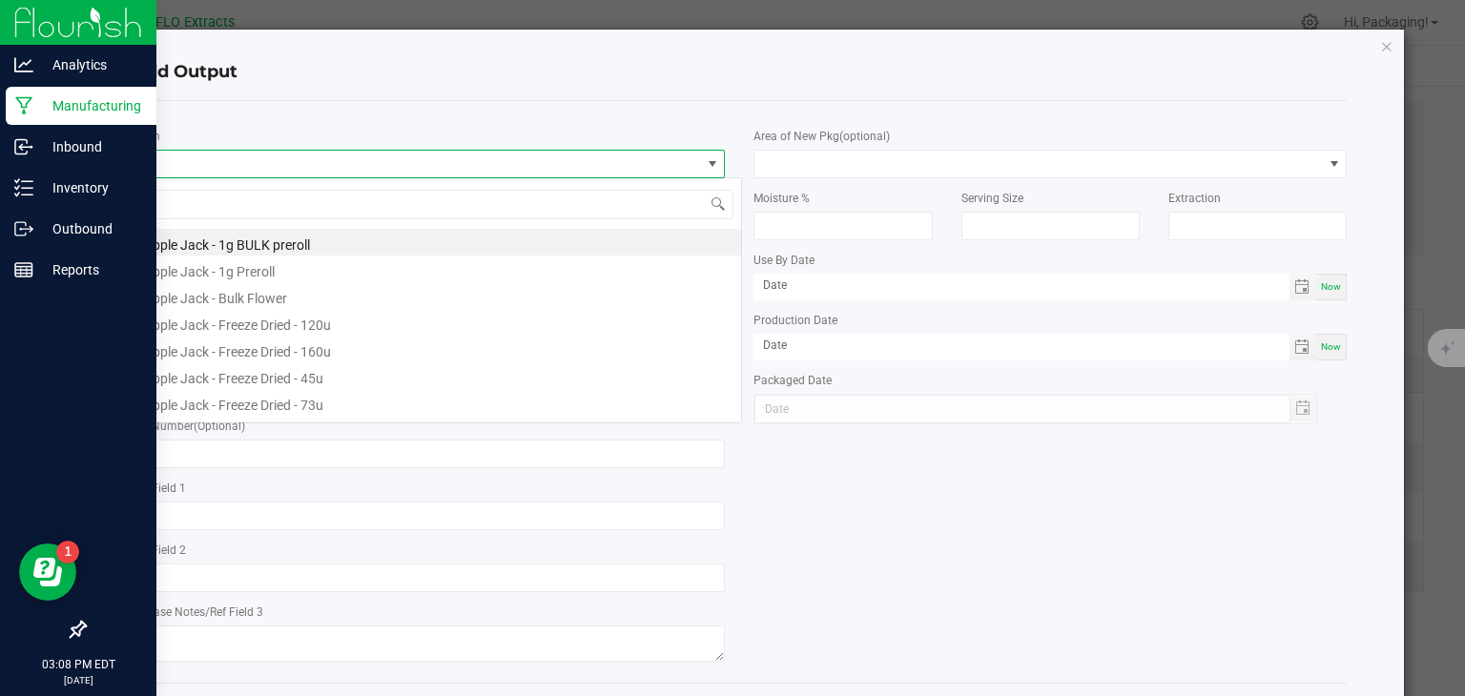
scroll to position [28, 586]
type input "spic"
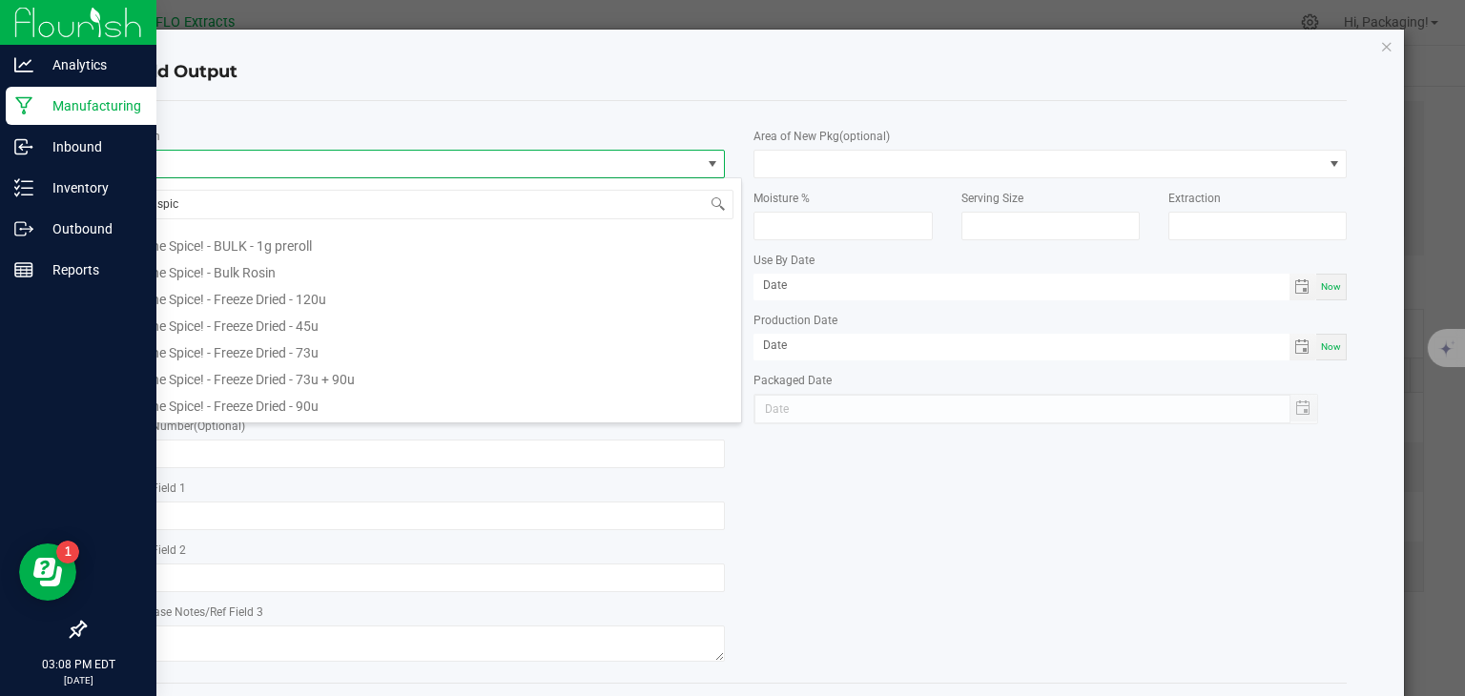
scroll to position [160, 0]
click at [334, 317] on li "The Spice! - Freeze Dried - 45u" at bounding box center [437, 322] width 608 height 27
type input "0.0000 g"
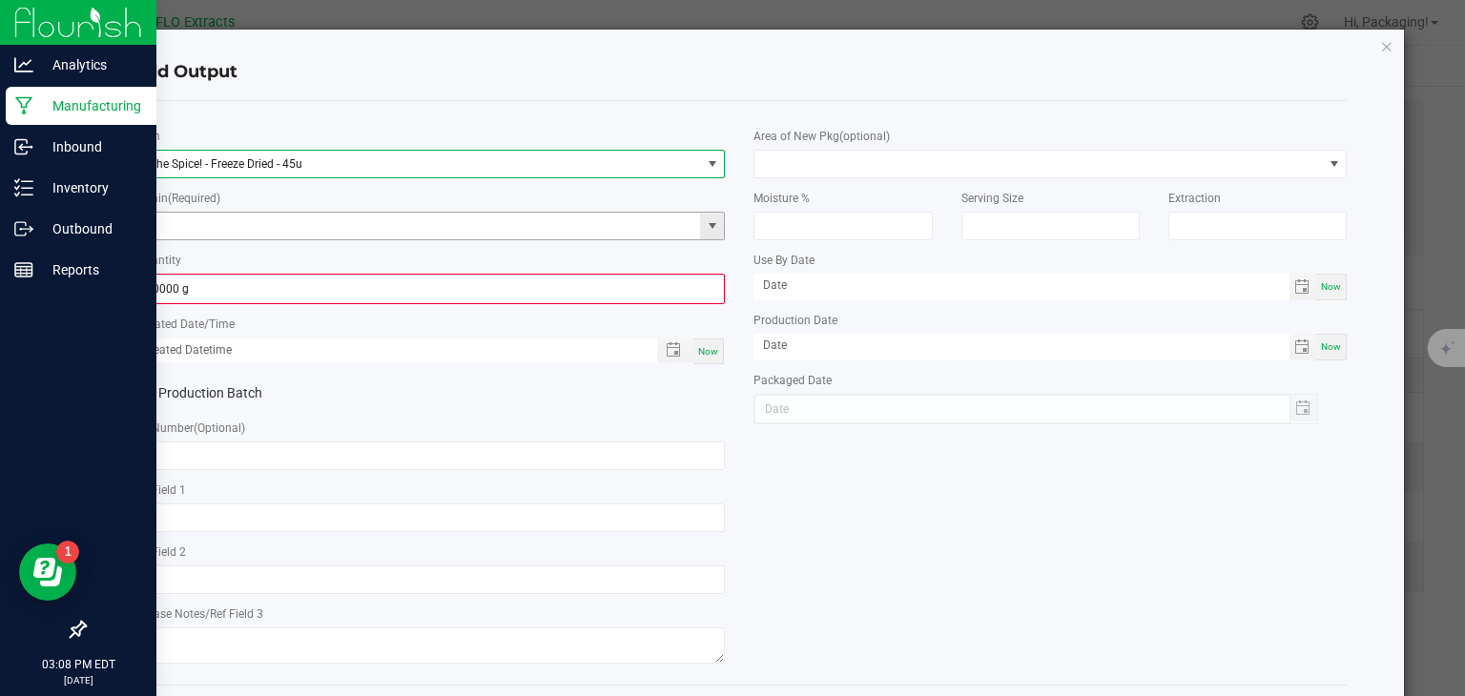
click at [705, 229] on span at bounding box center [712, 225] width 15 height 15
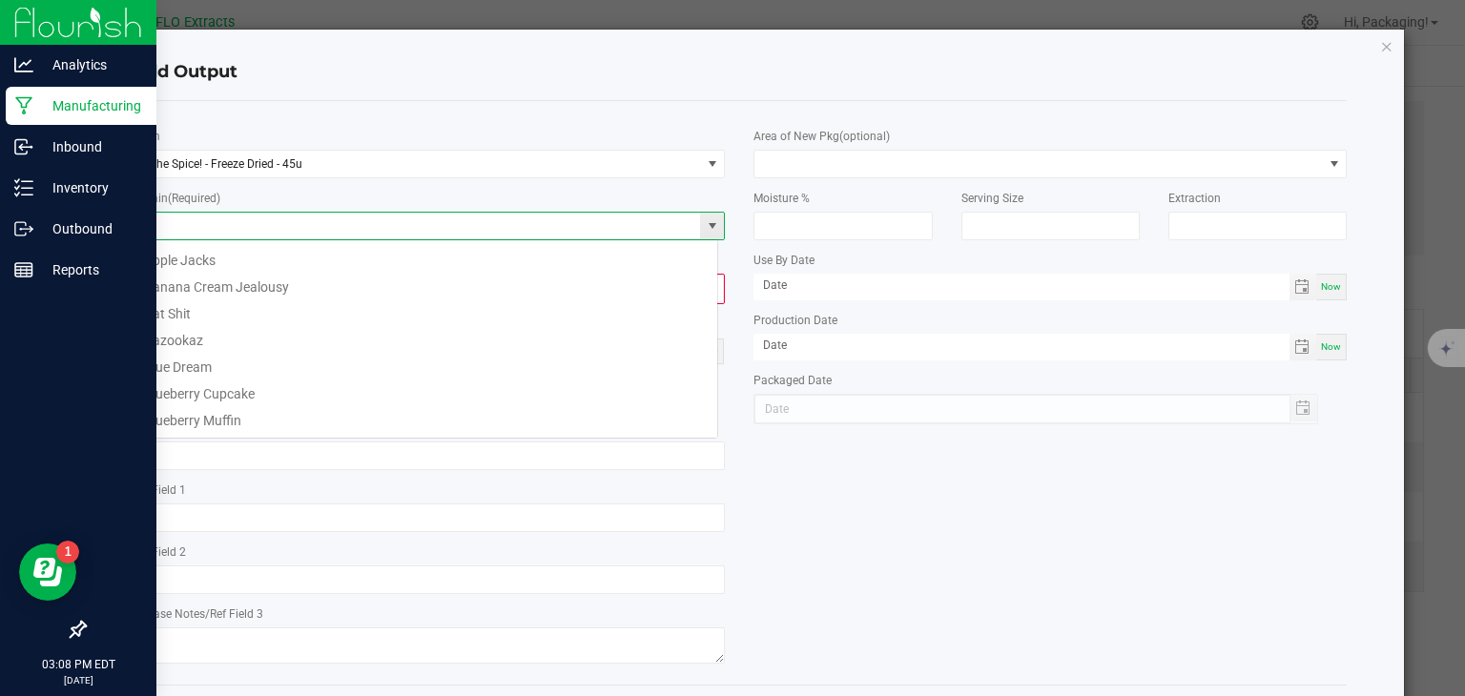
scroll to position [28, 586]
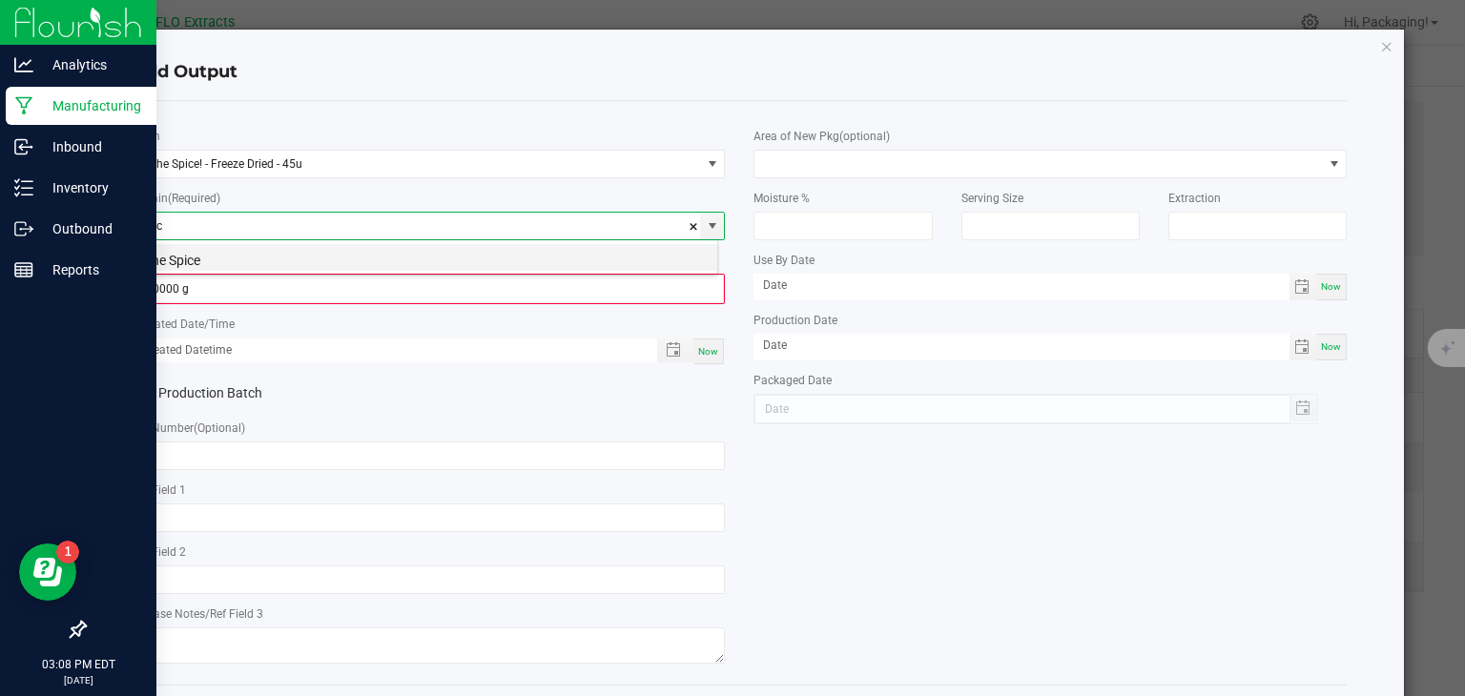
click at [240, 253] on li "The Spice" at bounding box center [425, 257] width 585 height 27
type input "The Spice"
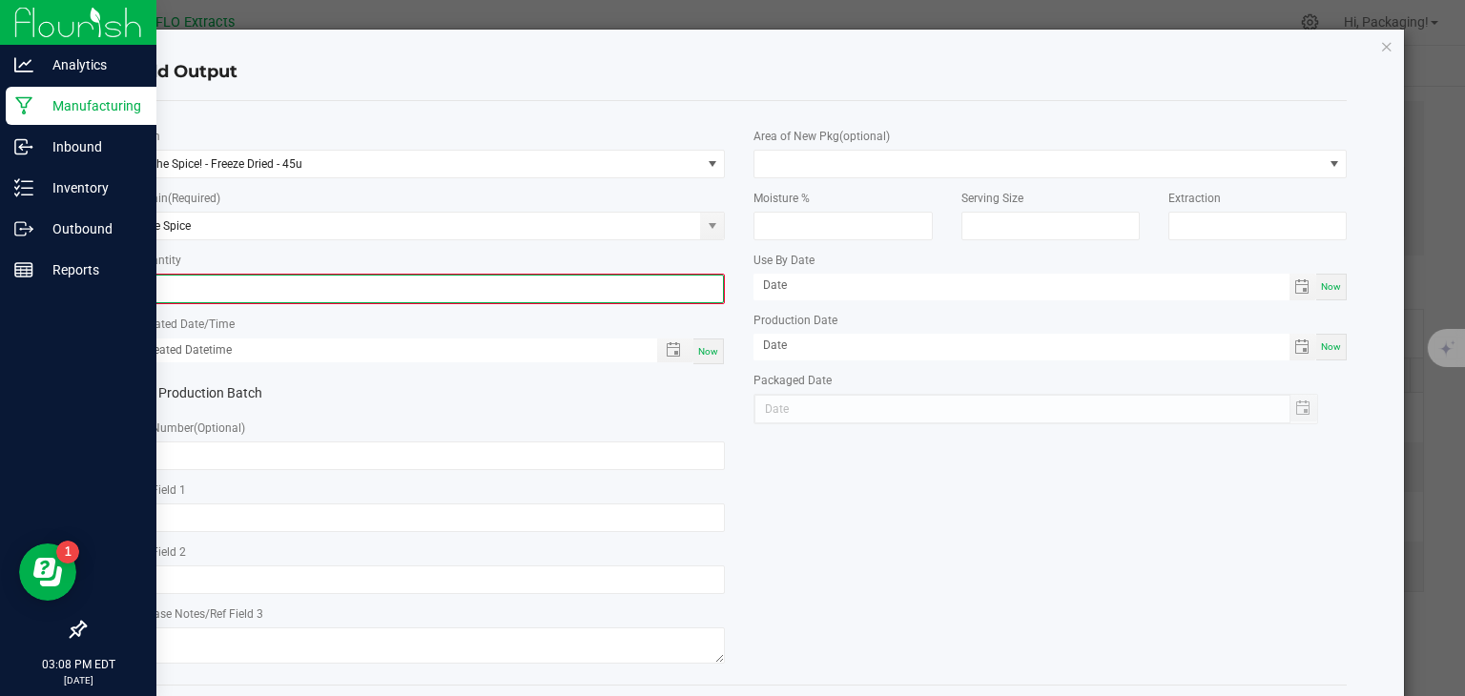
click at [193, 288] on input "0" at bounding box center [428, 289] width 589 height 27
type input "20.4700 g"
click at [710, 347] on span "Now" at bounding box center [708, 349] width 20 height 10
type input "[DATE] 3:08 PM"
type input "[DATE]"
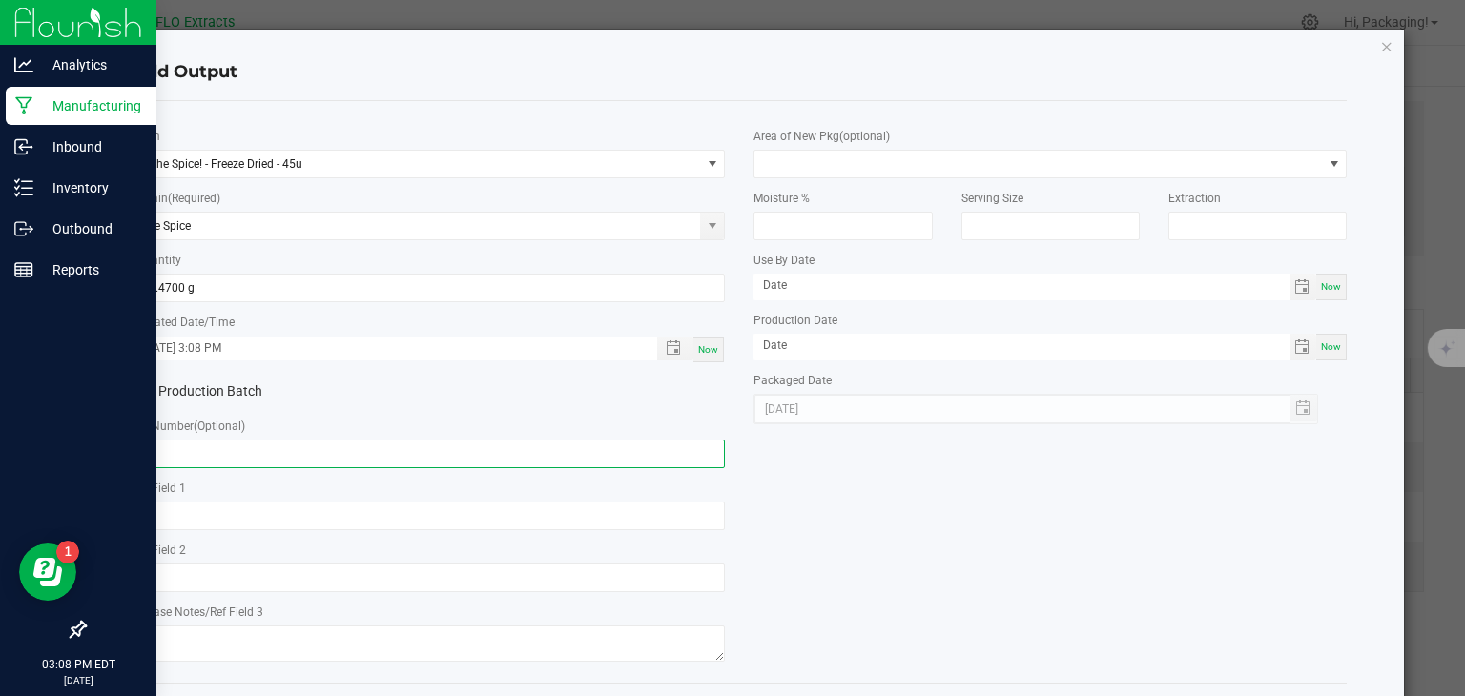
click at [360, 459] on input "text" at bounding box center [429, 454] width 593 height 29
paste input "HH-TS-080724"
type input "HH-TS-080724"
click at [841, 565] on div "* Item The Spice! - Freeze Dried - 45u * Strain (Required) The Spice * Quantity…" at bounding box center [739, 391] width 1243 height 551
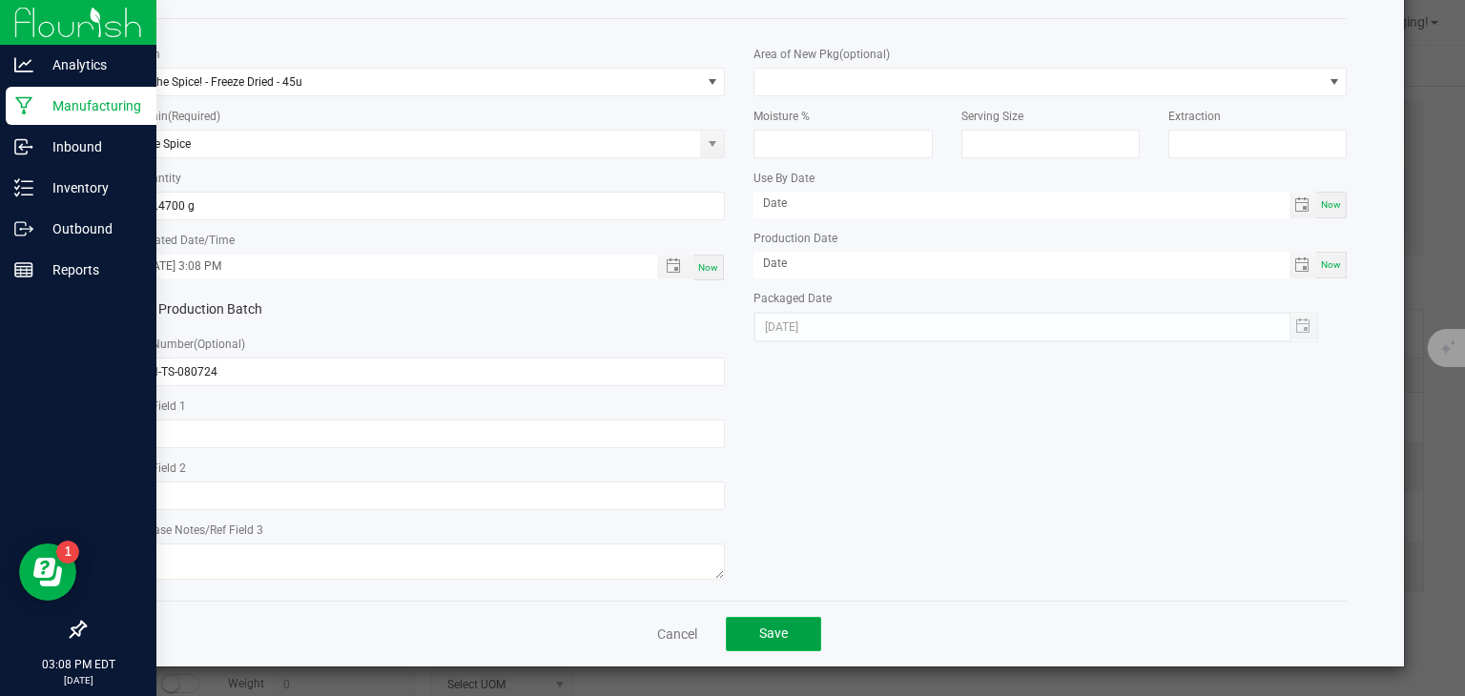
click at [775, 623] on button "Save" at bounding box center [773, 634] width 95 height 34
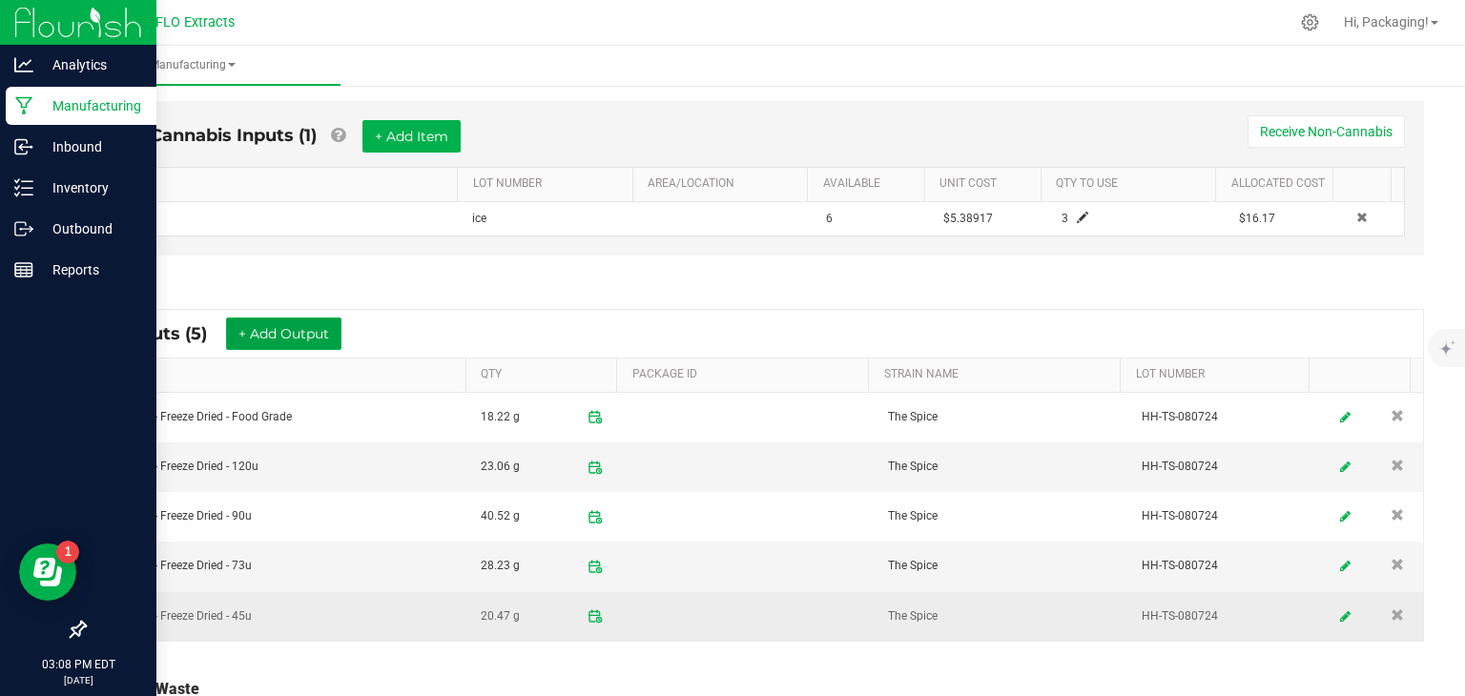
scroll to position [822, 0]
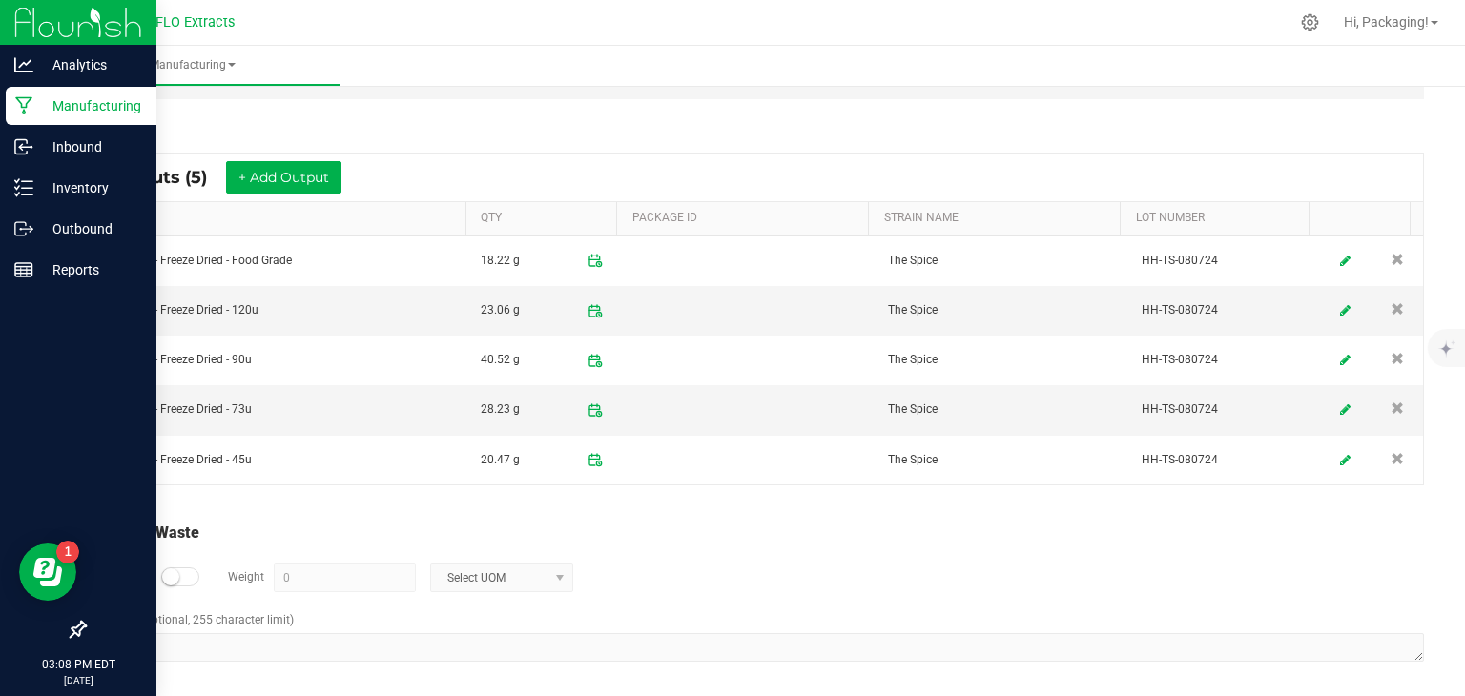
click at [172, 574] on small at bounding box center [170, 576] width 17 height 17
click at [339, 569] on input "0" at bounding box center [345, 578] width 140 height 27
click at [559, 571] on span at bounding box center [559, 577] width 15 height 15
click at [491, 407] on li "Gram" at bounding box center [498, 406] width 141 height 27
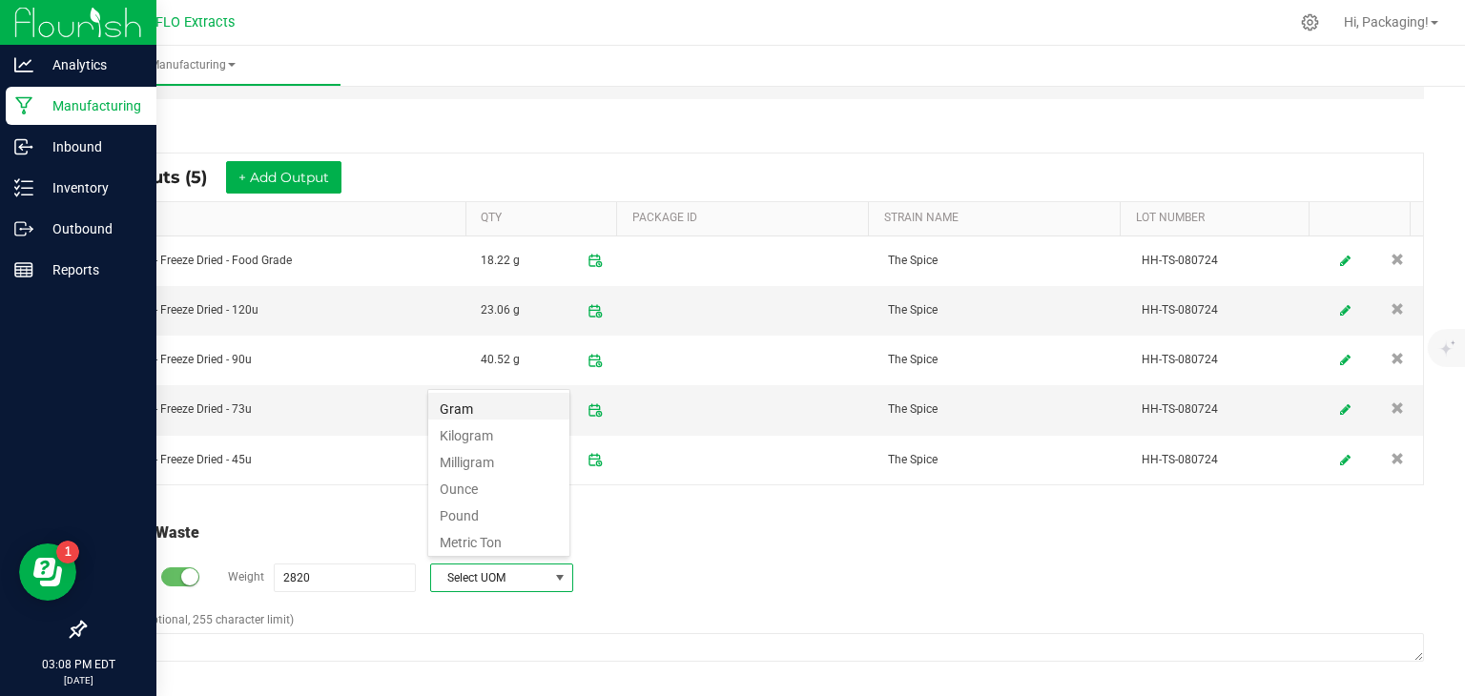
type input "2820 g"
click at [783, 536] on div "Total Run Waste" at bounding box center [755, 533] width 1337 height 23
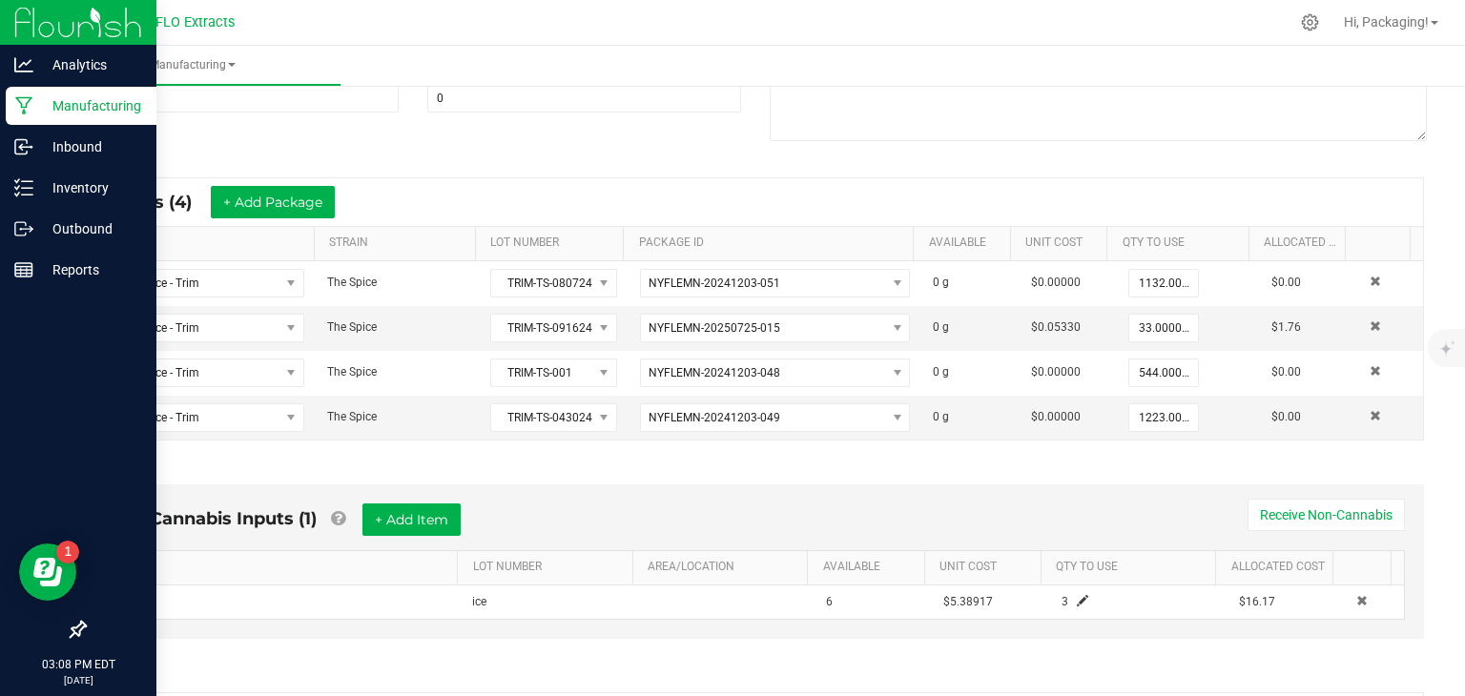
scroll to position [0, 0]
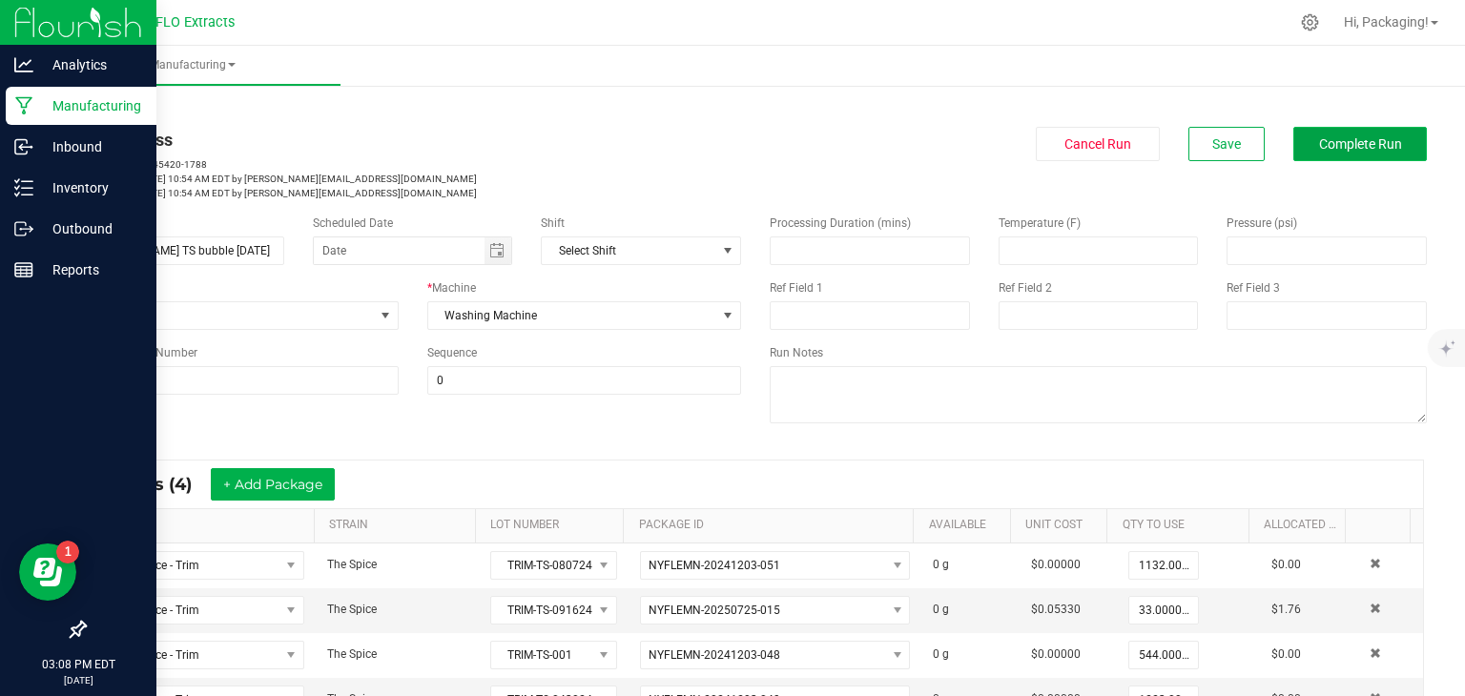
click at [1336, 156] on button "Complete Run" at bounding box center [1360, 144] width 134 height 34
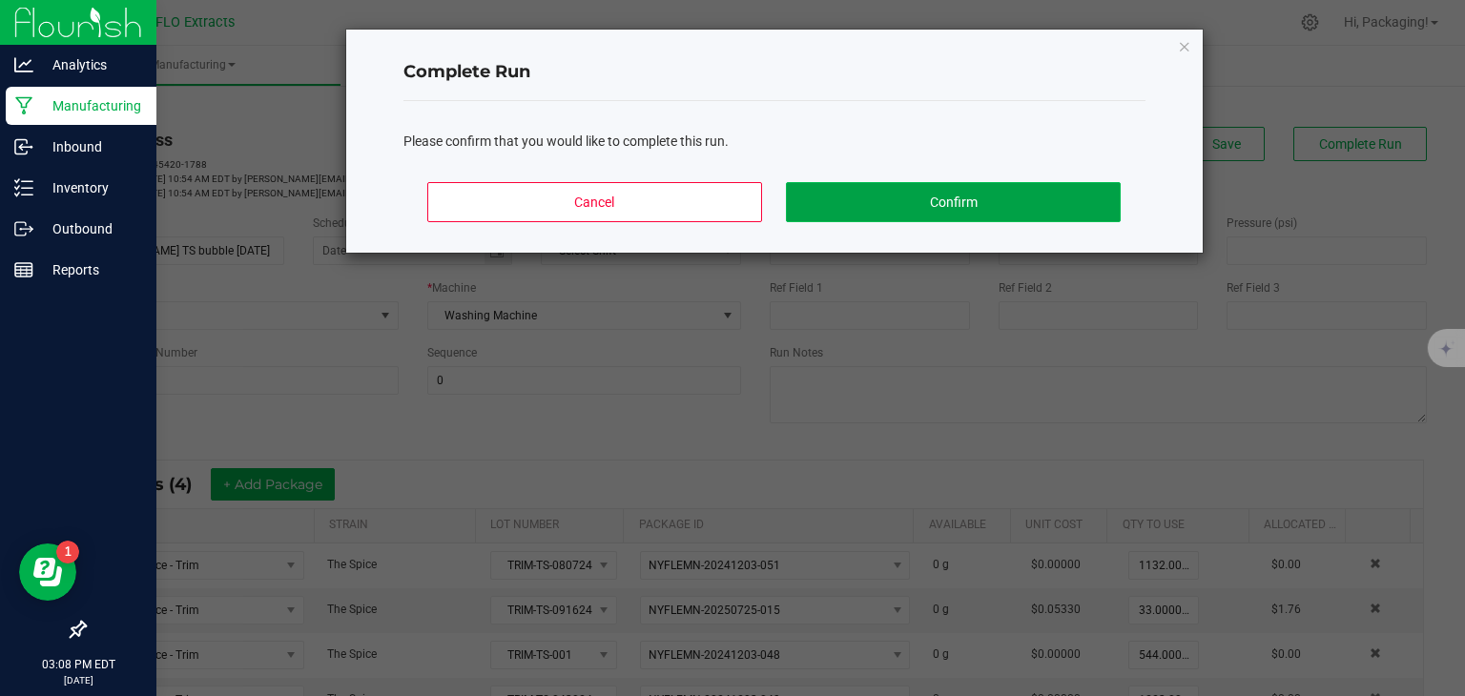
click at [1022, 195] on button "Confirm" at bounding box center [953, 202] width 334 height 40
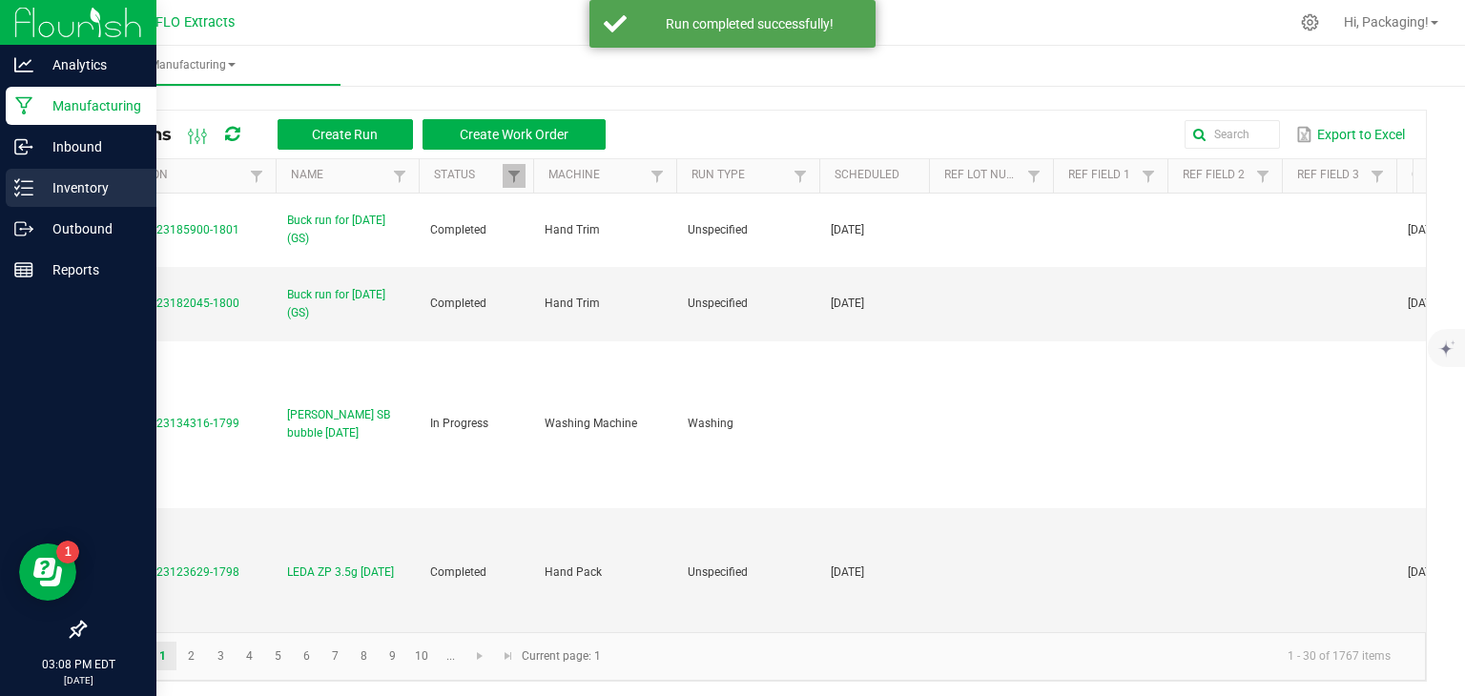
click at [51, 184] on p "Inventory" at bounding box center [90, 187] width 114 height 23
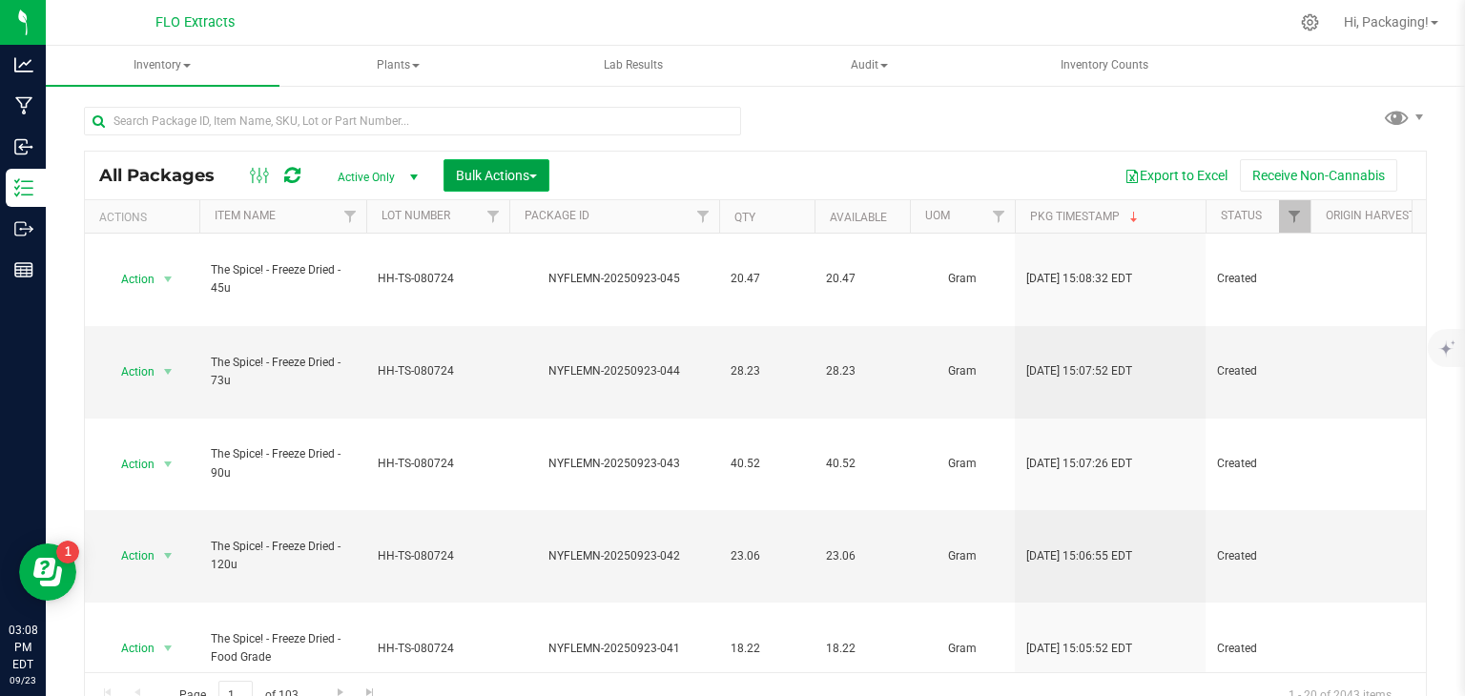
click at [478, 180] on span "Bulk Actions" at bounding box center [496, 175] width 81 height 15
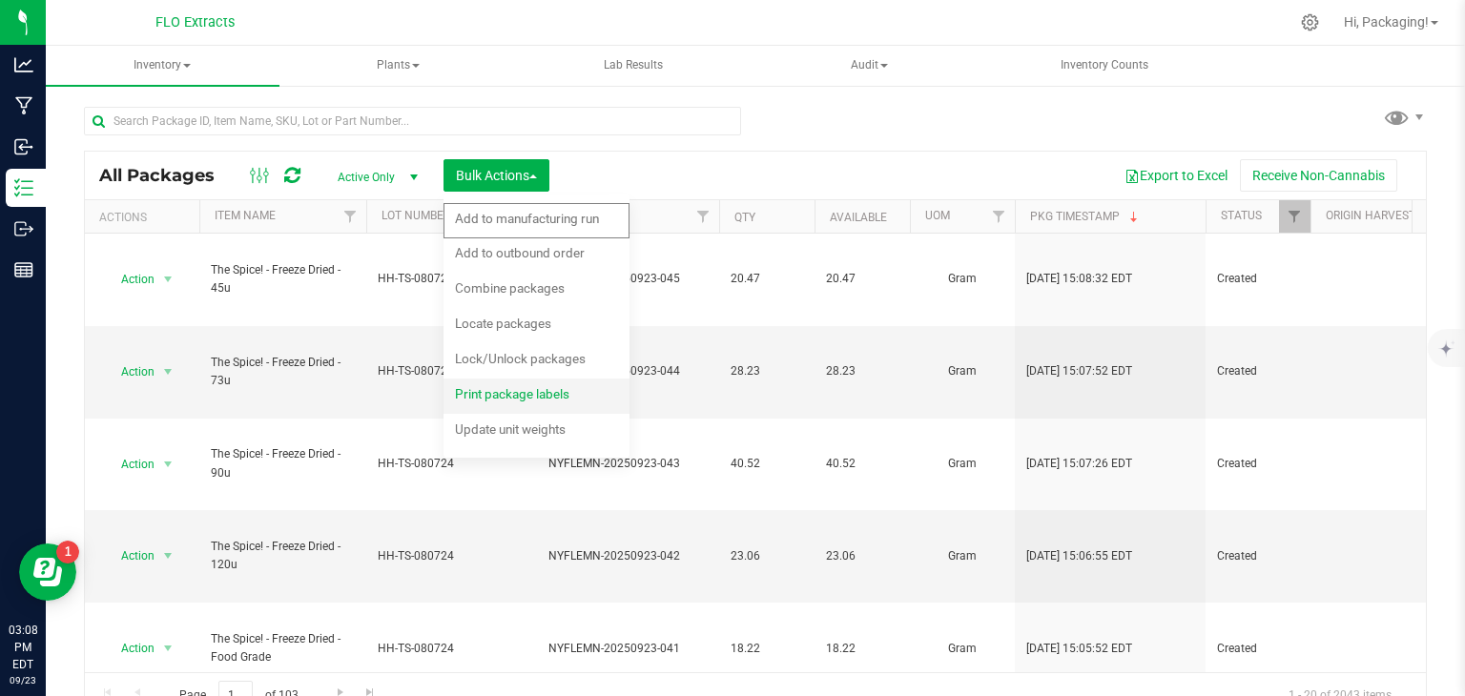
click at [473, 386] on span "Print package labels" at bounding box center [512, 393] width 114 height 15
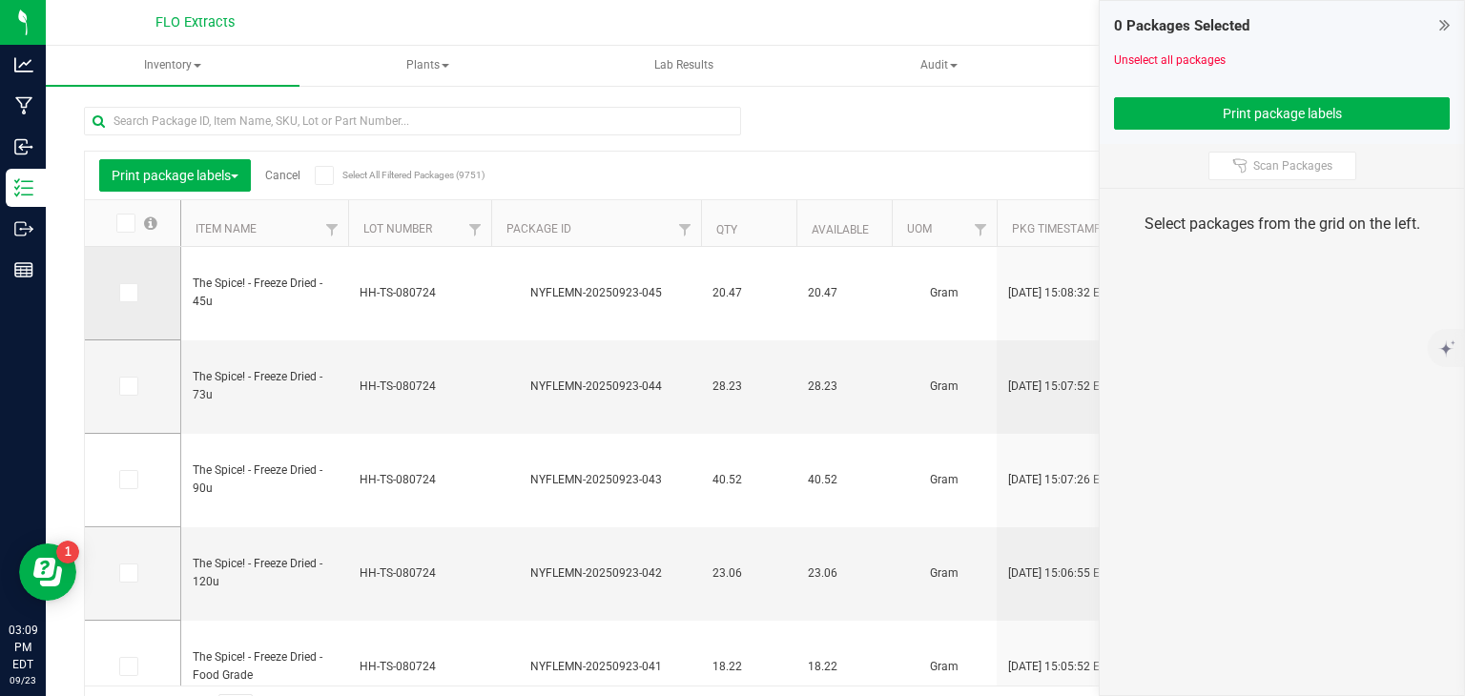
drag, startPoint x: 215, startPoint y: 335, endPoint x: 126, endPoint y: 294, distance: 97.7
click at [126, 293] on icon at bounding box center [127, 293] width 12 height 0
click at [0, 0] on input "checkbox" at bounding box center [0, 0] width 0 height 0
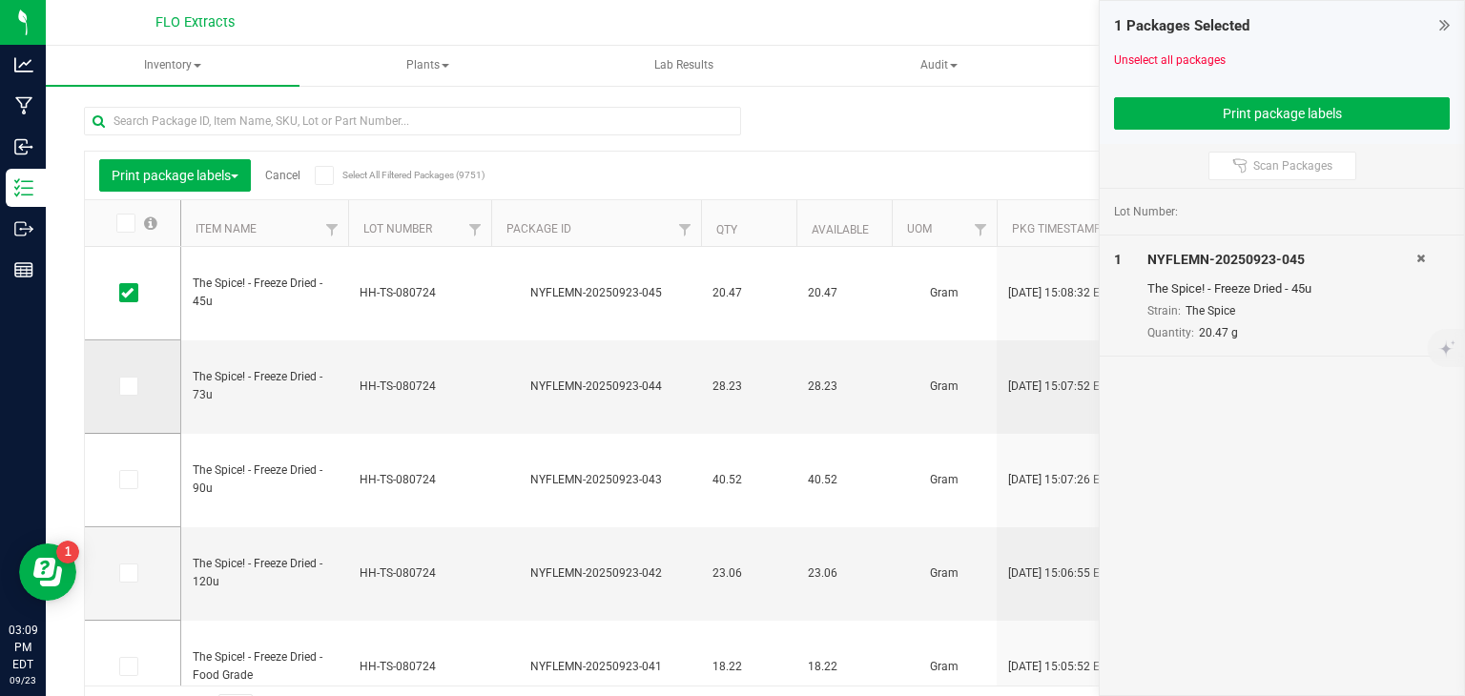
click at [125, 386] on icon at bounding box center [127, 386] width 12 height 0
click at [0, 0] on input "checkbox" at bounding box center [0, 0] width 0 height 0
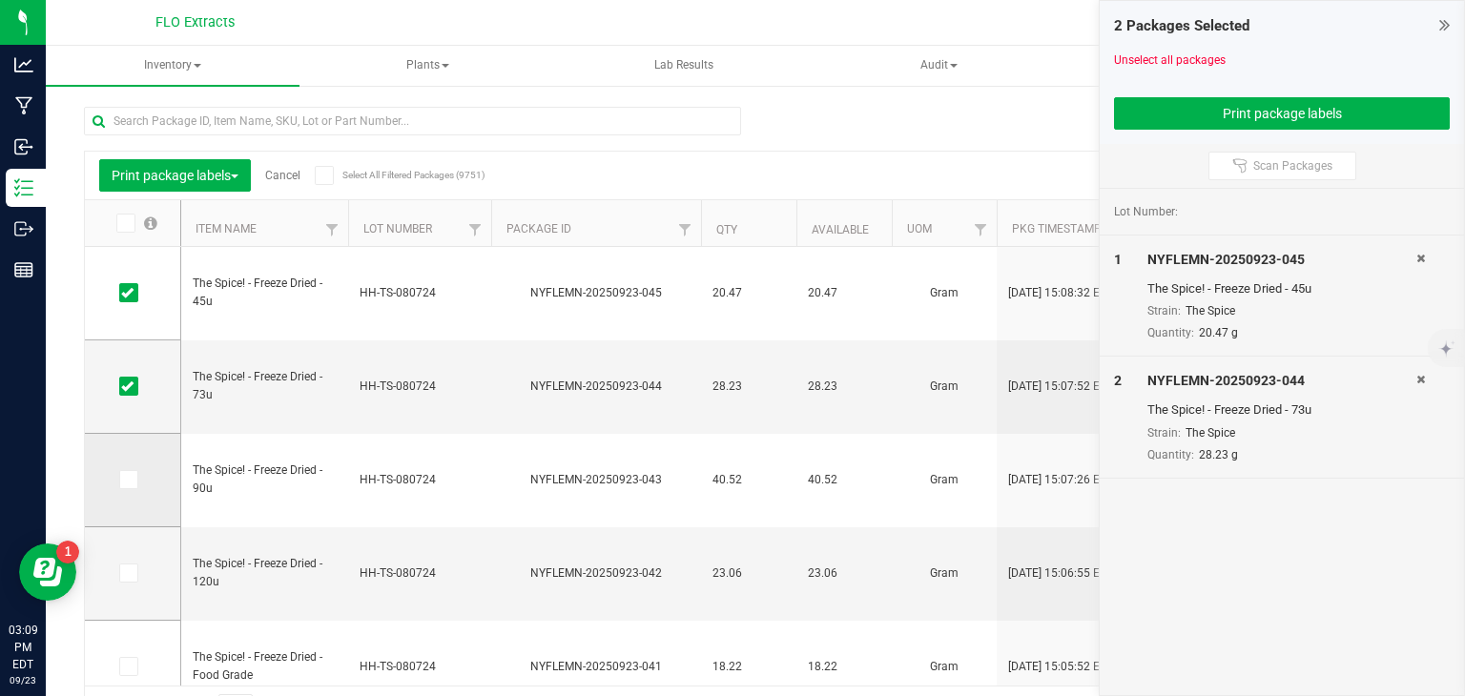
click at [129, 480] on icon at bounding box center [127, 480] width 12 height 0
click at [0, 0] on input "checkbox" at bounding box center [0, 0] width 0 height 0
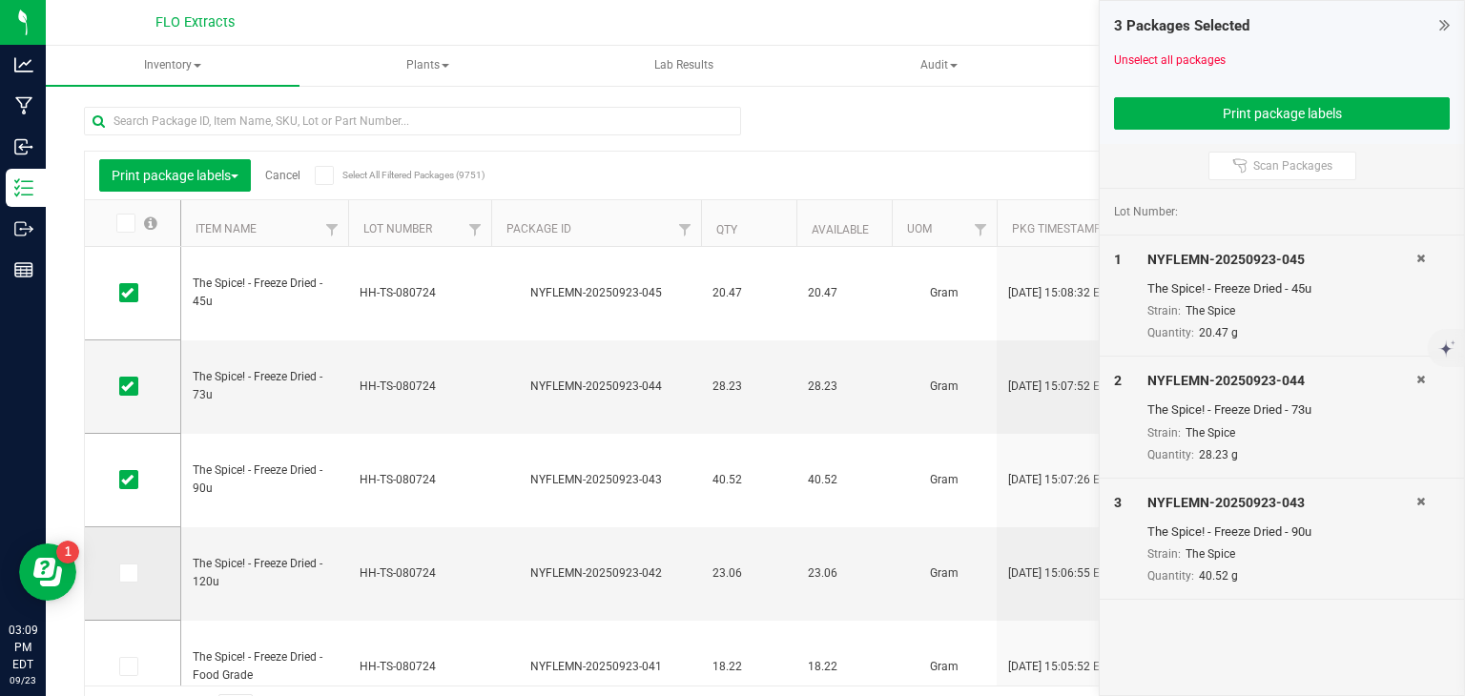
click at [129, 573] on icon at bounding box center [127, 573] width 12 height 0
click at [0, 0] on input "checkbox" at bounding box center [0, 0] width 0 height 0
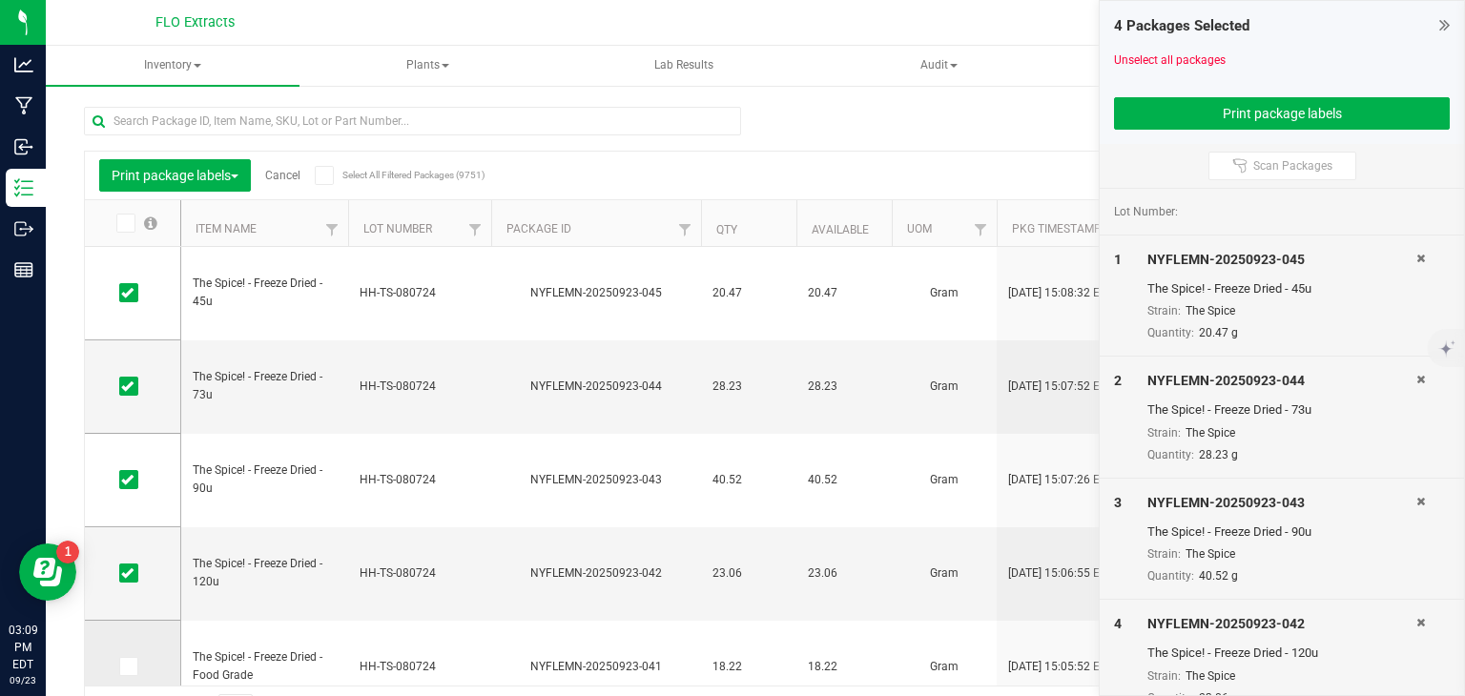
click at [128, 667] on icon at bounding box center [127, 667] width 12 height 0
click at [0, 0] on input "checkbox" at bounding box center [0, 0] width 0 height 0
click at [1279, 105] on button "Print package labels" at bounding box center [1282, 113] width 336 height 32
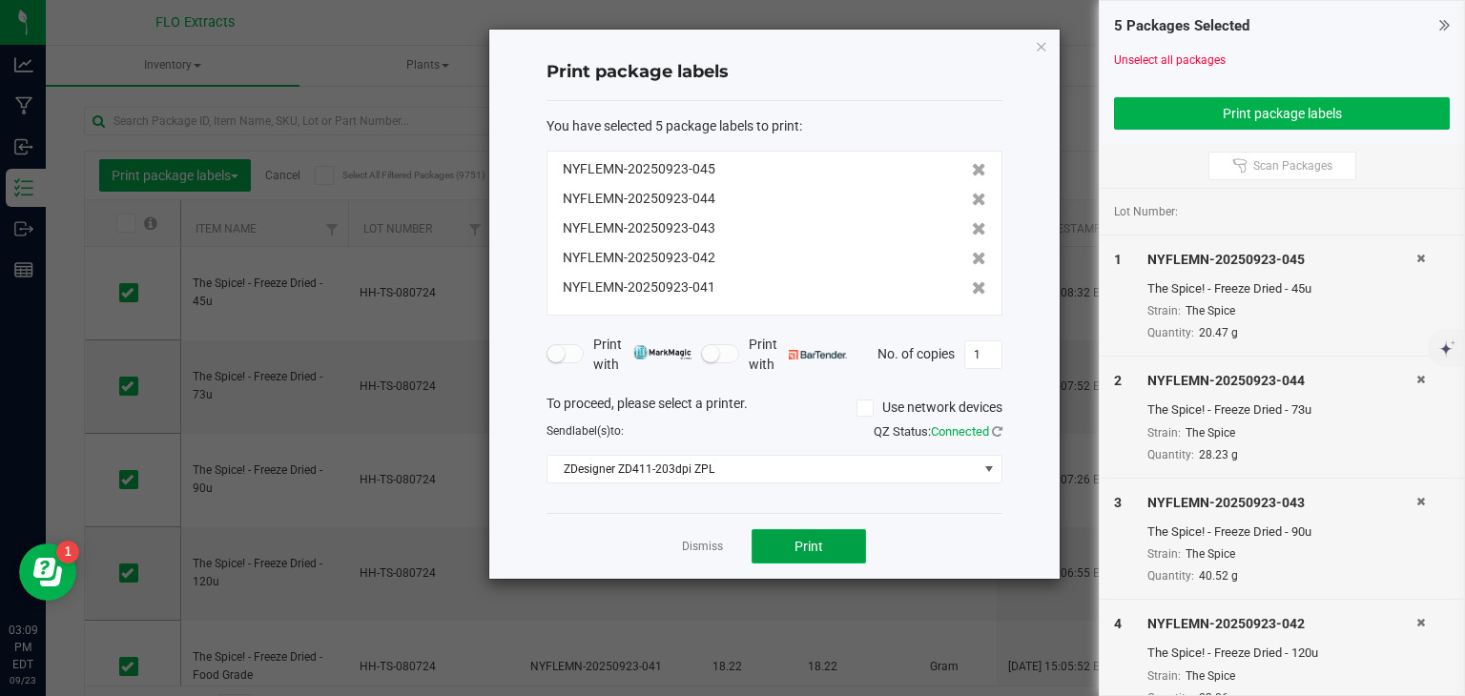
click at [812, 539] on span "Print" at bounding box center [808, 546] width 29 height 15
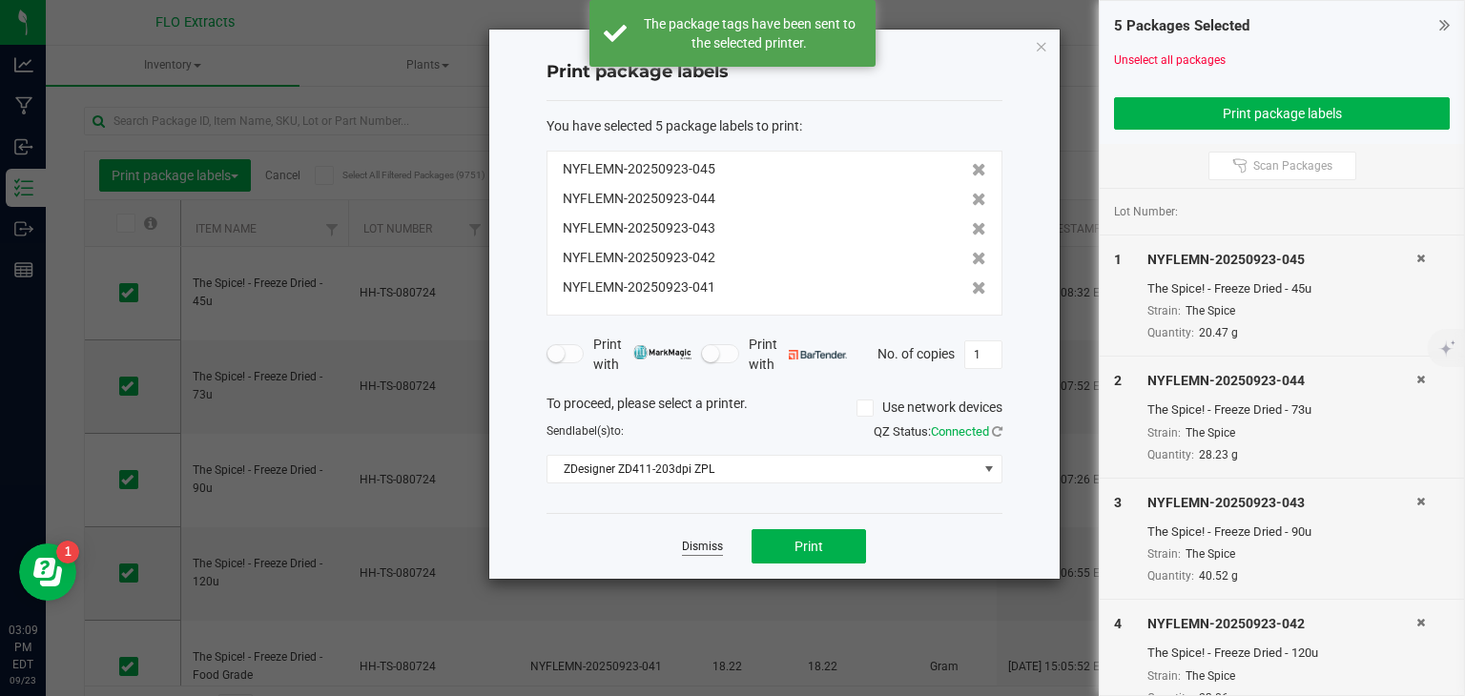
click at [712, 544] on link "Dismiss" at bounding box center [702, 547] width 41 height 16
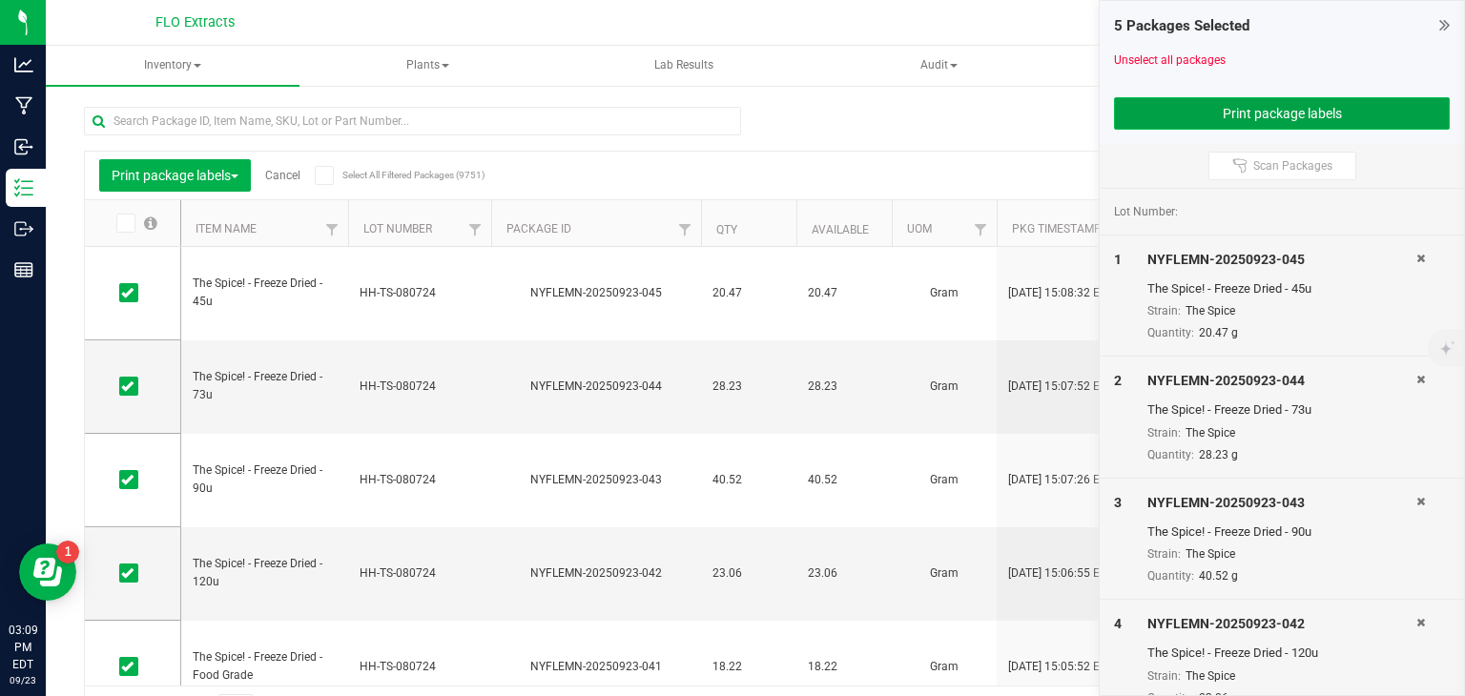
click at [1283, 106] on button "Print package labels" at bounding box center [1282, 113] width 336 height 32
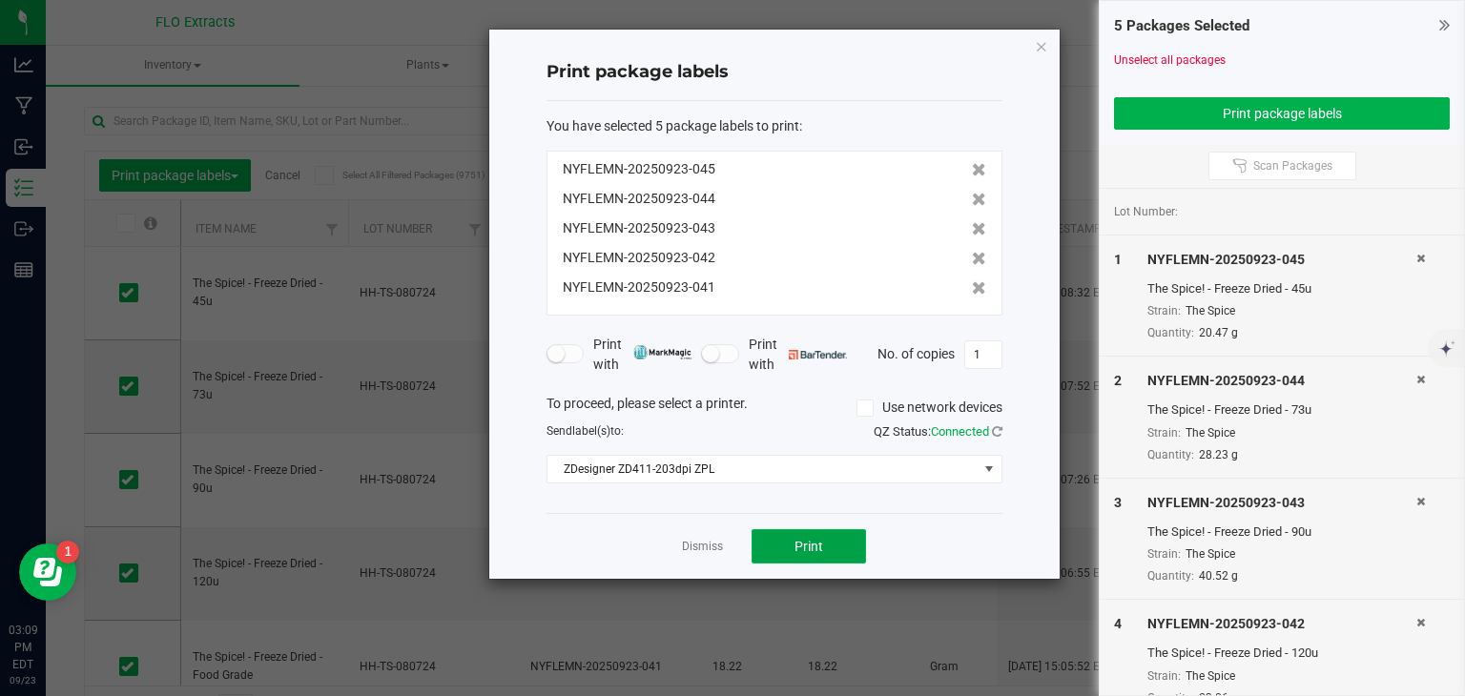
click at [797, 553] on button "Print" at bounding box center [808, 546] width 114 height 34
click at [713, 546] on link "Dismiss" at bounding box center [702, 547] width 41 height 16
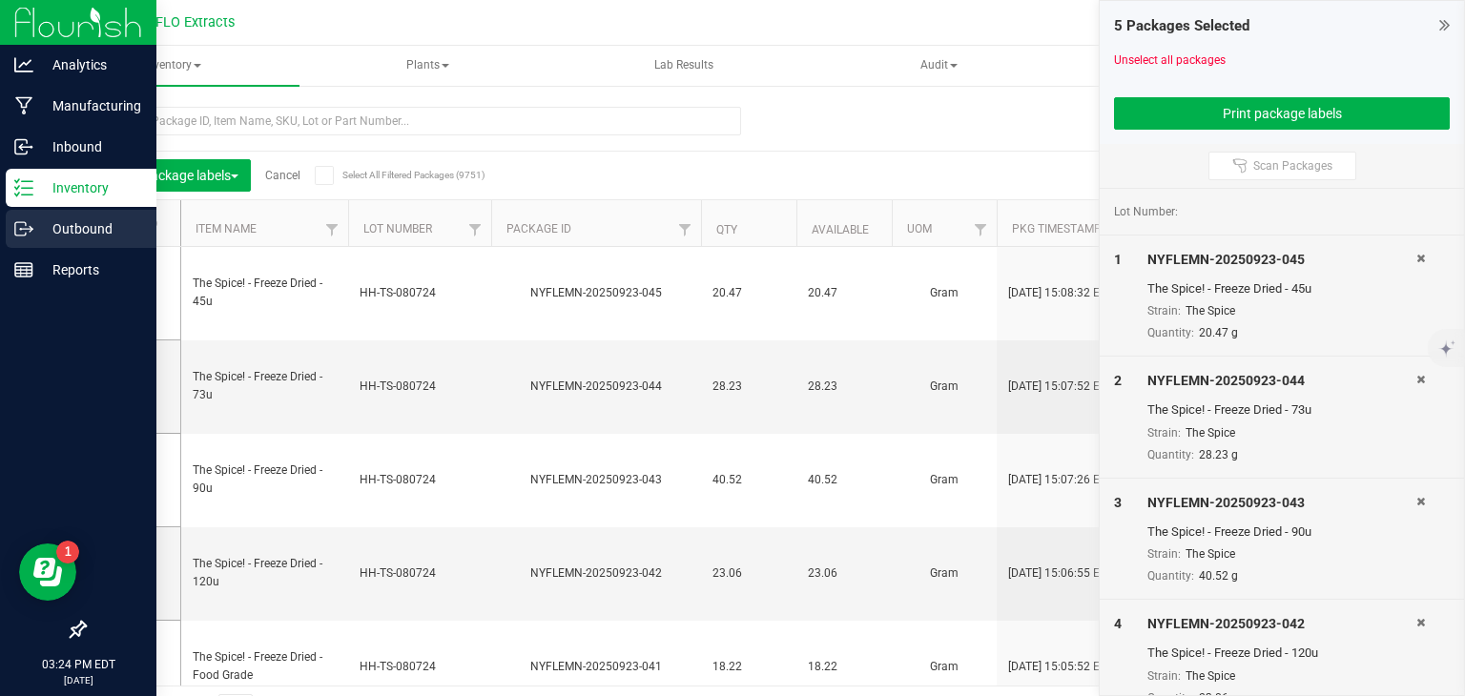
click at [35, 226] on p "Outbound" at bounding box center [90, 228] width 114 height 23
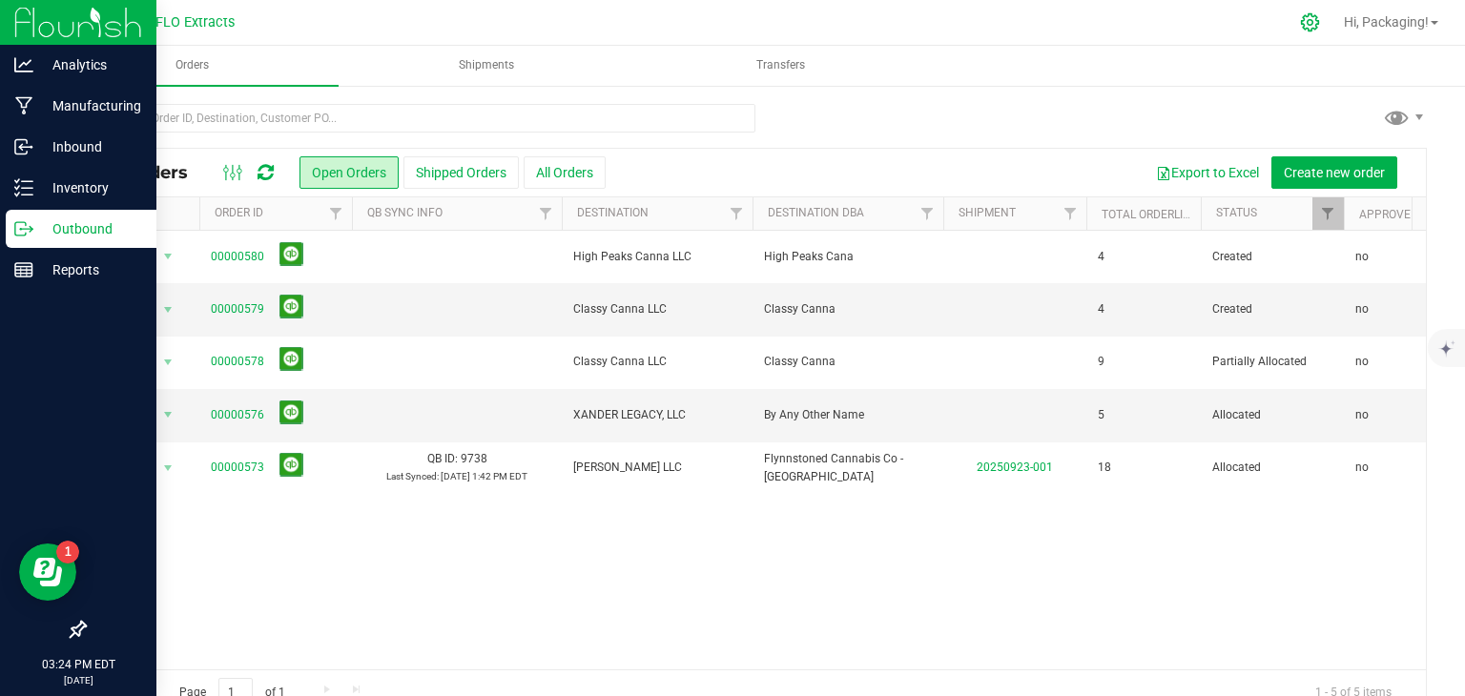
click at [1305, 20] on icon at bounding box center [1310, 22] width 18 height 18
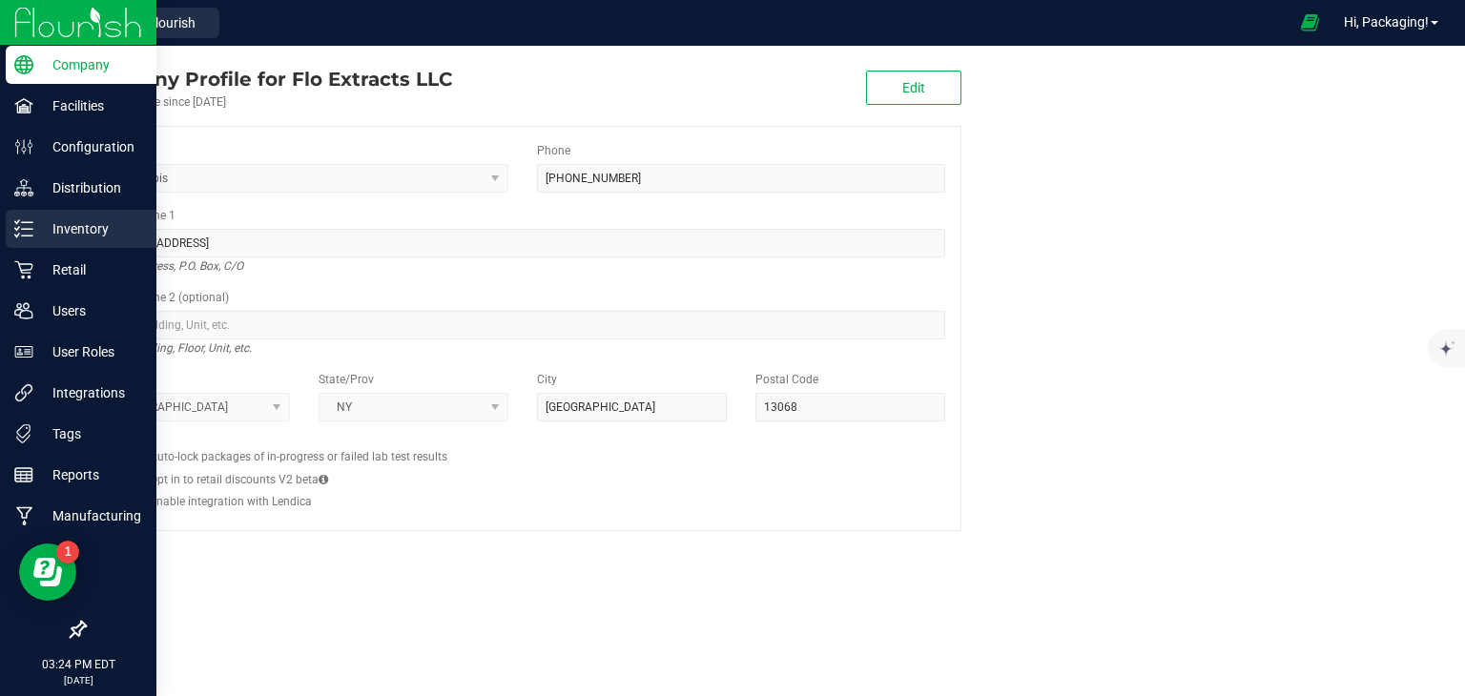
click at [52, 234] on p "Inventory" at bounding box center [90, 228] width 114 height 23
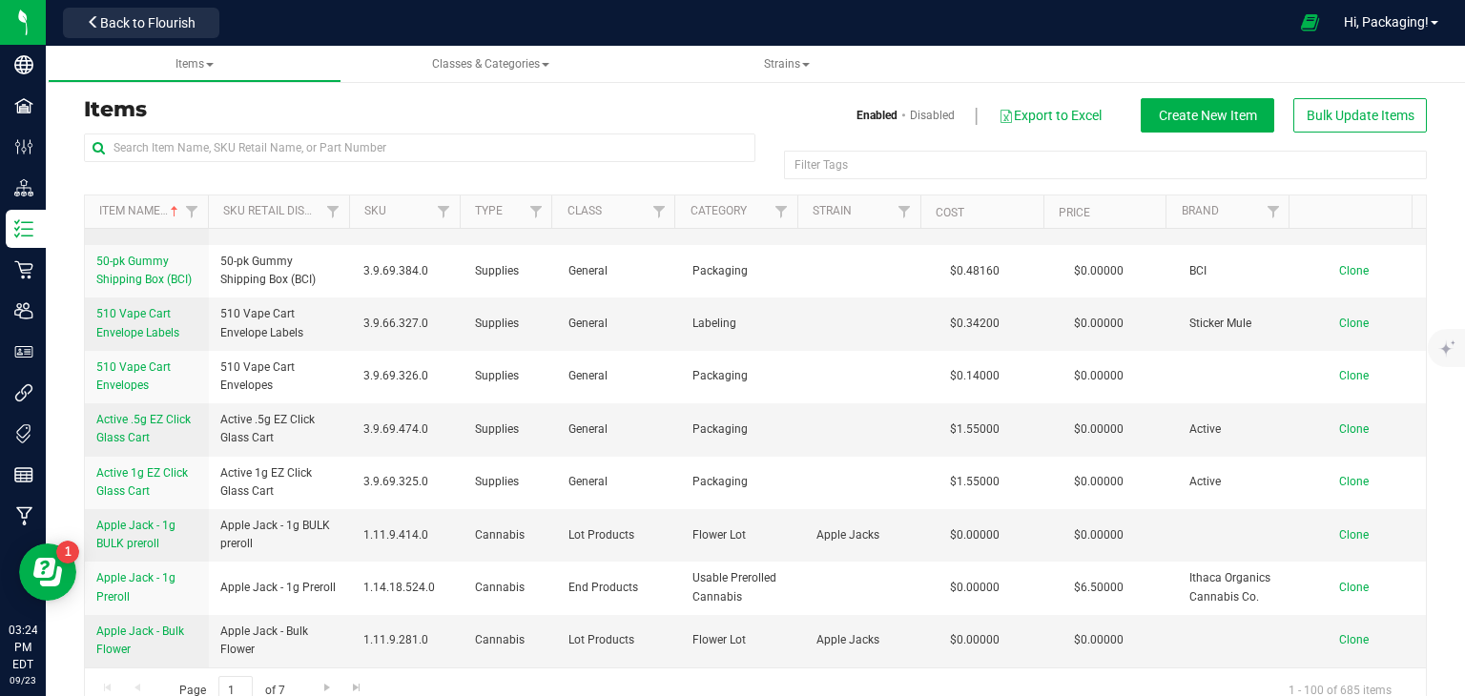
scroll to position [1093, 0]
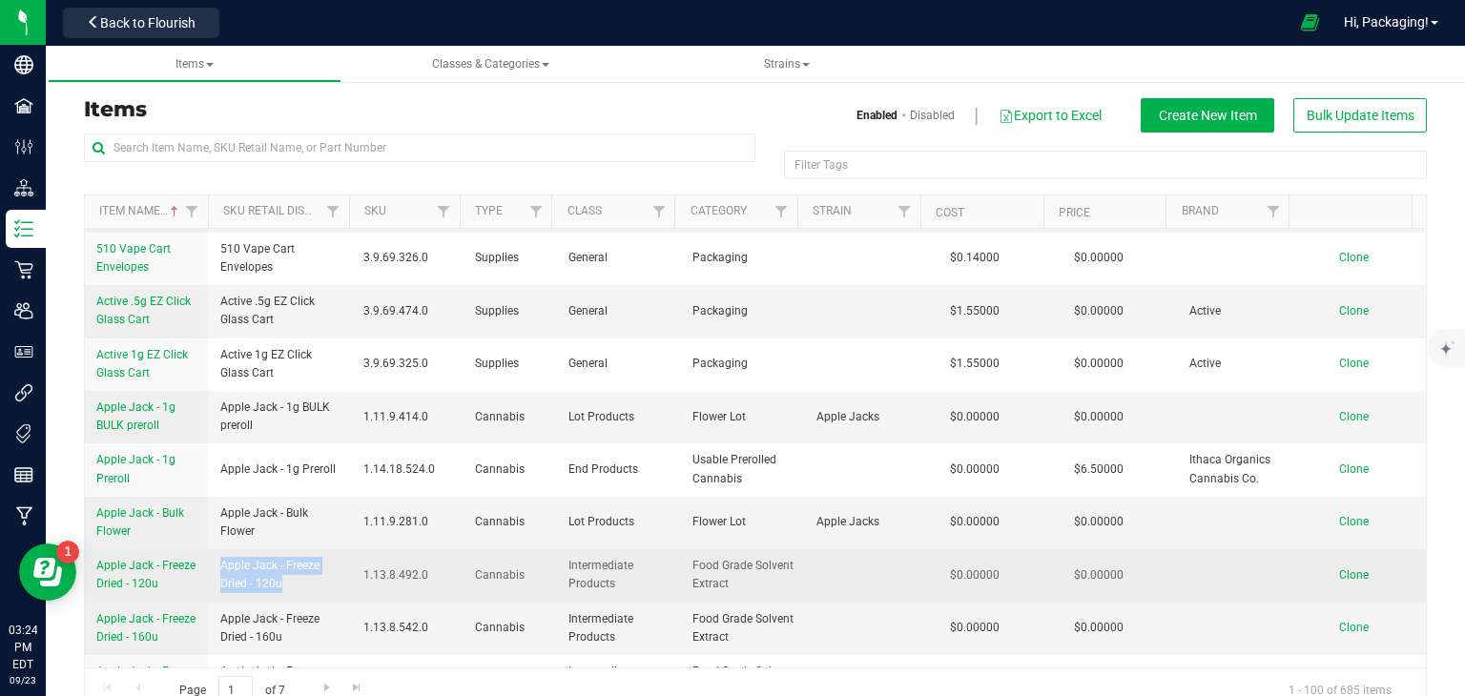
drag, startPoint x: 219, startPoint y: 520, endPoint x: 321, endPoint y: 541, distance: 104.2
click at [321, 557] on span "Apple Jack - Freeze Dried - 120u" at bounding box center [280, 575] width 120 height 36
copy span "Apple Jack - Freeze Dried - 120u"
click at [1339, 568] on span "Clone" at bounding box center [1354, 574] width 30 height 13
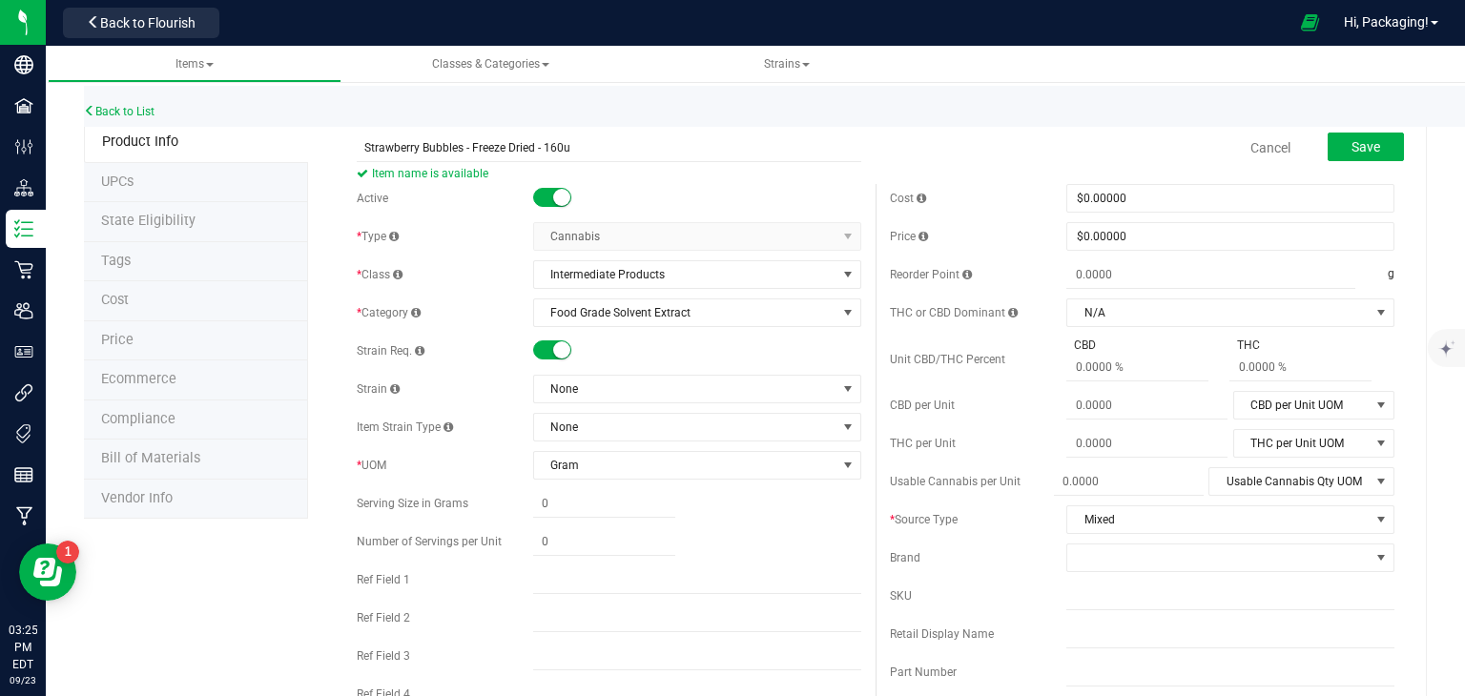
type input "Strawberry Bubbles - Freeze Dried - 160u"
click at [556, 351] on small at bounding box center [561, 349] width 17 height 17
click at [840, 387] on span at bounding box center [847, 388] width 15 height 15
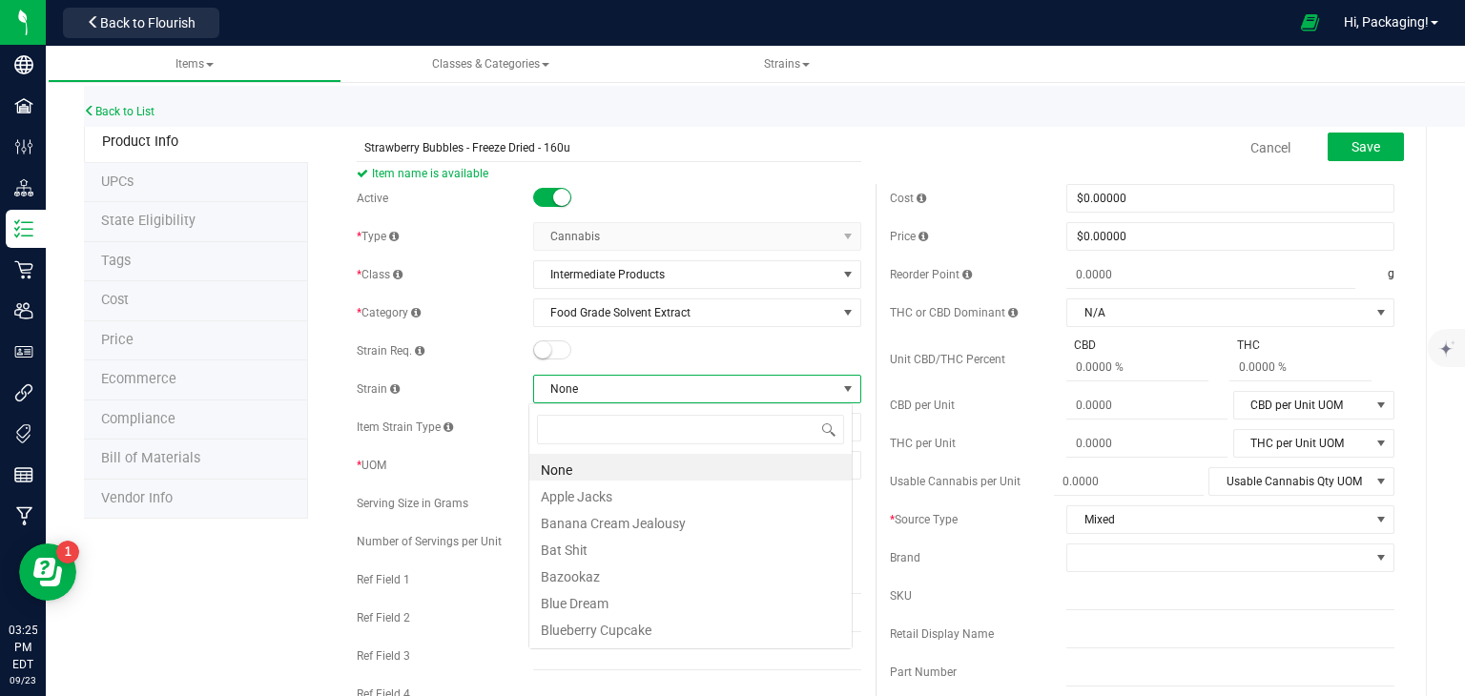
scroll to position [28, 324]
type input "stra"
click at [631, 464] on li "Strawberry Bubbles" at bounding box center [690, 467] width 322 height 27
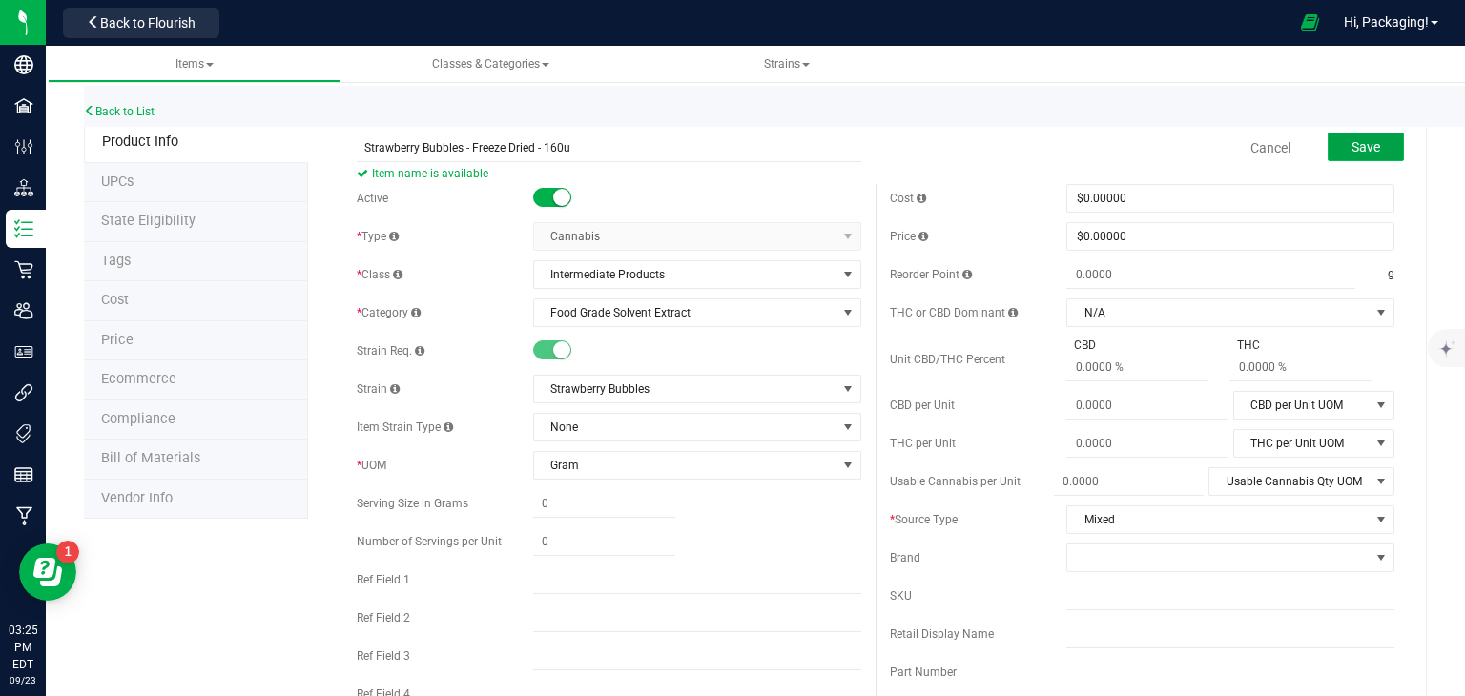
click at [1351, 148] on span "Save" at bounding box center [1365, 146] width 29 height 15
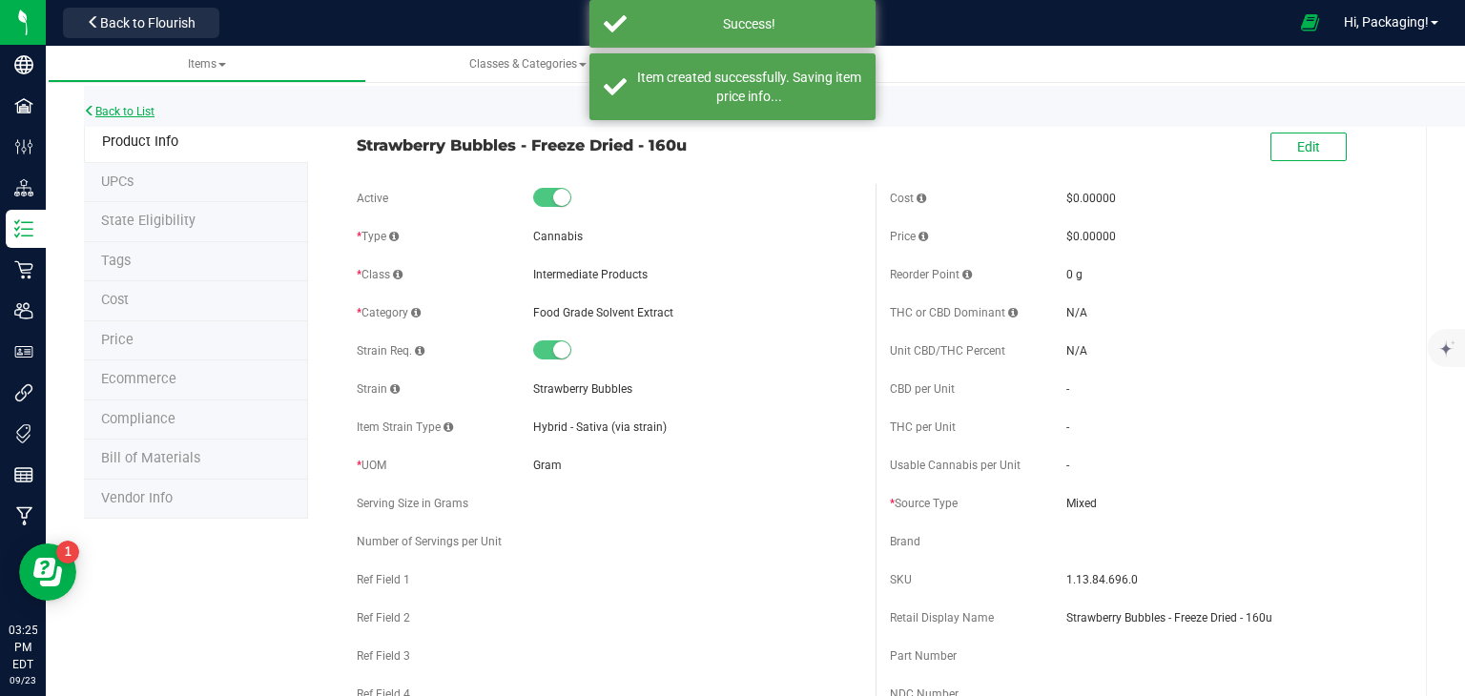
click at [132, 106] on link "Back to List" at bounding box center [119, 111] width 71 height 13
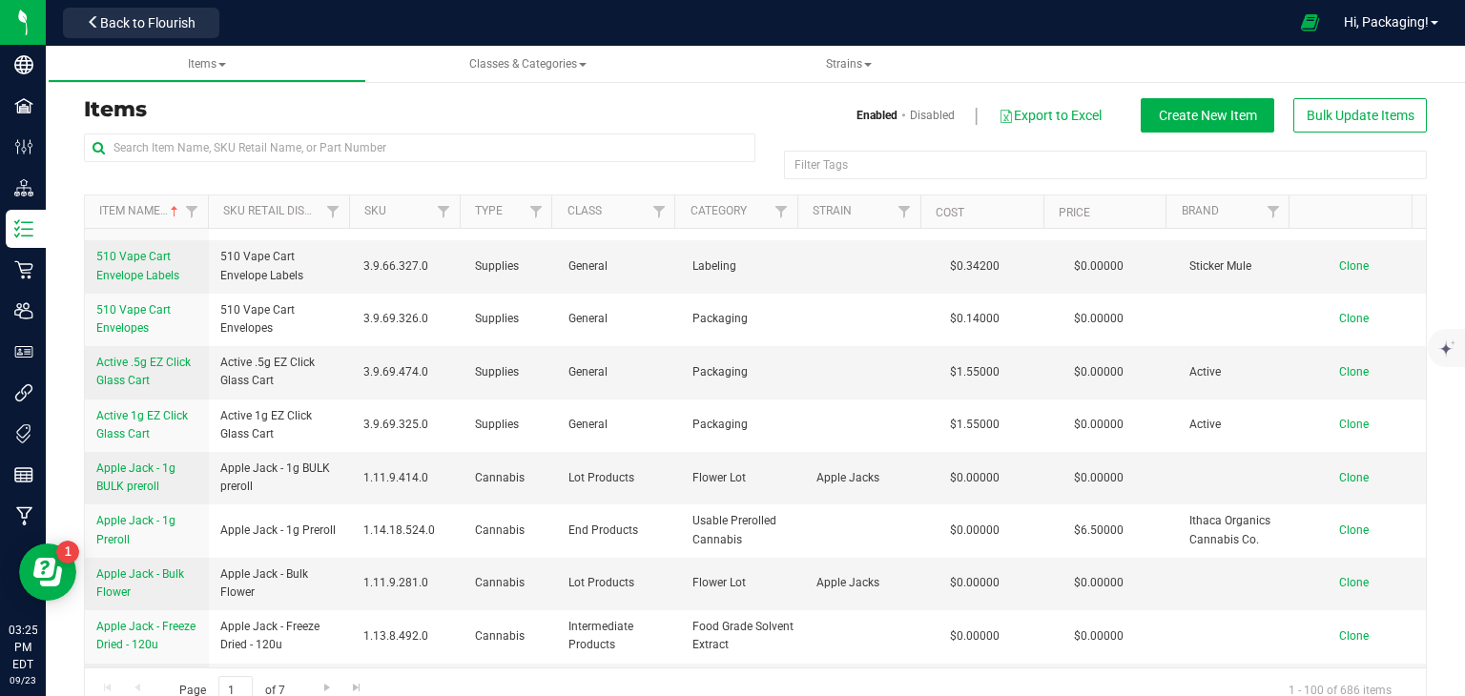
scroll to position [1140, 0]
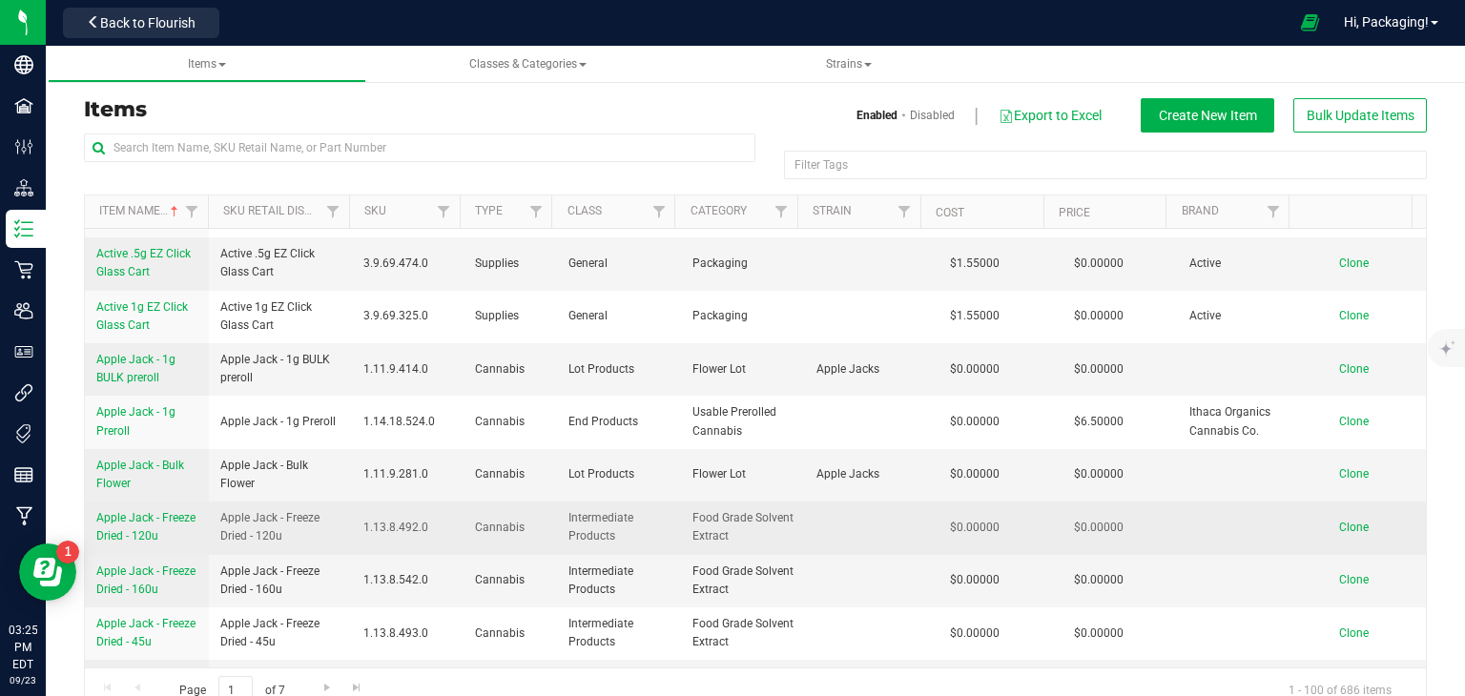
click at [1339, 521] on span "Clone" at bounding box center [1354, 527] width 30 height 13
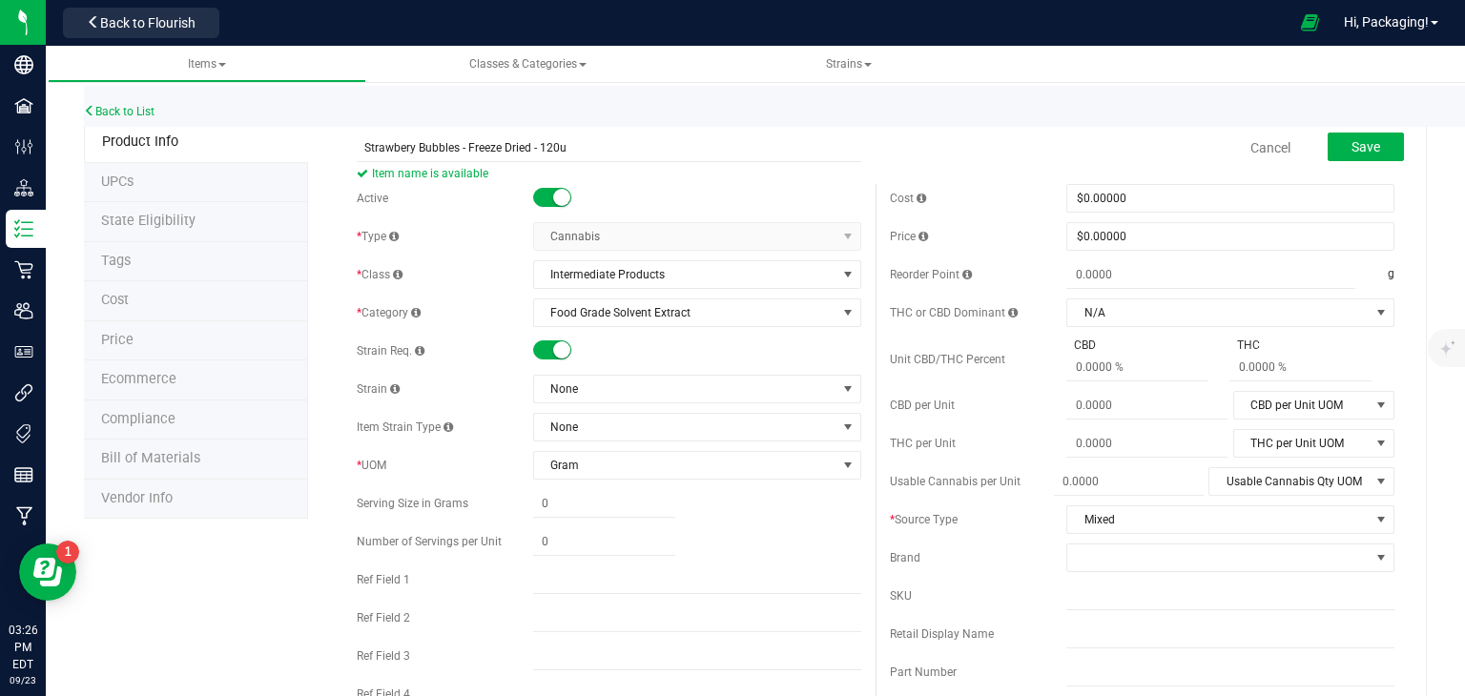
type input "Strawbery Bubbles - Freeze Dried - 120u"
click at [559, 360] on div at bounding box center [697, 350] width 328 height 19
click at [558, 353] on small at bounding box center [561, 349] width 17 height 17
click at [542, 351] on small at bounding box center [542, 349] width 17 height 17
click at [840, 393] on span at bounding box center [847, 388] width 15 height 15
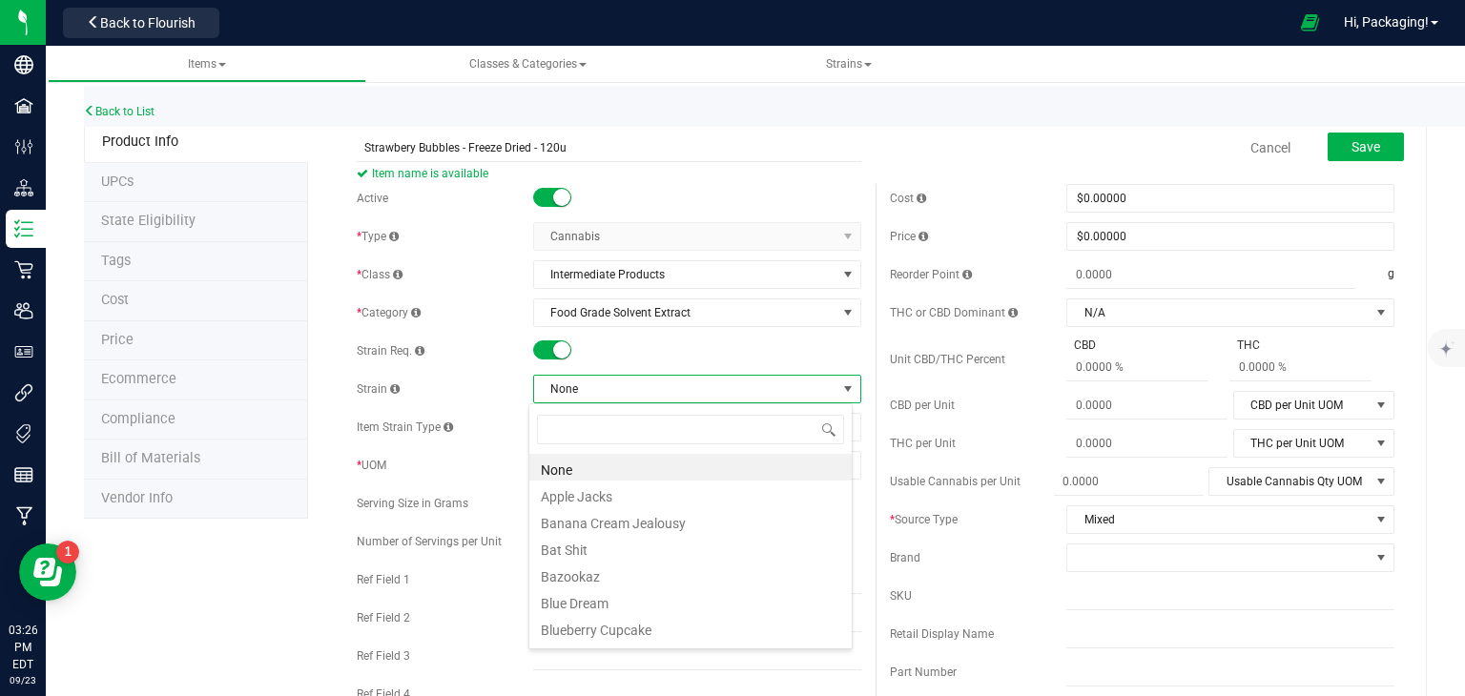
scroll to position [28, 324]
type input "str"
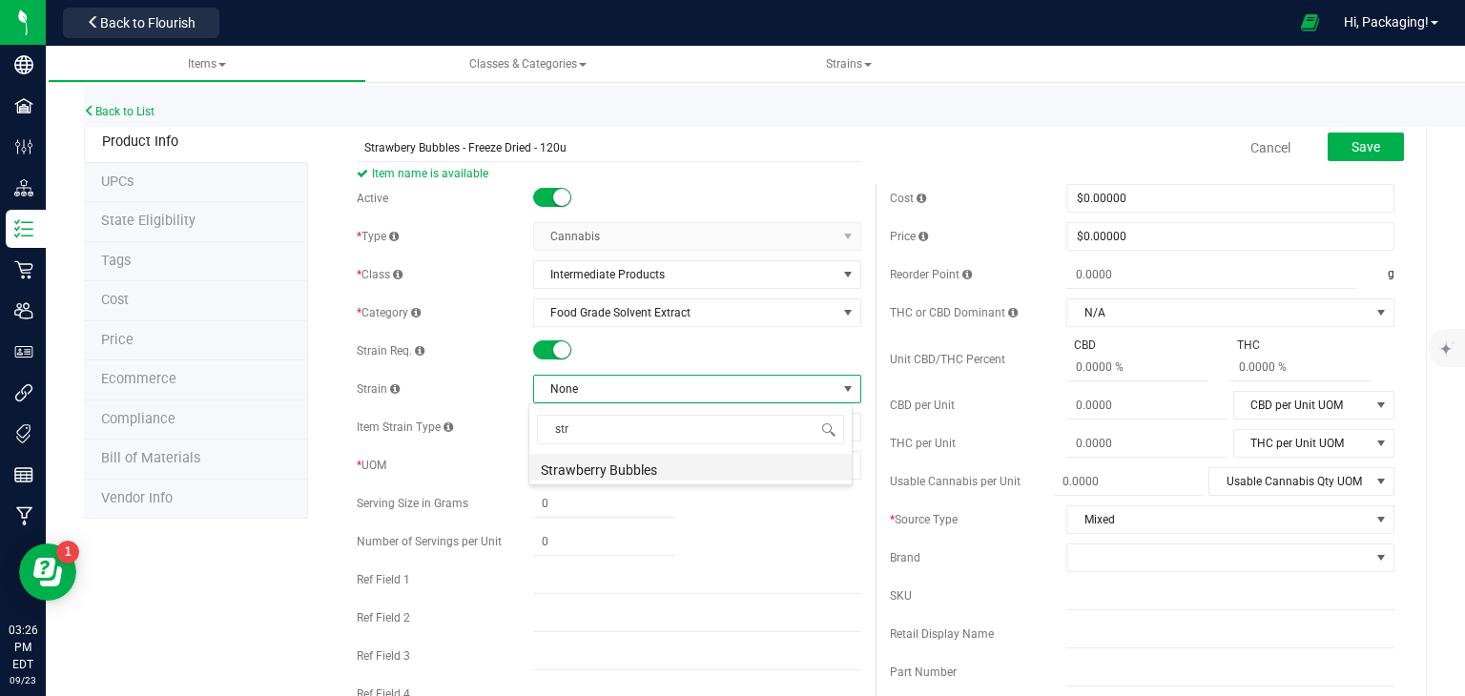
click at [622, 468] on li "Strawberry Bubbles" at bounding box center [690, 467] width 322 height 27
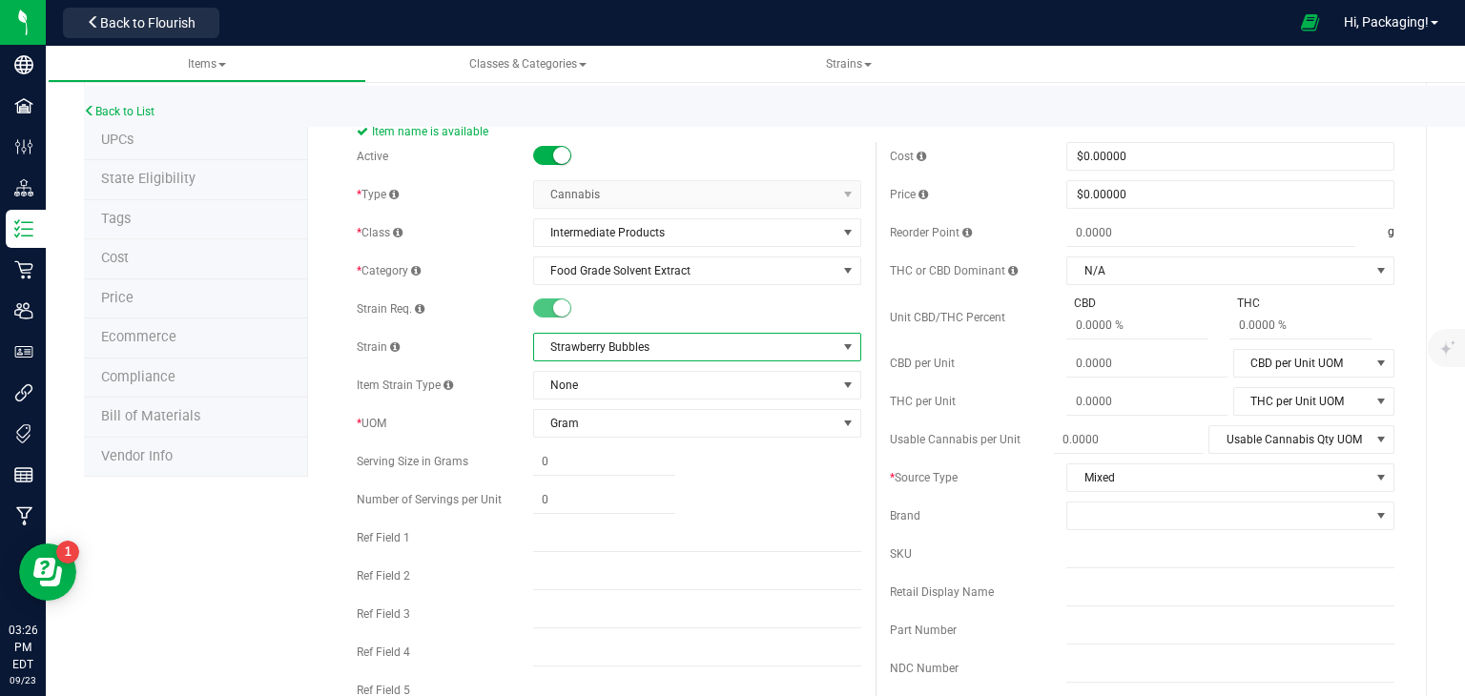
scroll to position [0, 0]
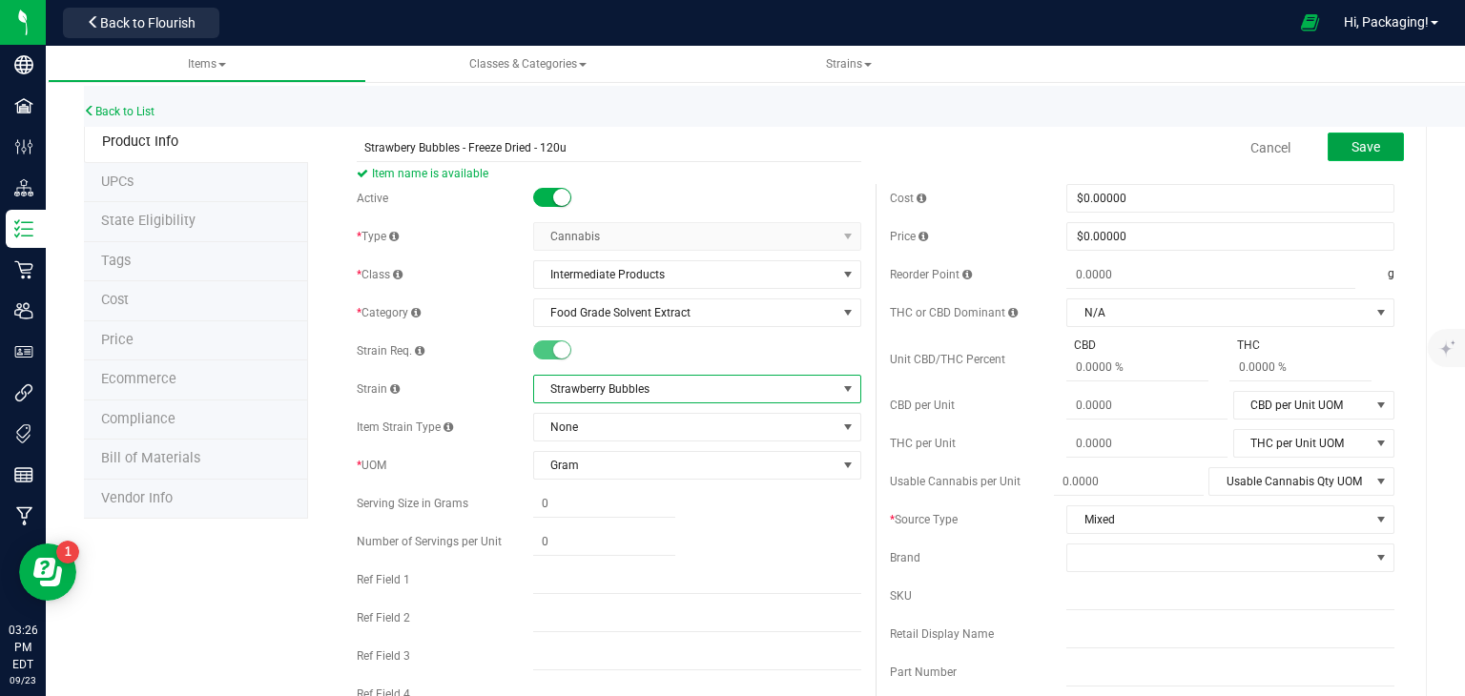
click at [1375, 151] on button "Save" at bounding box center [1365, 147] width 76 height 29
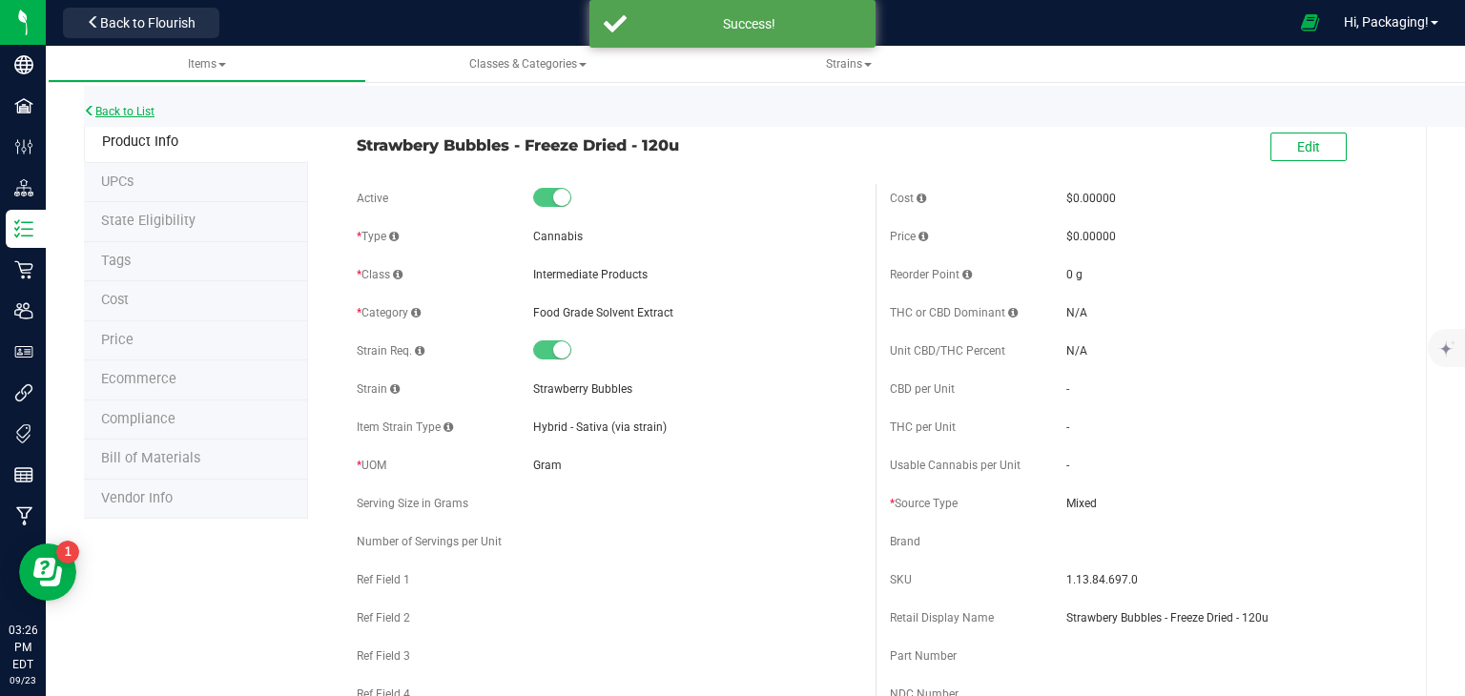
click at [141, 108] on link "Back to List" at bounding box center [119, 111] width 71 height 13
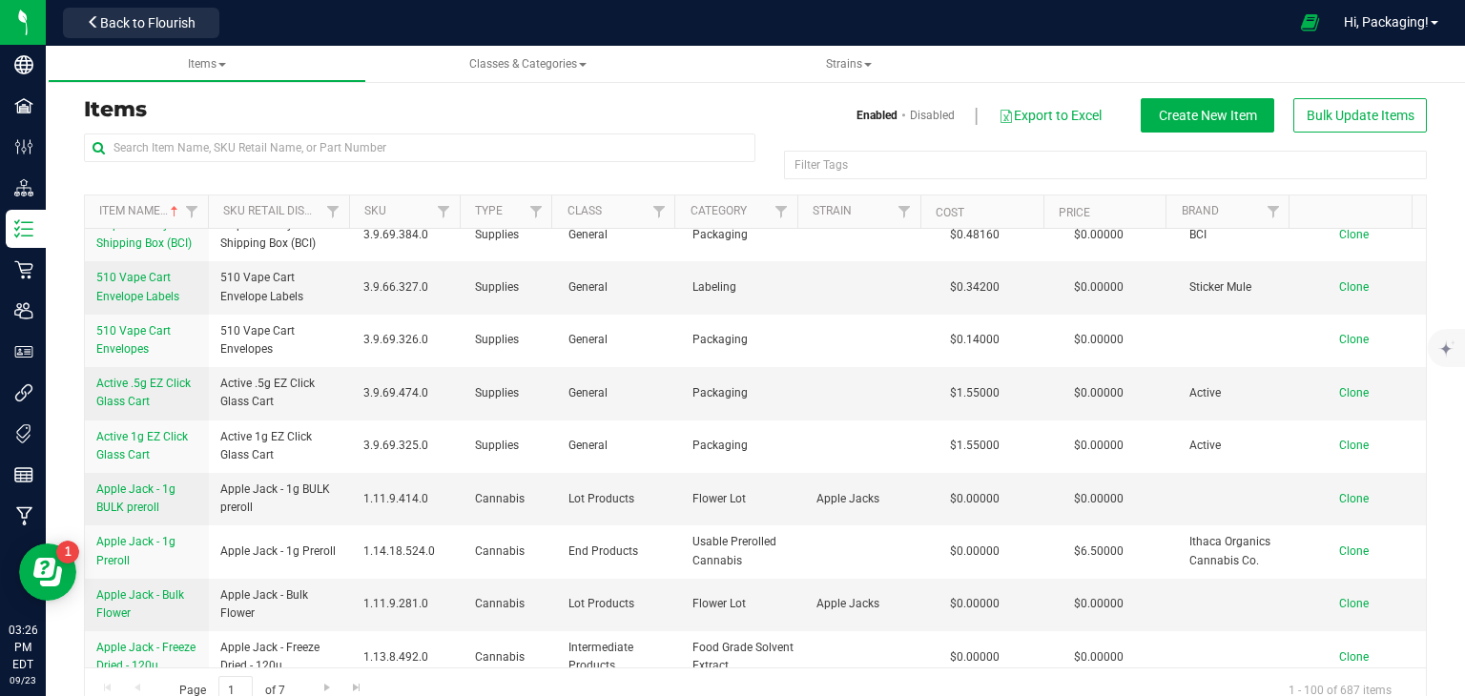
scroll to position [1104, 0]
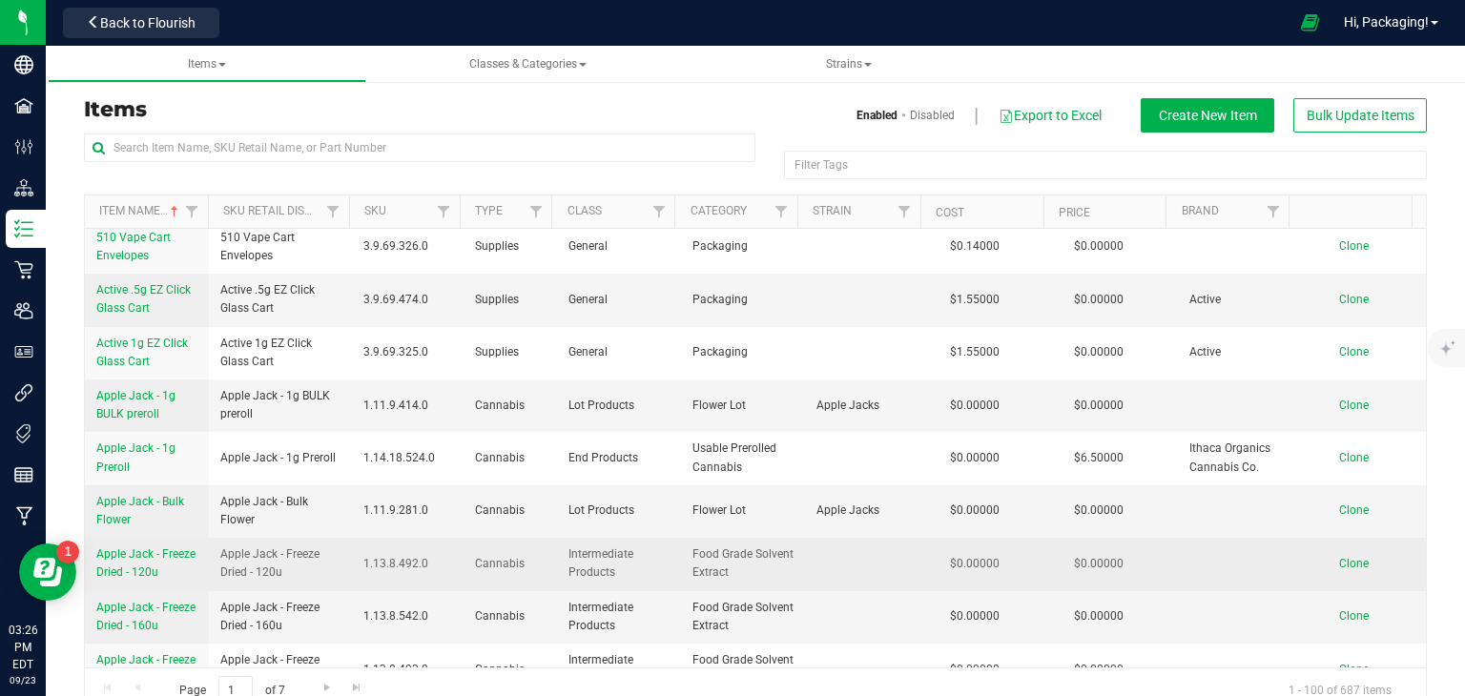
click at [1339, 557] on span "Clone" at bounding box center [1354, 563] width 30 height 13
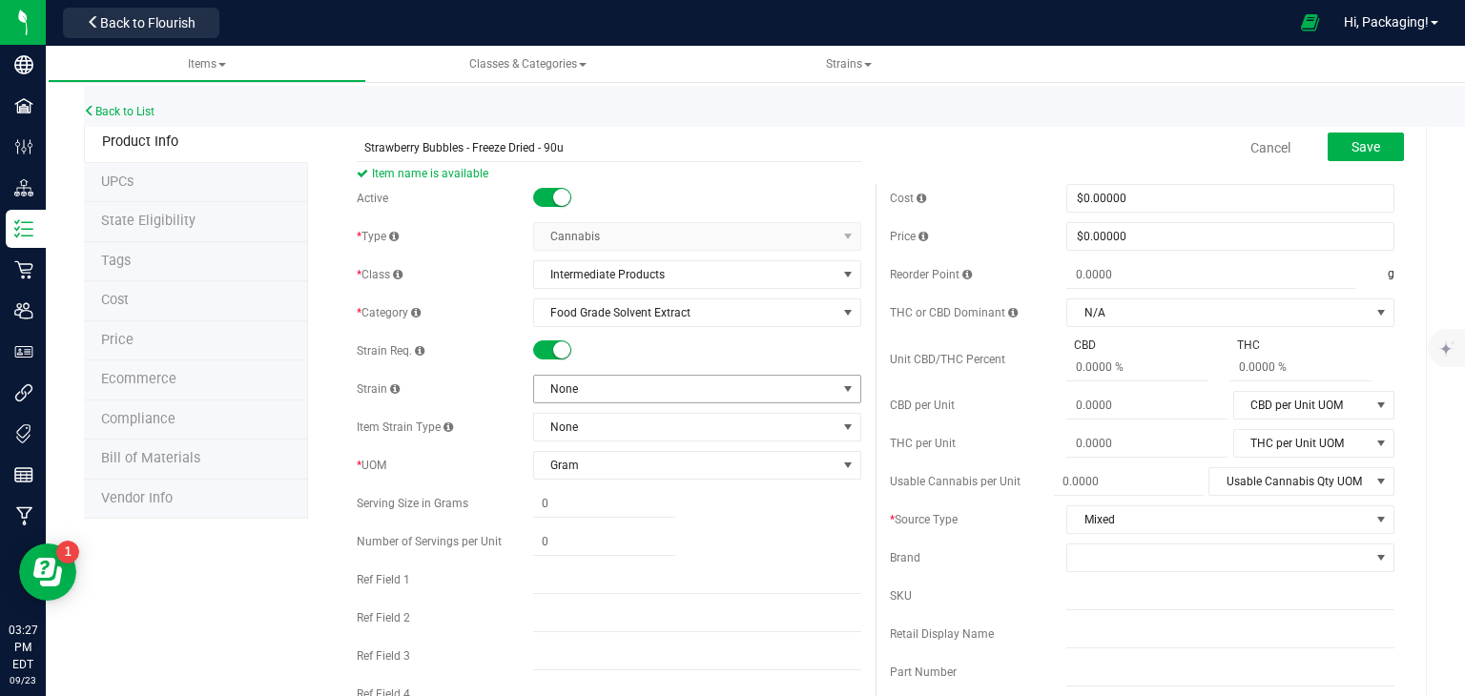
type input "Strawberry Bubbles - Freeze Dried - 90u"
click at [840, 384] on span at bounding box center [847, 388] width 15 height 15
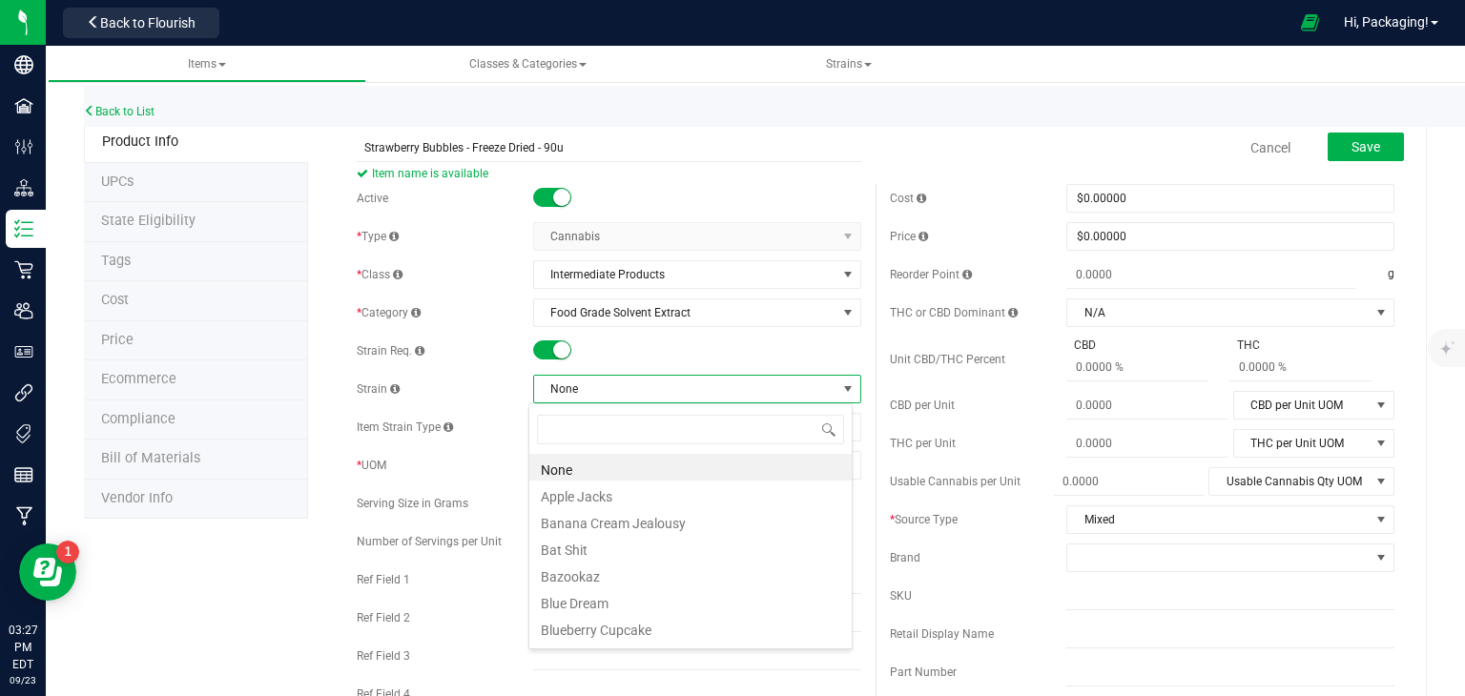
scroll to position [28, 324]
type input "str"
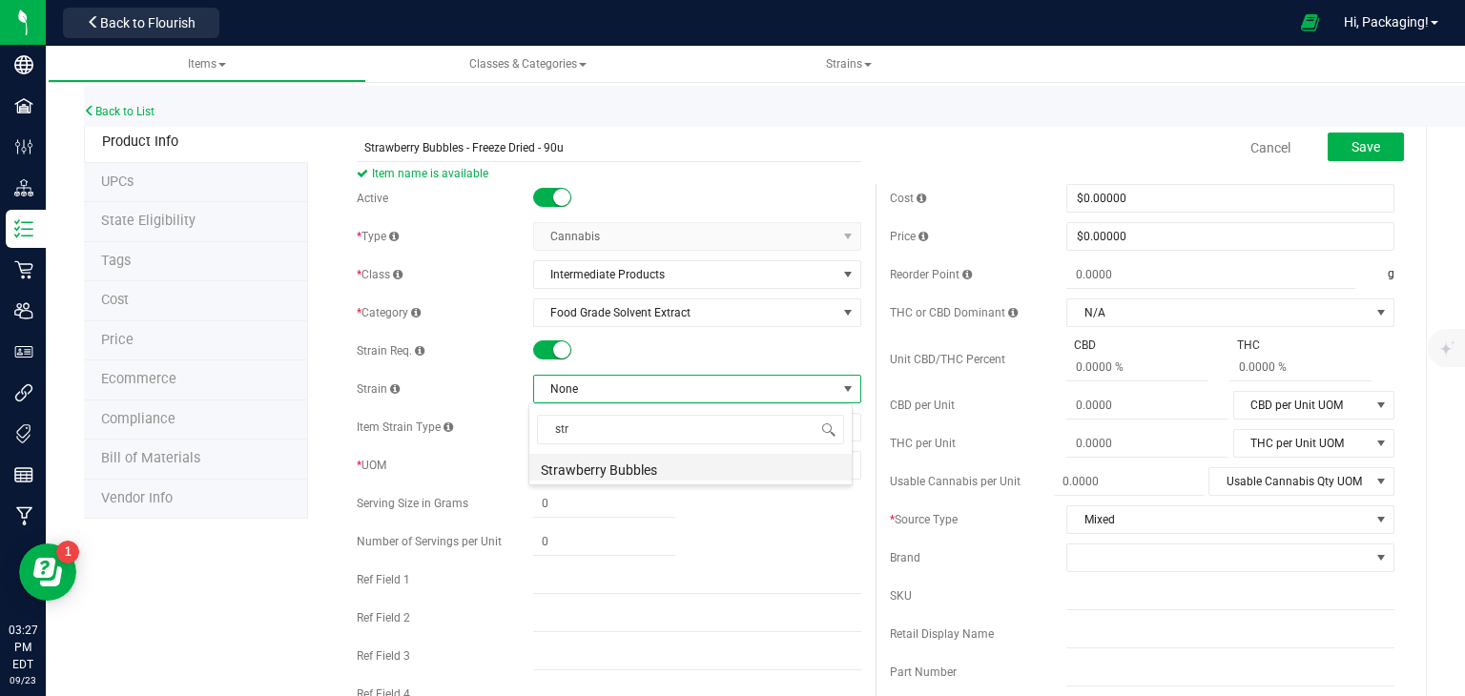
click at [650, 464] on li "Strawberry Bubbles" at bounding box center [690, 467] width 322 height 27
click at [997, 620] on div "Retail Display Name" at bounding box center [1142, 634] width 504 height 29
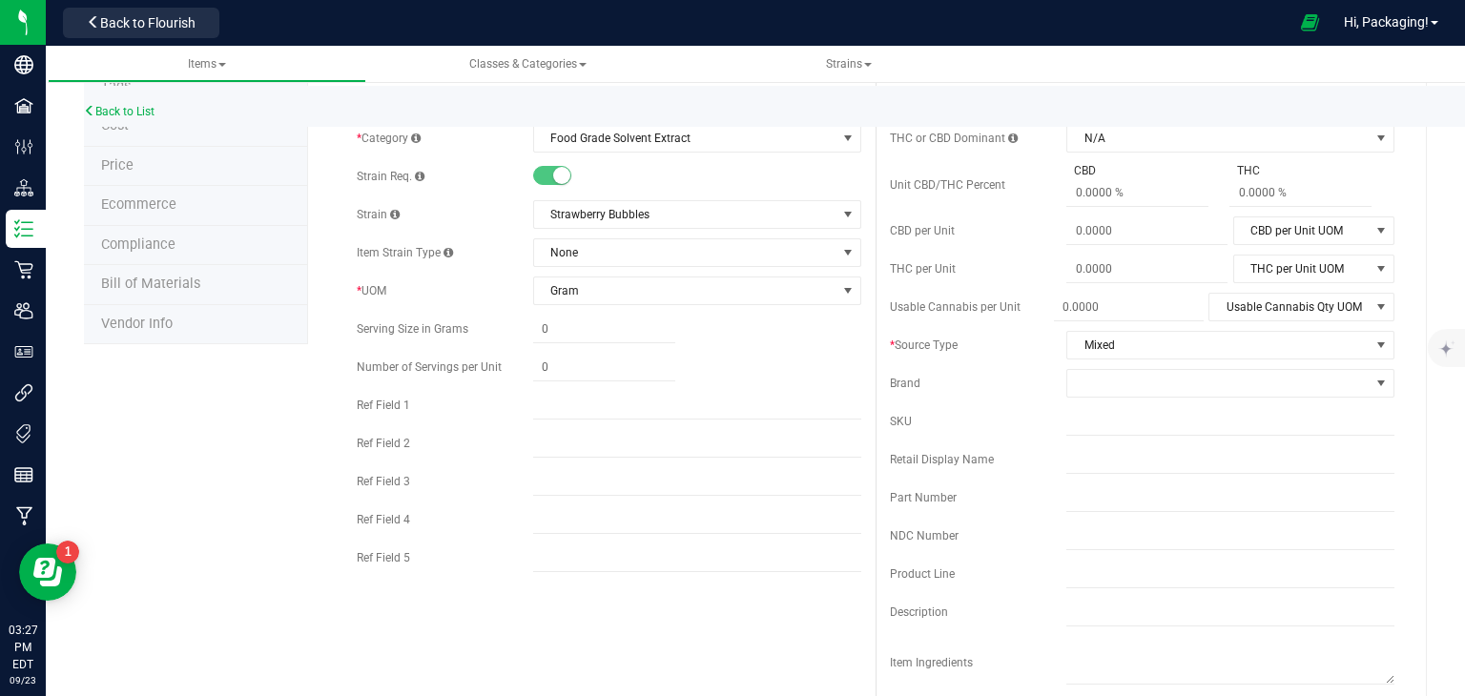
scroll to position [0, 0]
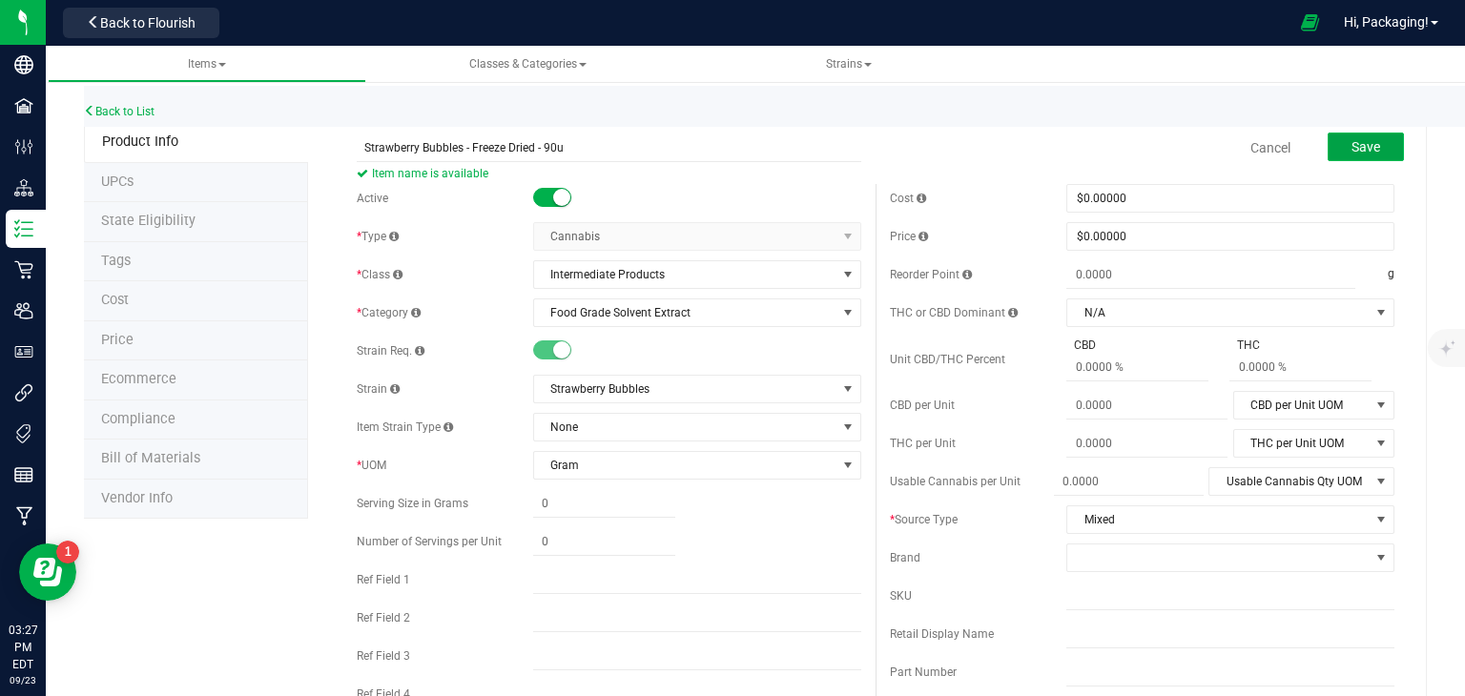
click at [1367, 138] on button "Save" at bounding box center [1365, 147] width 76 height 29
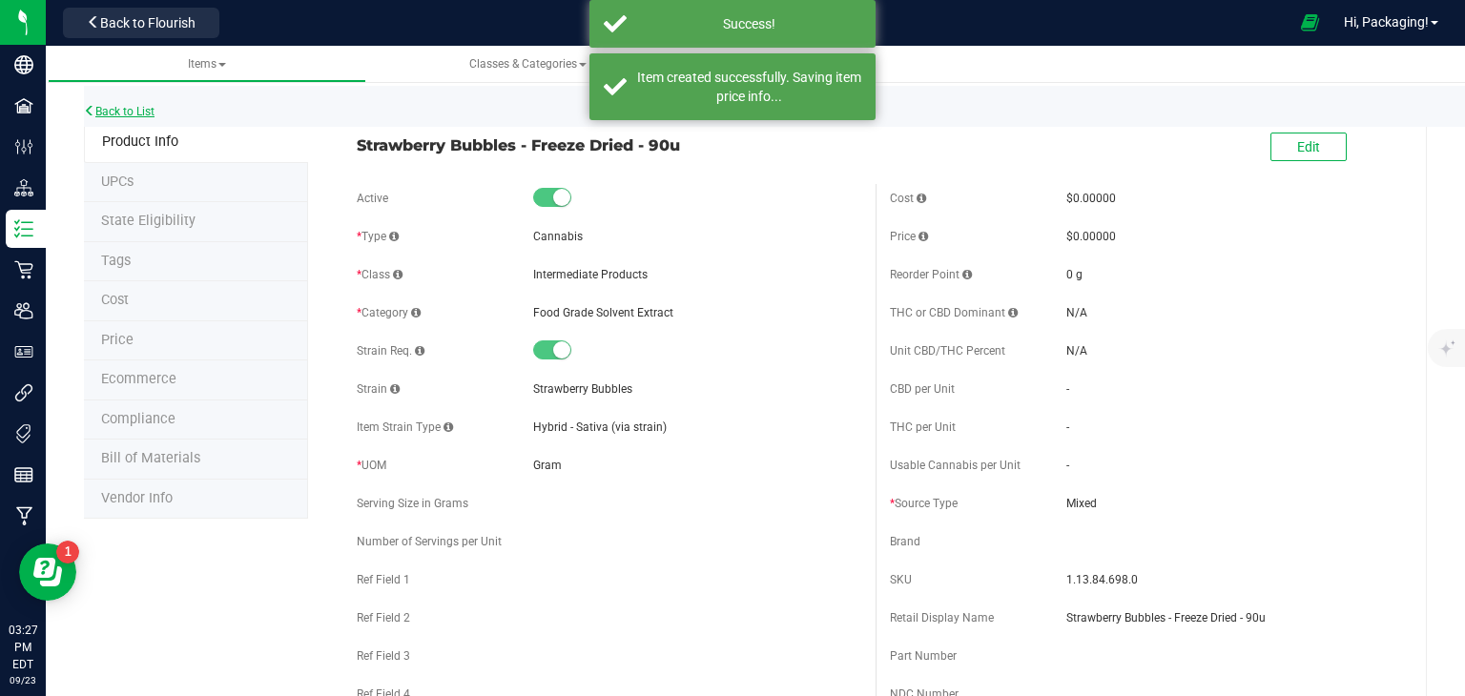
click at [125, 113] on link "Back to List" at bounding box center [119, 111] width 71 height 13
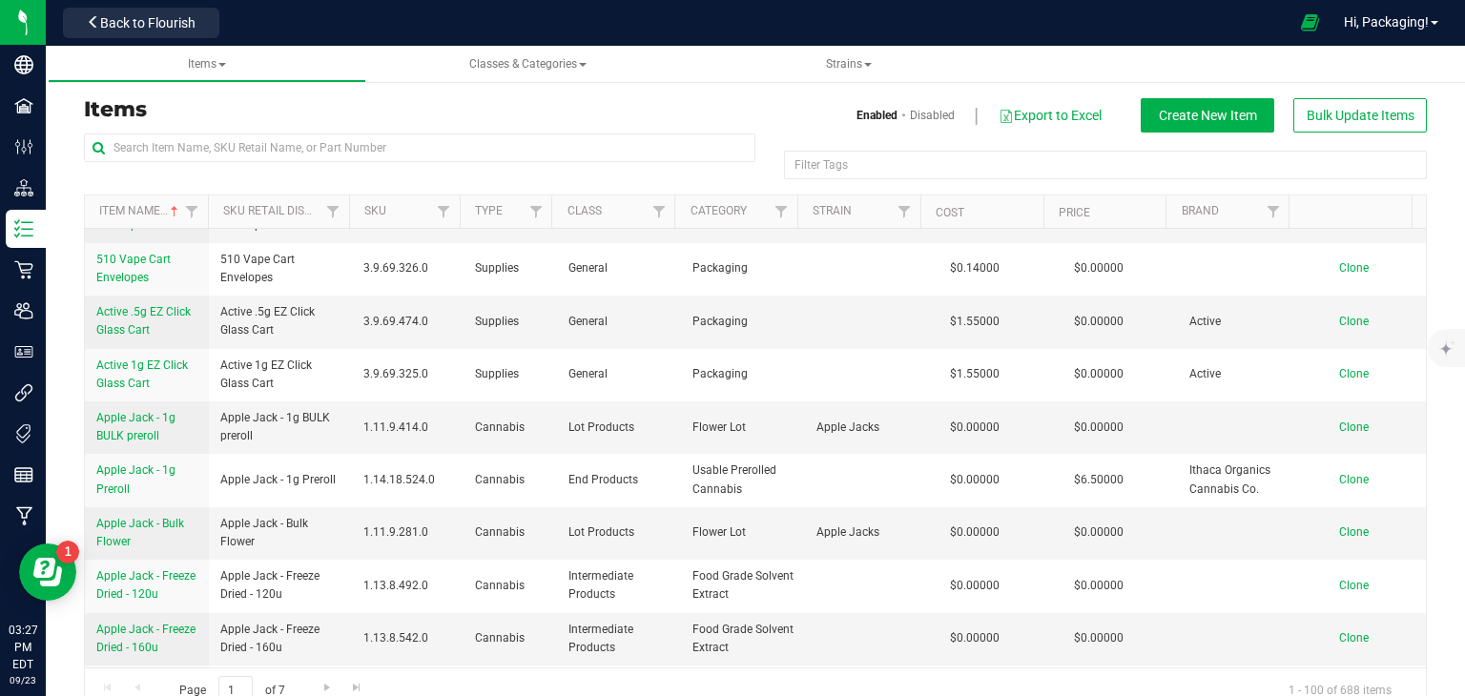
scroll to position [1083, 0]
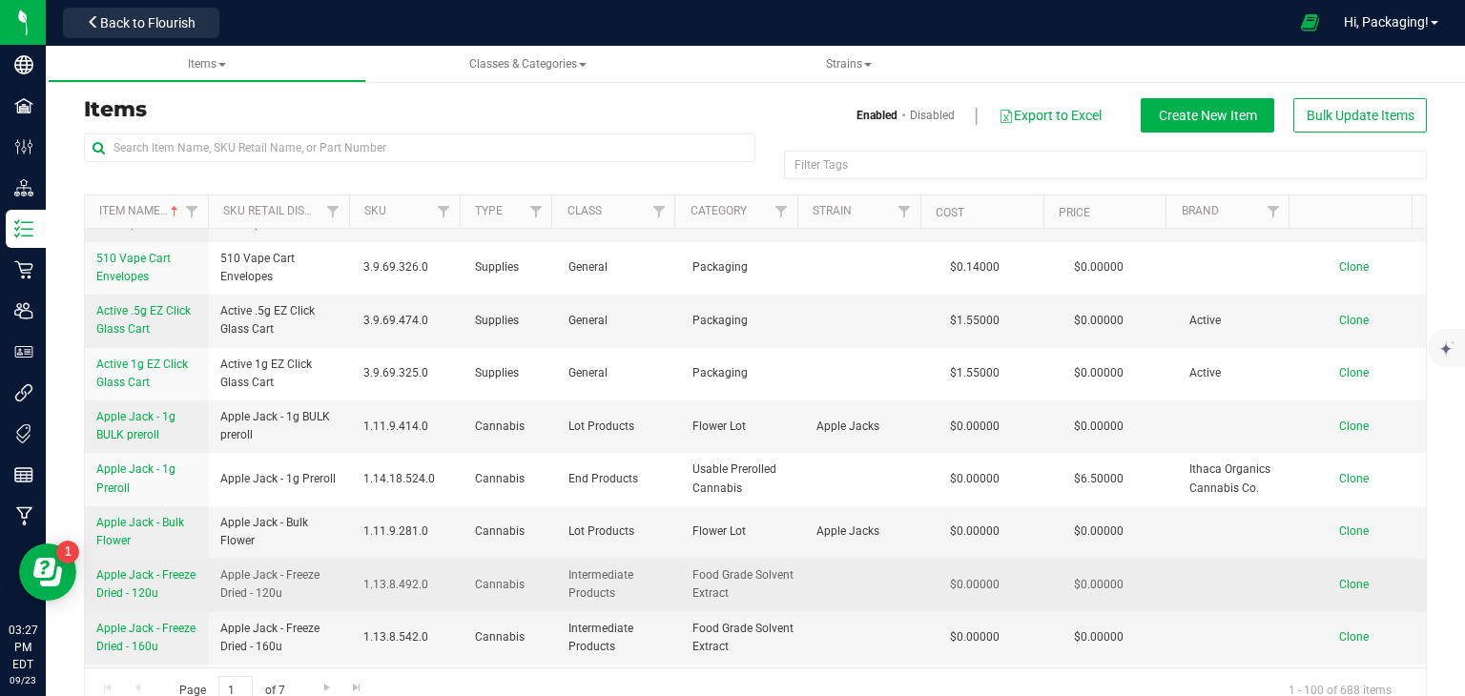
click at [1339, 578] on span "Clone" at bounding box center [1354, 584] width 30 height 13
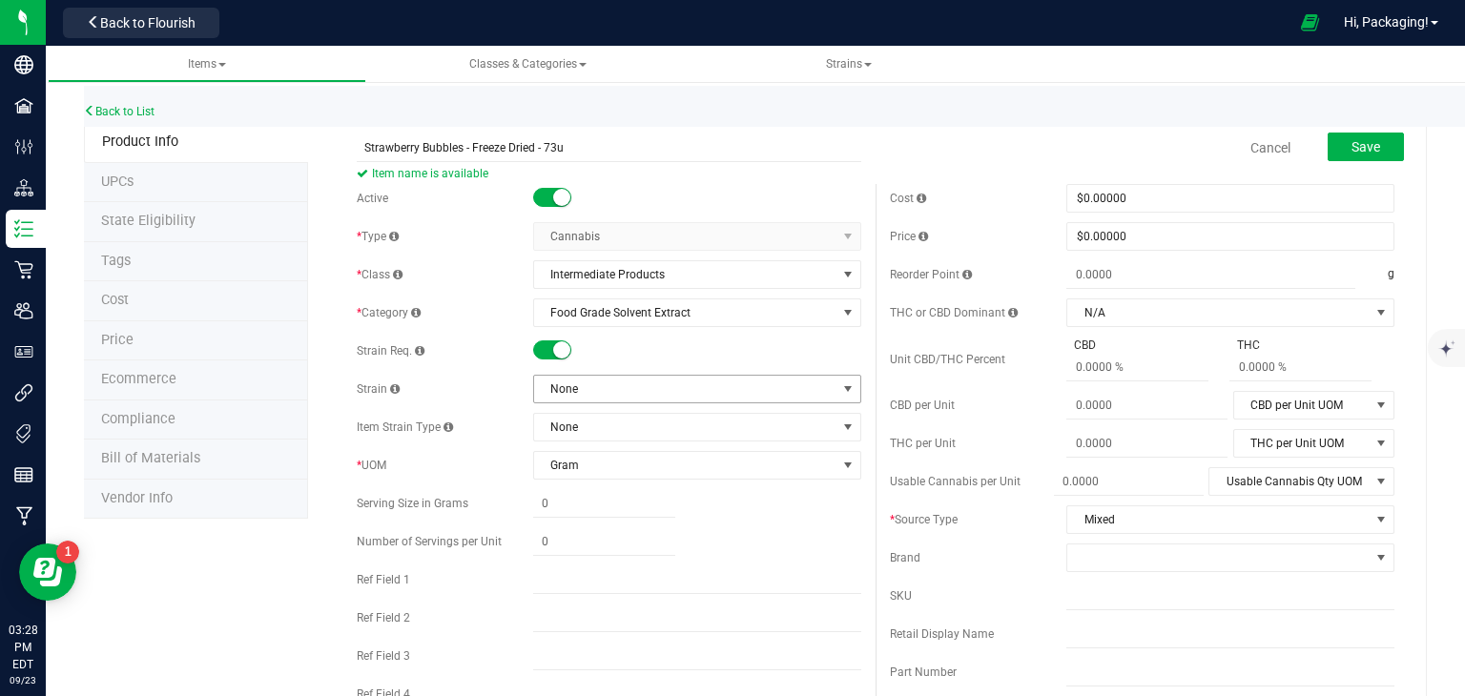
type input "Strawberry Bubbles - Freeze Dried - 73u"
click at [840, 386] on span at bounding box center [847, 388] width 15 height 15
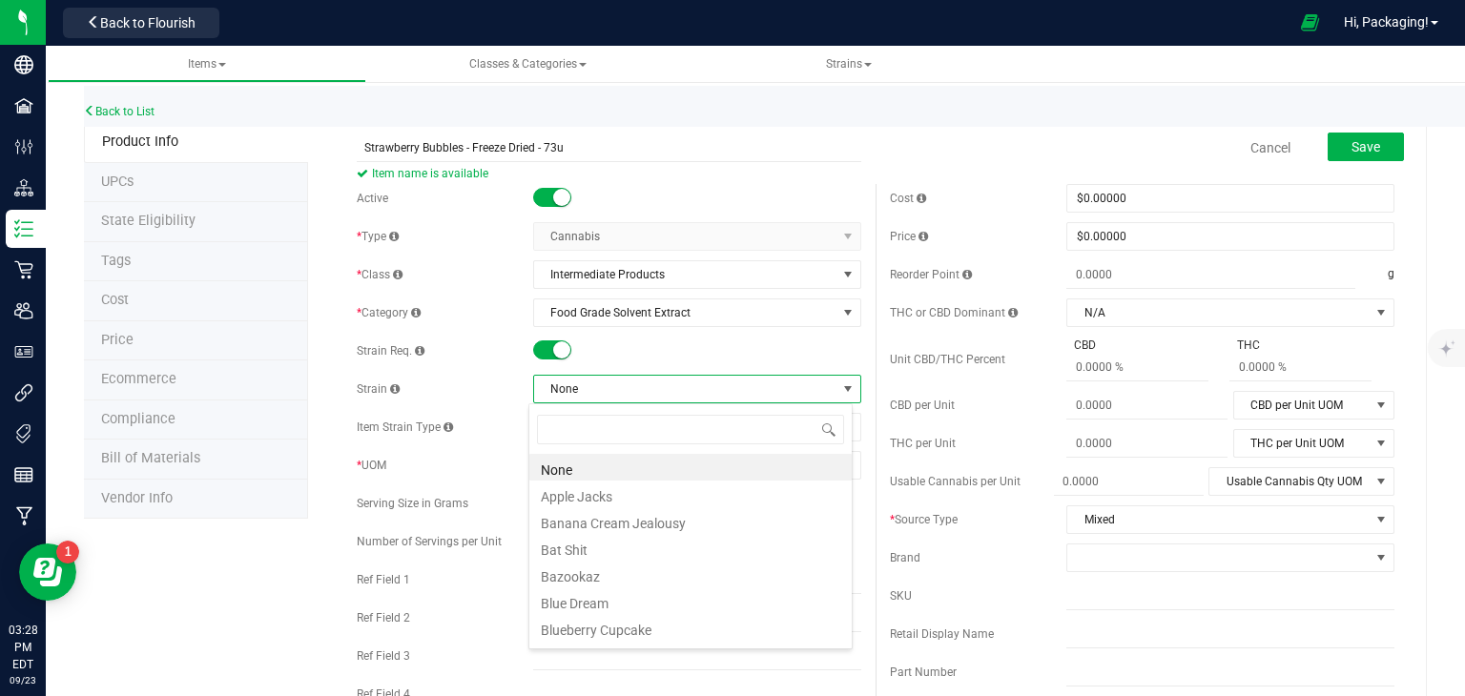
scroll to position [28, 324]
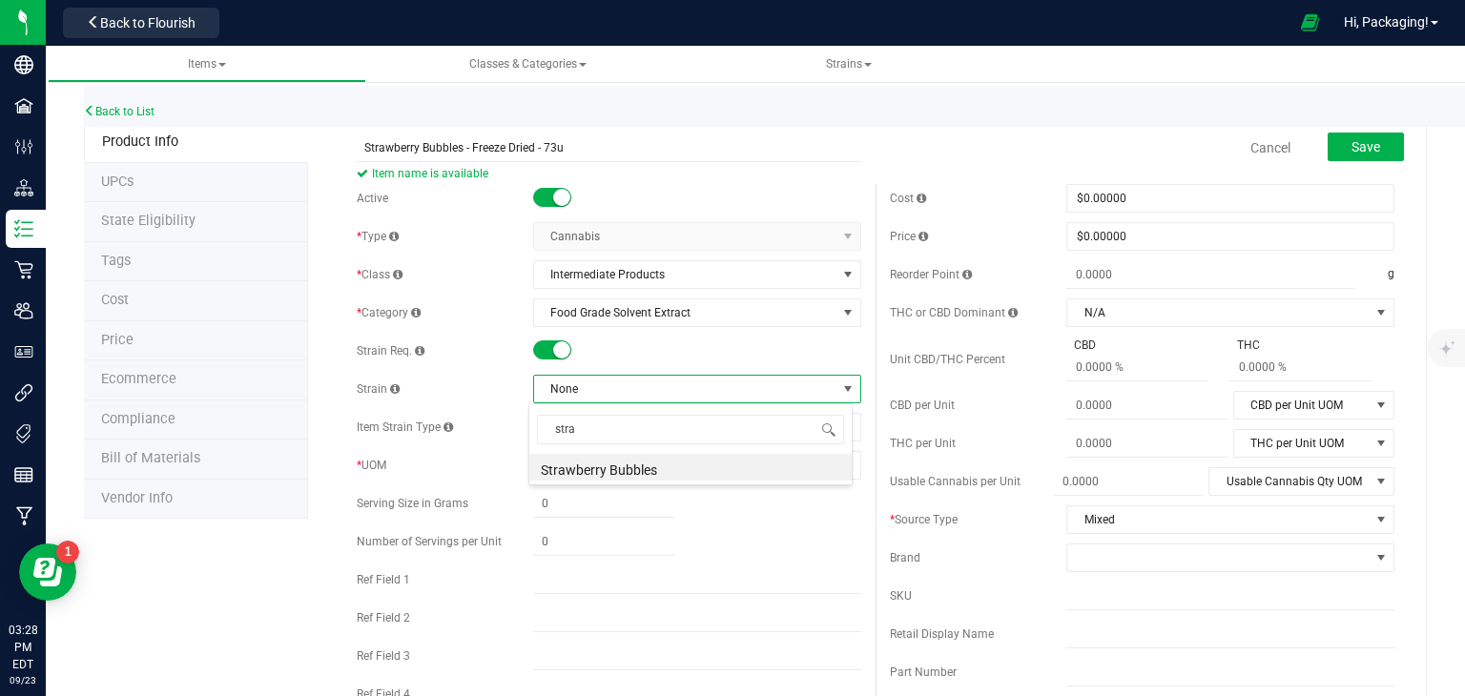
type input "straw"
click at [632, 466] on li "Strawberry Bubbles" at bounding box center [690, 467] width 322 height 27
click at [1335, 143] on button "Save" at bounding box center [1365, 147] width 76 height 29
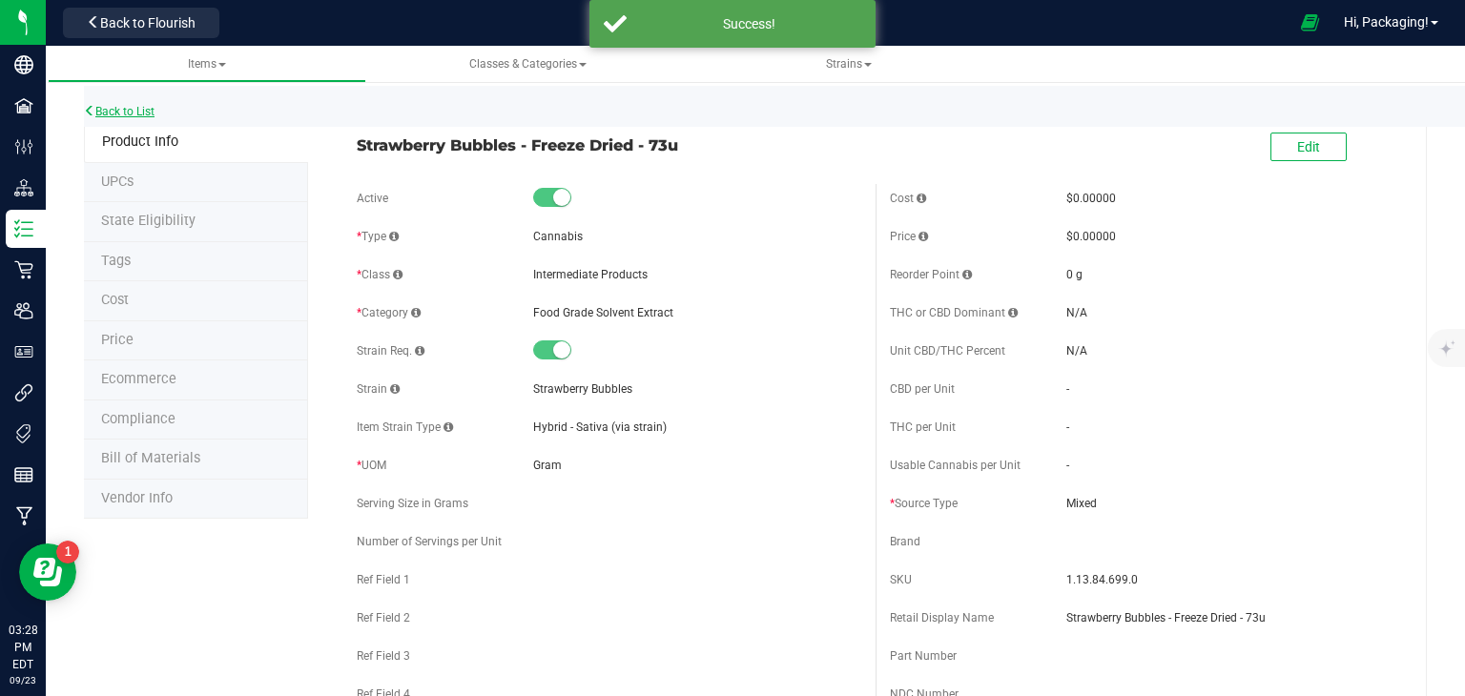
click at [114, 114] on link "Back to List" at bounding box center [119, 111] width 71 height 13
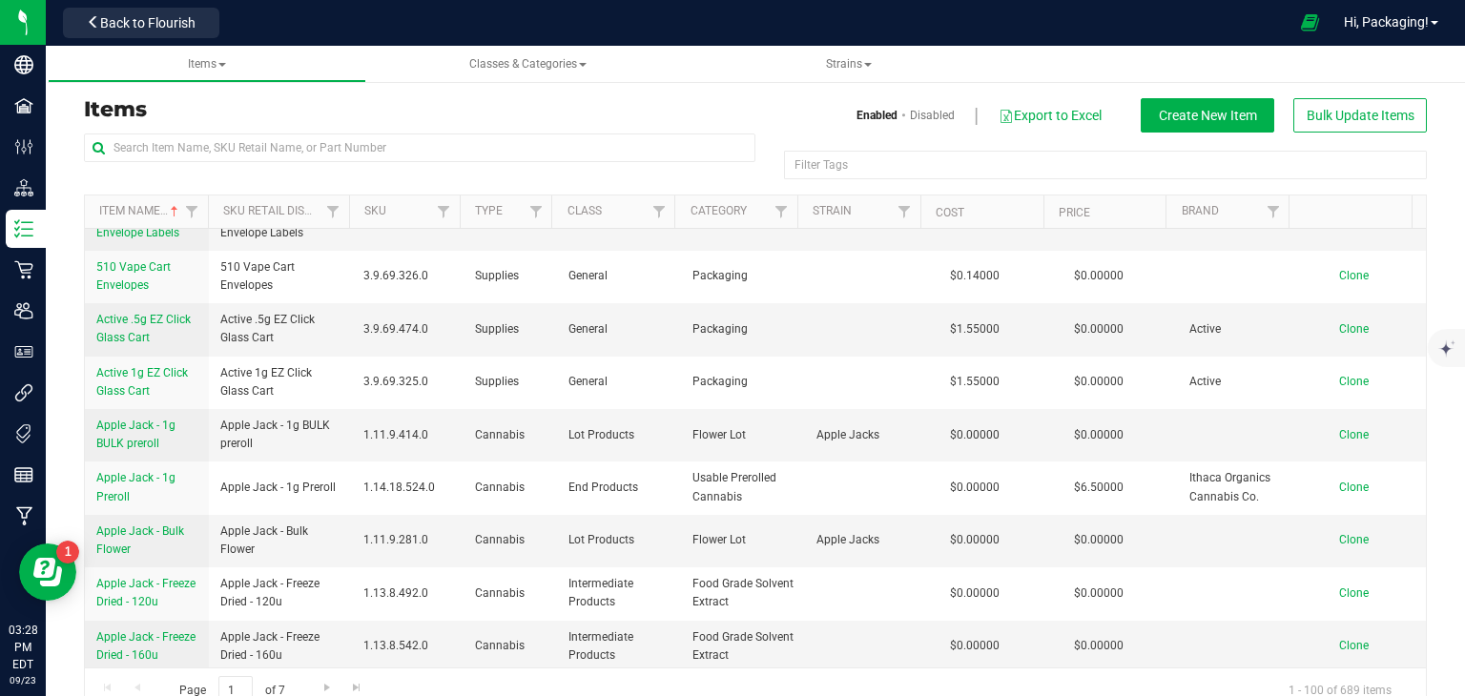
scroll to position [1076, 0]
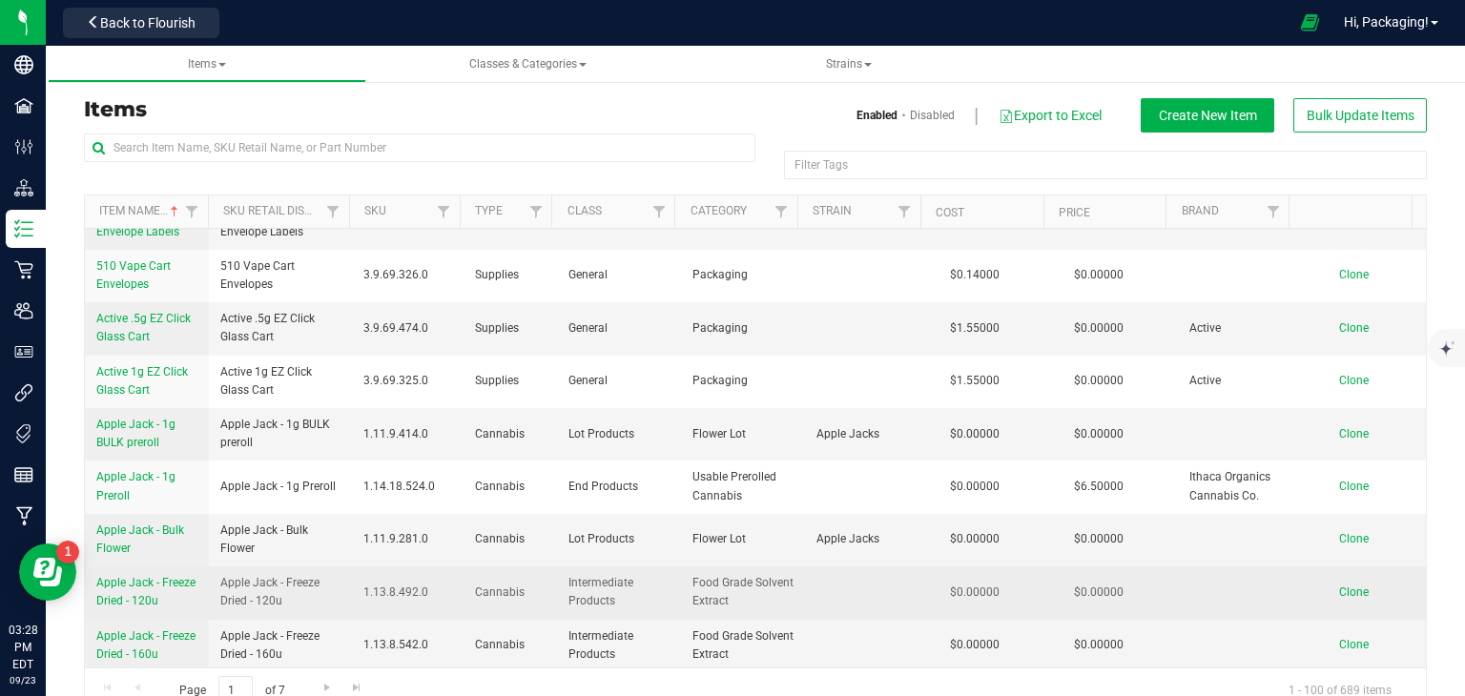
click at [1339, 586] on span "Clone" at bounding box center [1354, 592] width 30 height 13
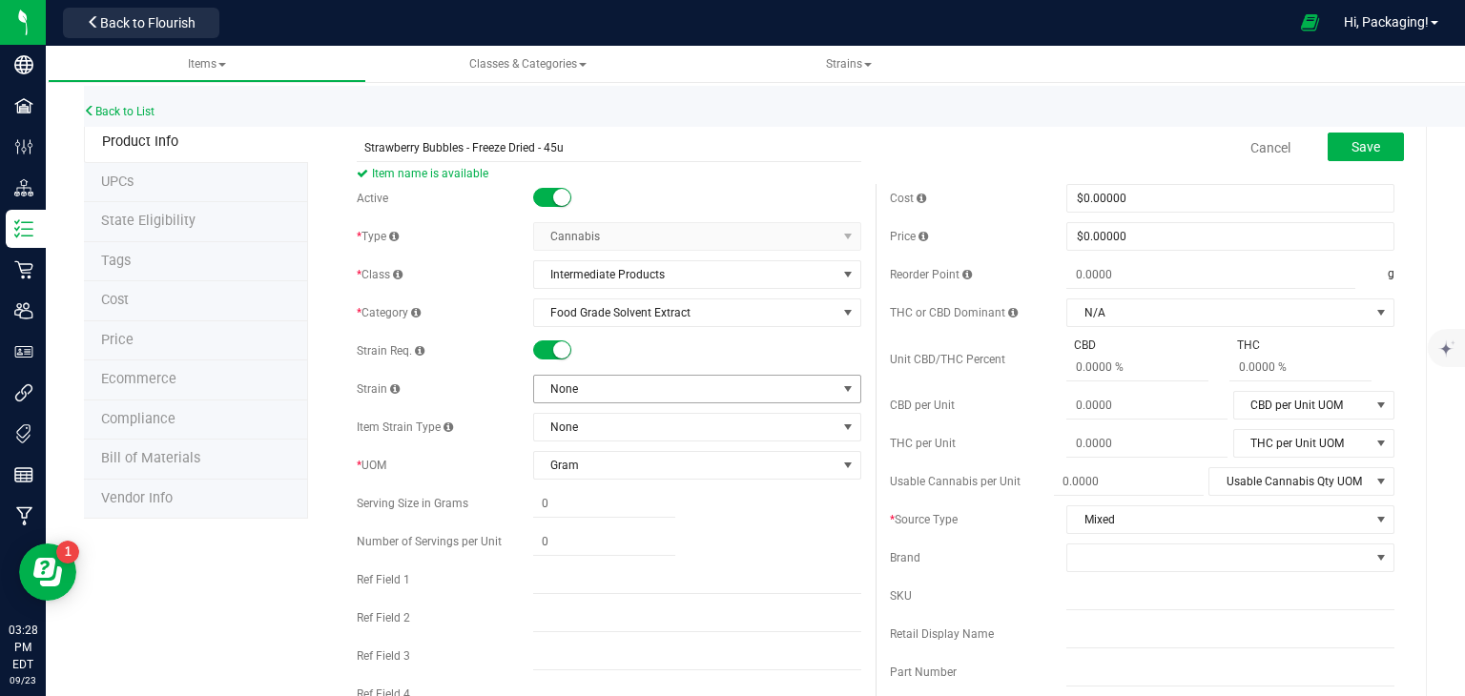
type input "Strawberry Bubbles - Freeze Dried - 45u"
click at [840, 386] on span at bounding box center [847, 388] width 15 height 15
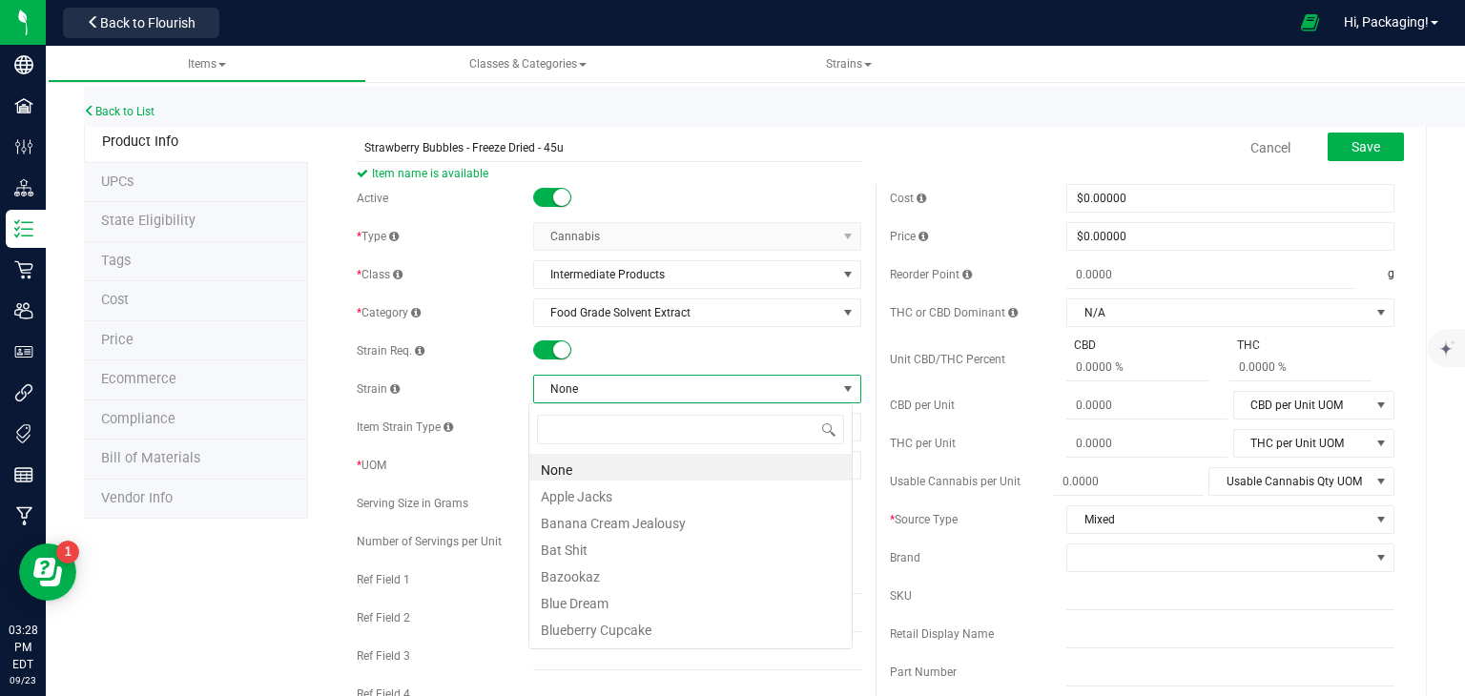
scroll to position [28, 324]
type input "str"
click at [641, 475] on li "Strawberry Bubbles" at bounding box center [690, 467] width 322 height 27
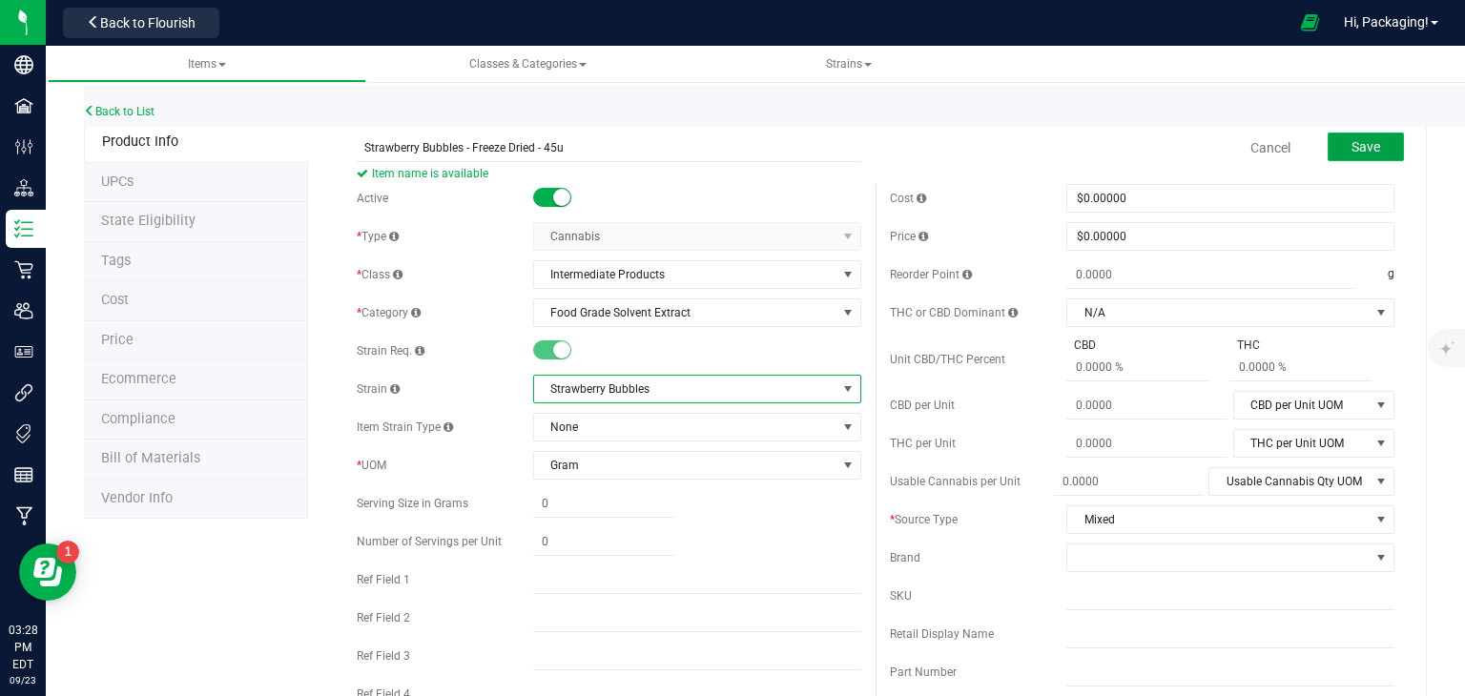
click at [1357, 151] on span "Save" at bounding box center [1365, 146] width 29 height 15
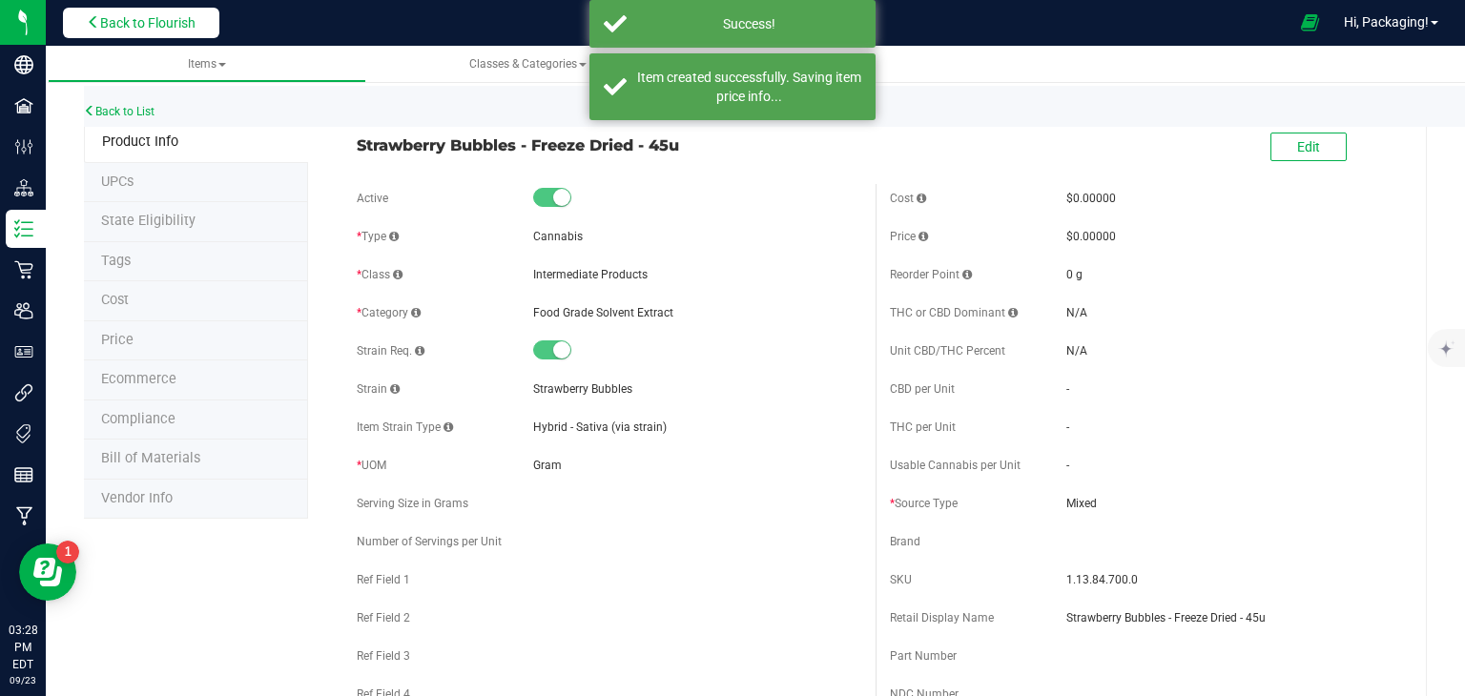
click at [156, 28] on span "Back to Flourish" at bounding box center [147, 22] width 95 height 15
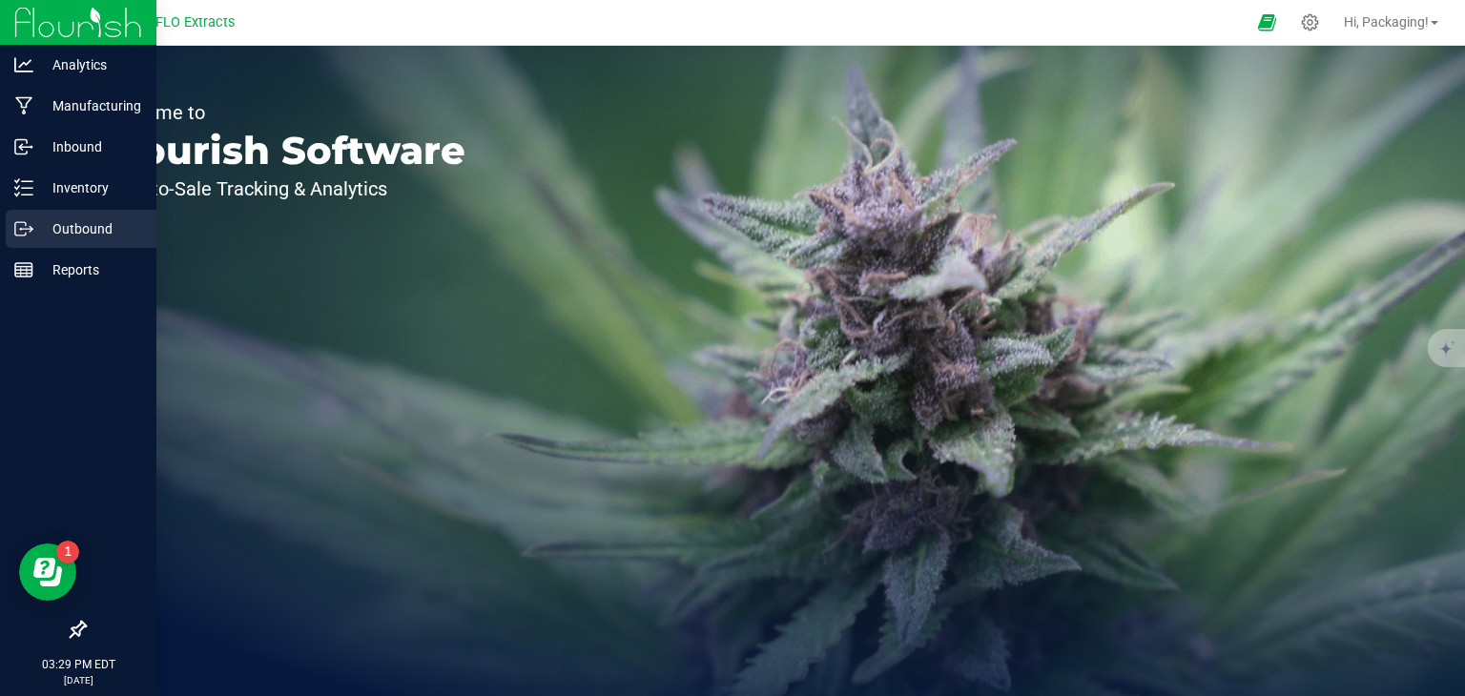
click at [71, 223] on p "Outbound" at bounding box center [90, 228] width 114 height 23
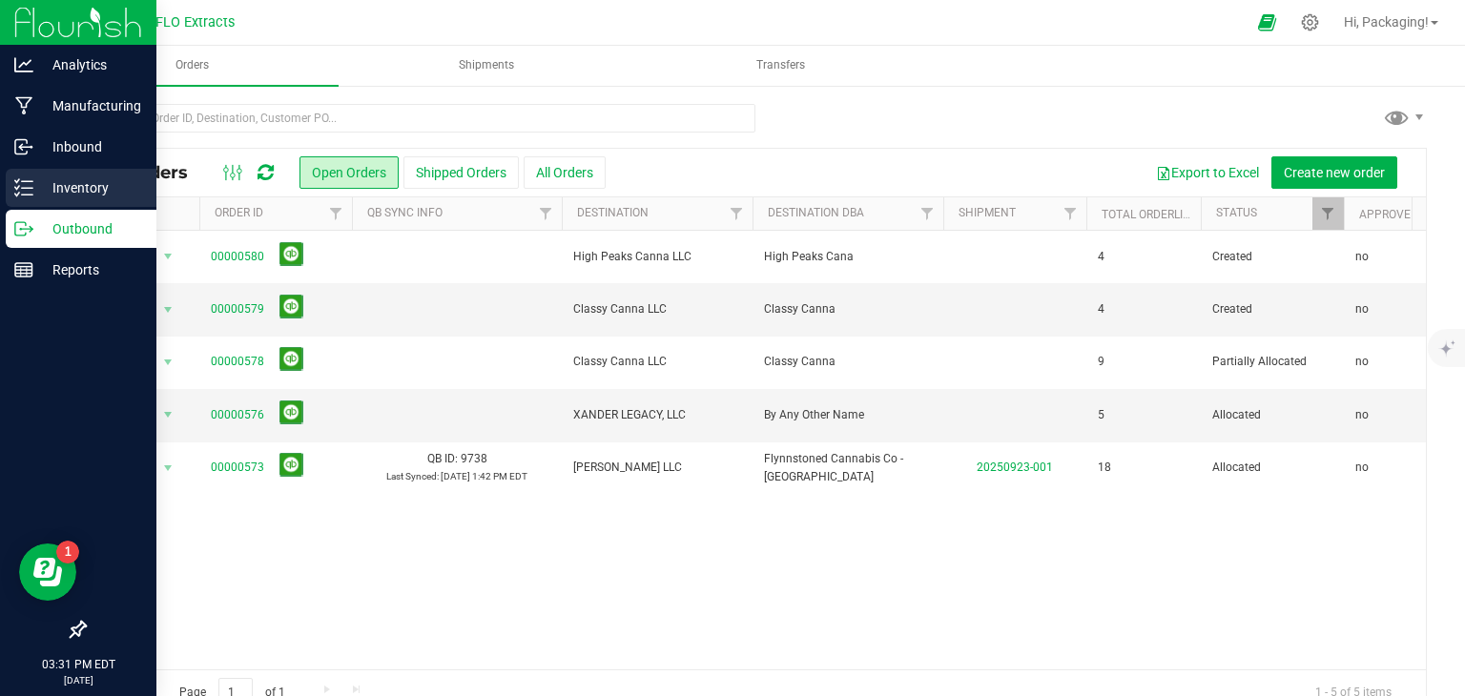
click at [75, 190] on p "Inventory" at bounding box center [90, 187] width 114 height 23
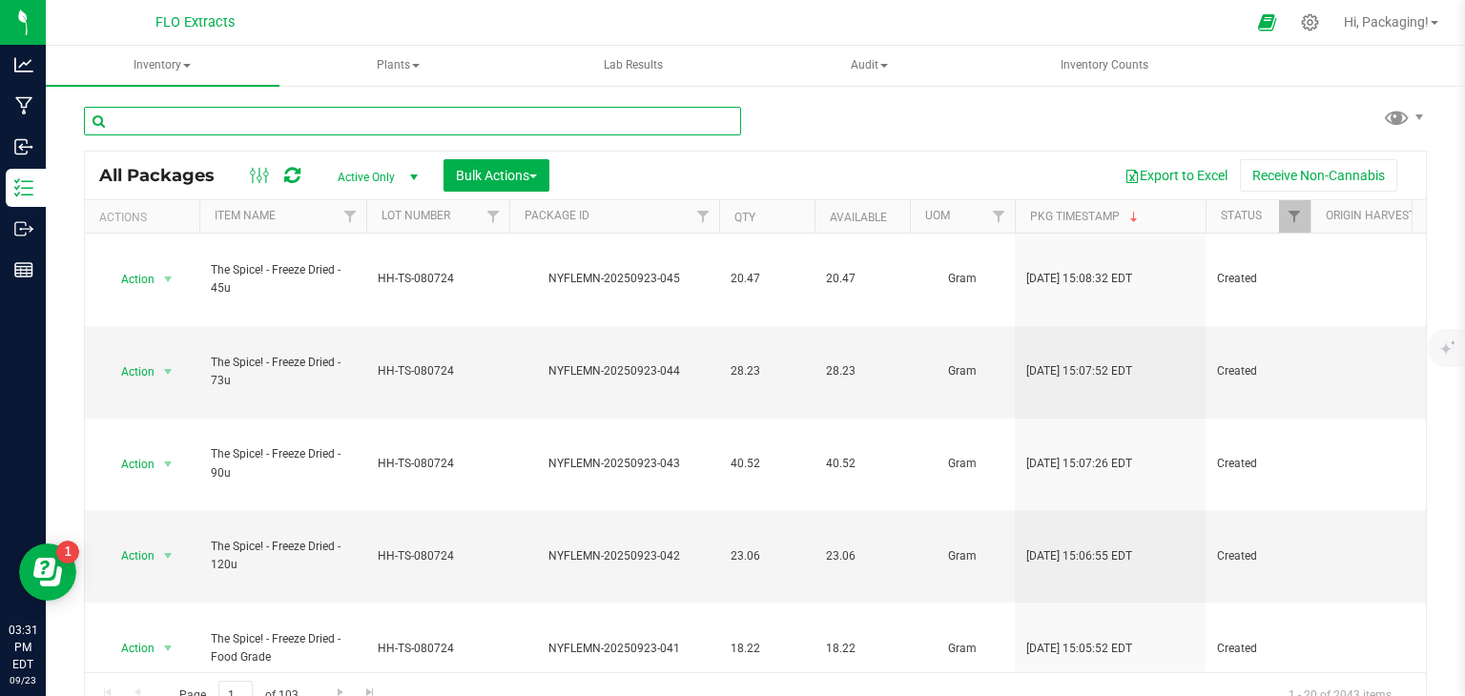
click at [217, 125] on input "text" at bounding box center [412, 121] width 657 height 29
type input "NYFLEMN-20250728-001"
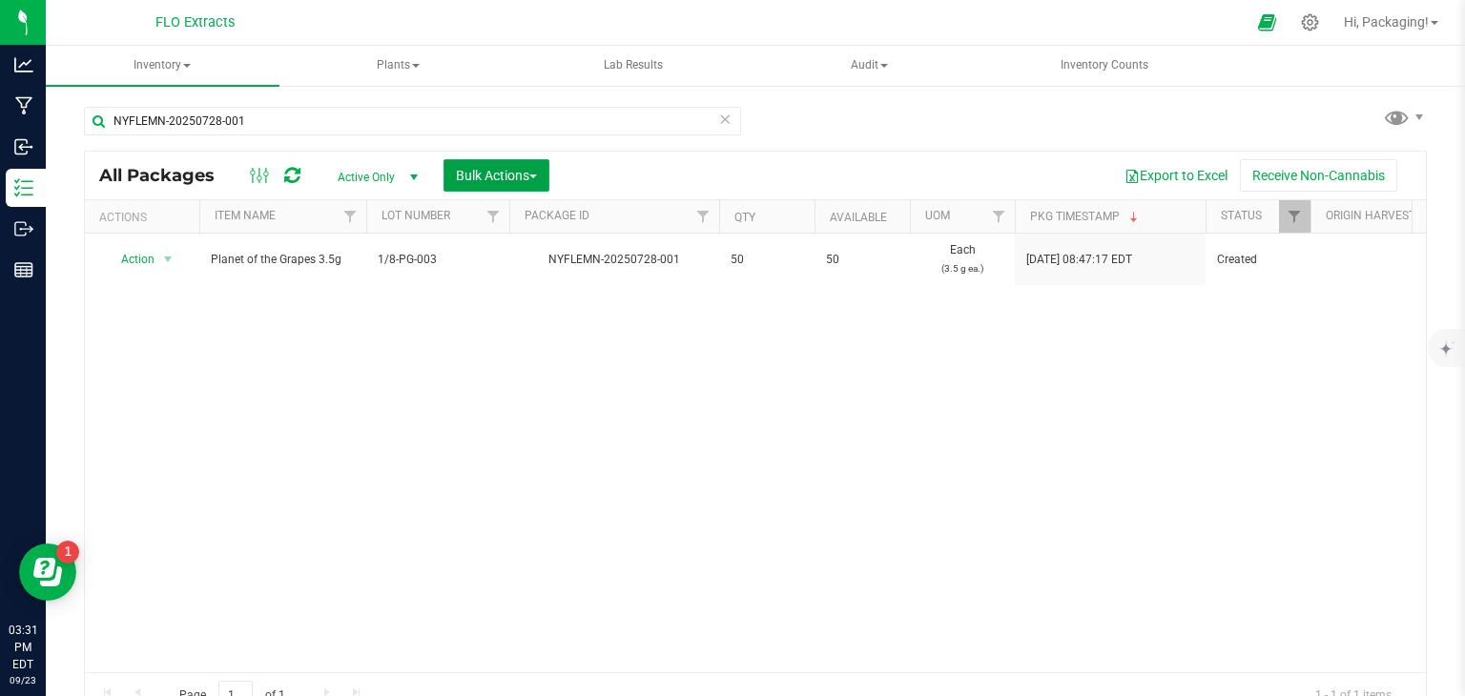
click at [479, 179] on span "Bulk Actions" at bounding box center [496, 175] width 81 height 15
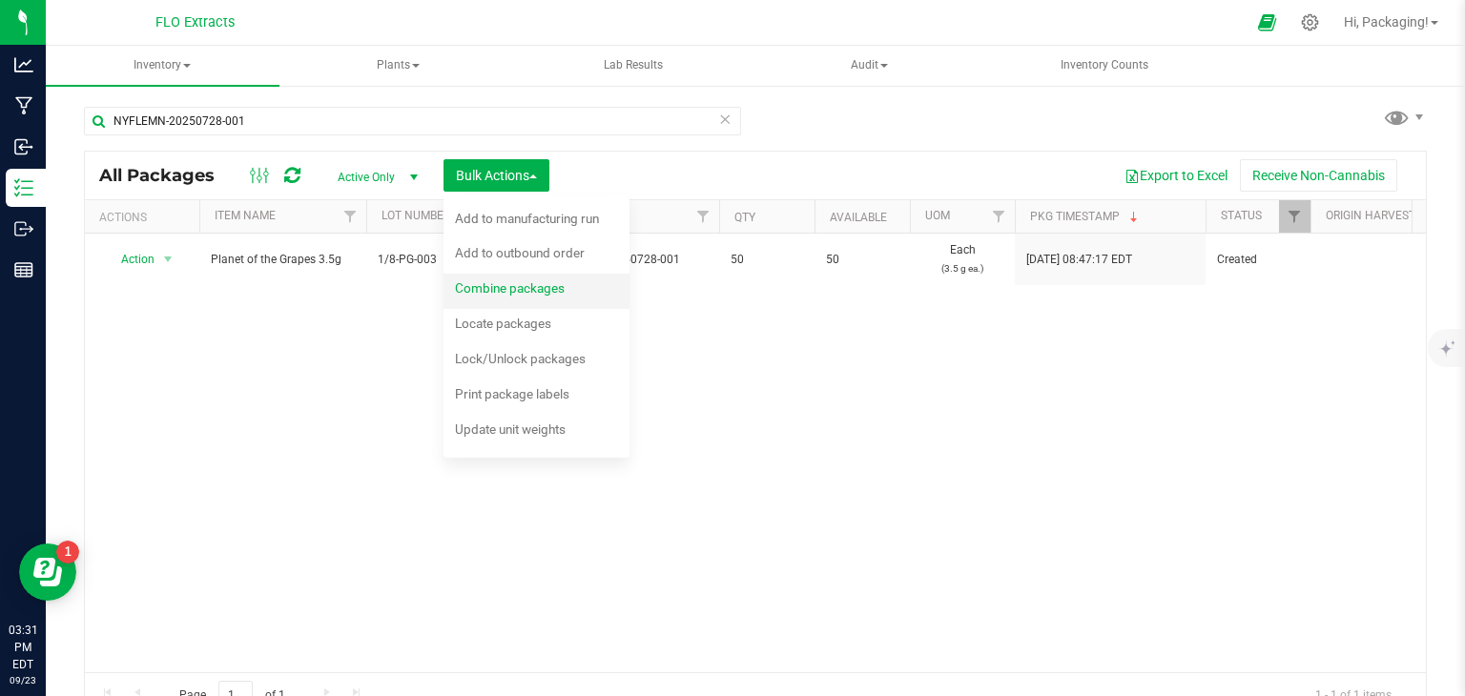
click at [484, 292] on span "Combine packages" at bounding box center [510, 287] width 110 height 15
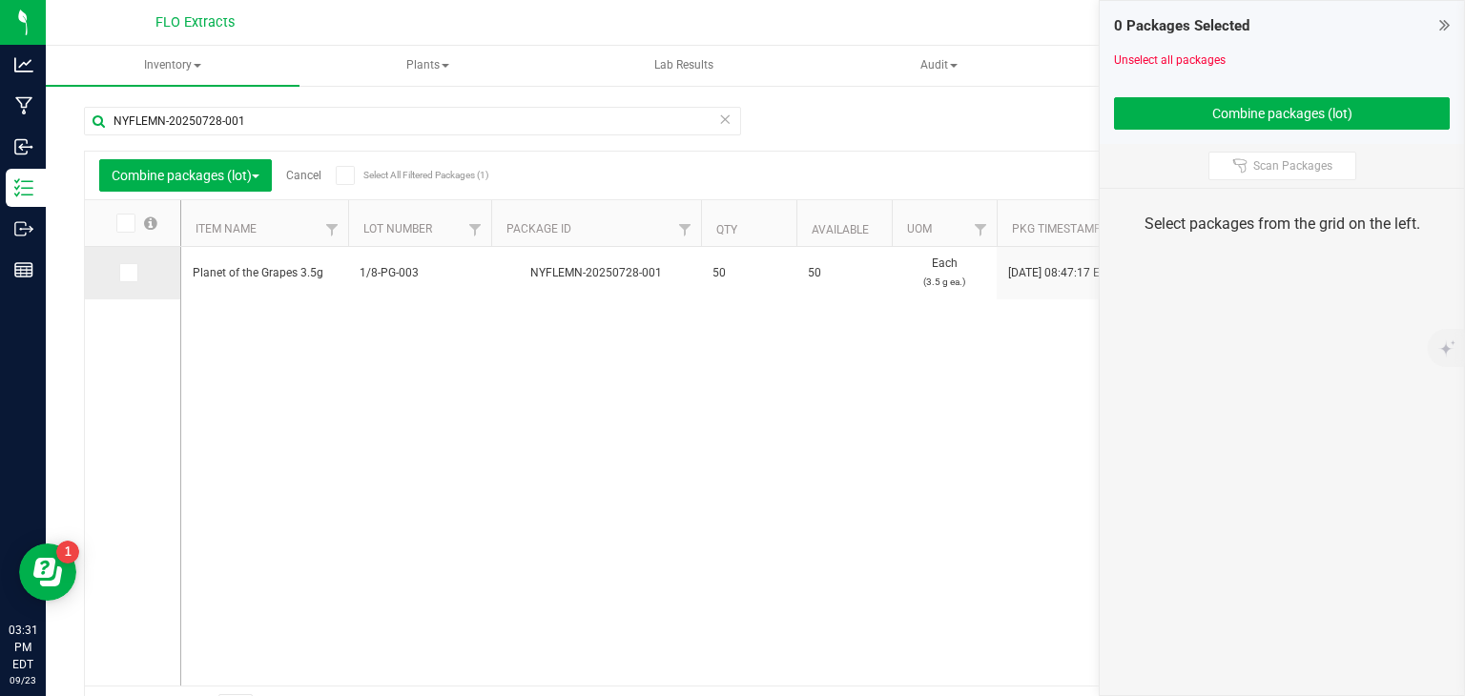
click at [126, 273] on icon at bounding box center [127, 273] width 12 height 0
click at [0, 0] on input "checkbox" at bounding box center [0, 0] width 0 height 0
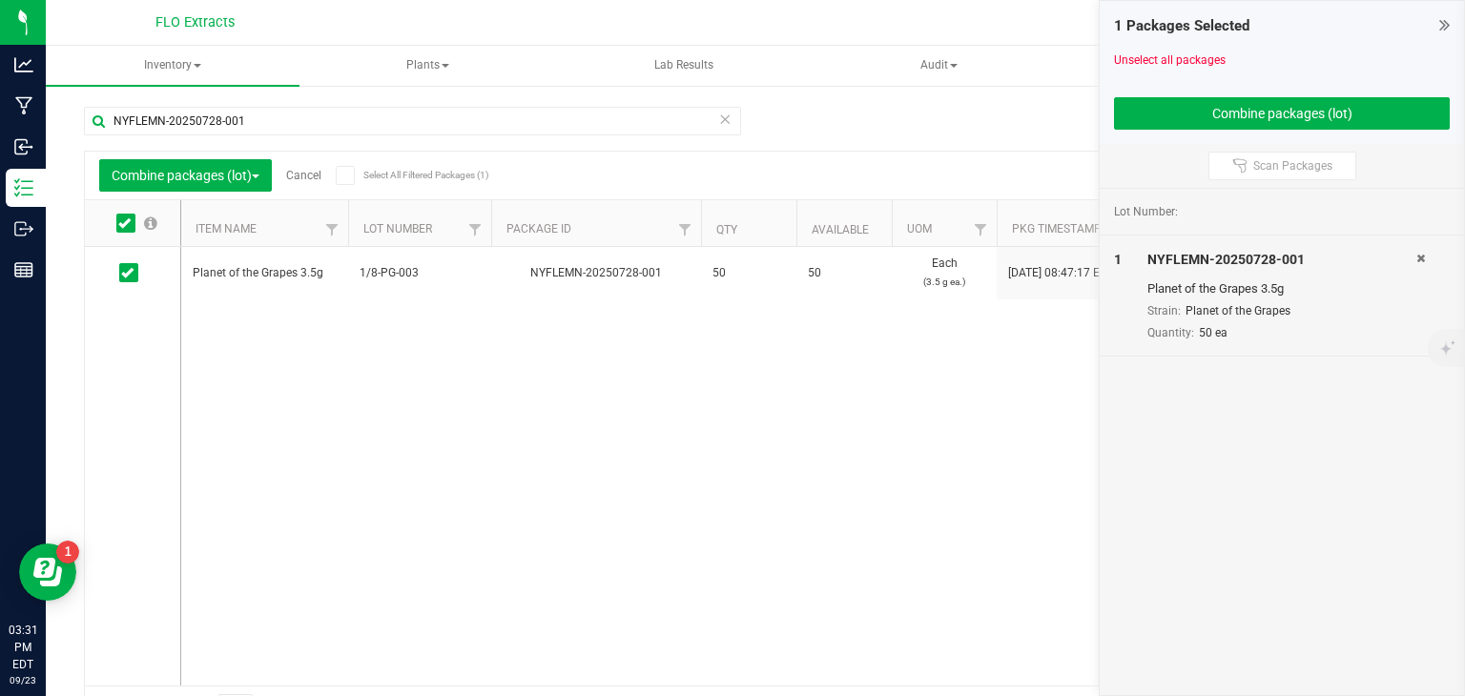
click at [721, 119] on icon at bounding box center [724, 118] width 13 height 23
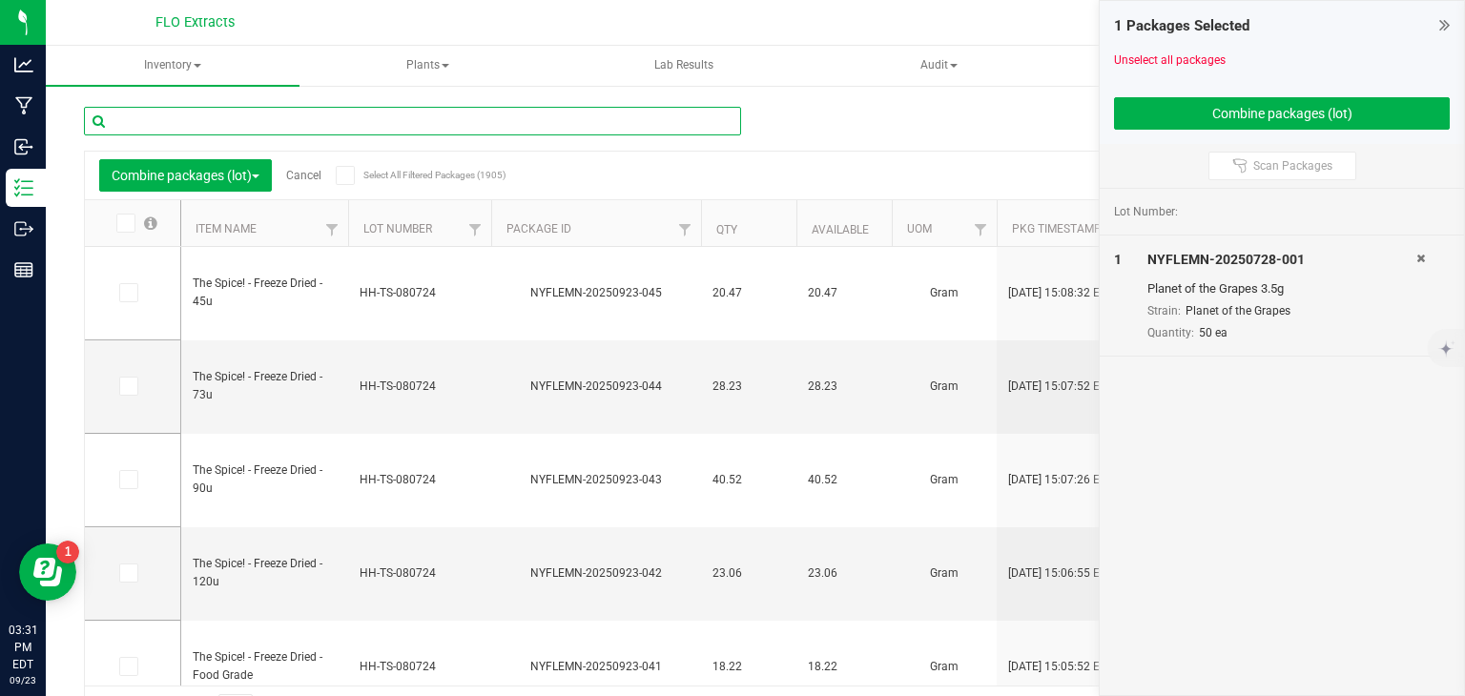
click at [385, 119] on input "text" at bounding box center [412, 121] width 657 height 29
type input "NYFLEMN-20250707-019"
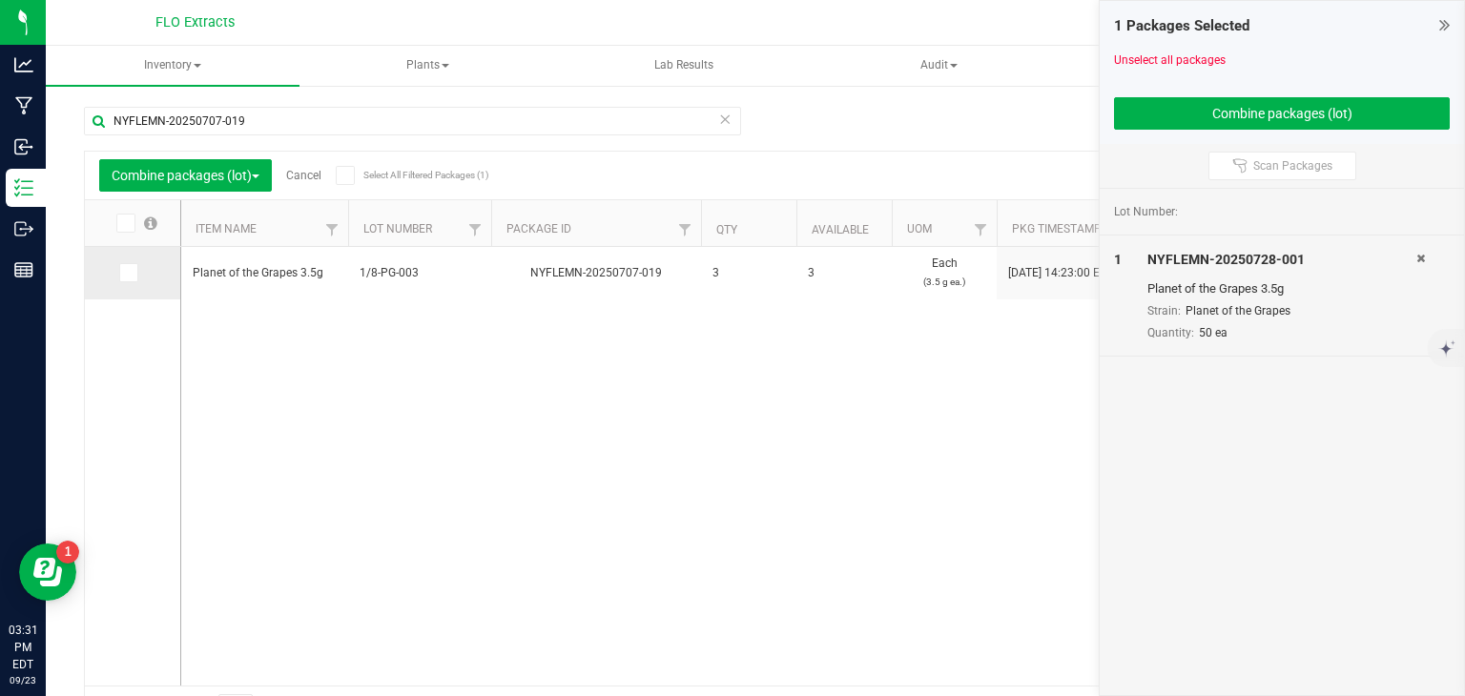
click at [121, 273] on icon at bounding box center [127, 273] width 12 height 0
click at [0, 0] on input "checkbox" at bounding box center [0, 0] width 0 height 0
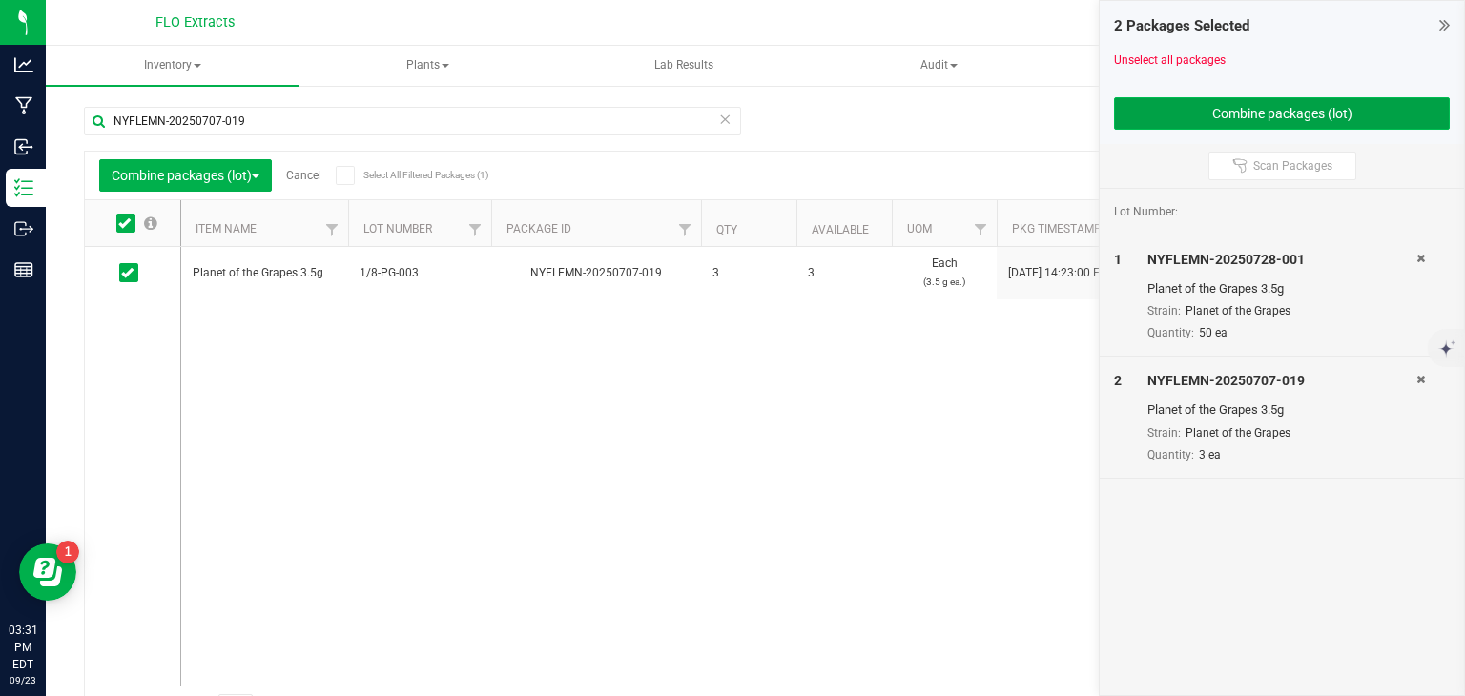
click at [1218, 100] on button "Combine packages (lot)" at bounding box center [1282, 113] width 336 height 32
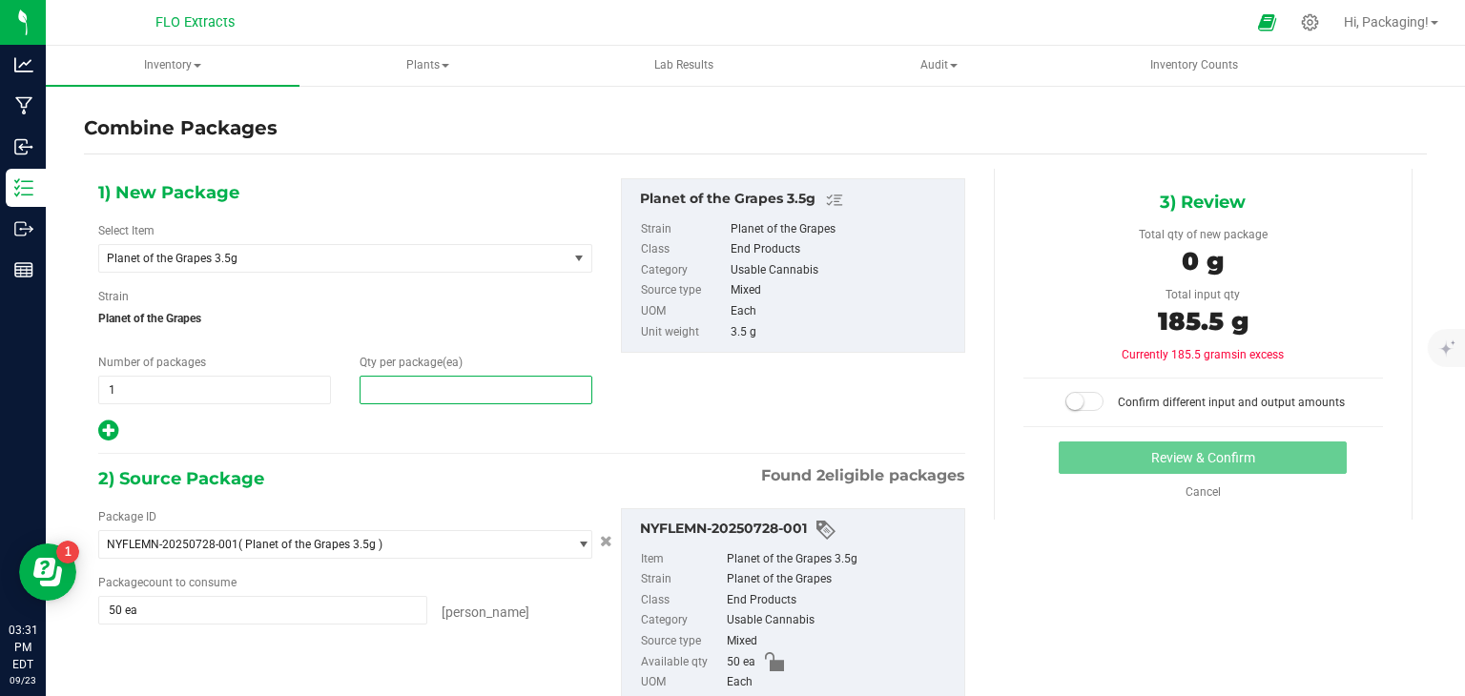
click at [427, 396] on span at bounding box center [476, 390] width 233 height 29
type input "53"
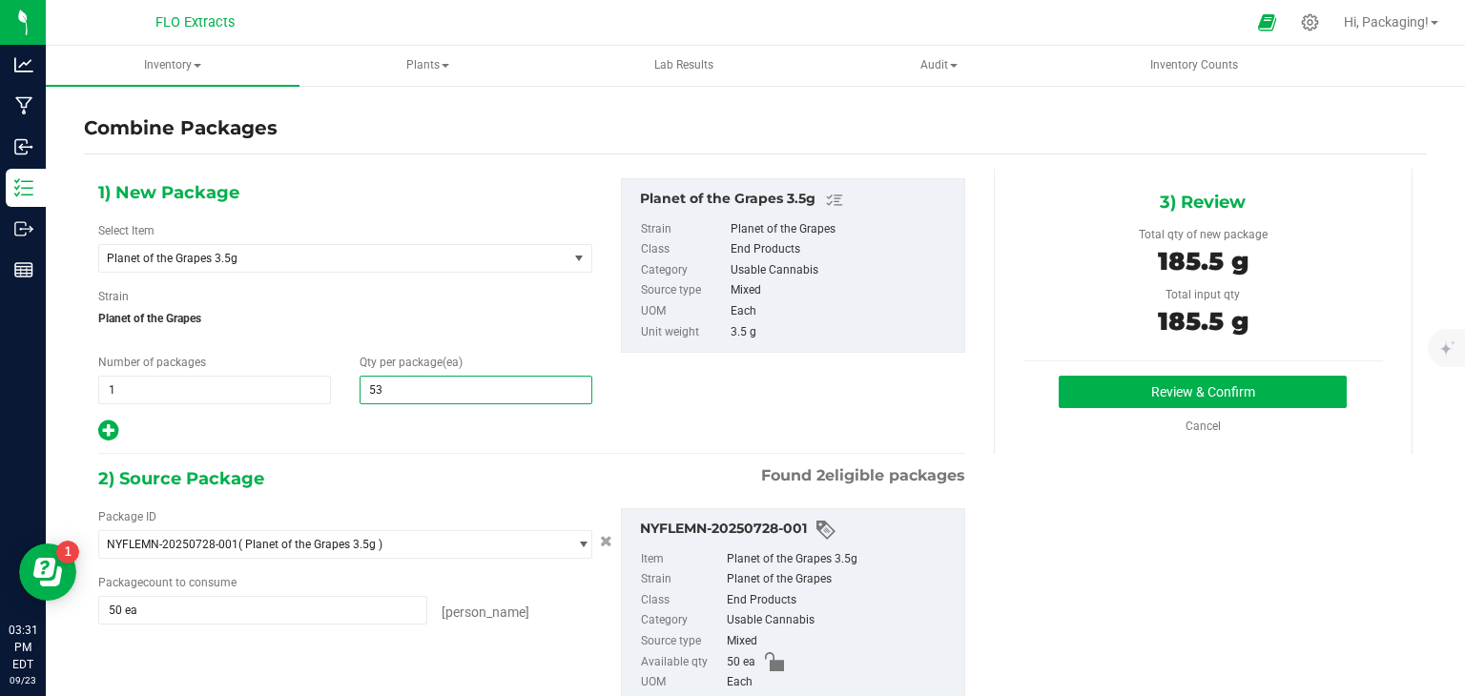
type input "53"
click at [559, 626] on div "Package ID NYFLEMN-20250728-001 ( Planet of the Grapes 3.5g ) NYFLEMN-20250707-…" at bounding box center [345, 573] width 523 height 131
click at [1199, 392] on button "Review & Confirm" at bounding box center [1202, 392] width 288 height 32
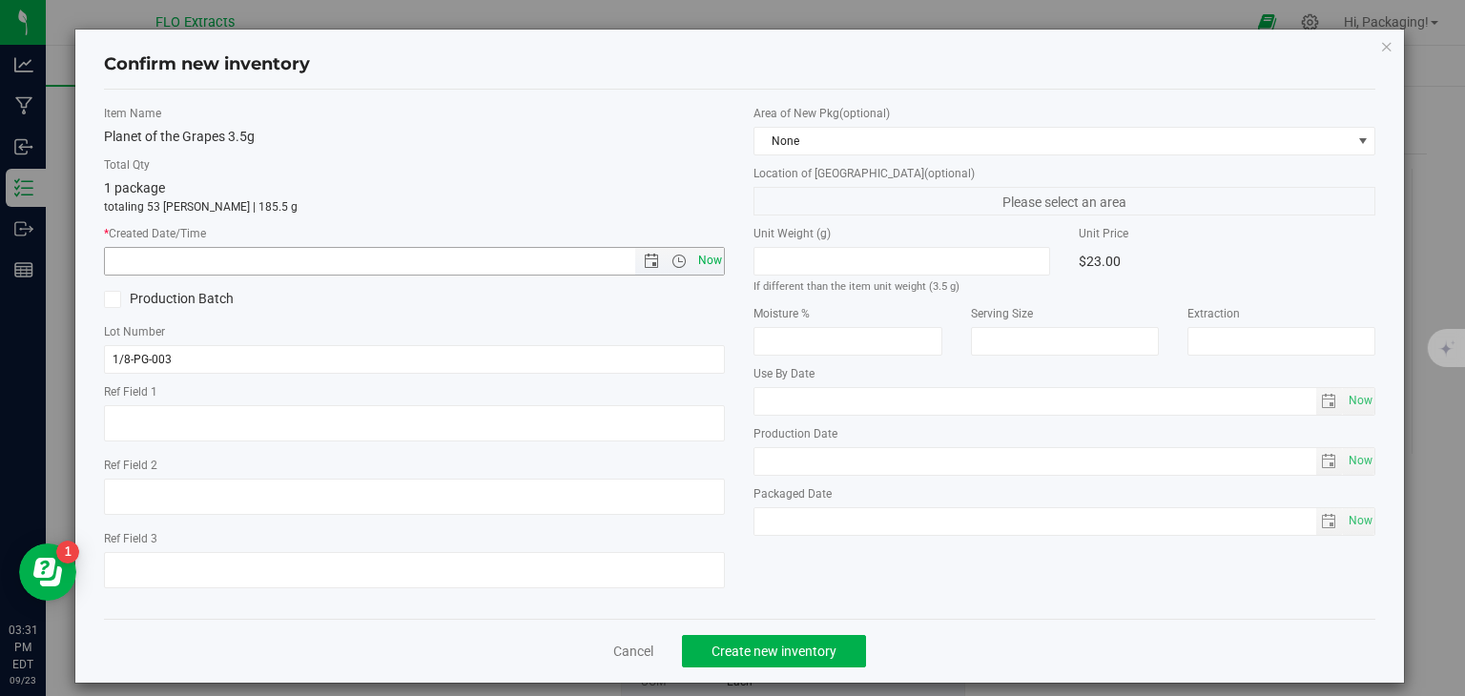
click at [702, 257] on span "Now" at bounding box center [709, 261] width 32 height 28
type input "[DATE] 3:31 PM"
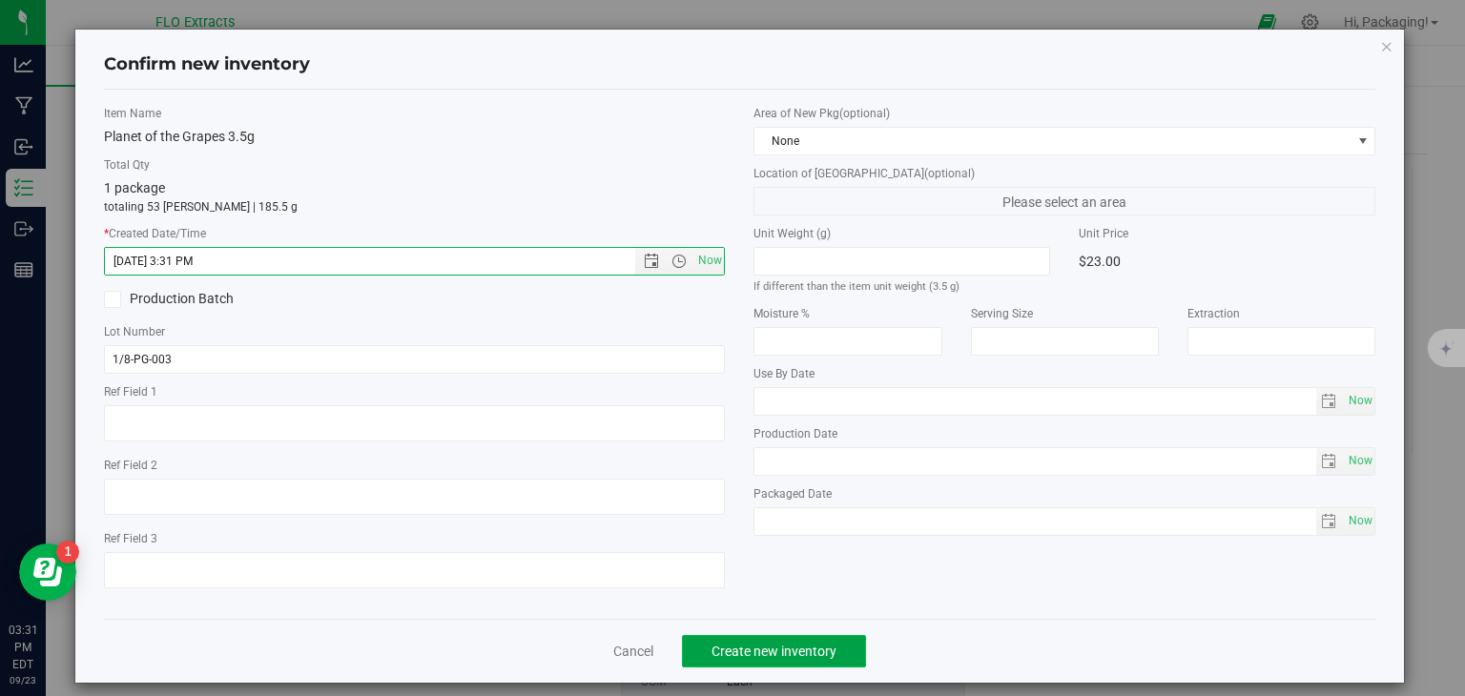
click at [736, 646] on span "Create new inventory" at bounding box center [773, 651] width 125 height 15
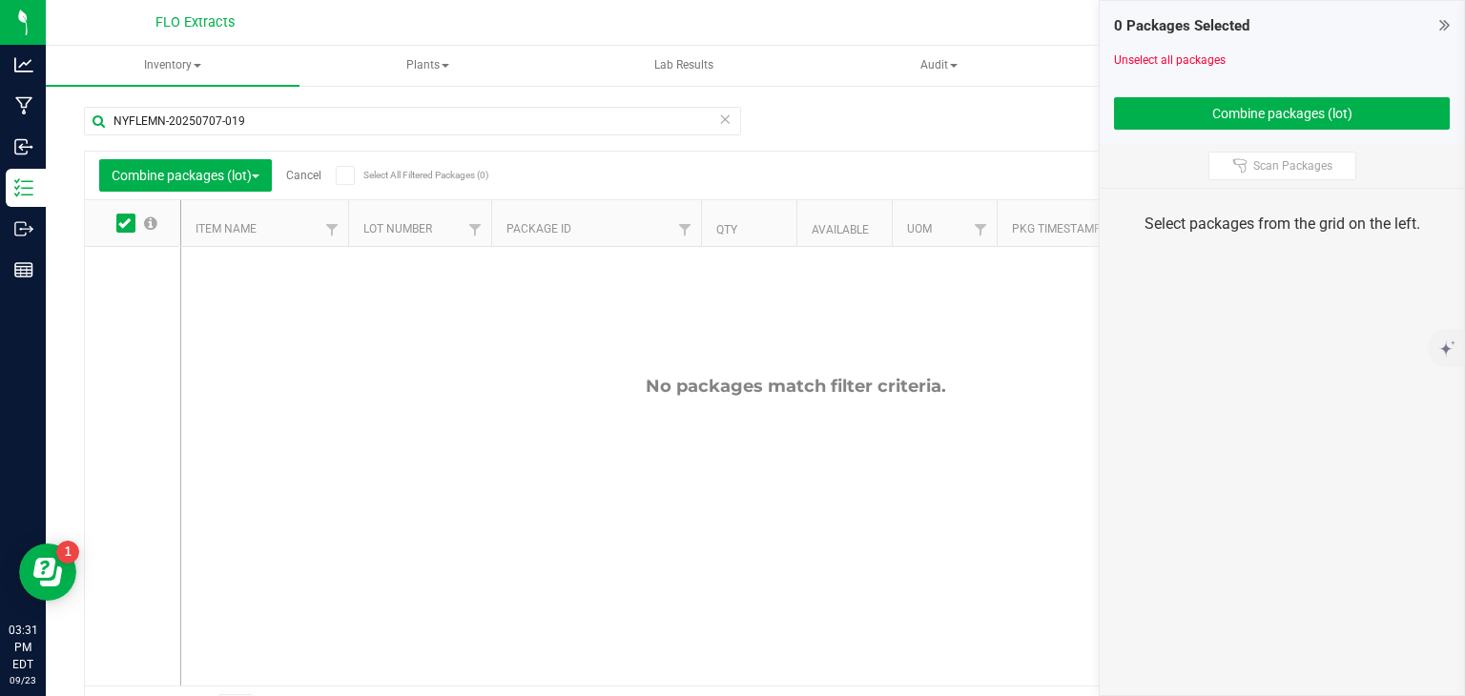
click at [301, 175] on link "Cancel" at bounding box center [303, 175] width 35 height 13
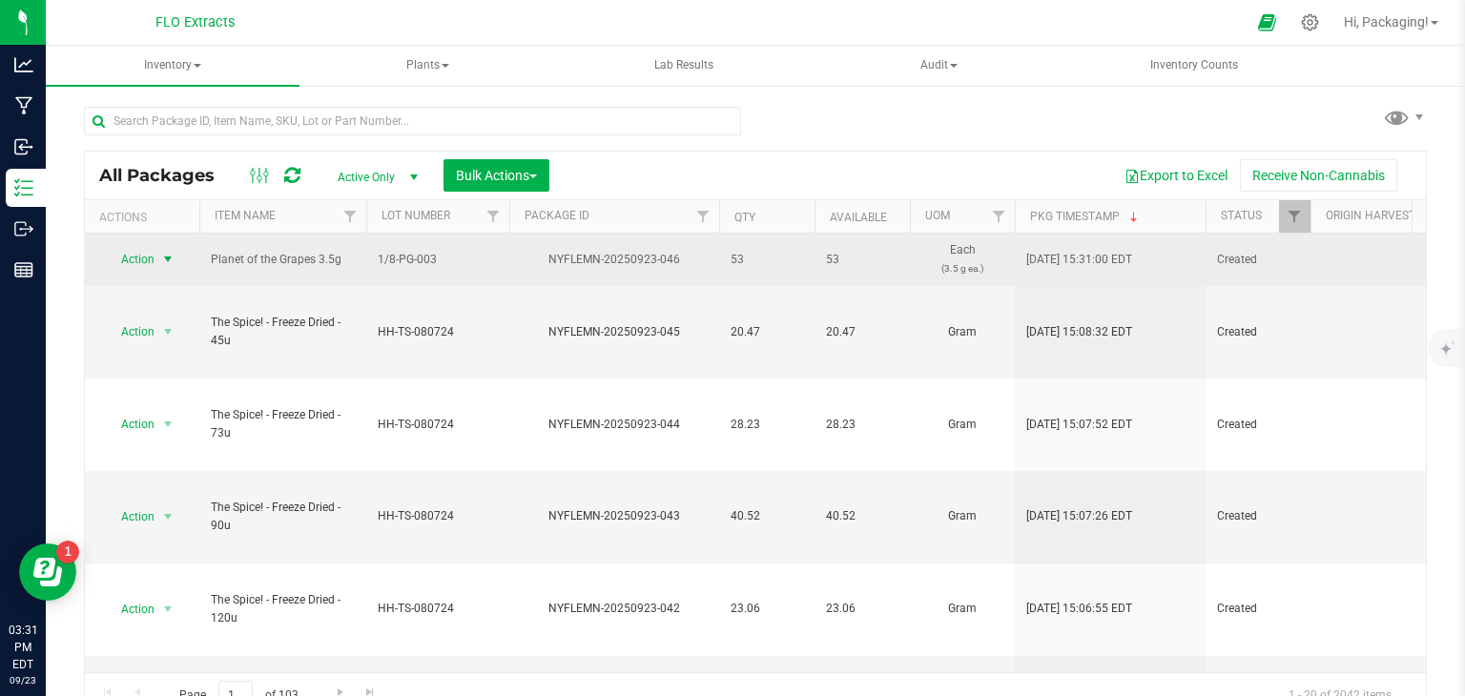
click at [137, 260] on span "Action" at bounding box center [129, 259] width 51 height 27
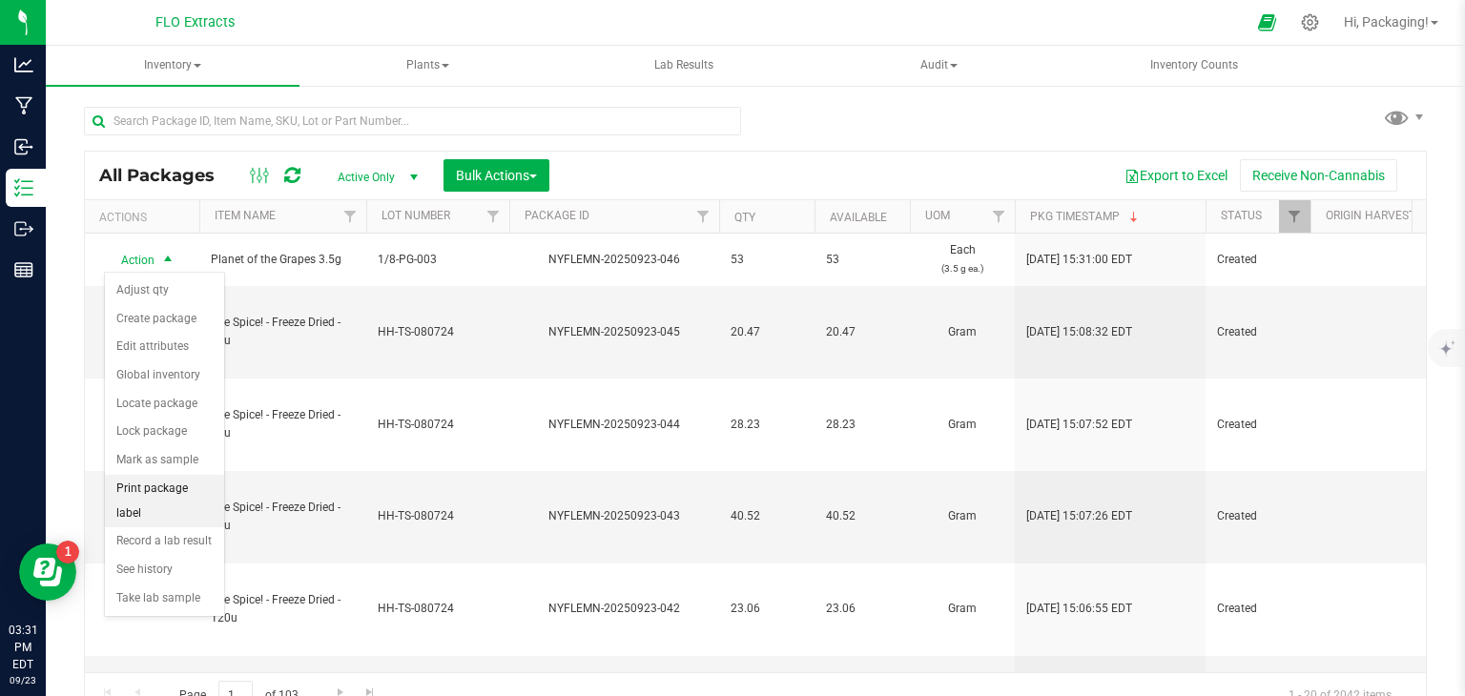
click at [176, 486] on li "Print package label" at bounding box center [164, 501] width 119 height 52
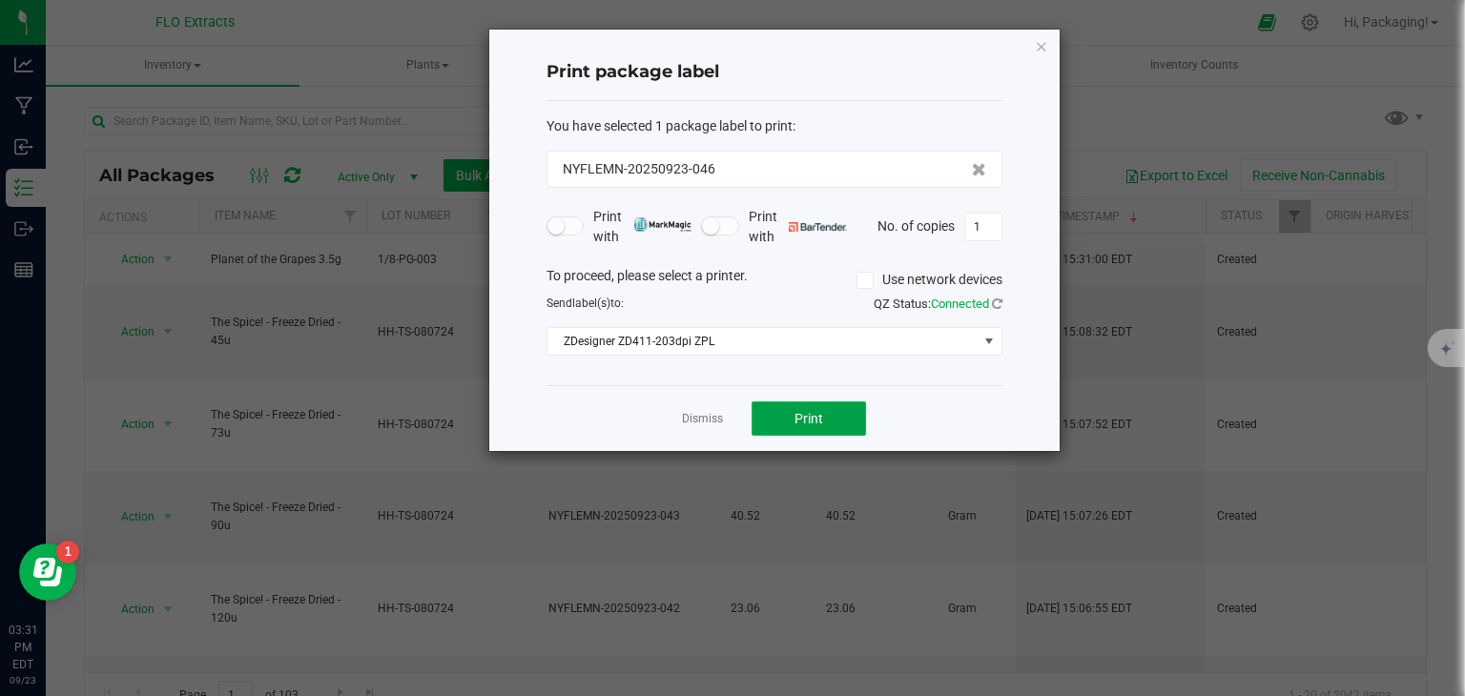
click at [769, 414] on button "Print" at bounding box center [808, 418] width 114 height 34
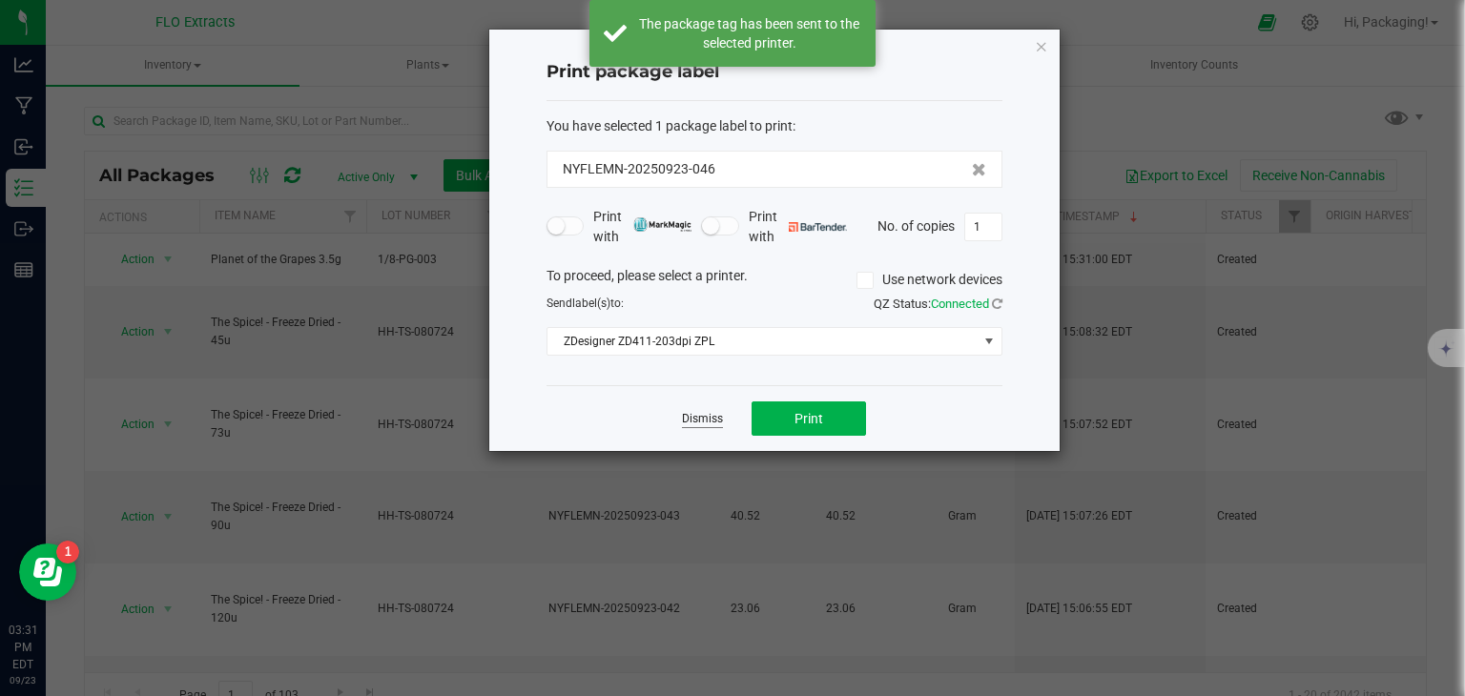
click at [705, 420] on link "Dismiss" at bounding box center [702, 419] width 41 height 16
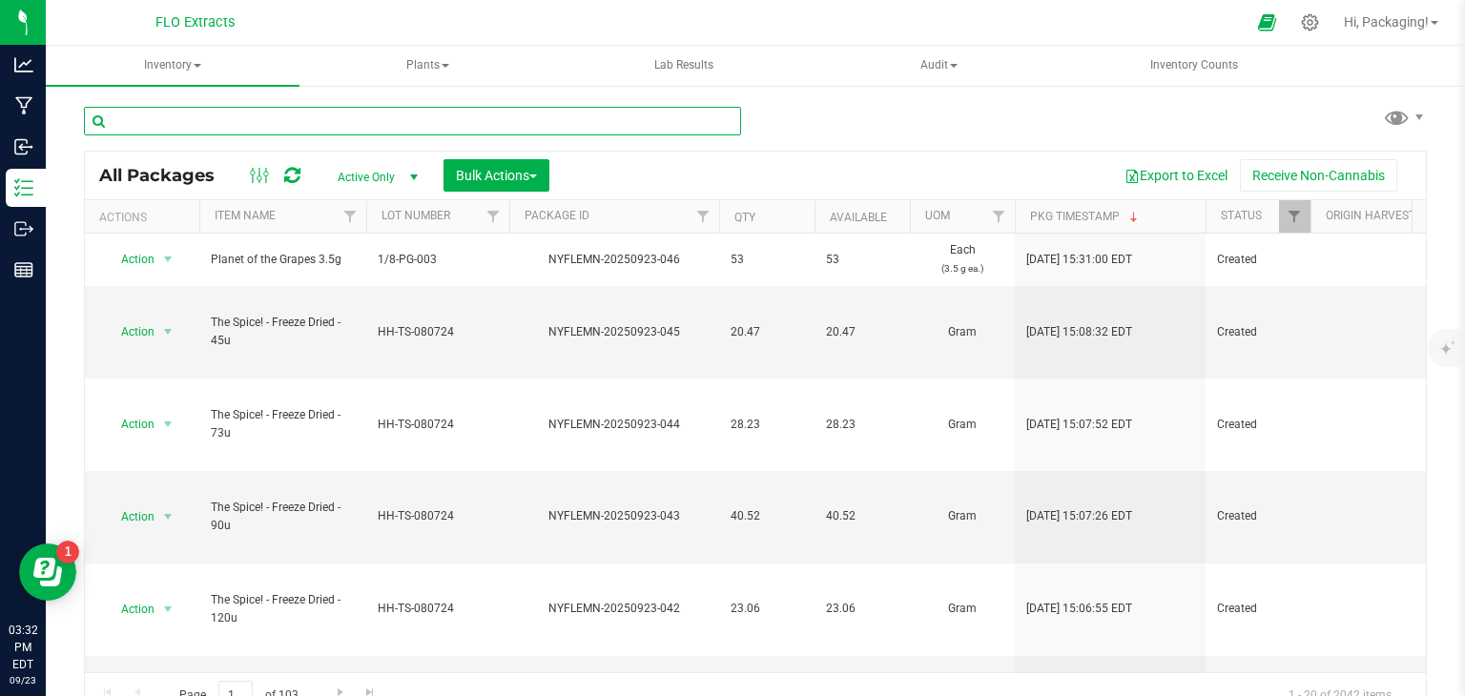
click at [247, 128] on input "text" at bounding box center [412, 121] width 657 height 29
type input "NYFLEMN-20250917-019"
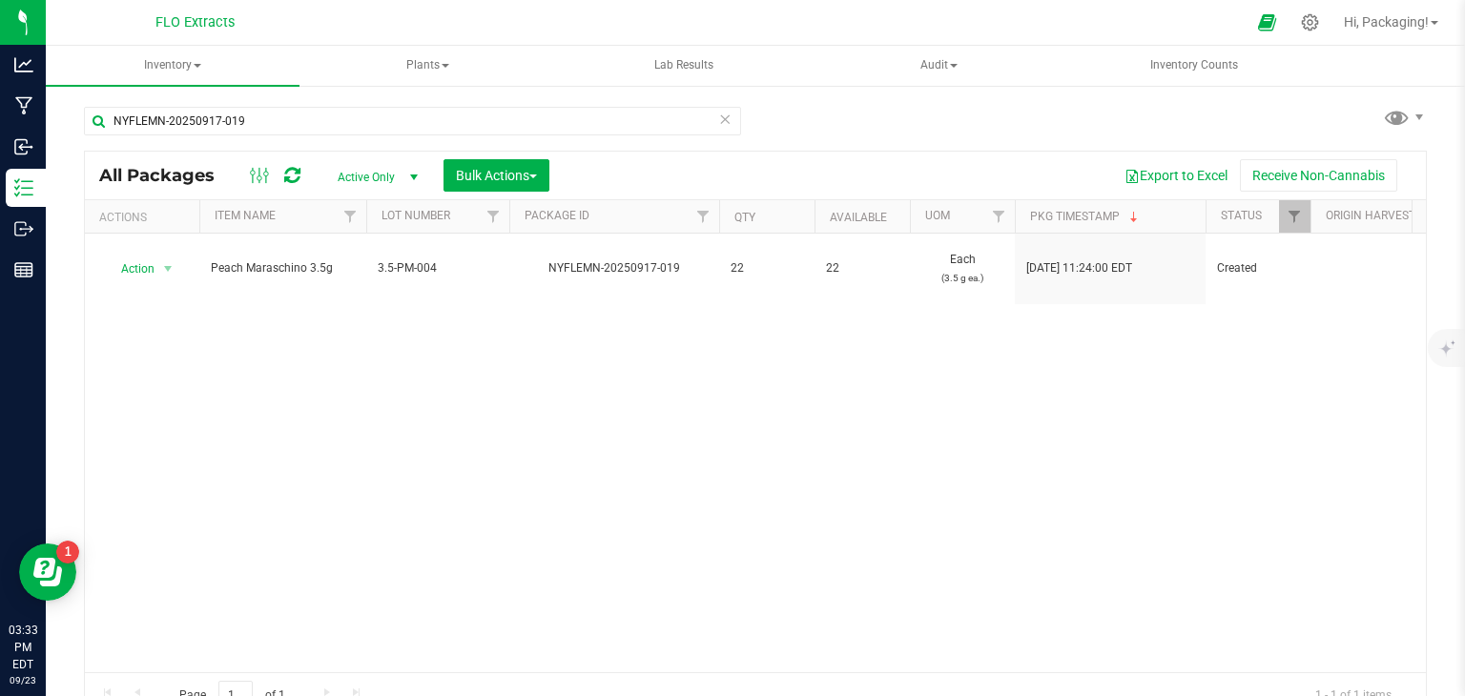
click at [718, 114] on icon at bounding box center [724, 118] width 13 height 23
